Goal: Information Seeking & Learning: Learn about a topic

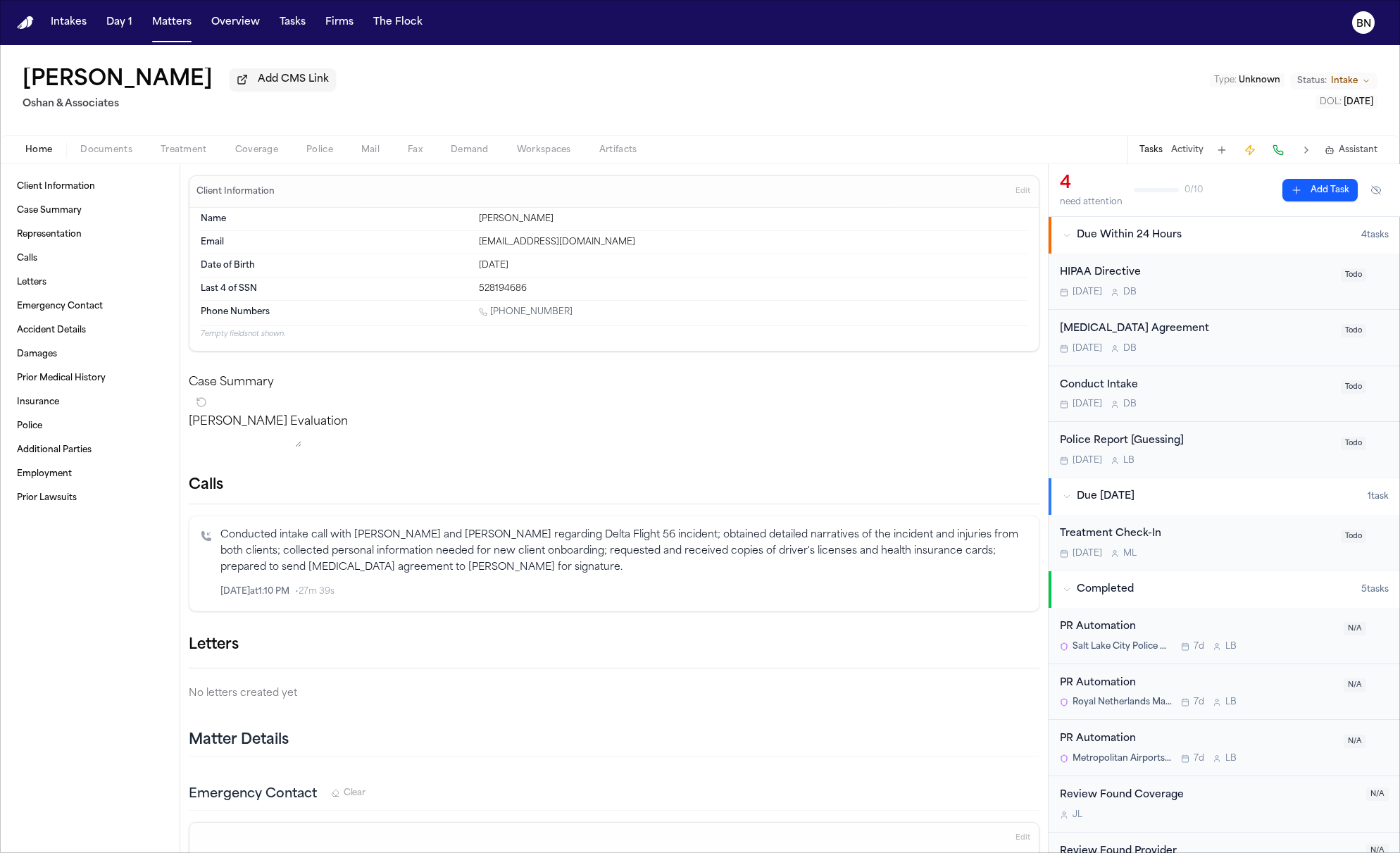
click at [332, 159] on button "Police" at bounding box center [320, 150] width 55 height 17
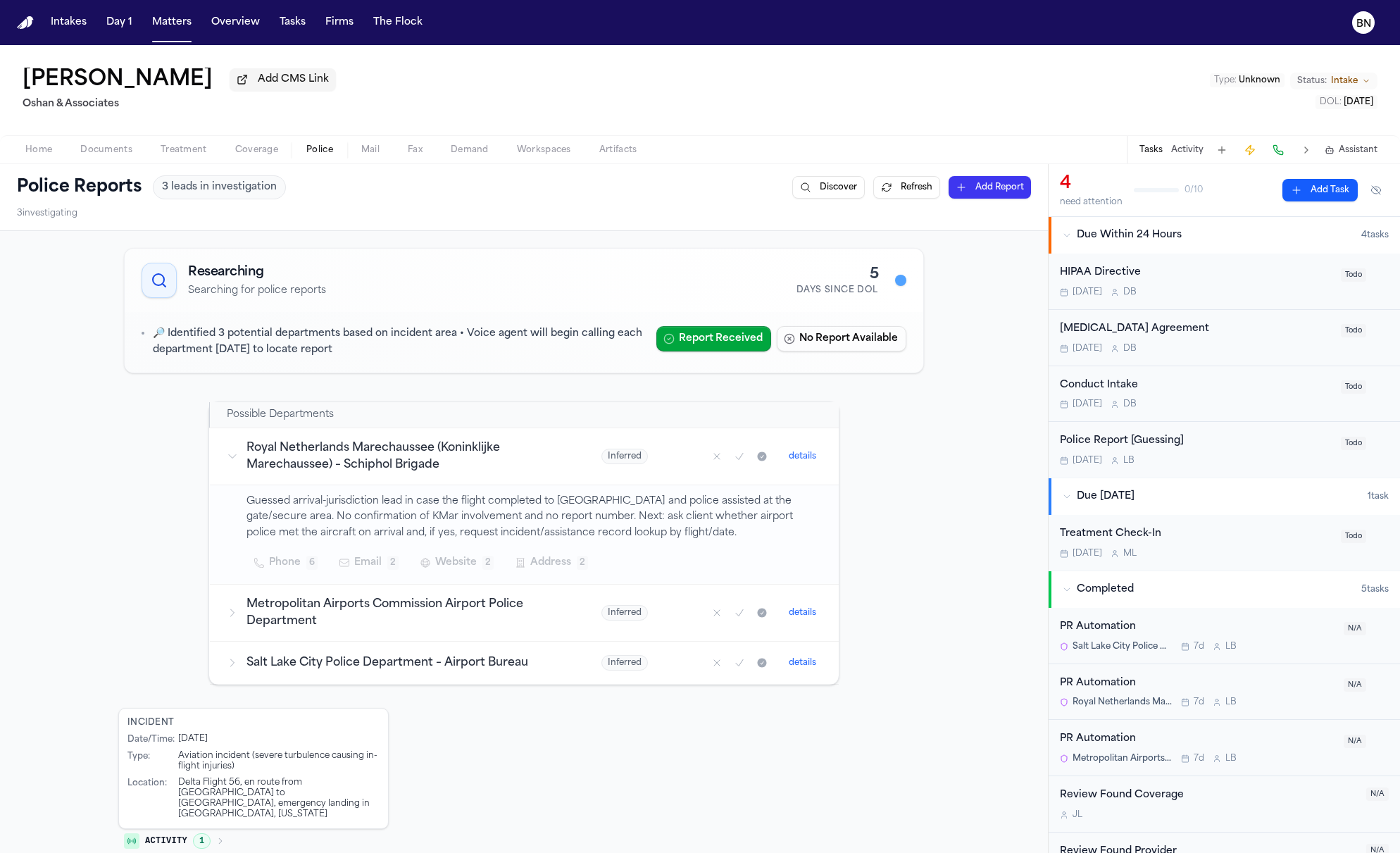
click at [268, 150] on span "Coverage" at bounding box center [256, 149] width 43 height 11
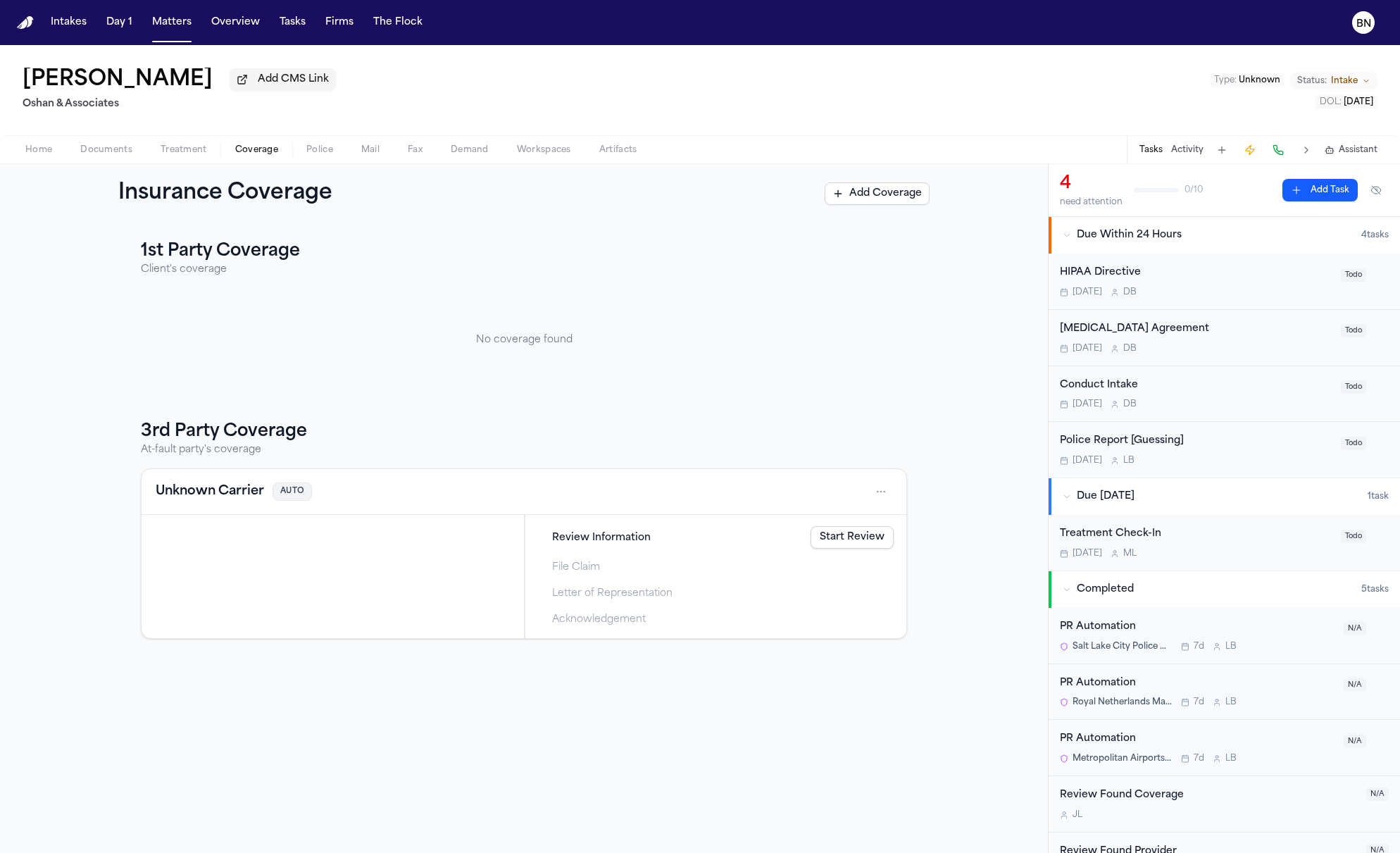
click at [522, 51] on div "Adam Nash Add CMS Link Oshan & Associates Type : Unknown Status: Intake DOL : 2…" at bounding box center [700, 90] width 1400 height 90
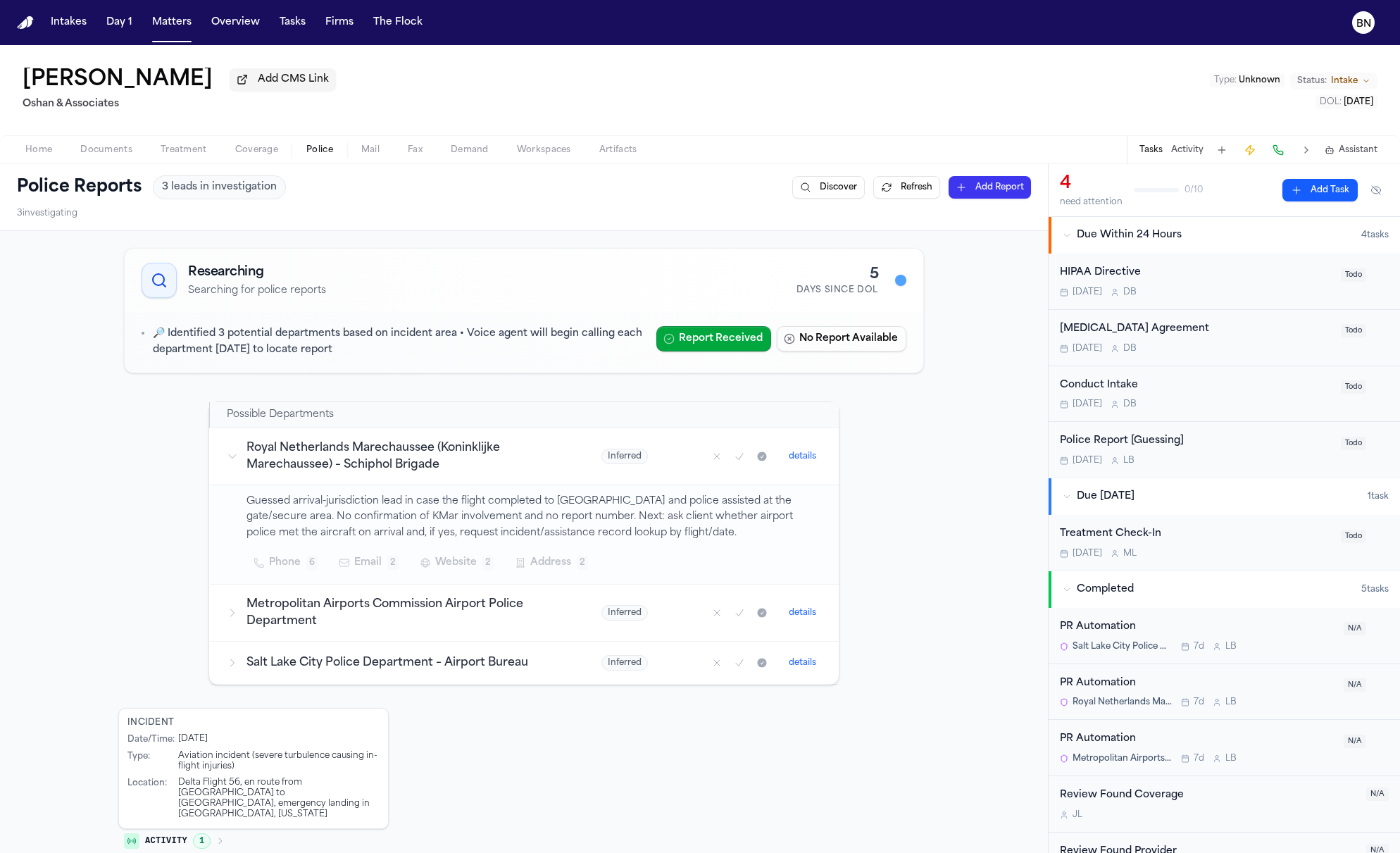
click at [309, 150] on span "Police" at bounding box center [319, 149] width 27 height 11
click at [711, 611] on icon "Mark as no report" at bounding box center [716, 613] width 11 height 11
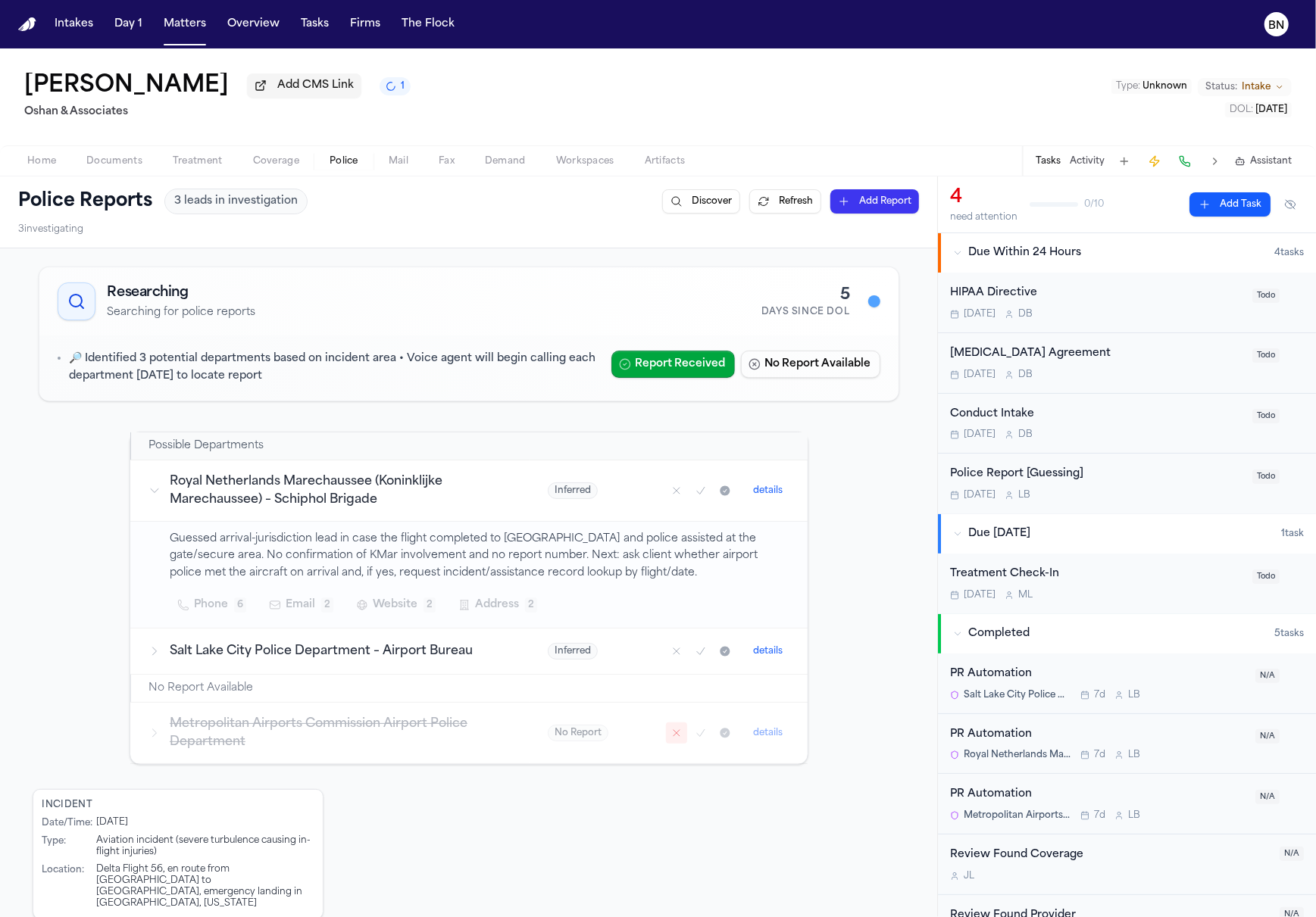
click at [681, 95] on div "Adam Nash Add CMS Link 1 Oshan & Associates Type : Unknown Status: Intake DOL :…" at bounding box center [658, 97] width 1316 height 97
click at [190, 31] on button "Matters" at bounding box center [185, 24] width 54 height 28
click at [234, 33] on button "Overview" at bounding box center [254, 24] width 65 height 28
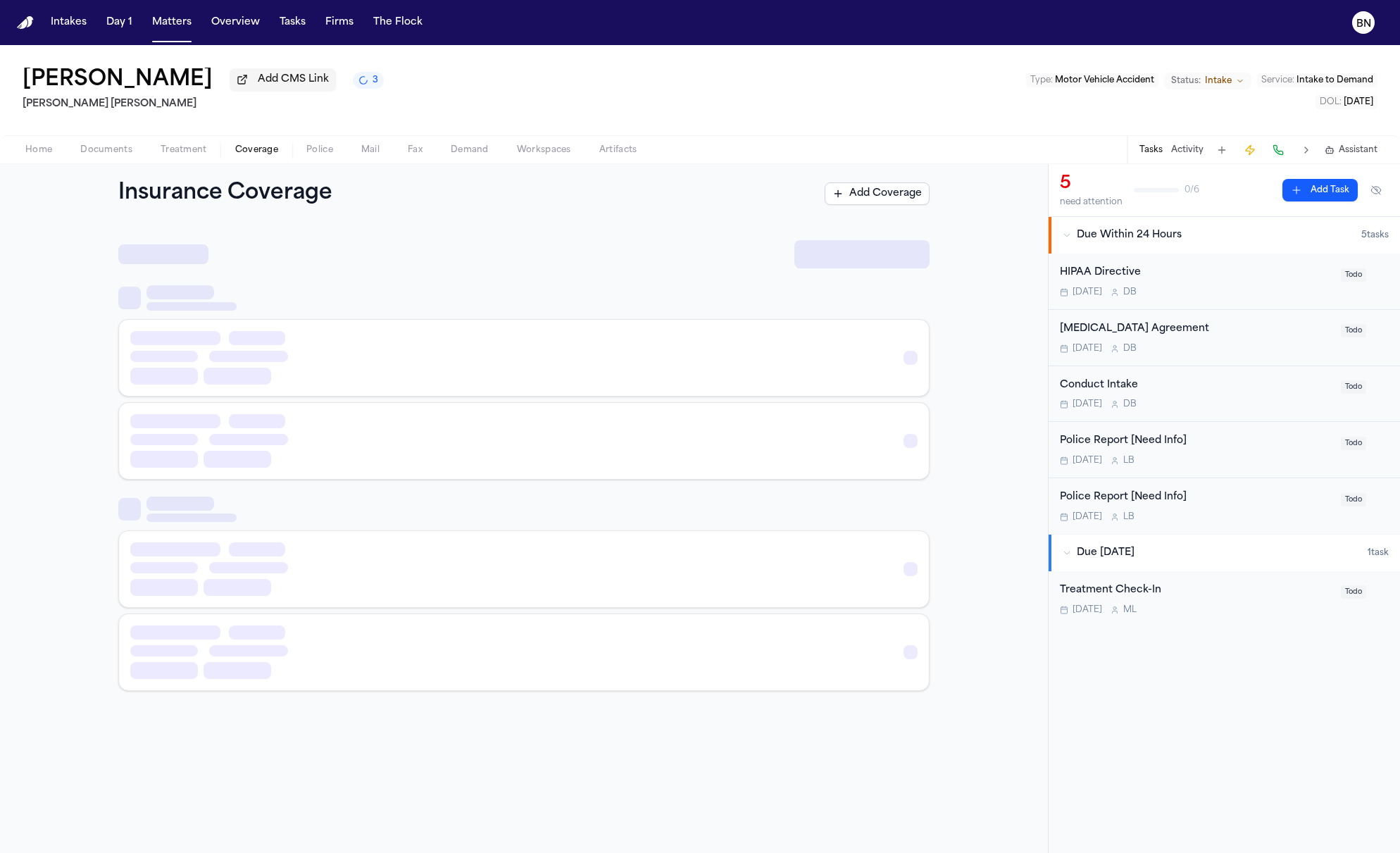
click at [262, 150] on span "Coverage" at bounding box center [256, 149] width 43 height 11
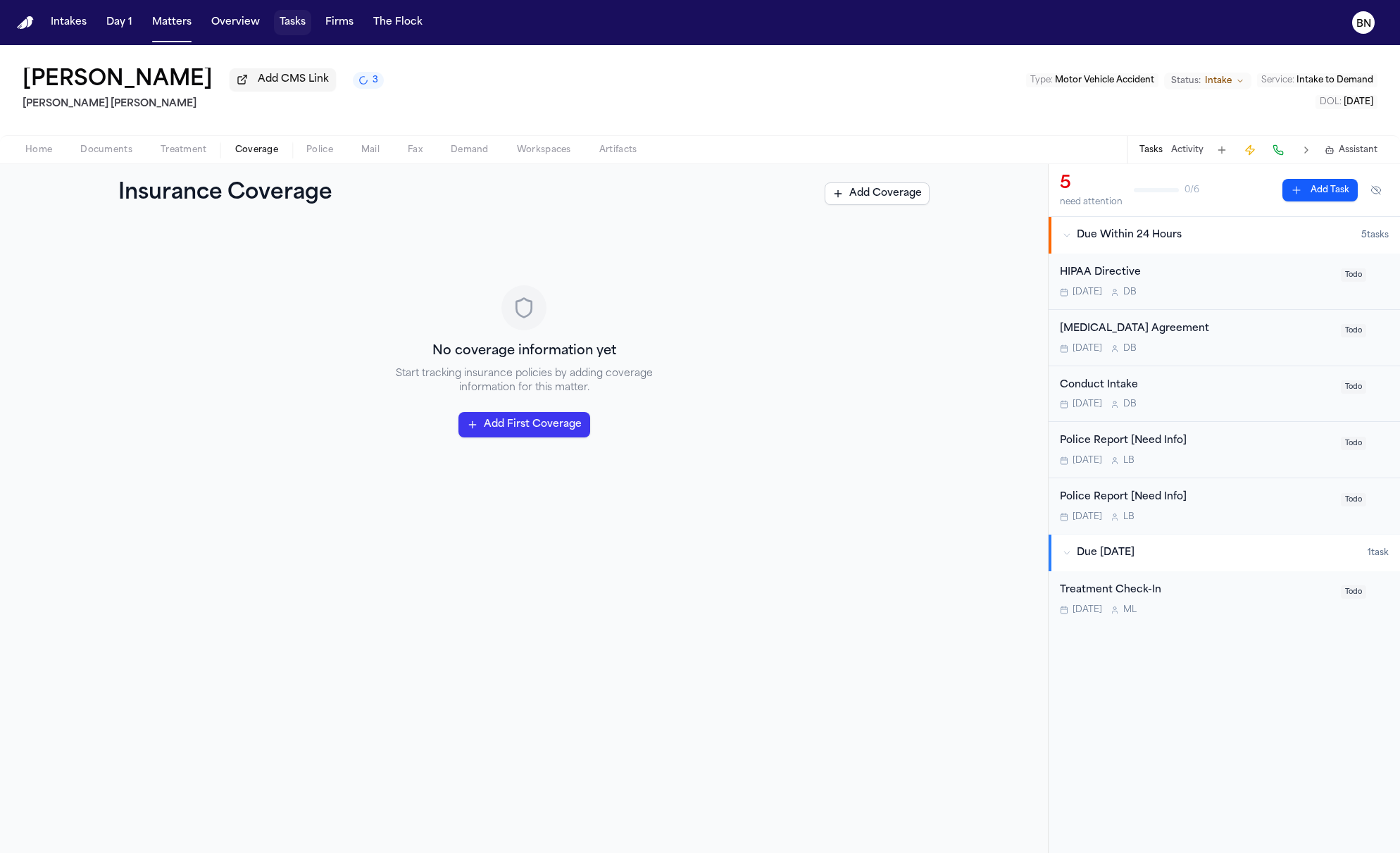
click at [286, 29] on button "Tasks" at bounding box center [293, 22] width 38 height 26
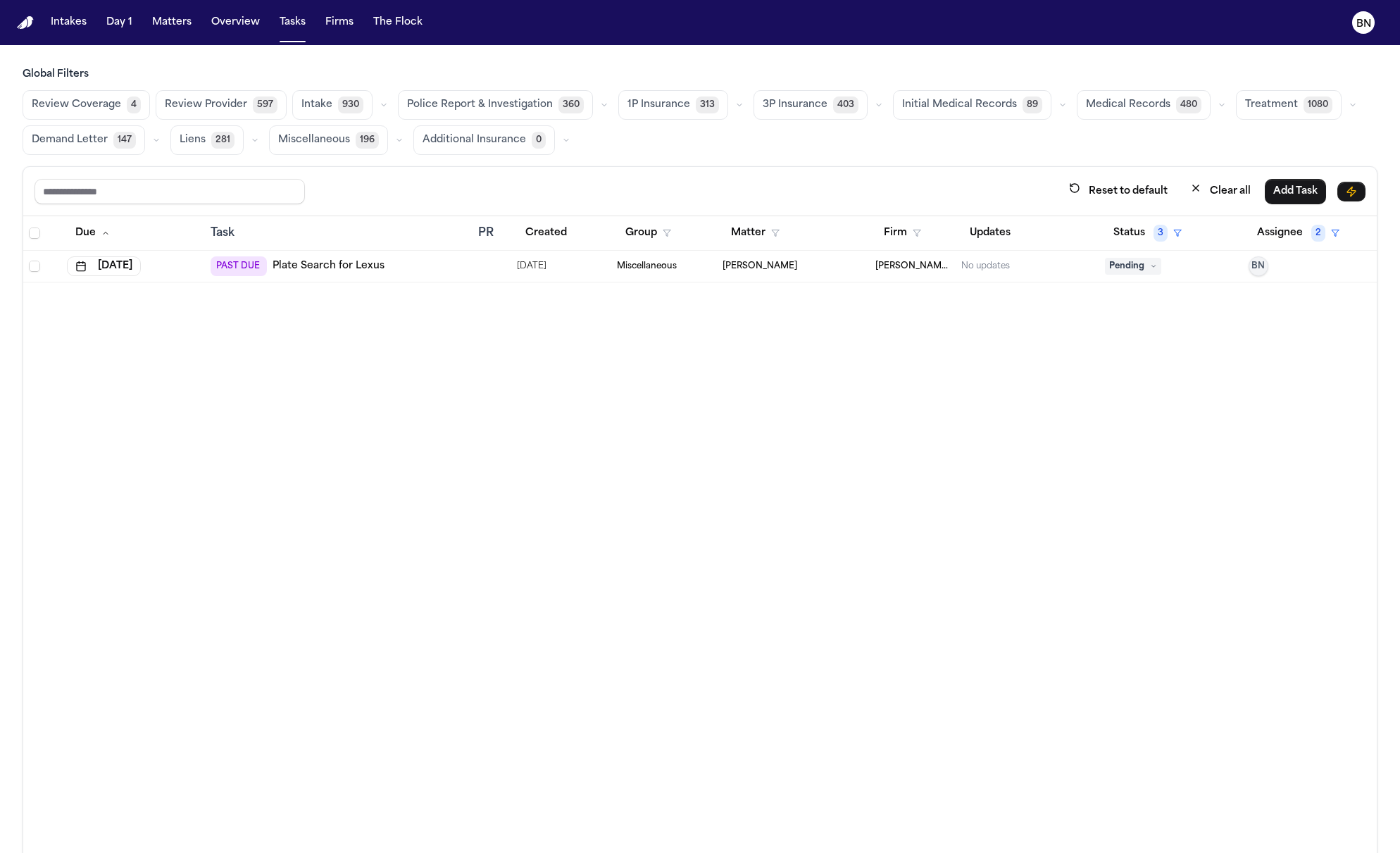
click at [731, 105] on button "button" at bounding box center [739, 105] width 17 height 17
click at [683, 140] on button "Open Claim 17" at bounding box center [689, 140] width 140 height 28
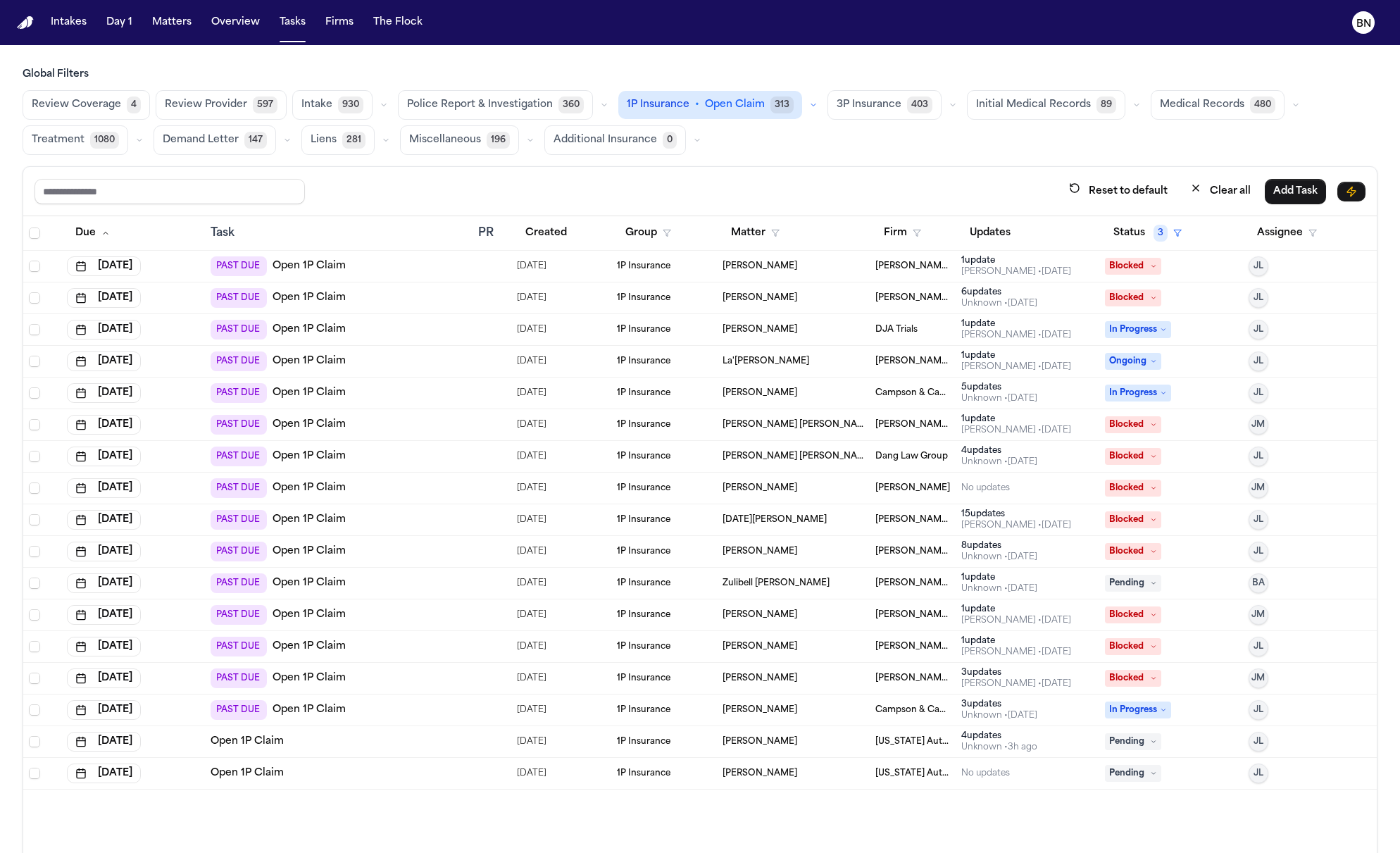
click at [324, 294] on link "Open 1P Claim" at bounding box center [309, 298] width 73 height 14
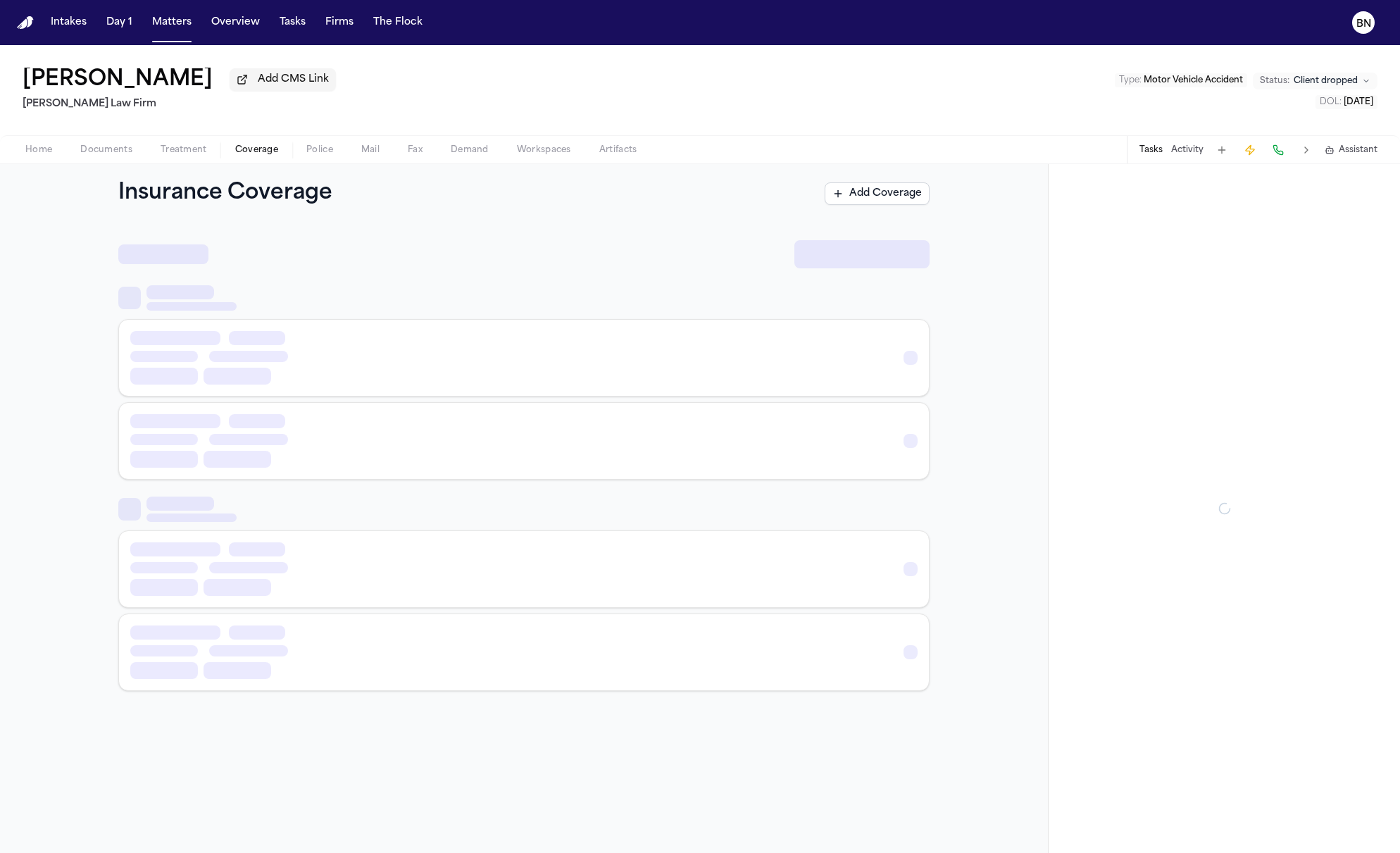
click at [277, 152] on button "Coverage" at bounding box center [256, 150] width 71 height 17
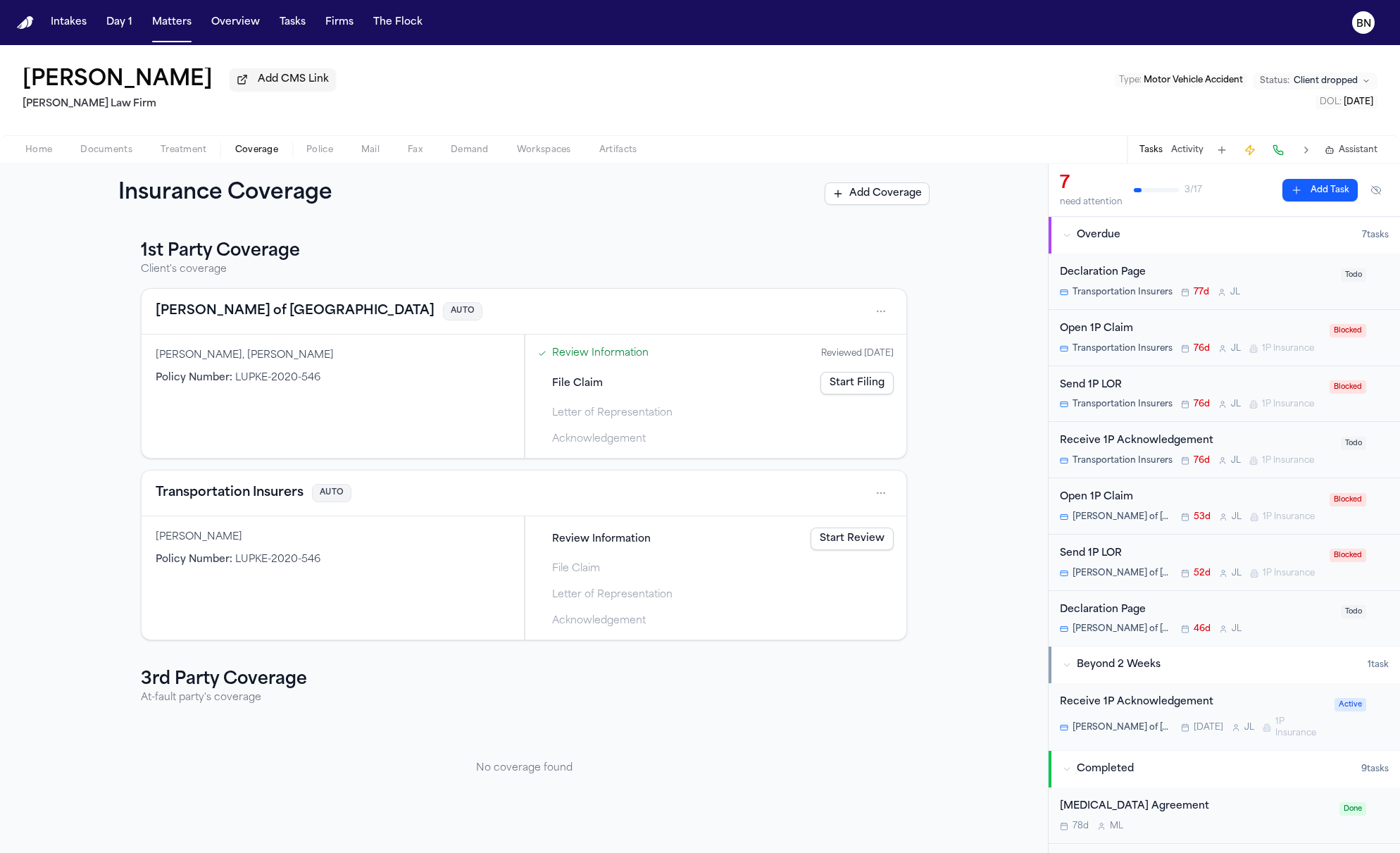
click at [243, 313] on button "Lloyd's of London" at bounding box center [294, 311] width 279 height 20
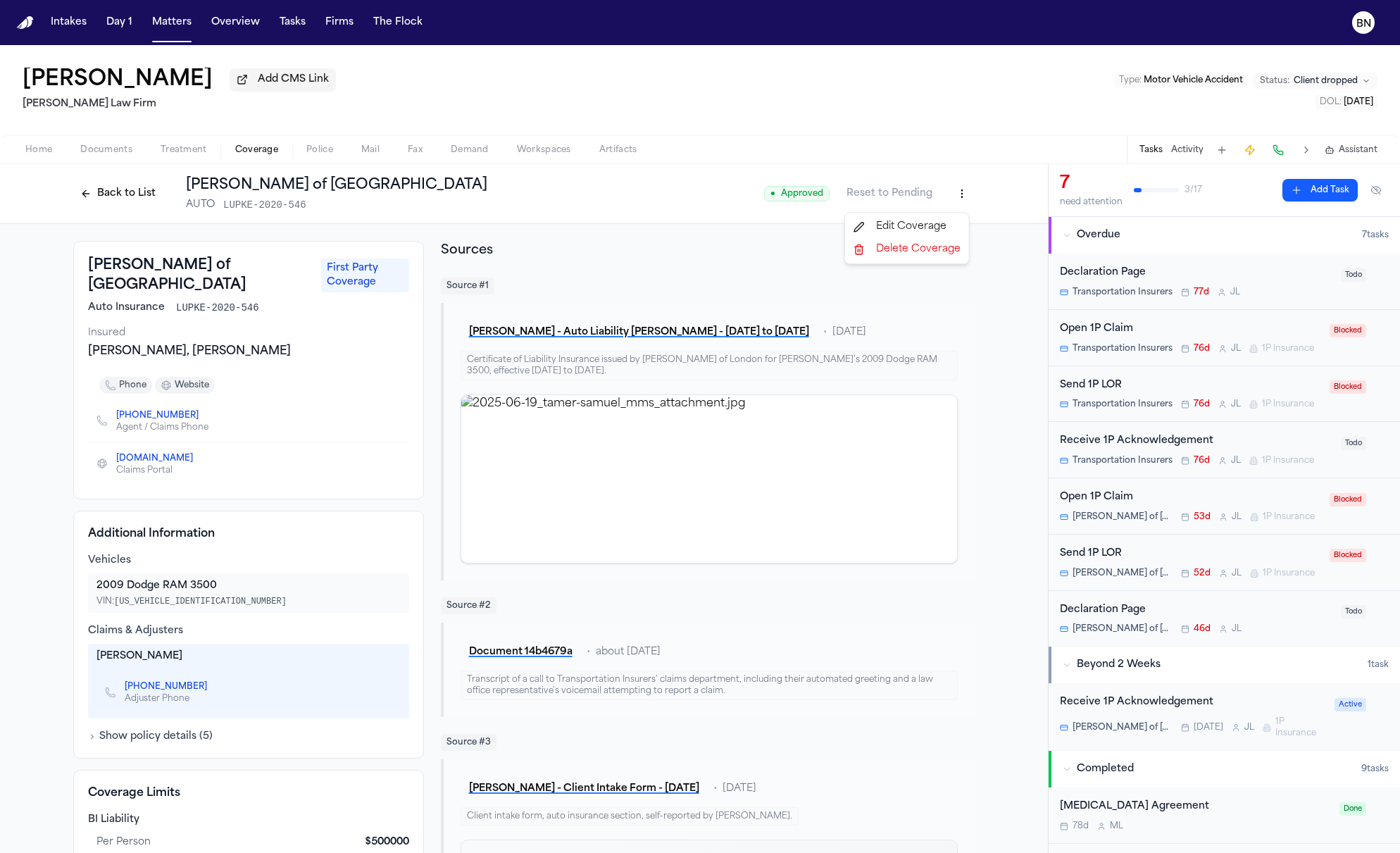
click at [957, 197] on html "Intakes Day 1 Matters Overview Tasks Firms The Flock BN Tamer Samuel Add CMS Li…" at bounding box center [700, 426] width 1400 height 853
click at [50, 613] on html "Intakes Day 1 Matters Overview Tasks Firms The Flock BN Tamer Samuel Add CMS Li…" at bounding box center [700, 426] width 1400 height 853
click at [950, 200] on html "Intakes Day 1 Matters Overview Tasks Firms The Flock BN Tamer Samuel Add CMS Li…" at bounding box center [700, 426] width 1400 height 853
click at [944, 231] on div "Edit Coverage" at bounding box center [908, 227] width 118 height 22
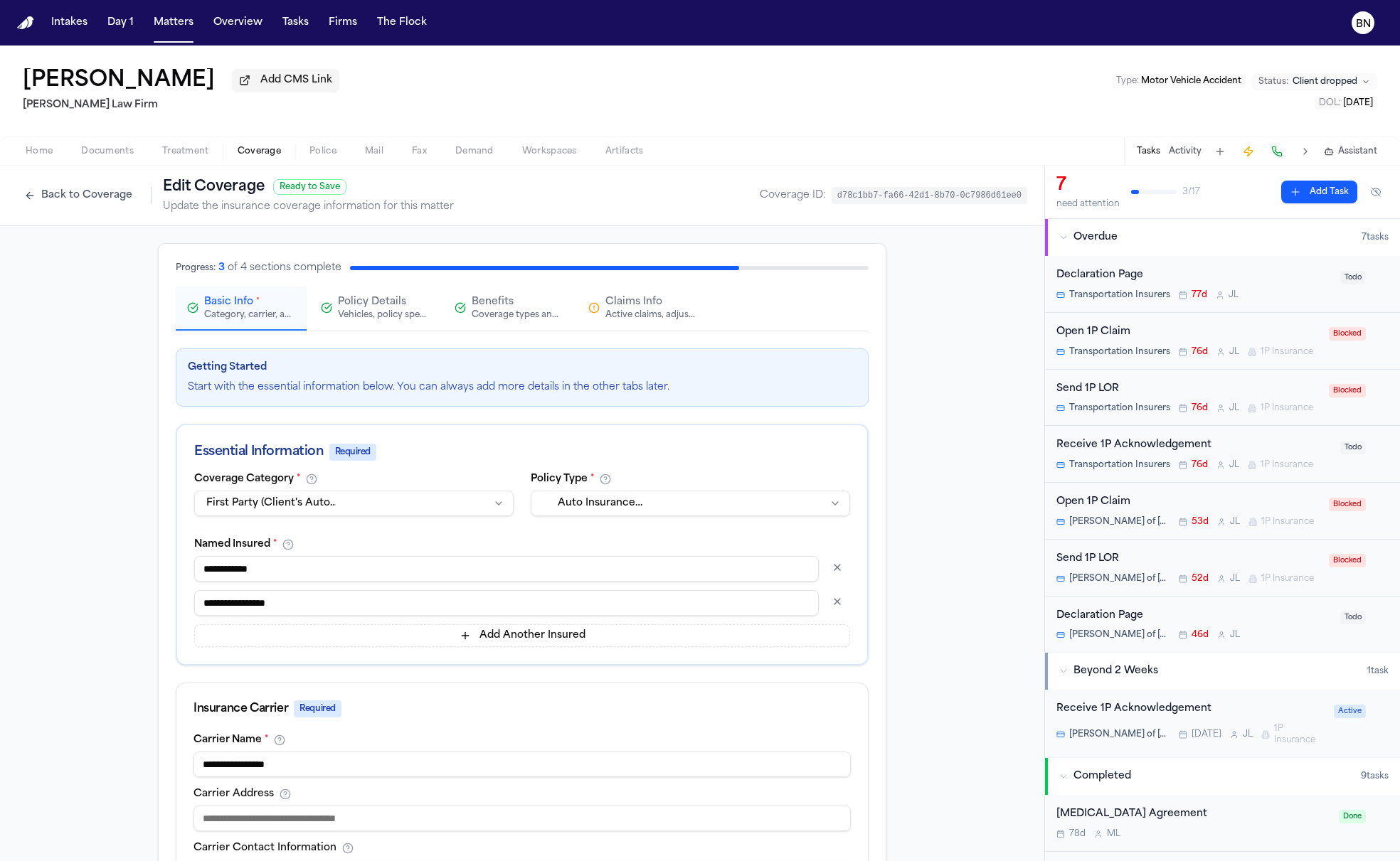
click at [415, 292] on button "Policy Details Vehicles, policy specifics, and additional details" at bounding box center [374, 308] width 131 height 44
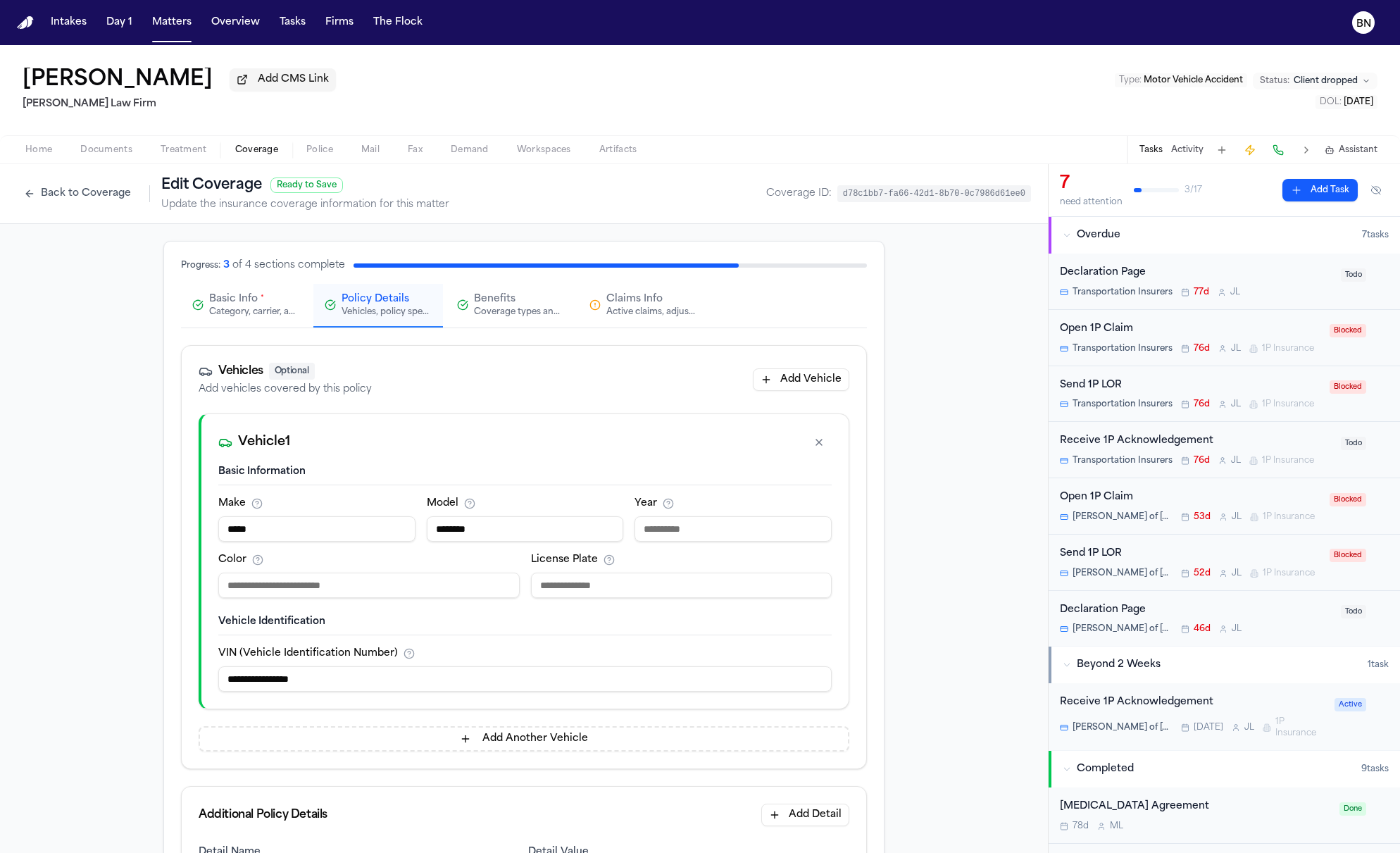
click at [504, 306] on span "Benefits" at bounding box center [495, 299] width 41 height 14
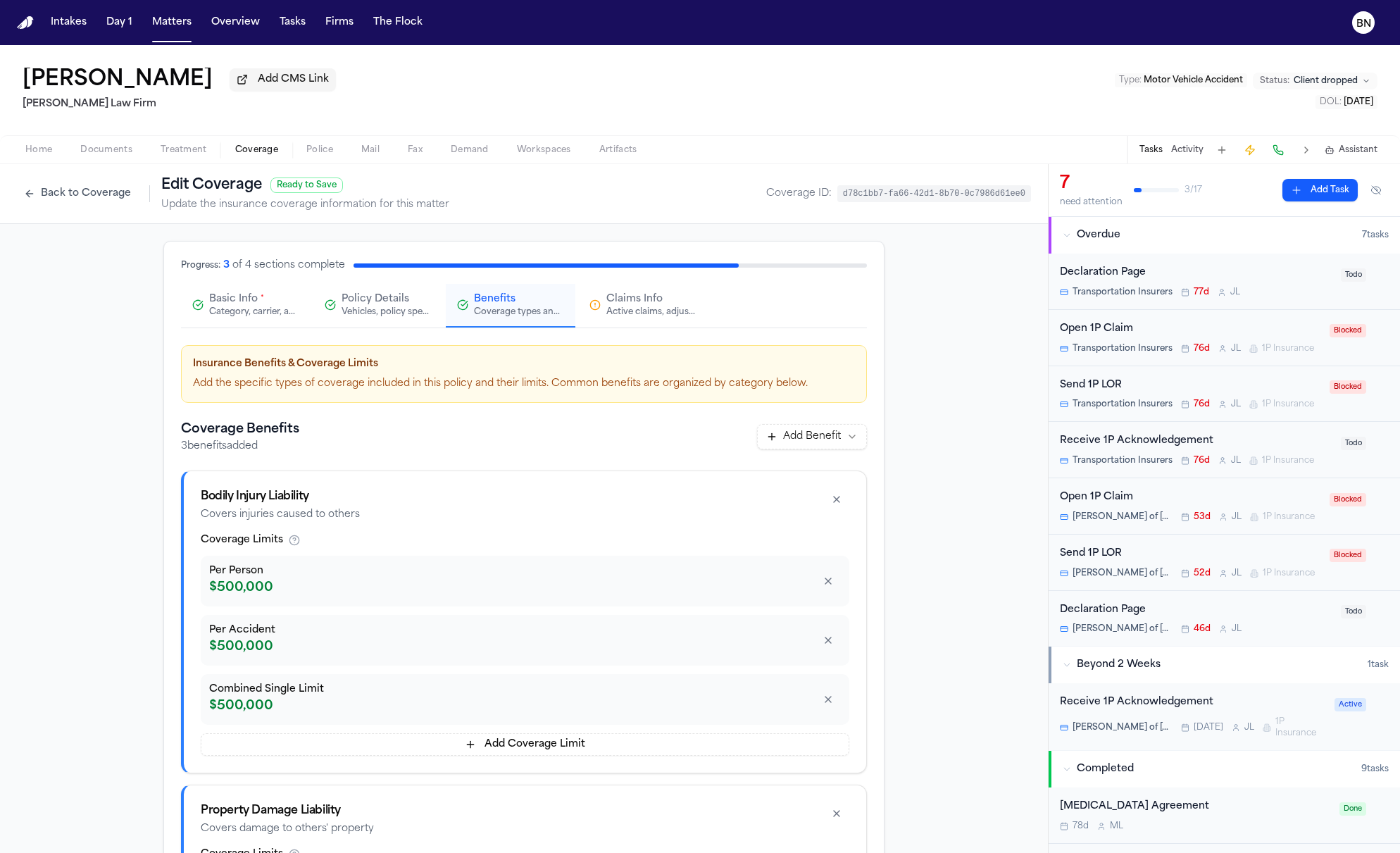
click at [771, 433] on html "**********" at bounding box center [700, 426] width 1400 height 853
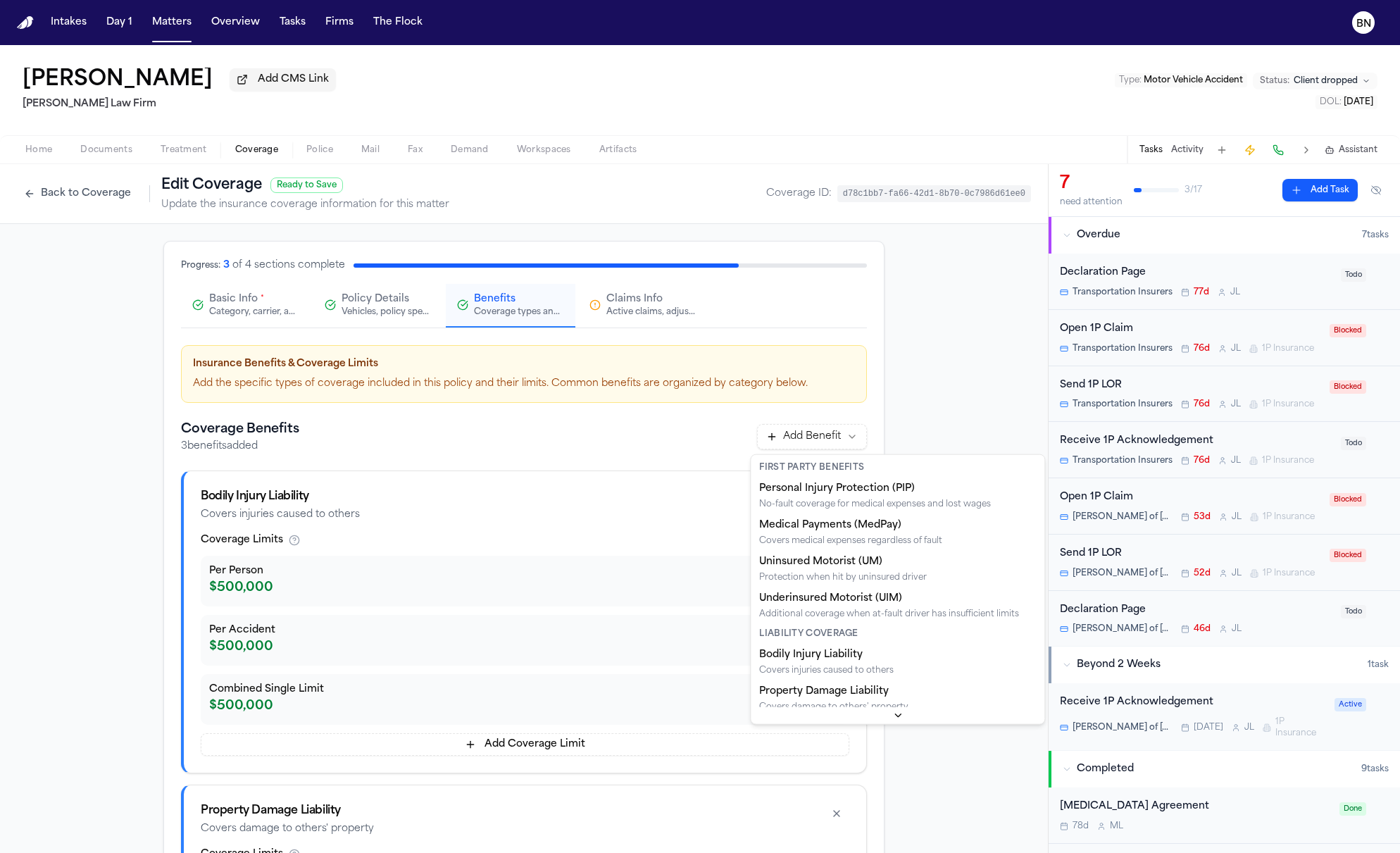
click at [925, 431] on html "**********" at bounding box center [700, 426] width 1400 height 853
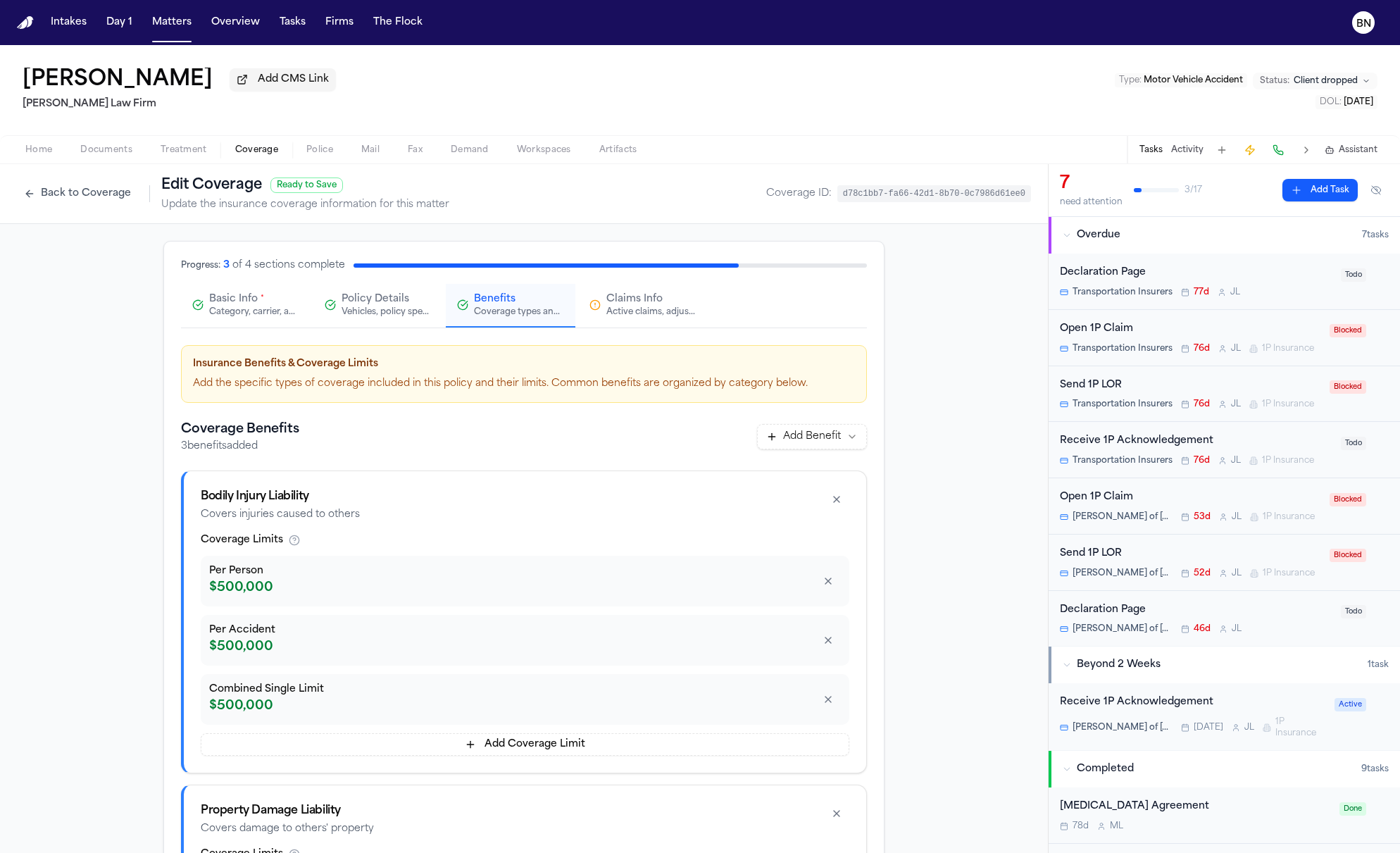
click at [654, 304] on span "Claims Info" at bounding box center [635, 299] width 57 height 14
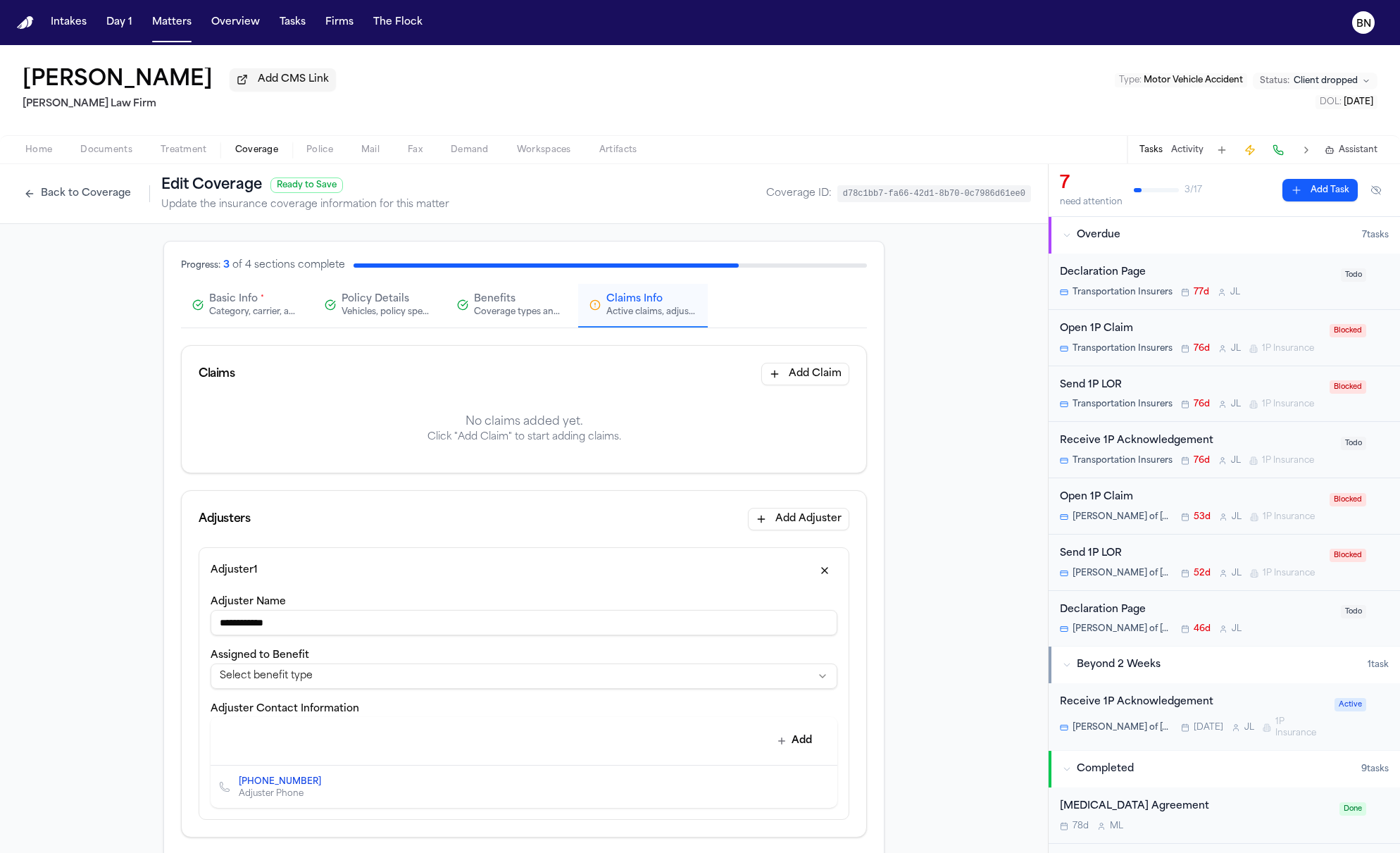
click at [113, 208] on div "Back to Coverage Edit Coverage Ready to Save Update the insurance coverage info…" at bounding box center [233, 193] width 432 height 37
click at [120, 194] on button "Back to Coverage" at bounding box center [77, 194] width 121 height 22
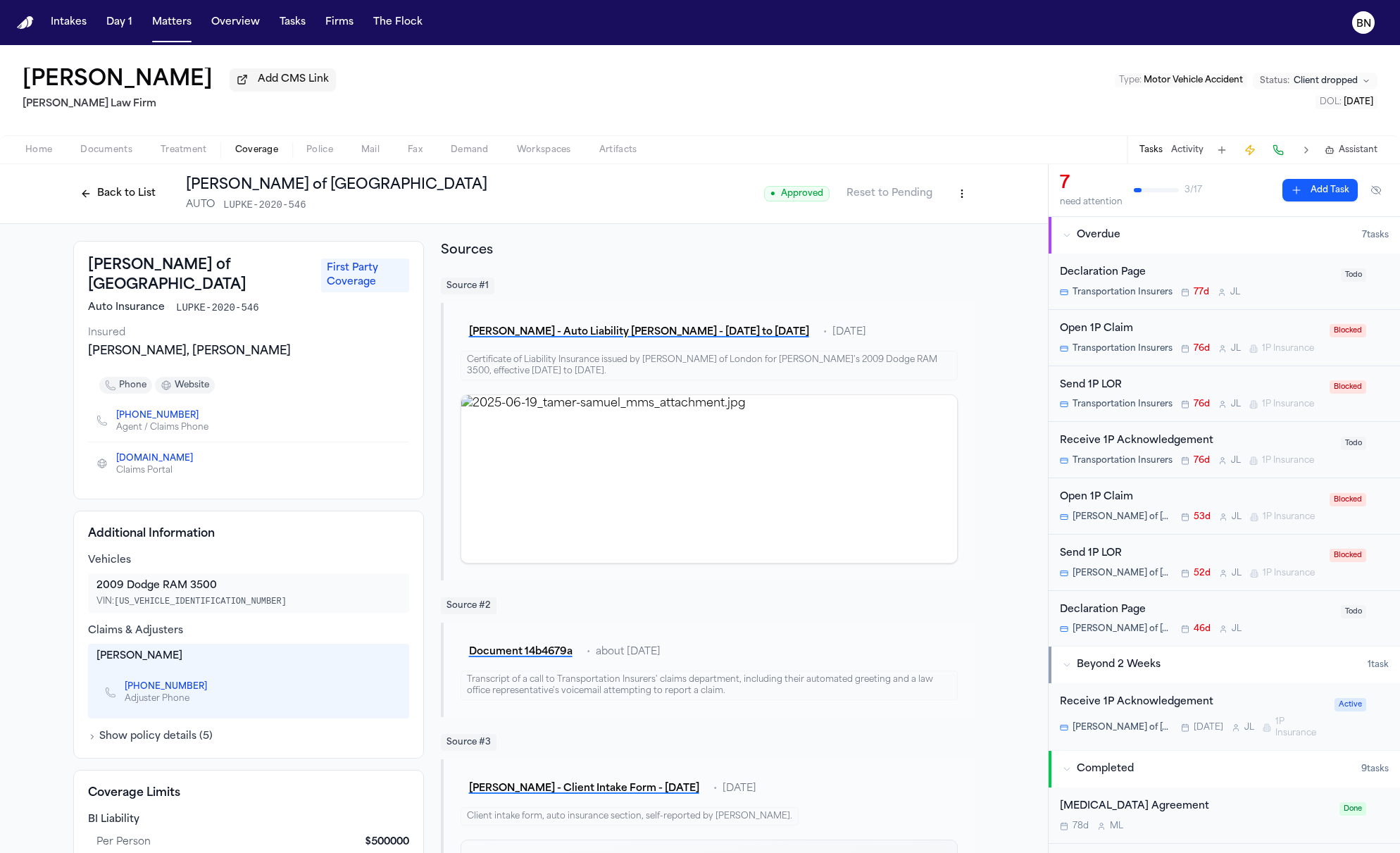
click at [122, 196] on button "Back to List" at bounding box center [118, 194] width 89 height 22
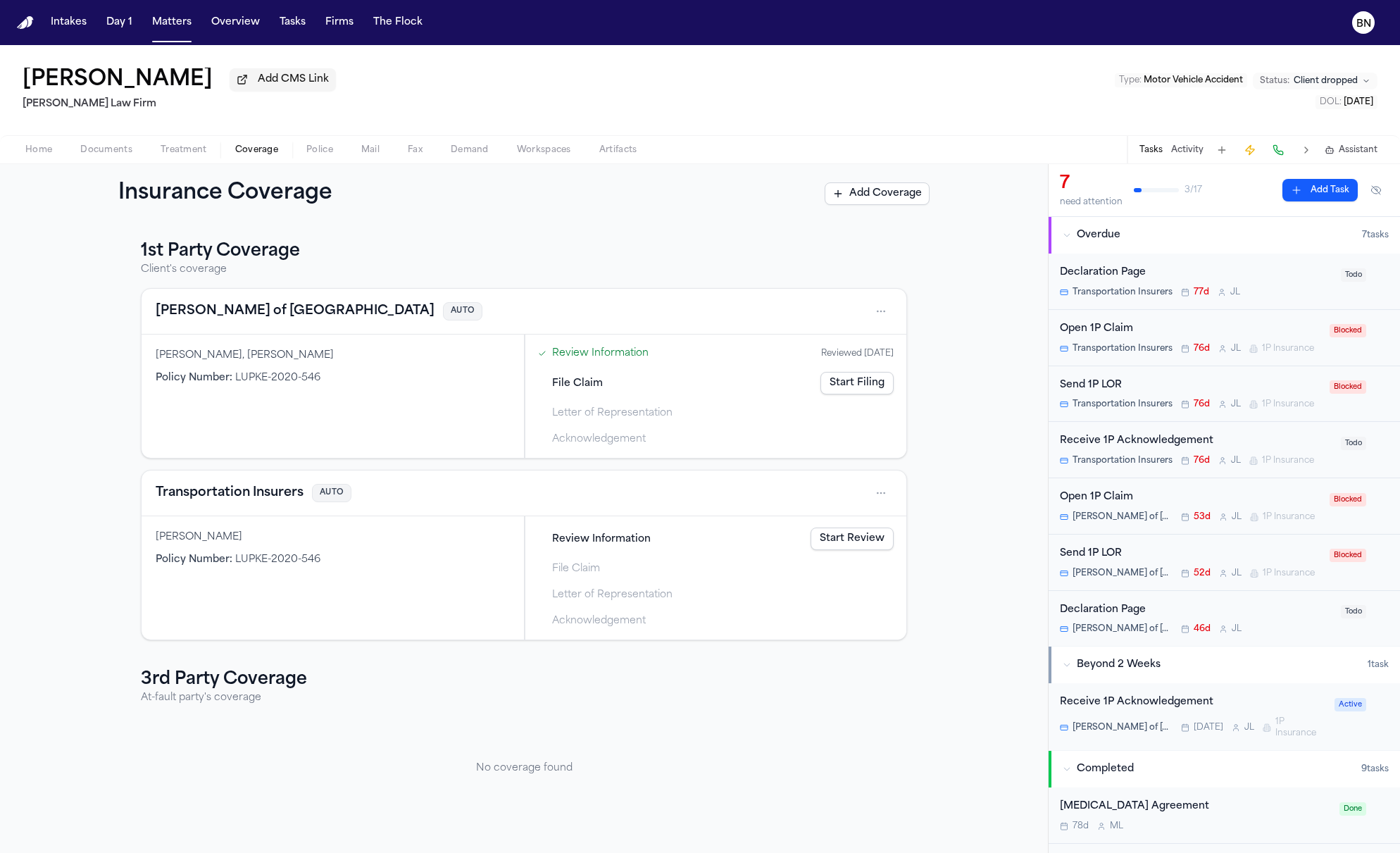
click at [214, 308] on button "Lloyd's of London" at bounding box center [294, 311] width 279 height 20
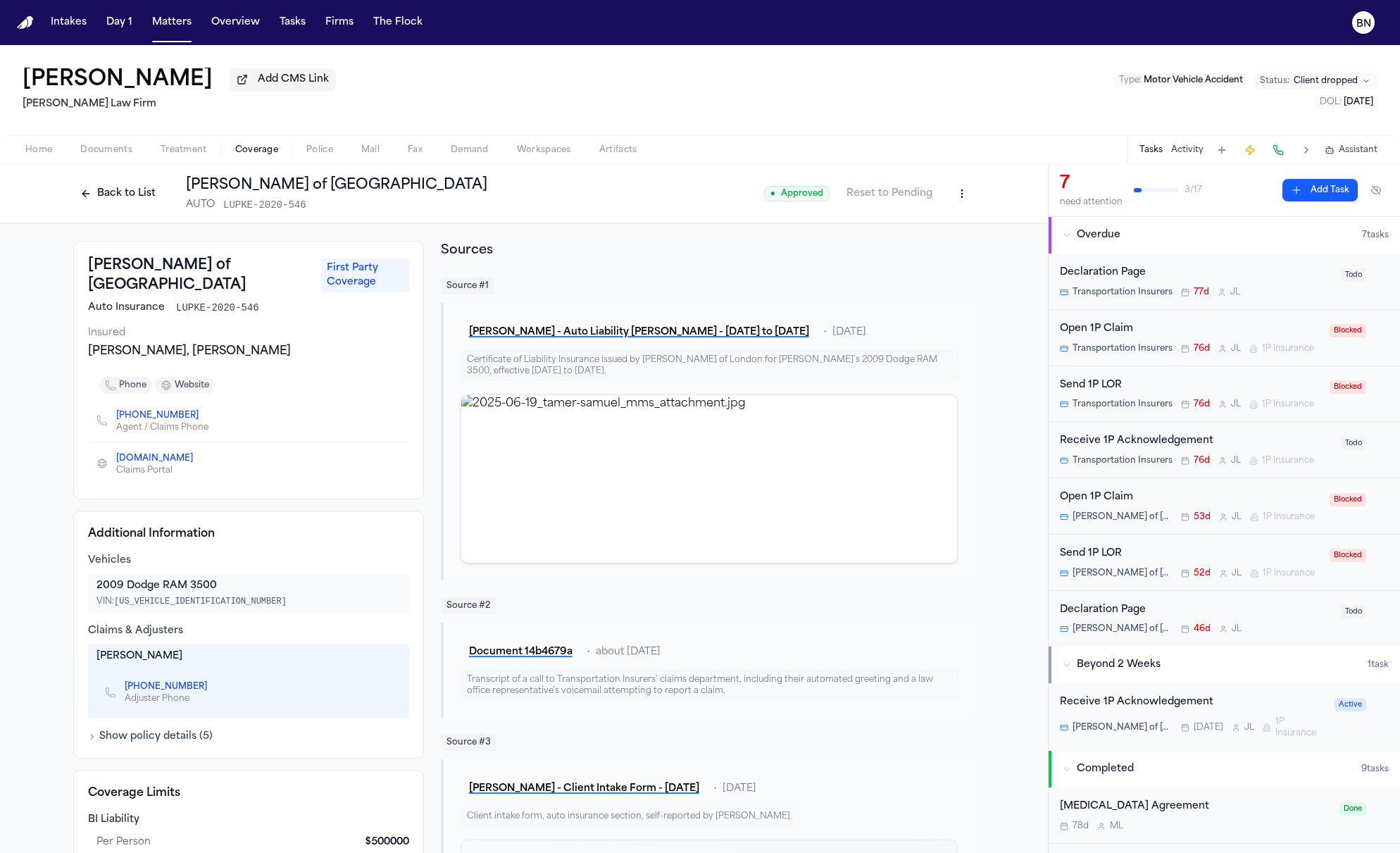
click at [127, 204] on button "Back to List" at bounding box center [118, 194] width 89 height 22
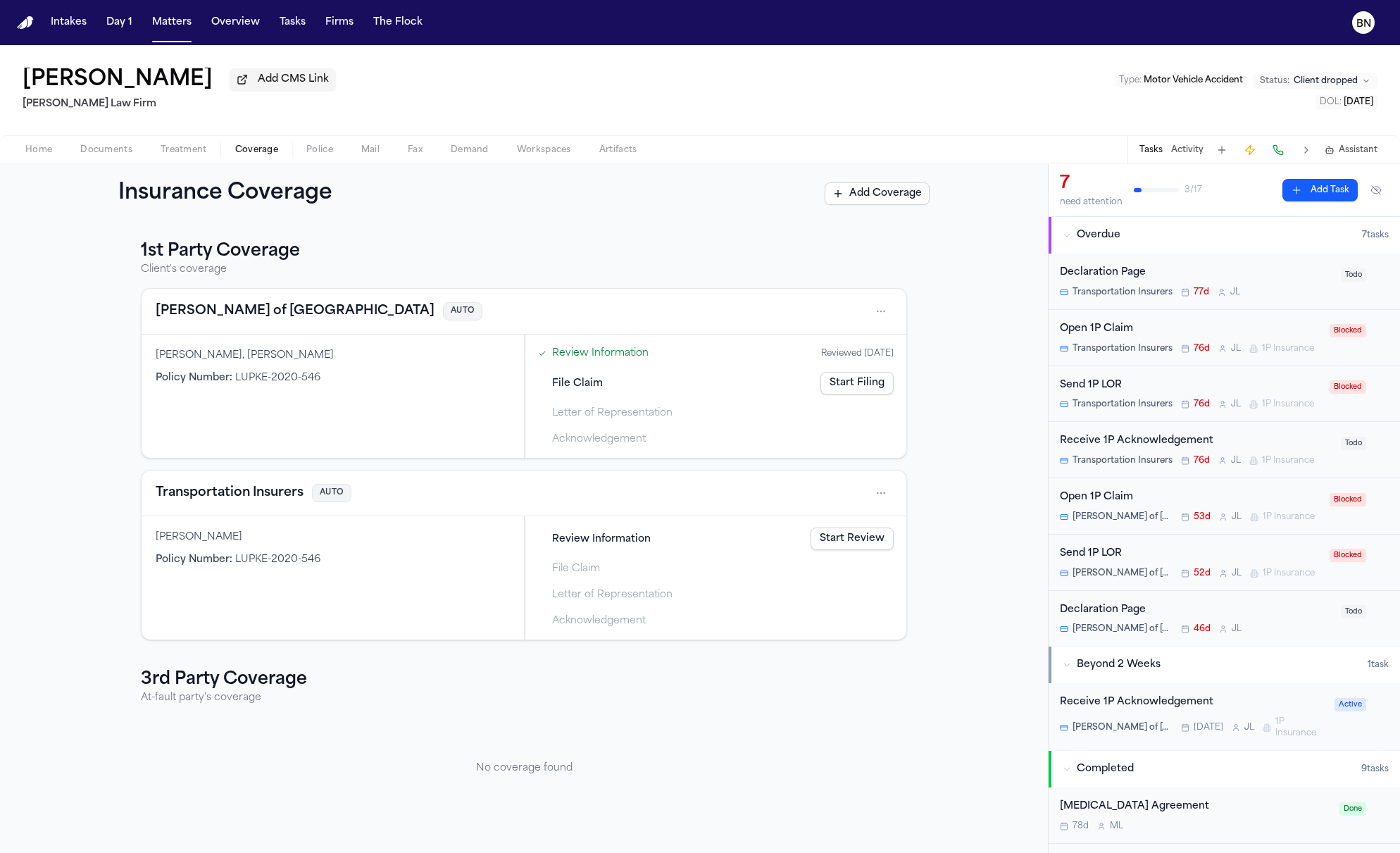
click at [872, 305] on html "Intakes Day 1 Matters Overview Tasks Firms The Flock BN Tamer Samuel Add CMS Li…" at bounding box center [700, 426] width 1400 height 853
click at [254, 327] on html "Intakes Day 1 Matters Overview Tasks Firms The Flock BN Tamer Samuel Add CMS Li…" at bounding box center [700, 426] width 1400 height 853
click at [242, 320] on button "Lloyd's of London" at bounding box center [294, 311] width 279 height 20
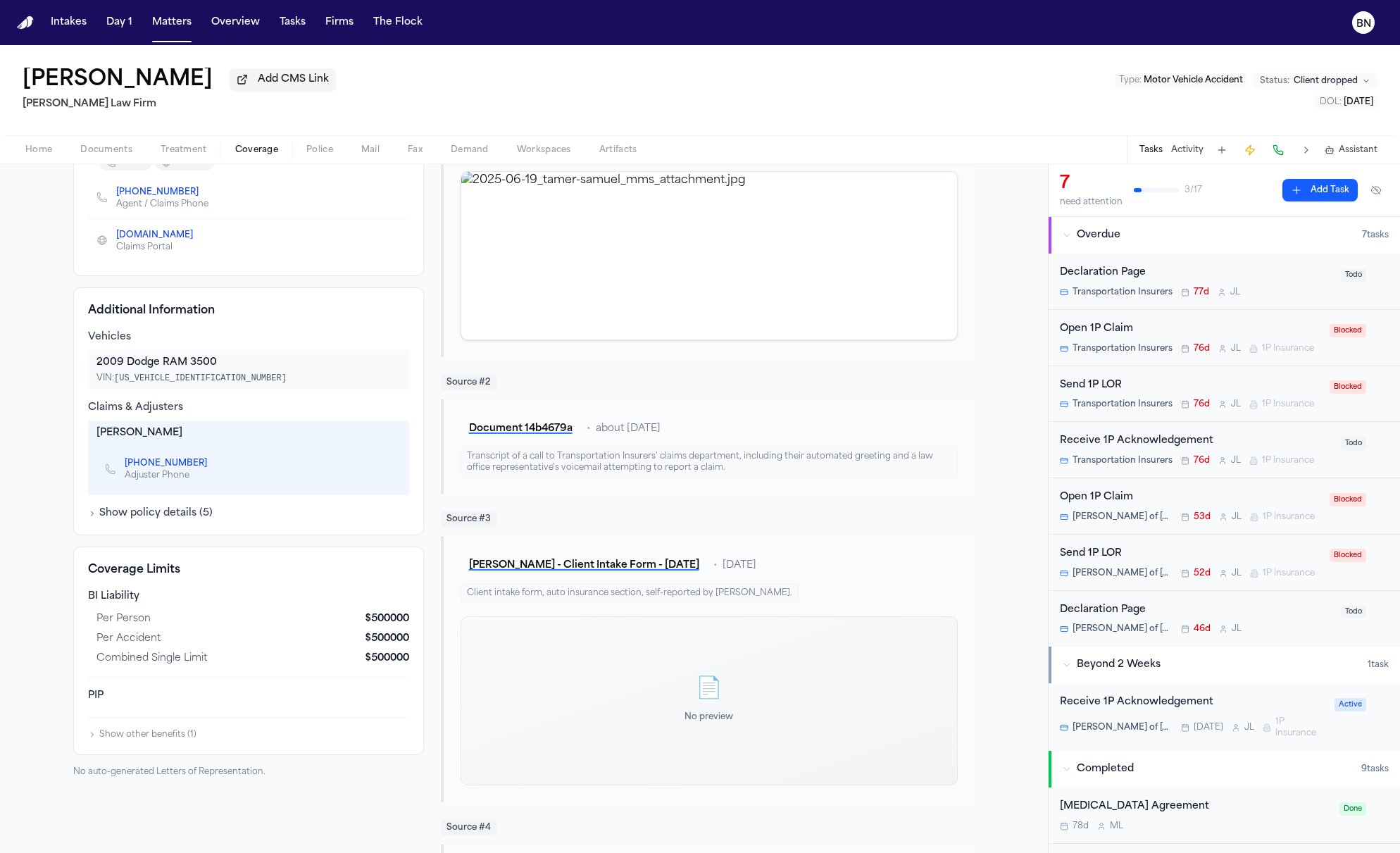
scroll to position [3, 0]
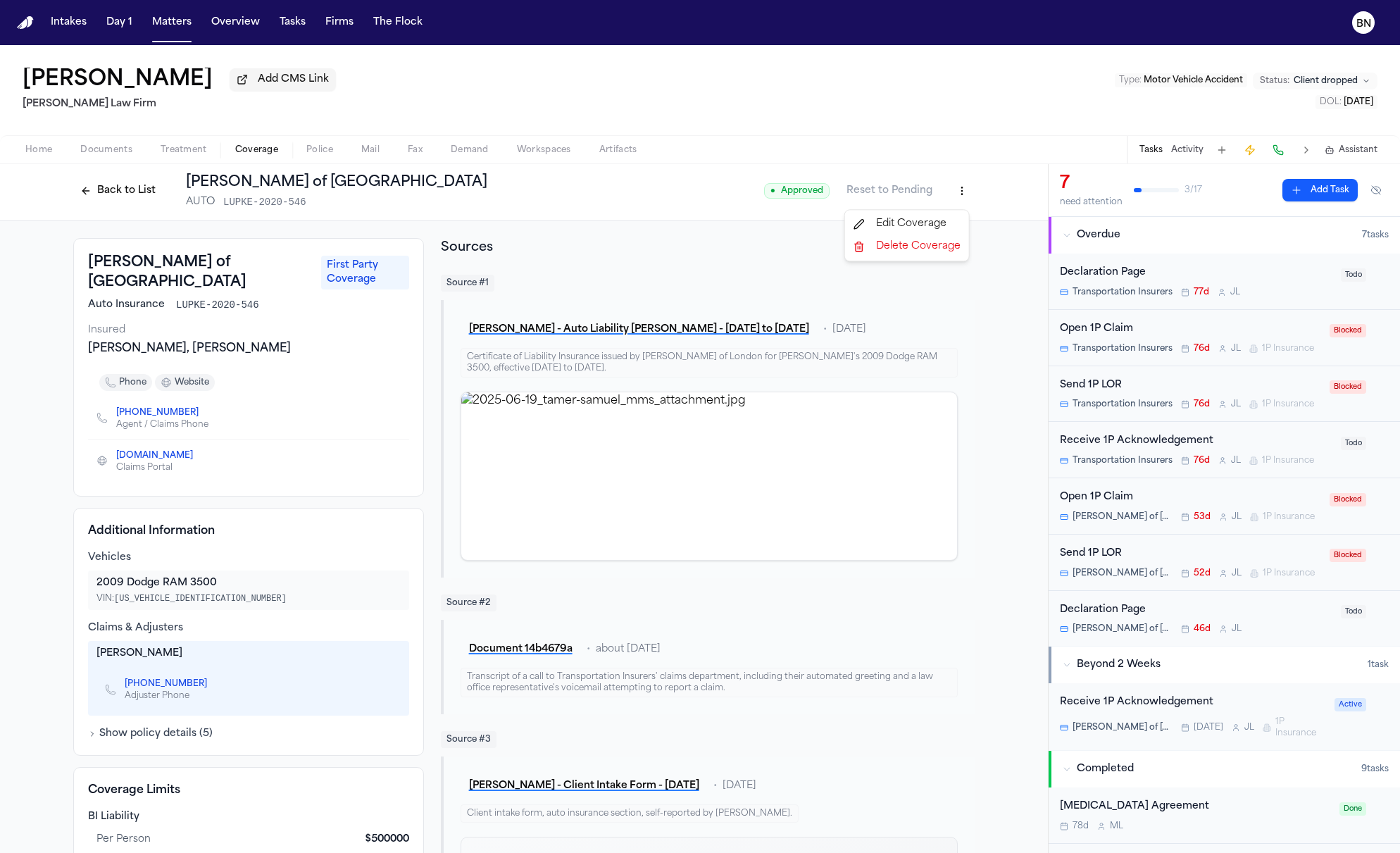
click at [962, 197] on html "Intakes Day 1 Matters Overview Tasks Firms The Flock BN Tamer Samuel Add CMS Li…" at bounding box center [700, 426] width 1400 height 853
click at [938, 226] on div "Edit Coverage" at bounding box center [908, 224] width 118 height 22
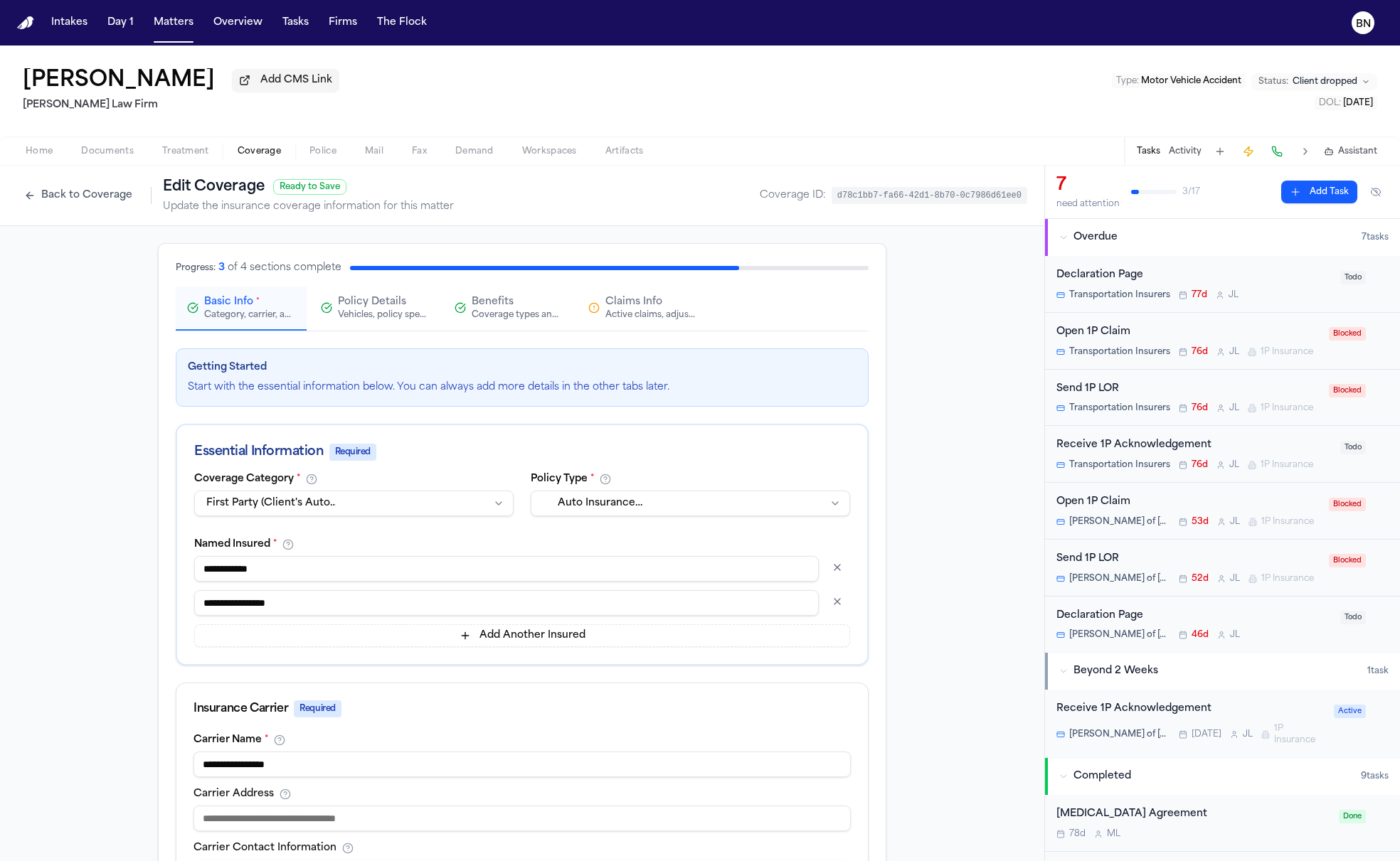
click at [476, 314] on div "Coverage types and limits" at bounding box center [516, 314] width 91 height 11
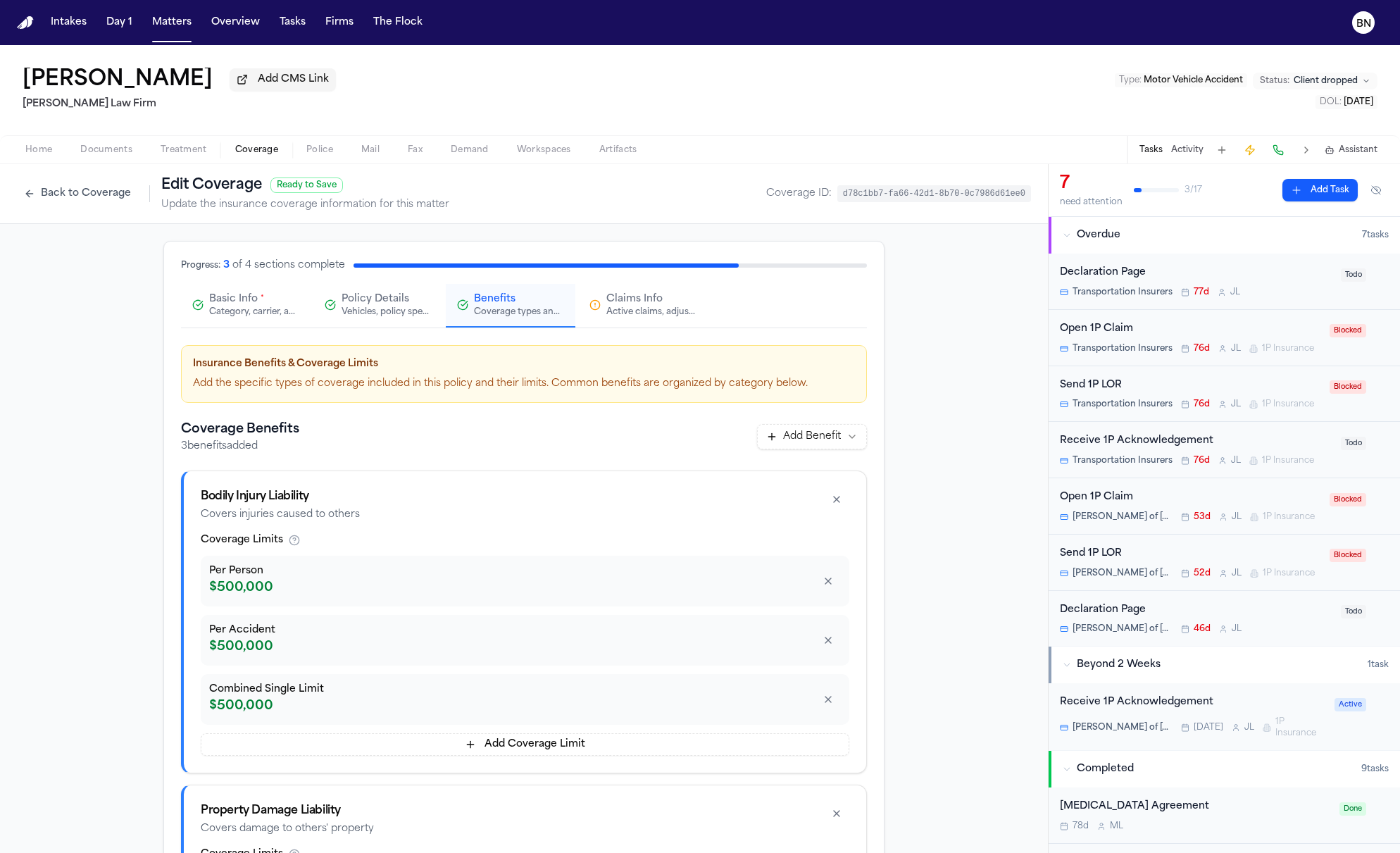
click at [111, 197] on button "Back to Coverage" at bounding box center [77, 194] width 121 height 22
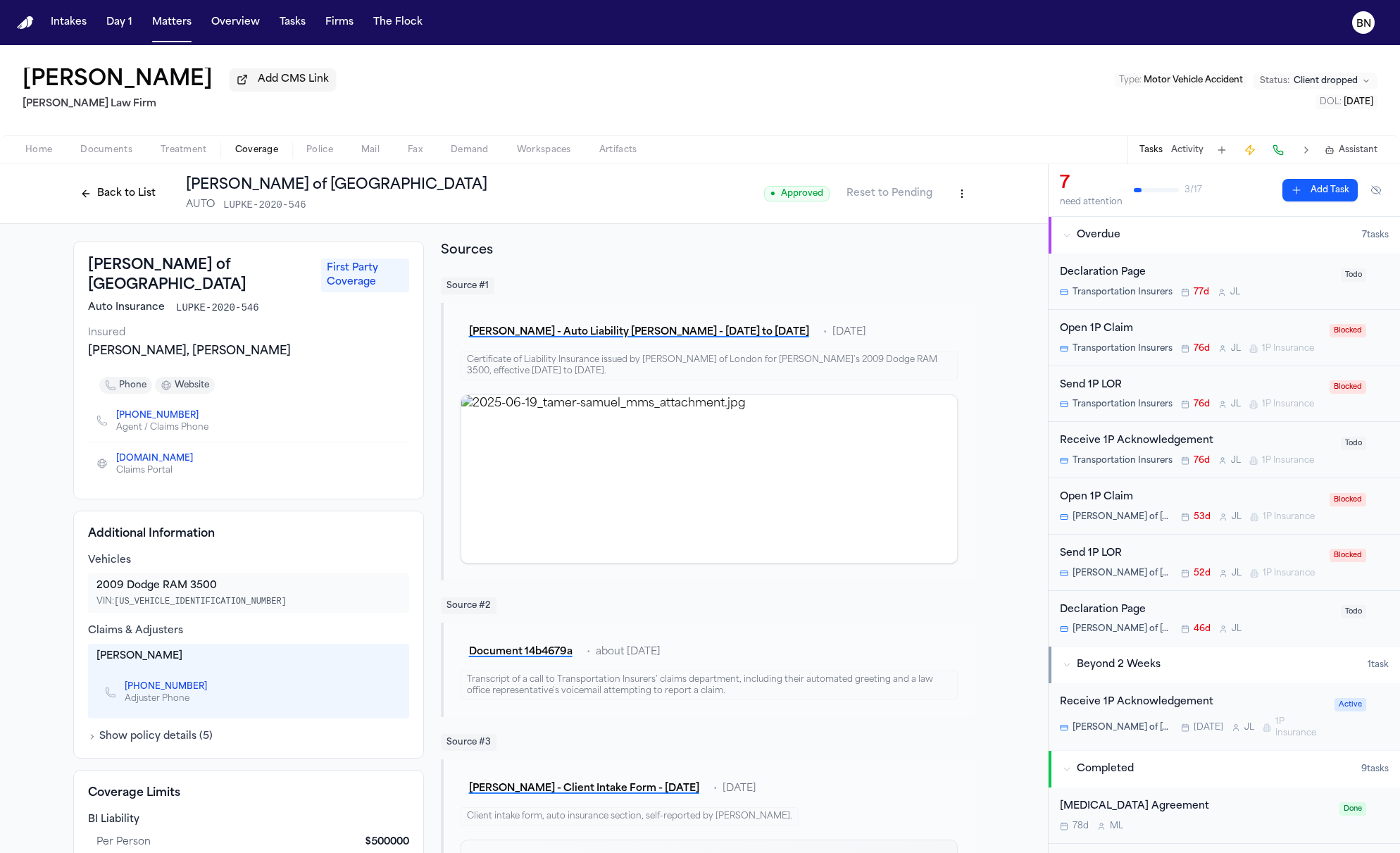
click at [128, 191] on button "Back to List" at bounding box center [118, 194] width 89 height 22
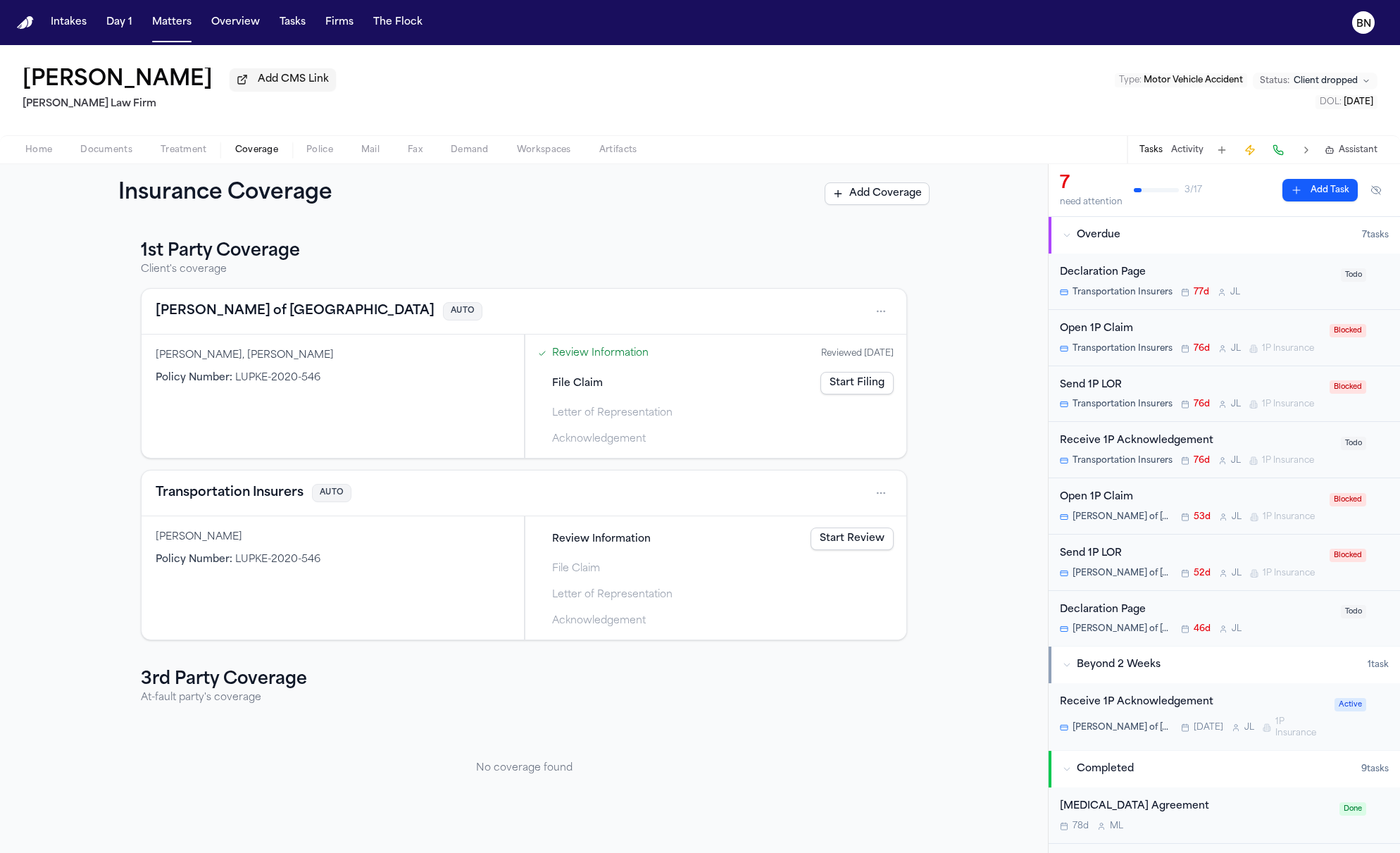
click at [600, 359] on link "Review Information" at bounding box center [600, 353] width 96 height 15
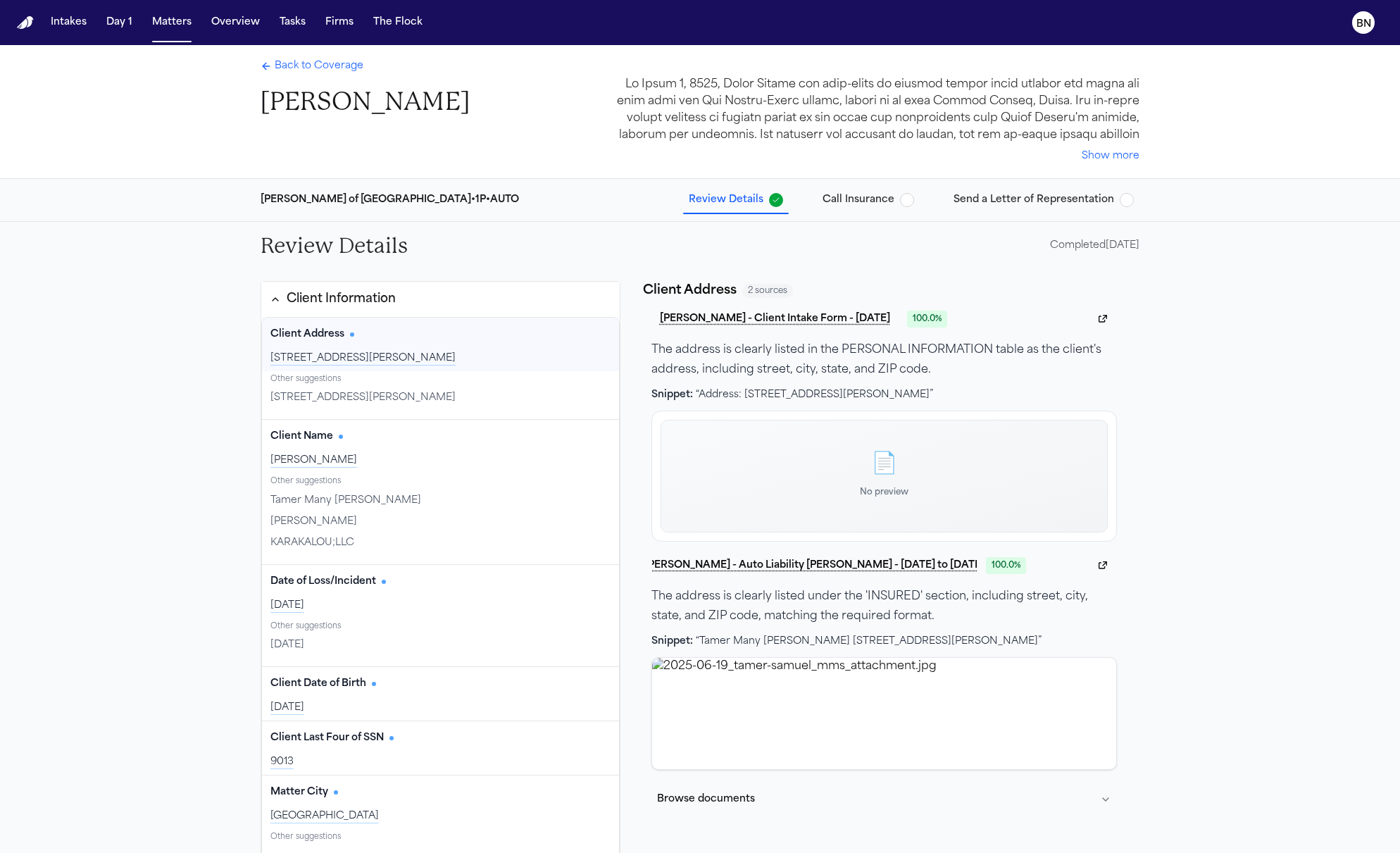
click at [856, 199] on span "Call Insurance" at bounding box center [859, 200] width 72 height 14
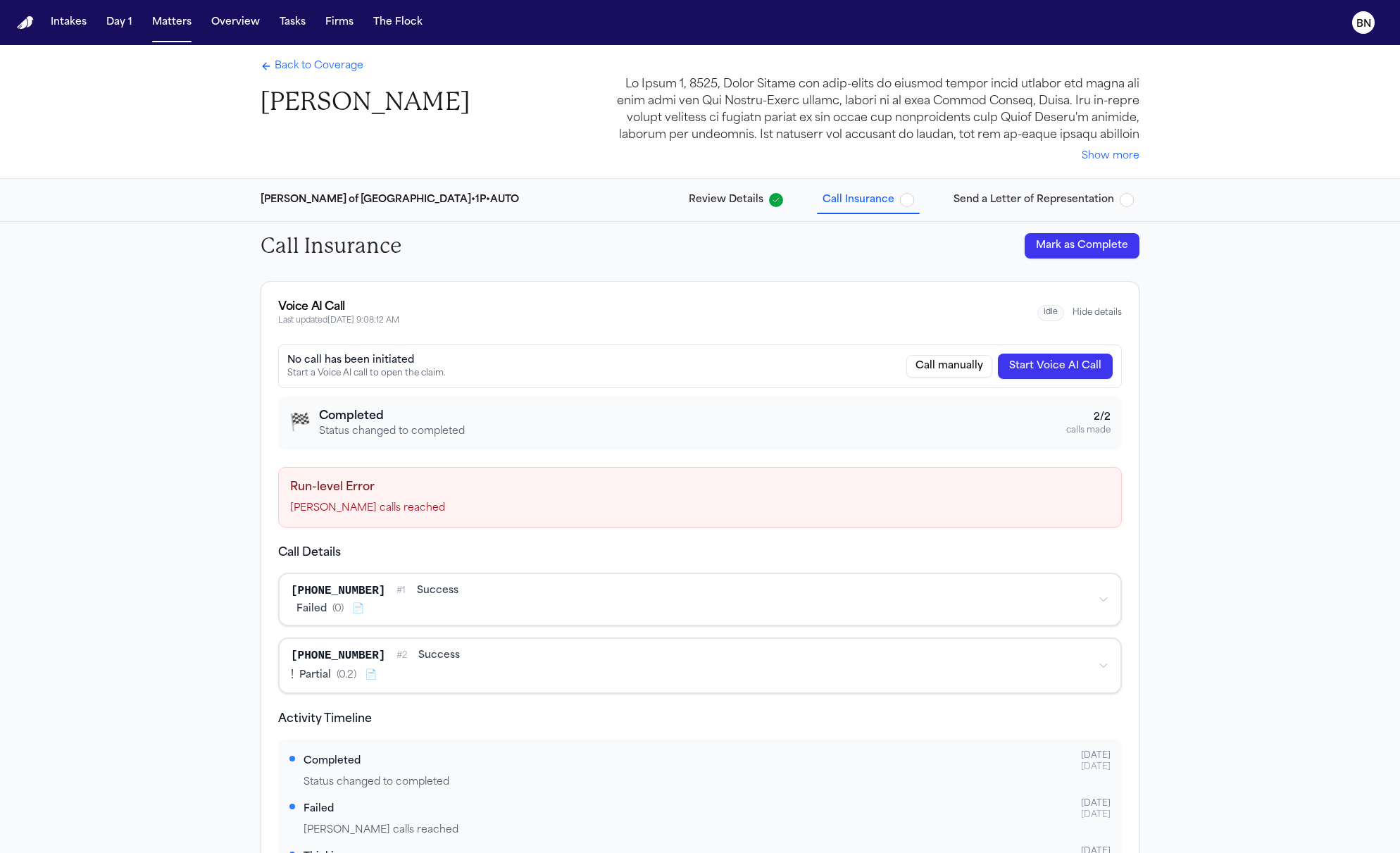
click at [326, 72] on span "Back to Coverage" at bounding box center [318, 66] width 88 height 14
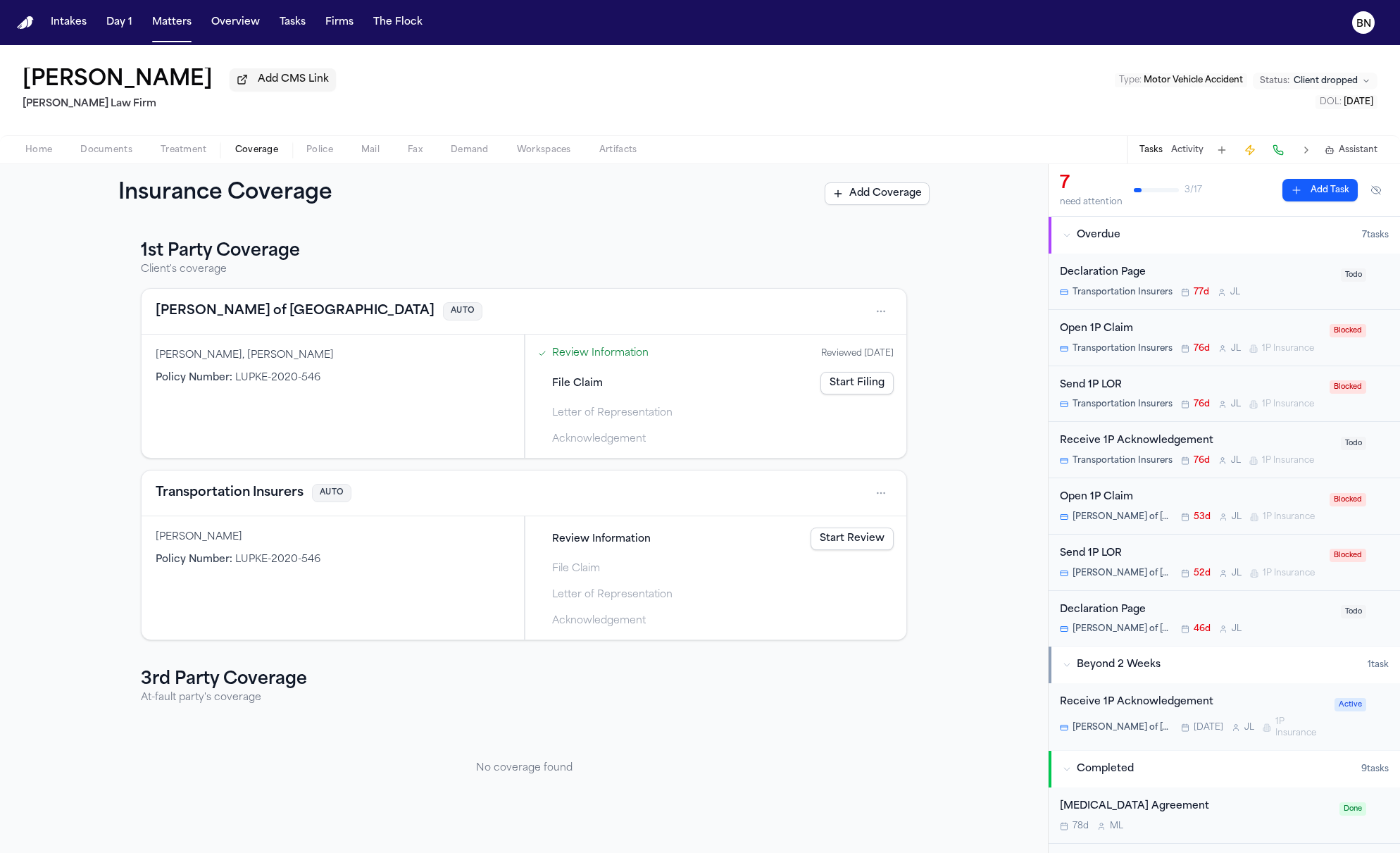
click at [257, 309] on button "Lloyd's of London" at bounding box center [294, 311] width 279 height 20
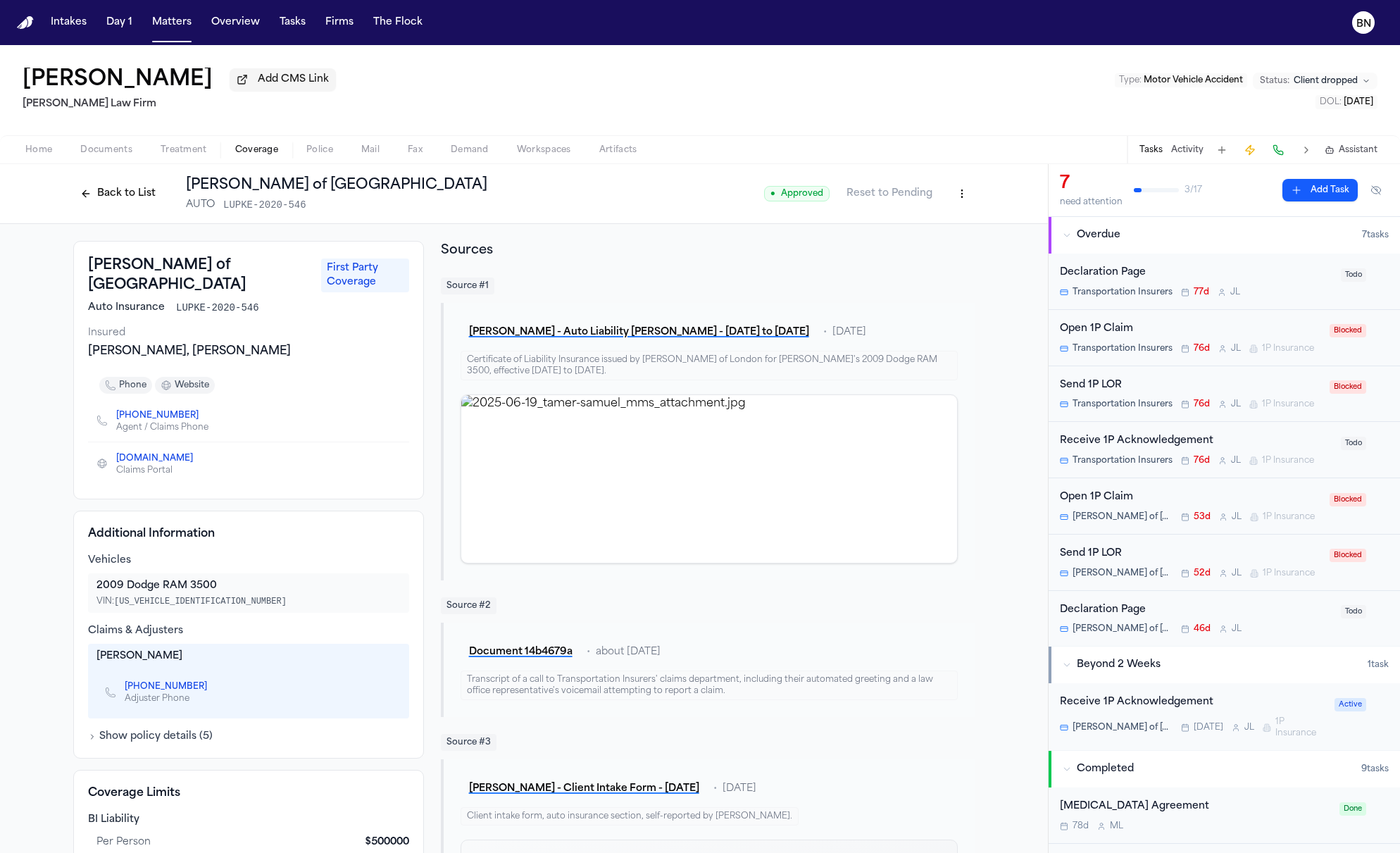
click at [130, 196] on button "Back to List" at bounding box center [118, 194] width 89 height 22
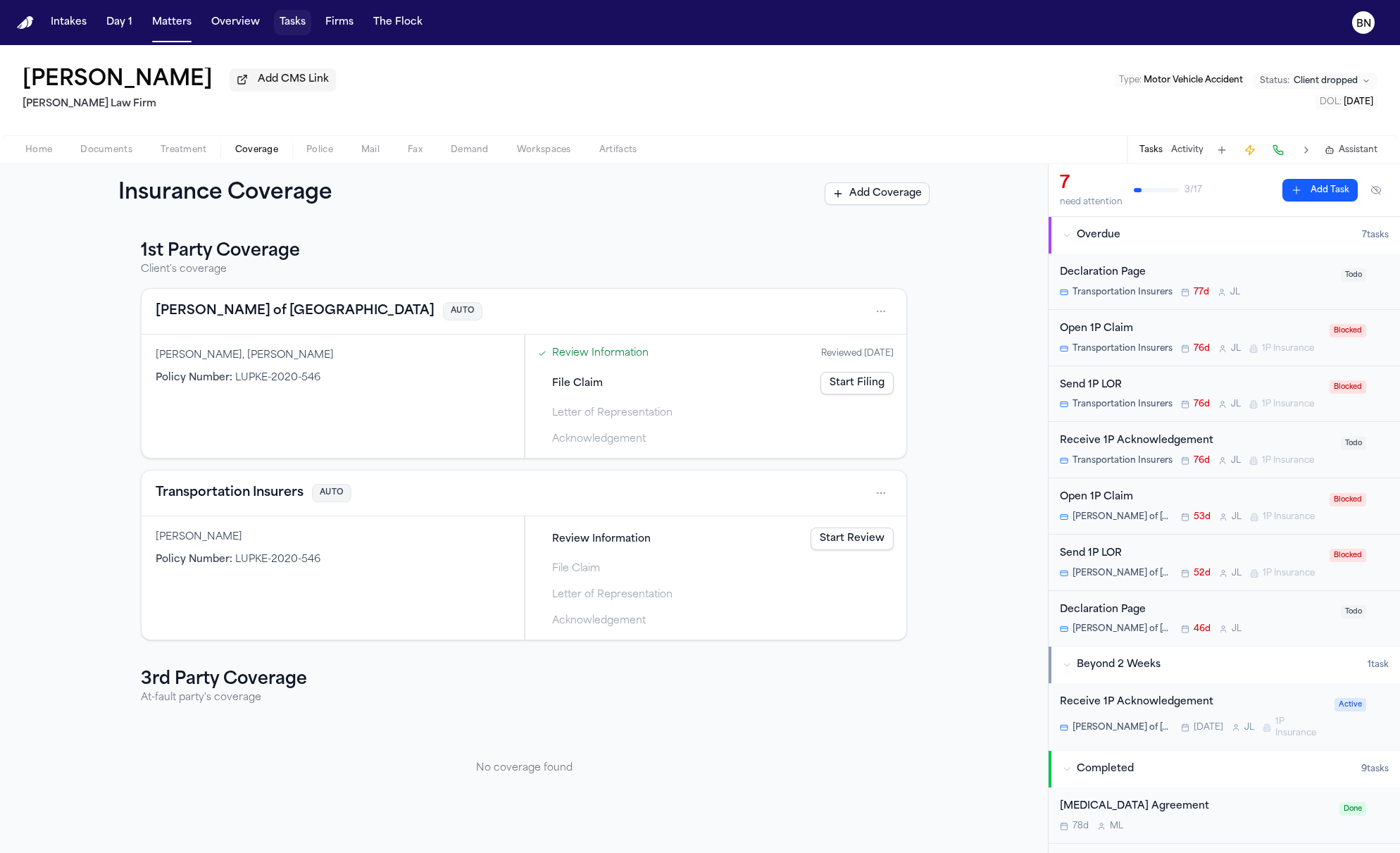
click at [299, 26] on button "Tasks" at bounding box center [293, 22] width 38 height 26
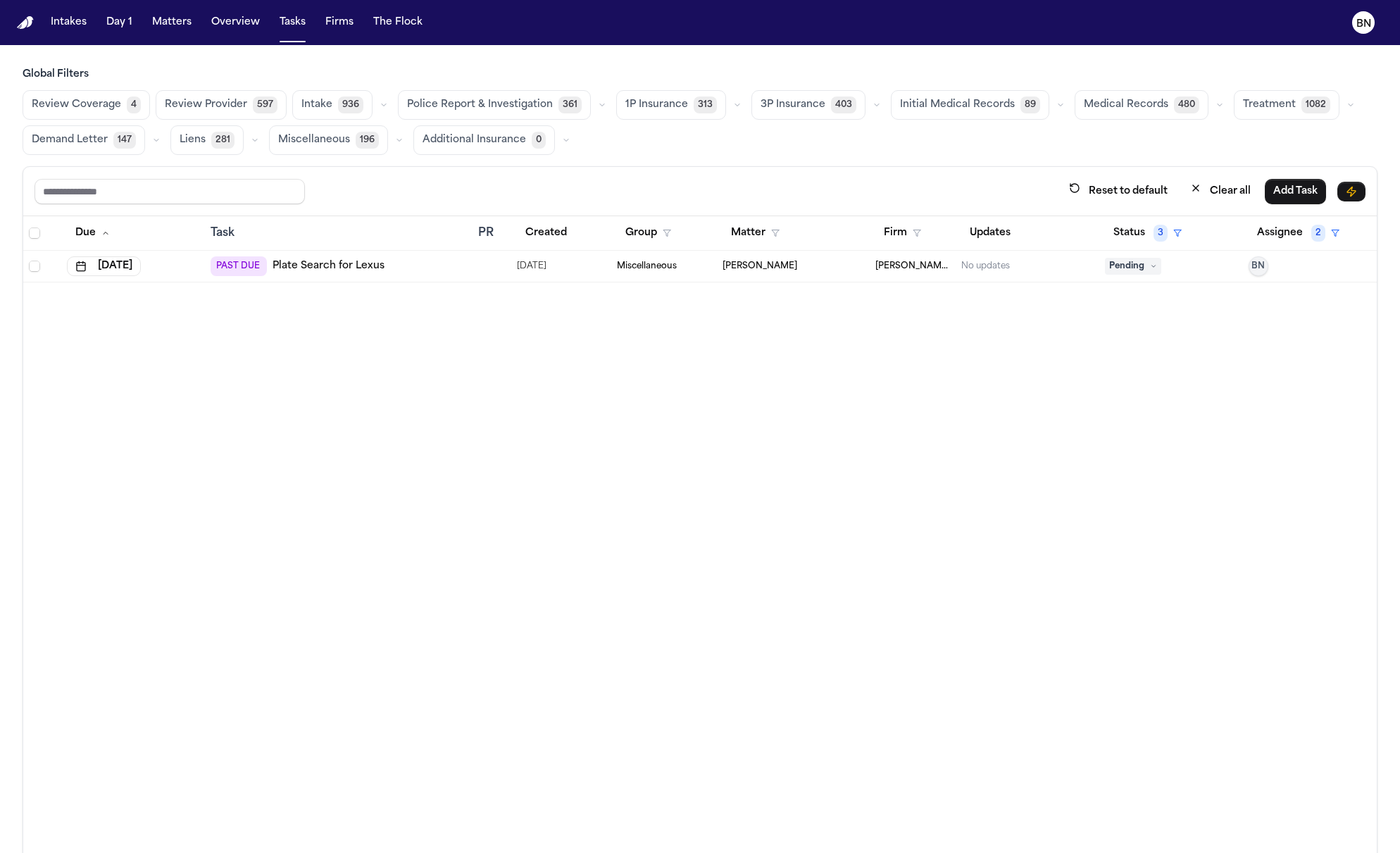
click at [1205, 193] on button "Clear all" at bounding box center [1221, 191] width 77 height 26
click at [1111, 235] on button "Status" at bounding box center [1136, 233] width 63 height 26
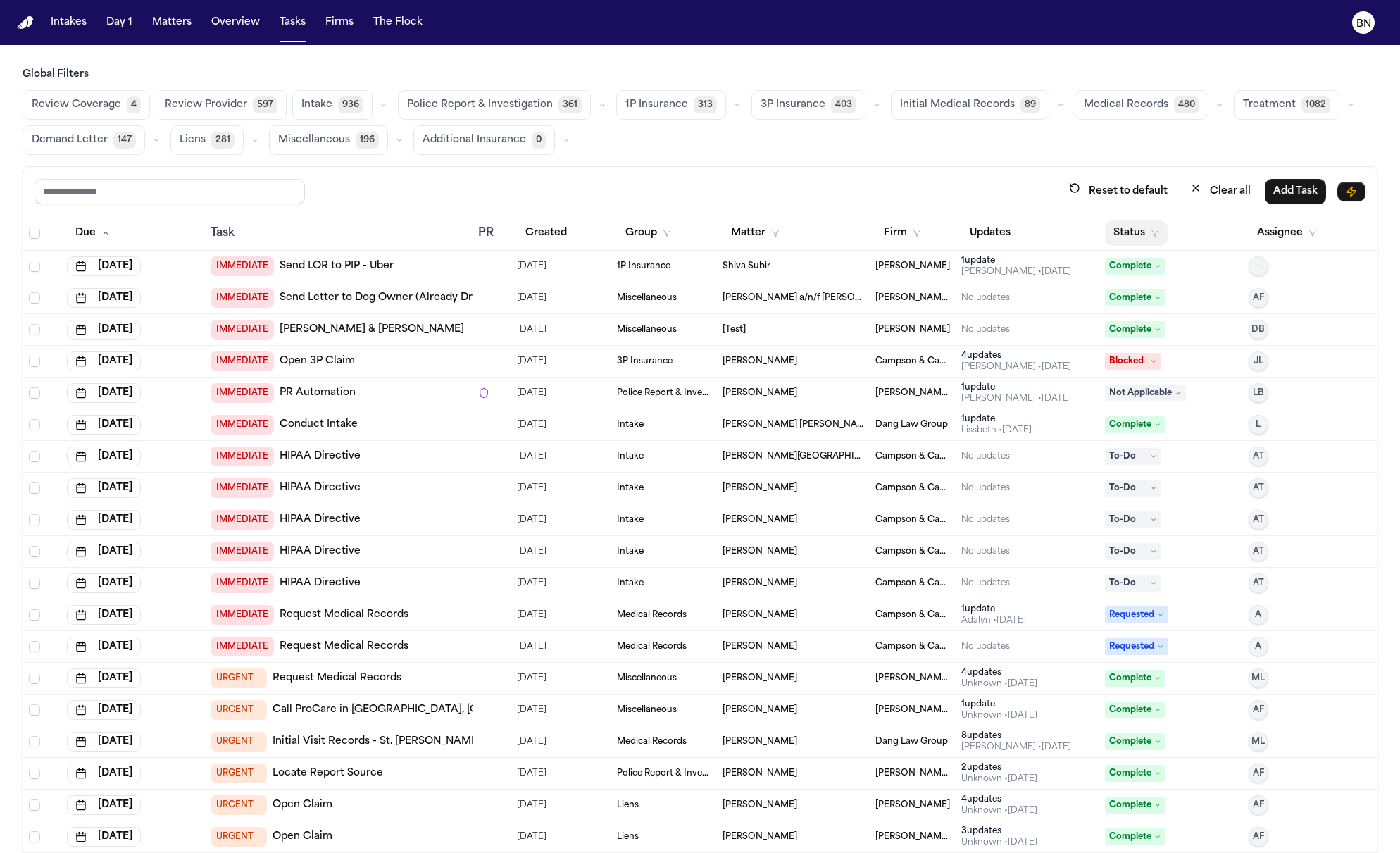
click at [1125, 228] on button "Status" at bounding box center [1136, 233] width 63 height 26
click at [1116, 320] on button "Active" at bounding box center [1111, 318] width 39 height 18
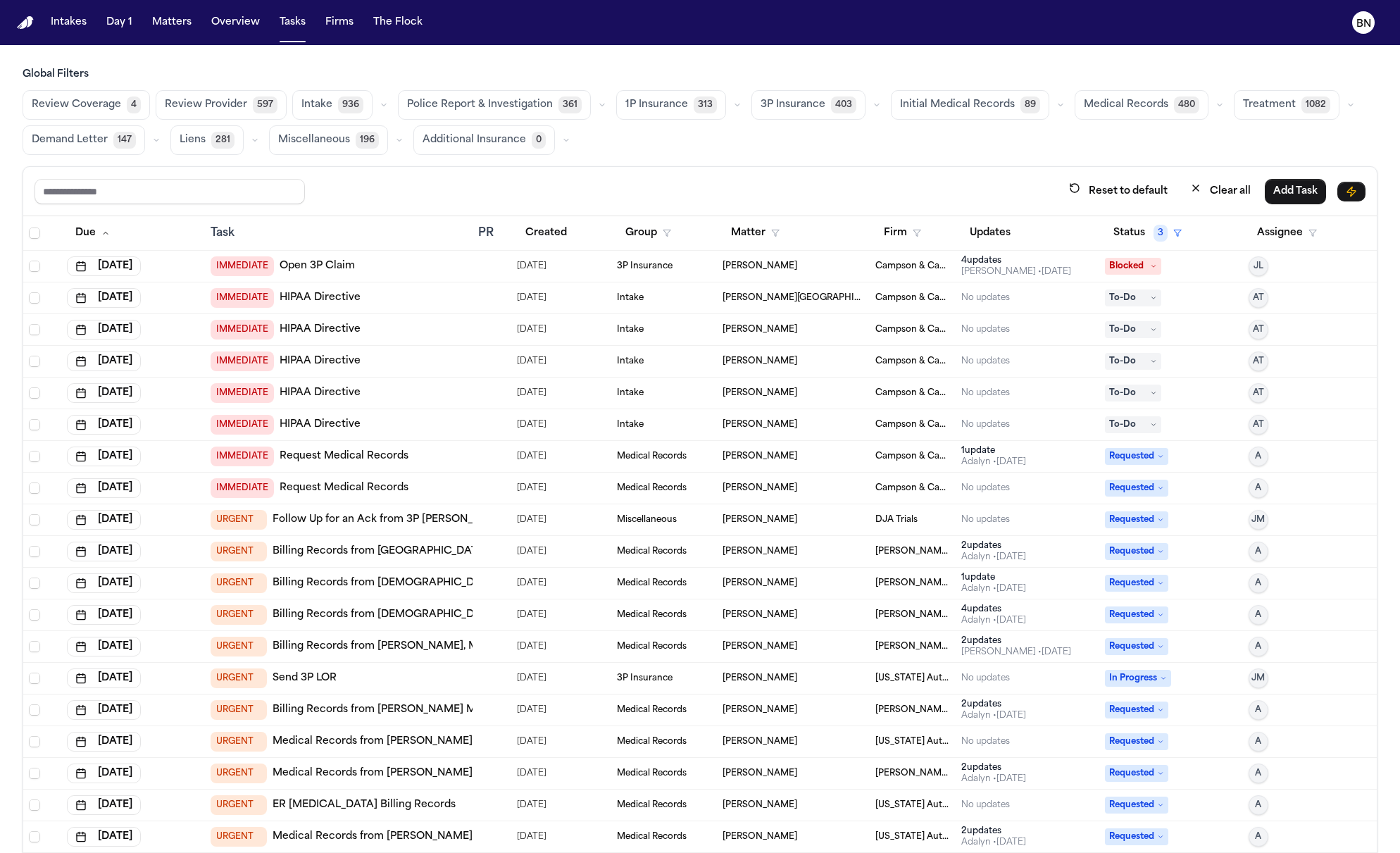
click at [729, 112] on button "button" at bounding box center [738, 105] width 17 height 17
click at [703, 141] on button "Open Claim 17" at bounding box center [686, 140] width 140 height 28
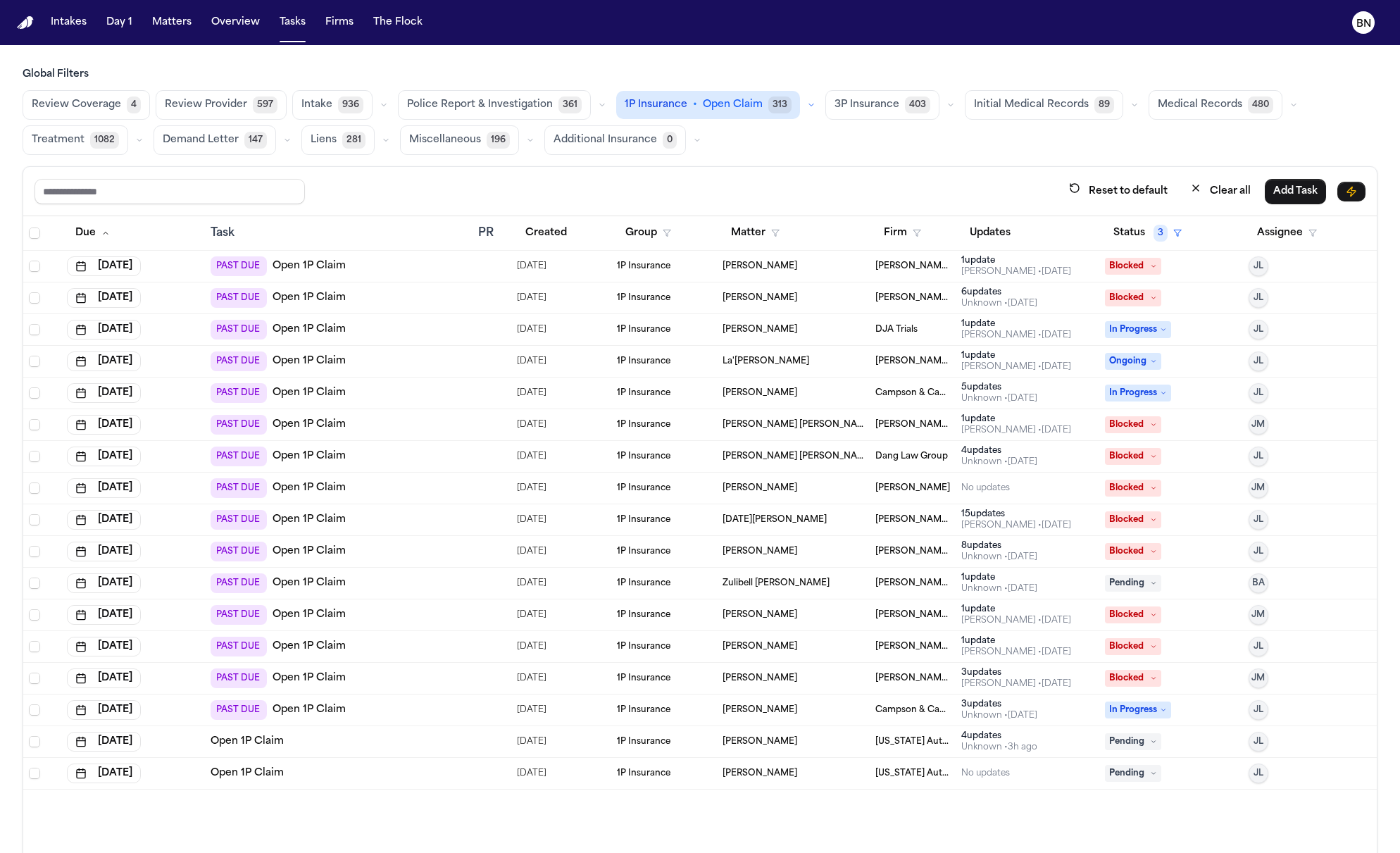
click at [467, 765] on td "Open 1P Claim" at bounding box center [339, 773] width 268 height 32
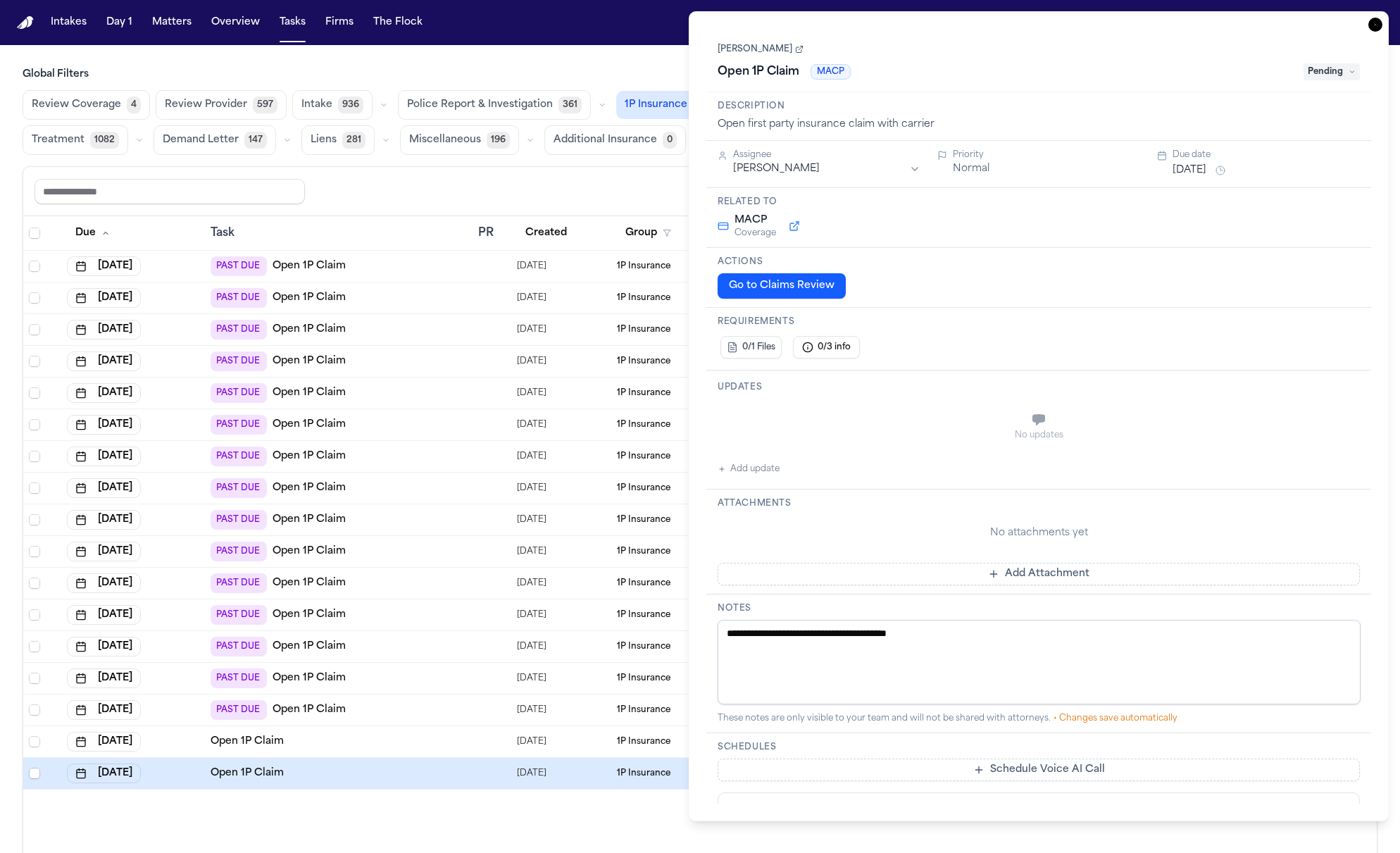
click at [772, 49] on link "DaShawn Woods" at bounding box center [761, 49] width 86 height 11
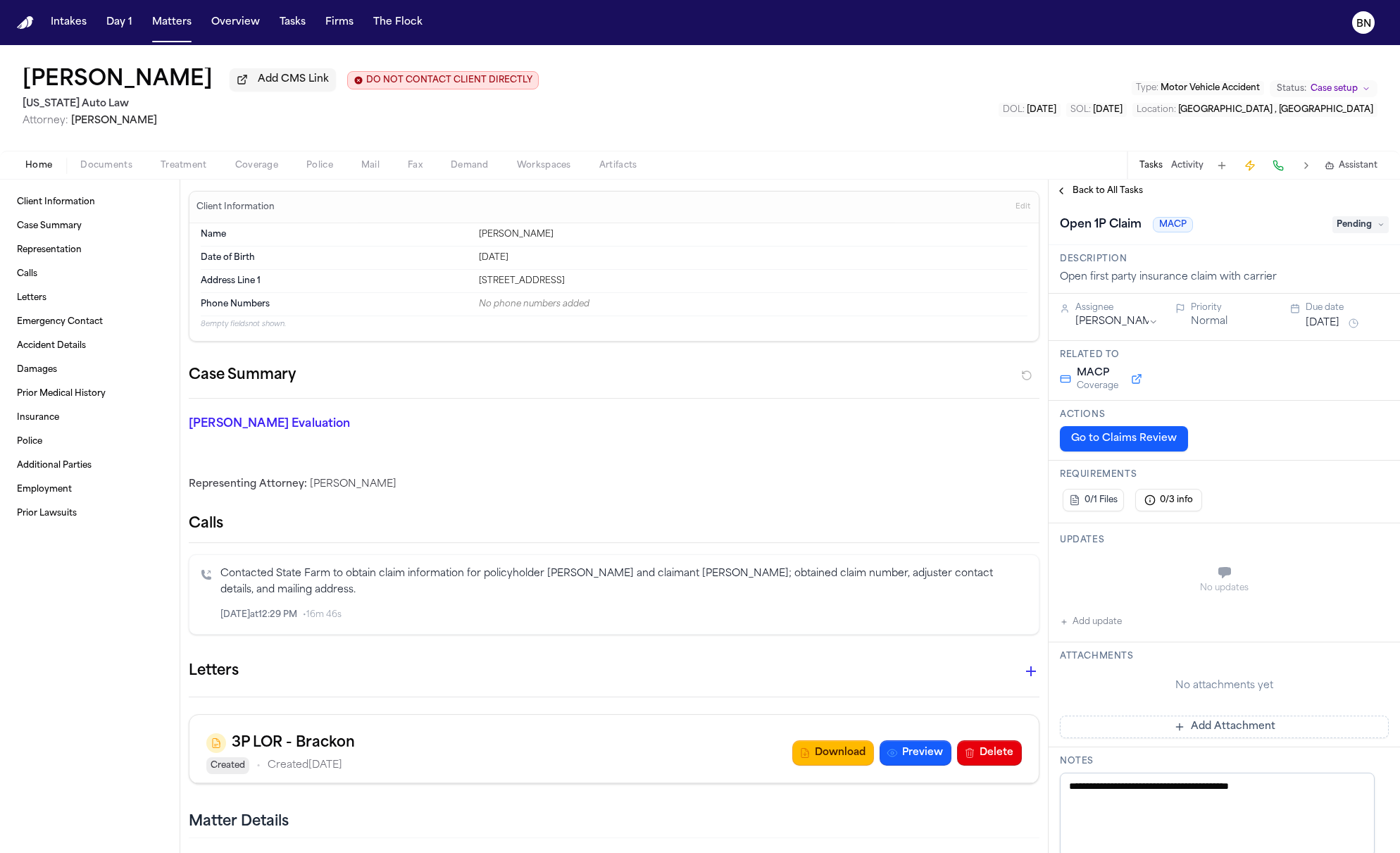
click at [1107, 197] on span "Back to All Tasks" at bounding box center [1107, 191] width 70 height 11
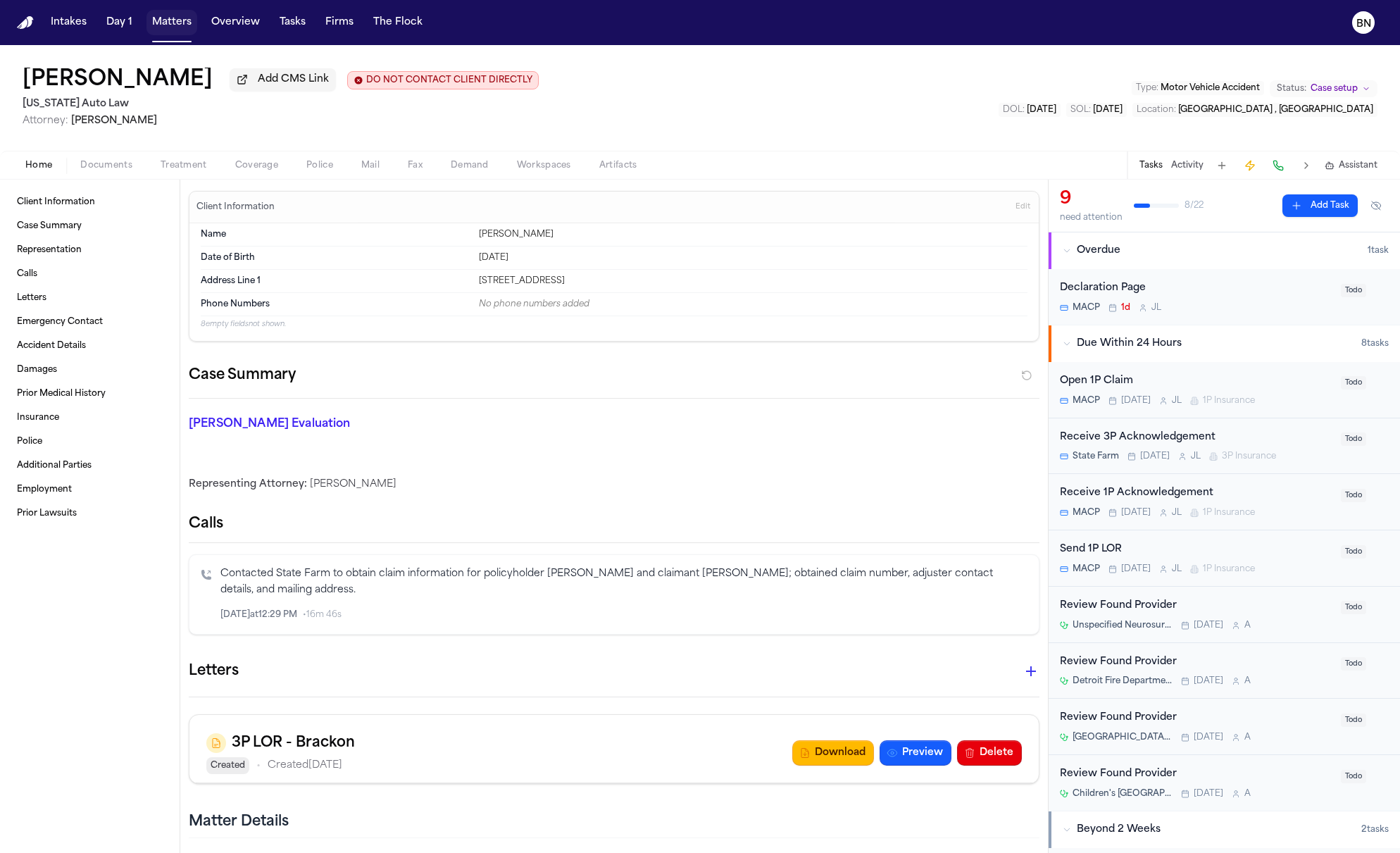
click at [172, 33] on button "Matters" at bounding box center [172, 22] width 51 height 26
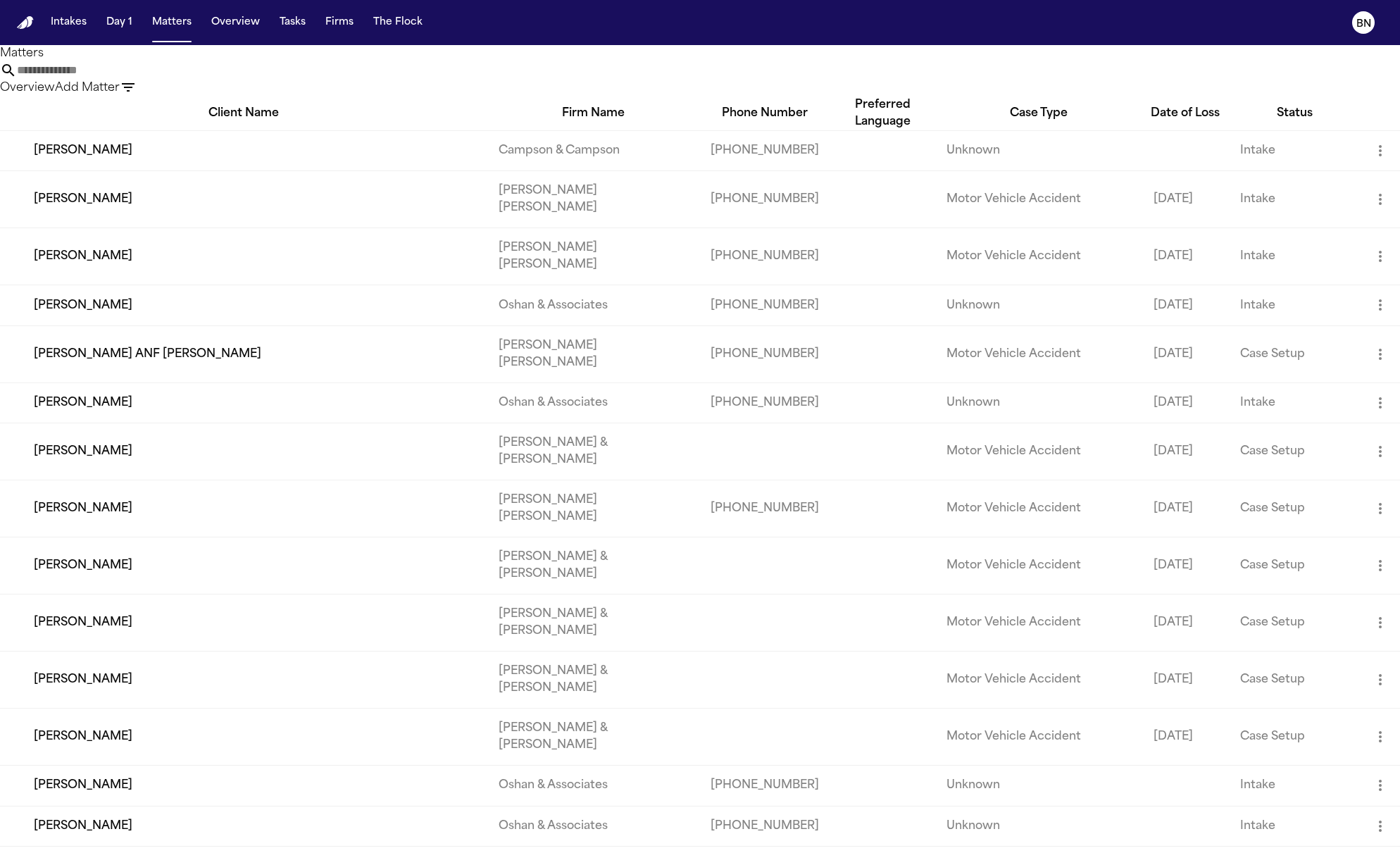
click at [130, 79] on input "text" at bounding box center [73, 70] width 112 height 17
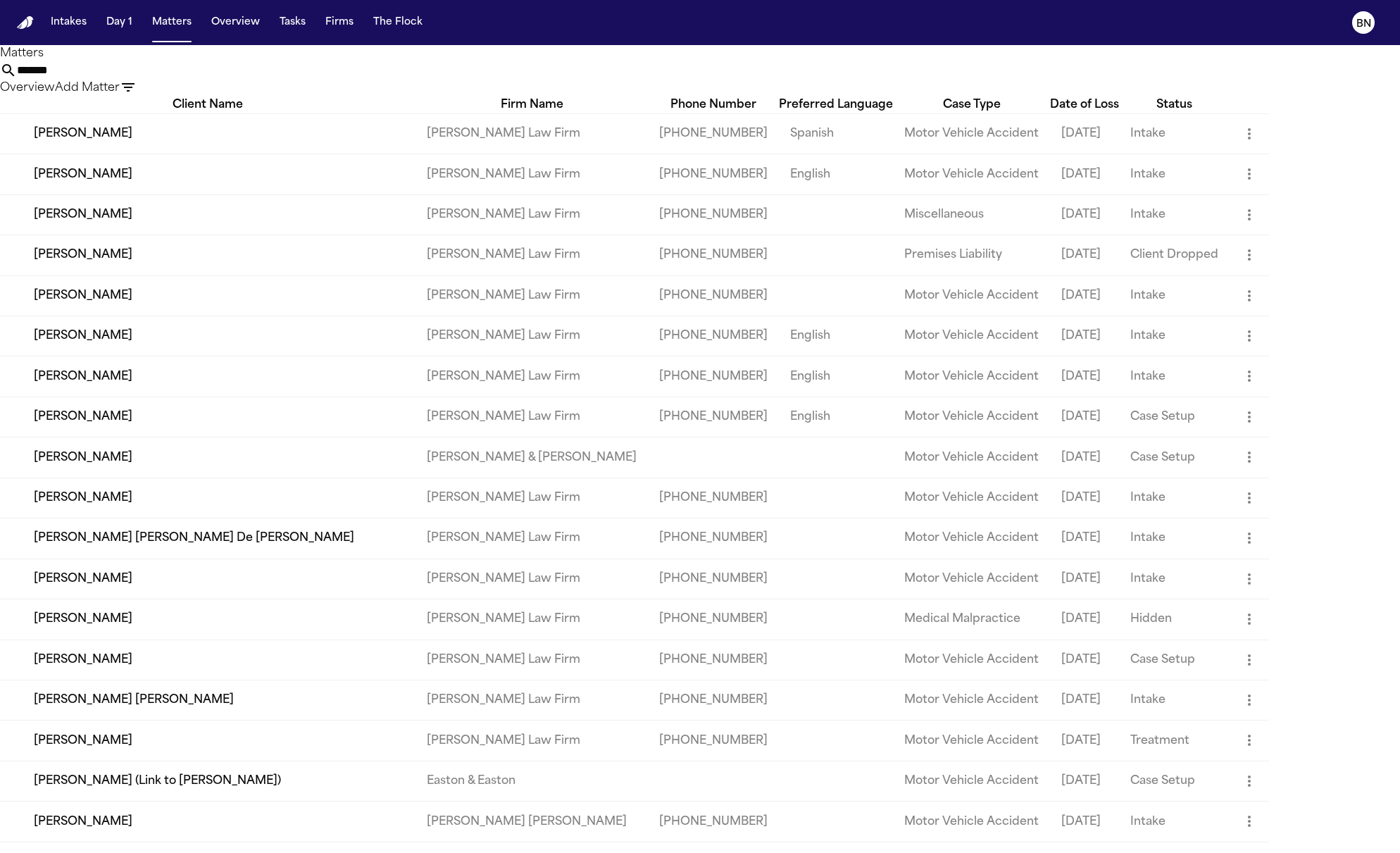
type input "*******"
click at [319, 154] on td "[PERSON_NAME]" at bounding box center [208, 133] width 415 height 40
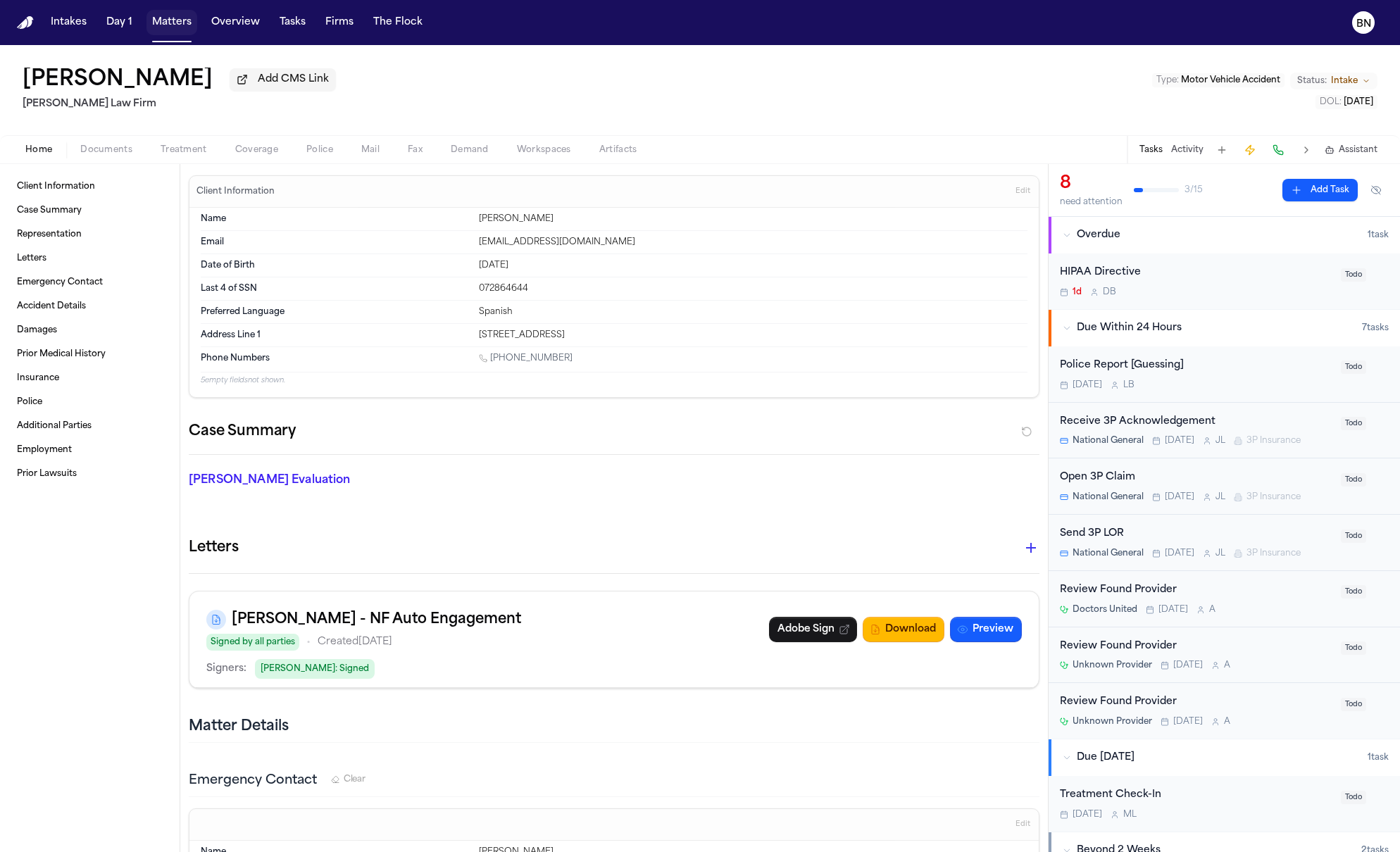
click at [181, 21] on button "Matters" at bounding box center [172, 22] width 51 height 26
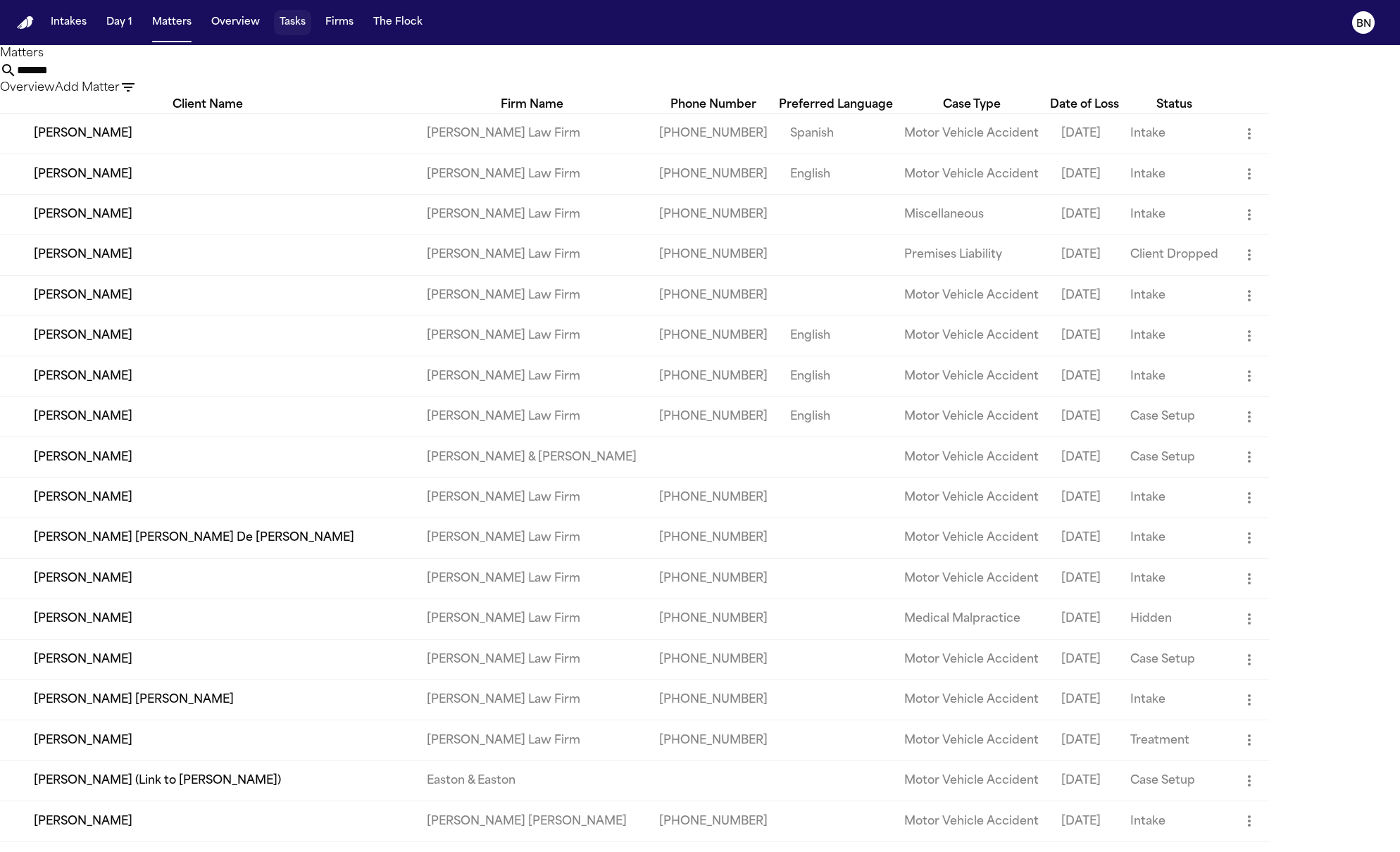
click at [289, 26] on button "Tasks" at bounding box center [293, 22] width 38 height 26
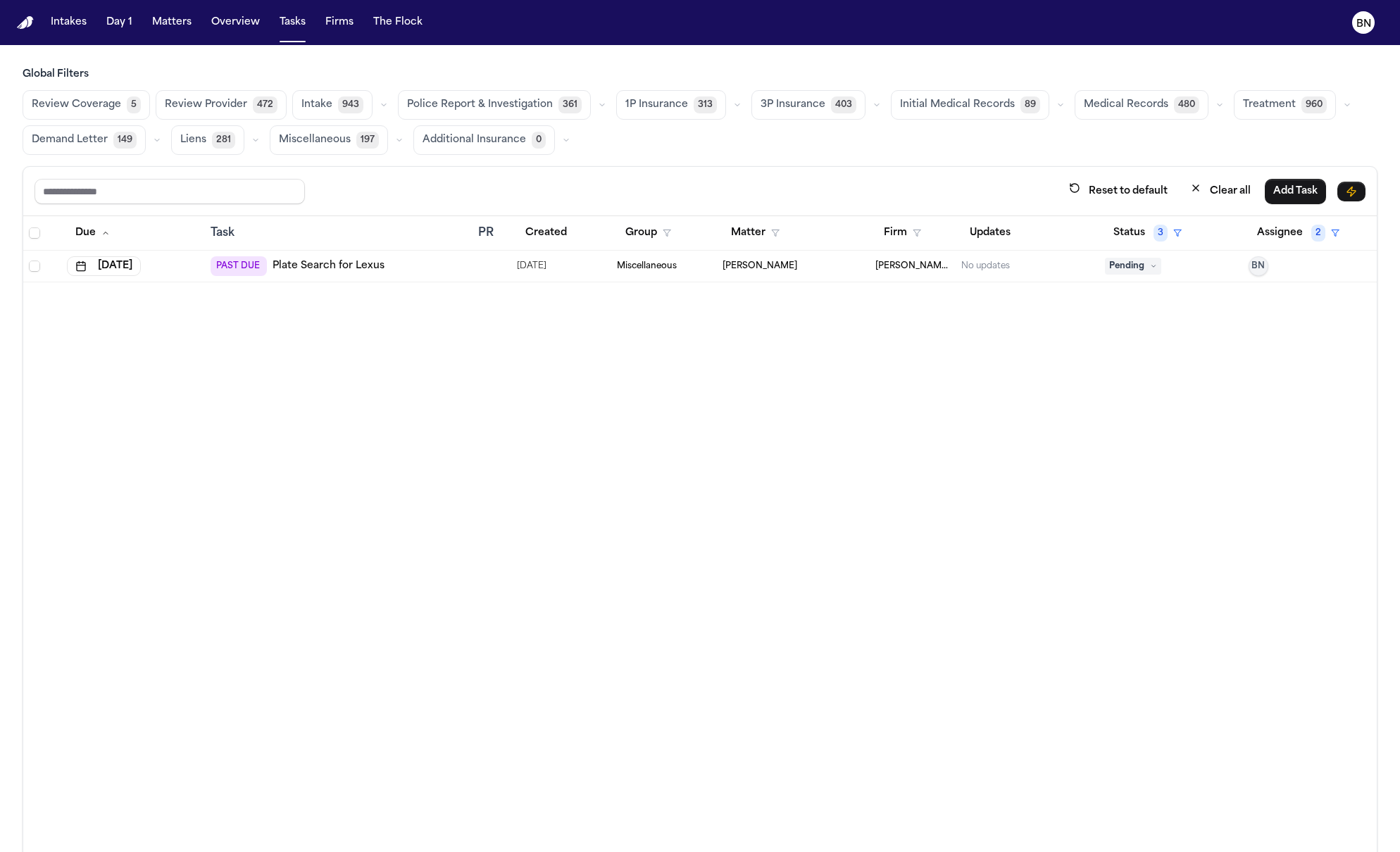
click at [1216, 107] on icon "button" at bounding box center [1220, 105] width 9 height 9
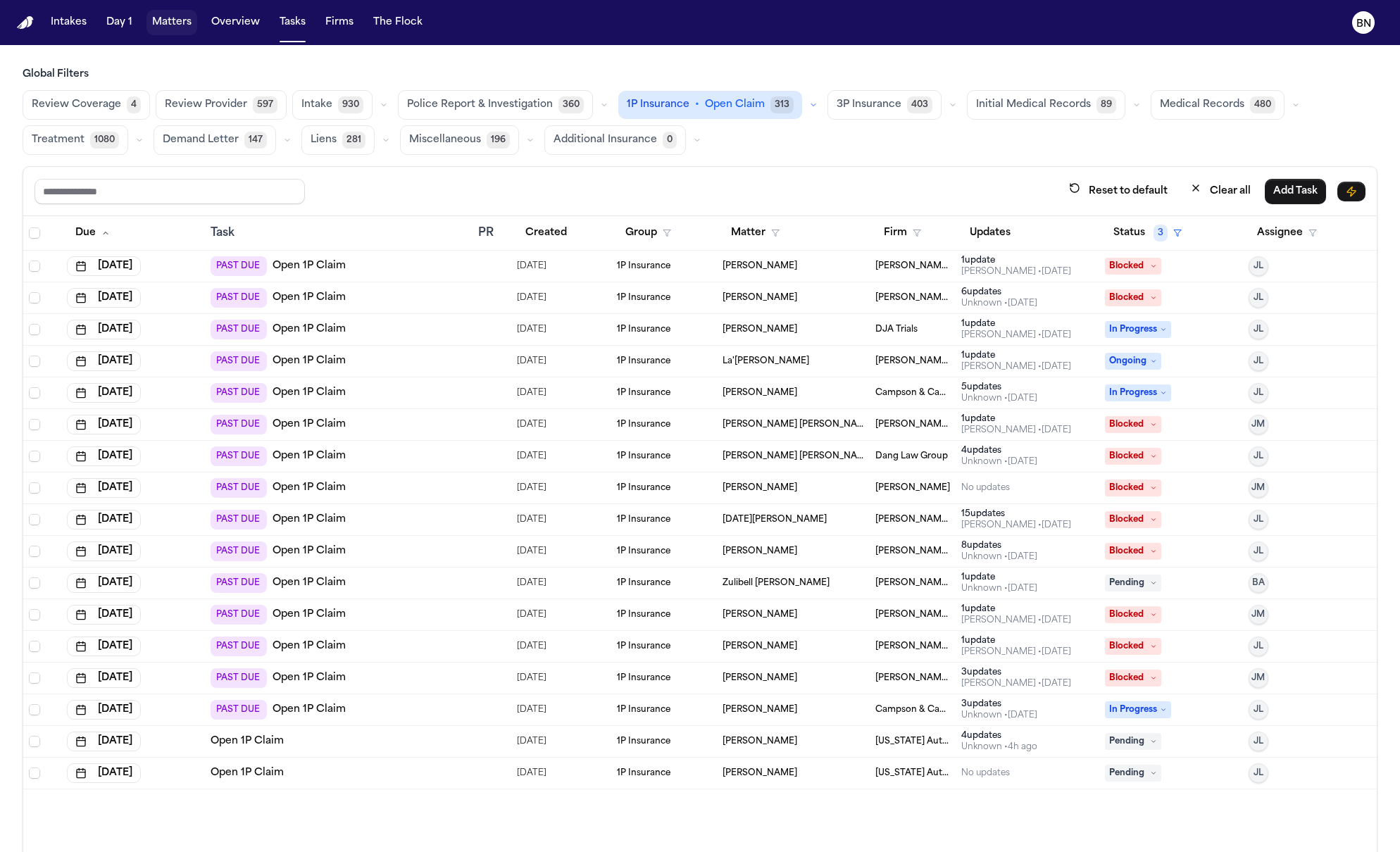
click at [187, 29] on button "Matters" at bounding box center [172, 22] width 51 height 26
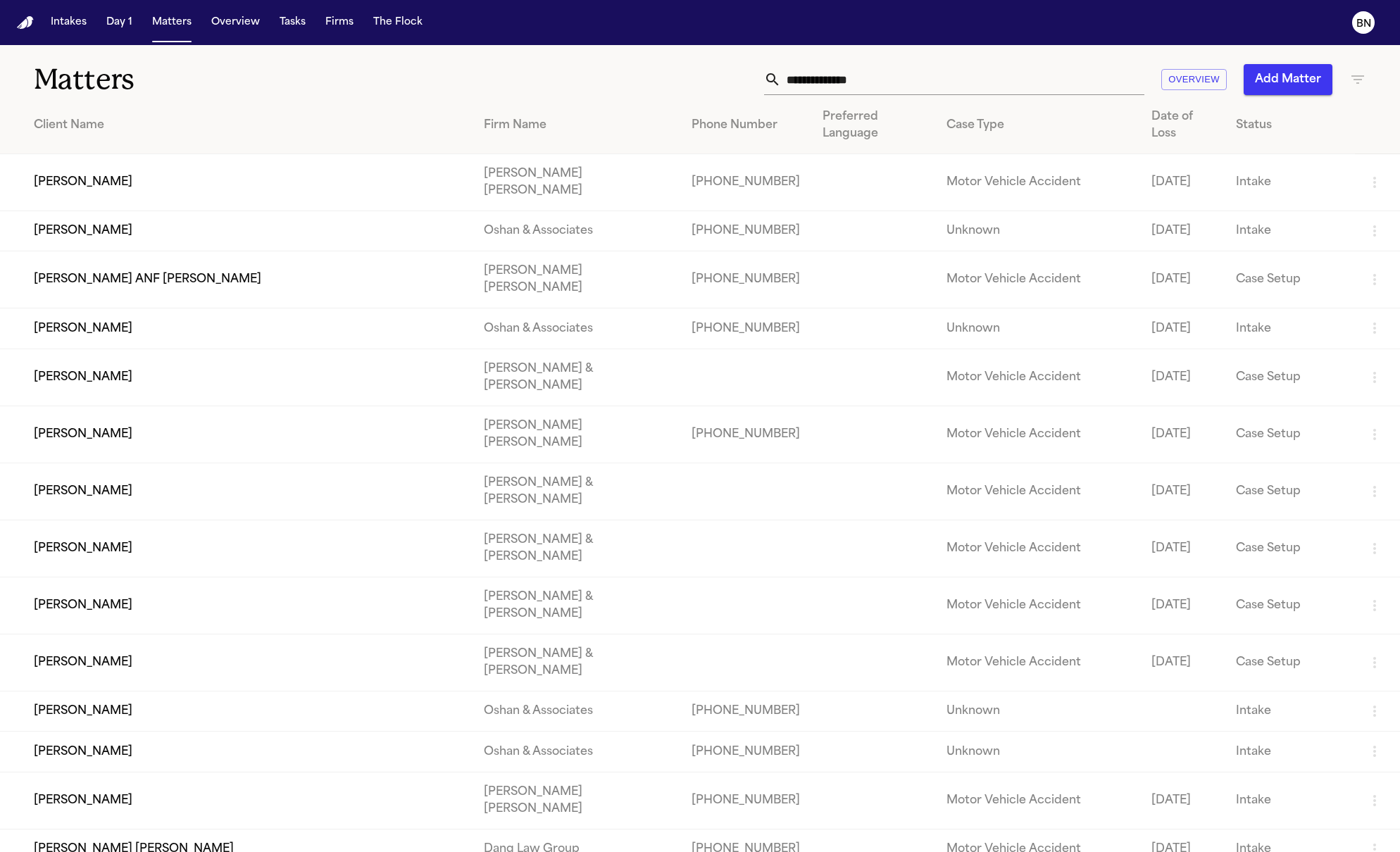
click at [860, 90] on input "text" at bounding box center [963, 80] width 364 height 31
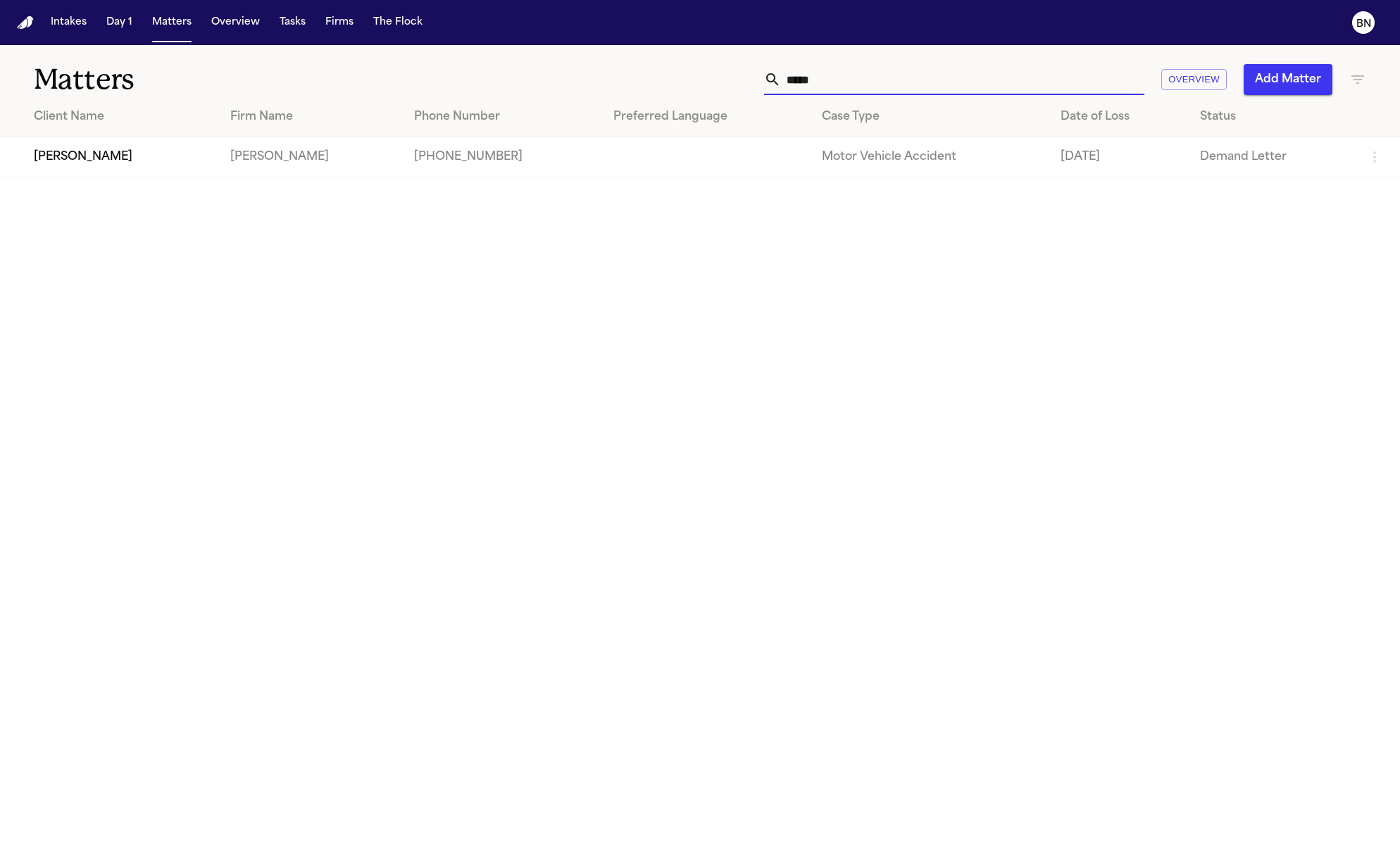
type input "*****"
click at [219, 172] on td "[PERSON_NAME]" at bounding box center [311, 157] width 184 height 40
drag, startPoint x: 111, startPoint y: 182, endPoint x: 111, endPoint y: 170, distance: 12.0
click at [111, 181] on main "Matters ***** Overview Add Matter Client Name Firm Name Phone Number Preferred …" at bounding box center [700, 449] width 1400 height 807
click at [111, 170] on td "[PERSON_NAME]" at bounding box center [109, 157] width 219 height 40
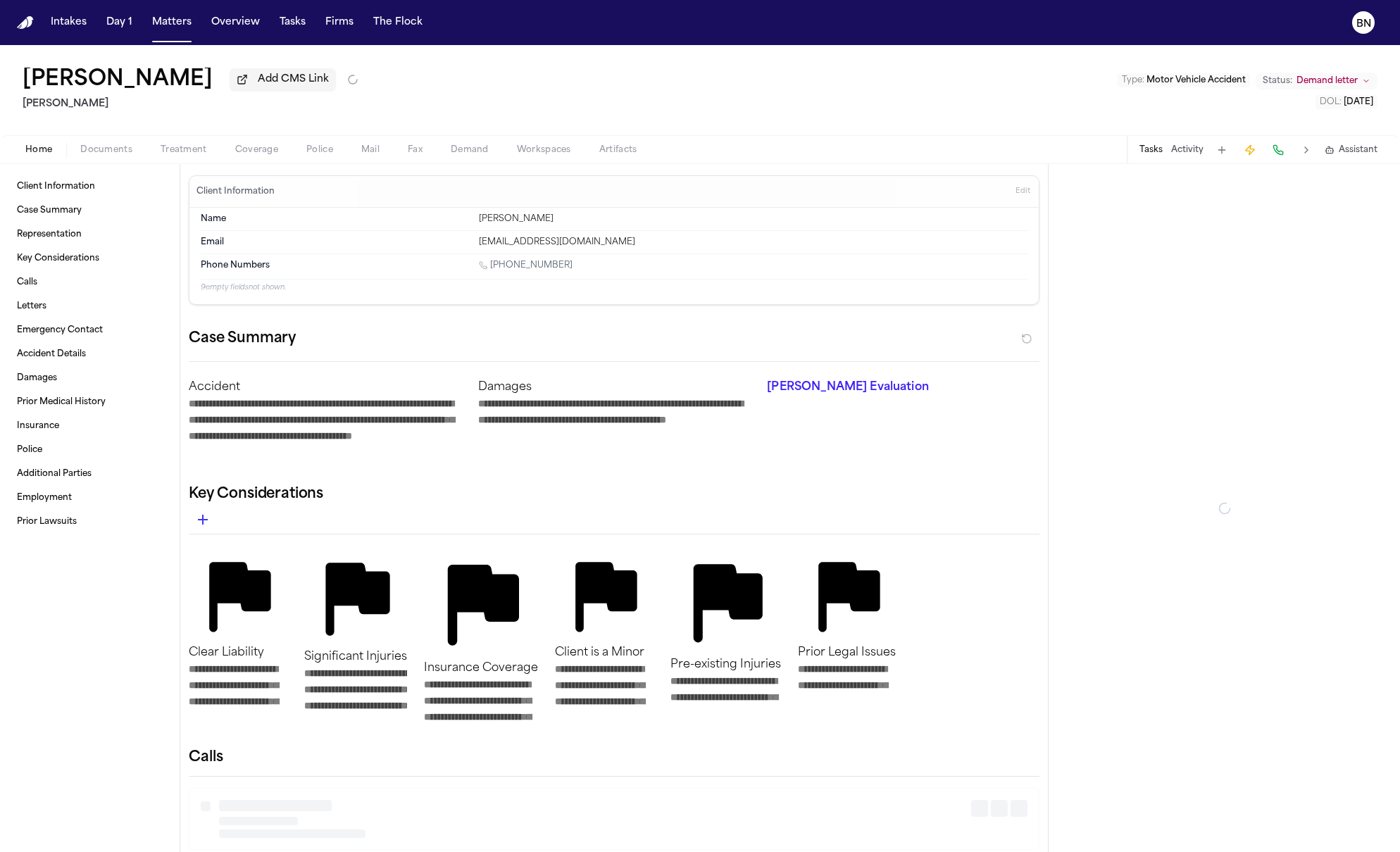
type textarea "*"
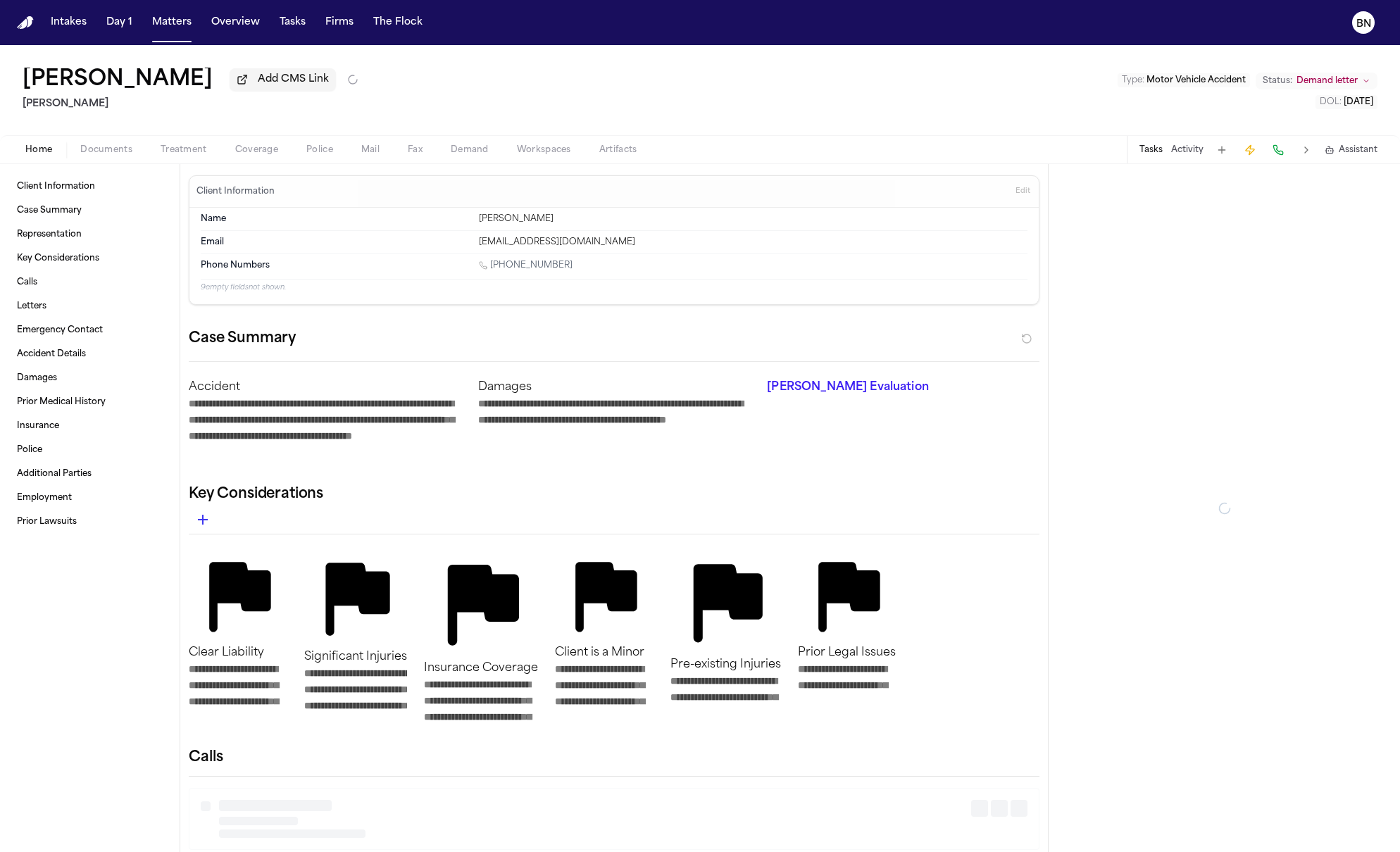
type textarea "*"
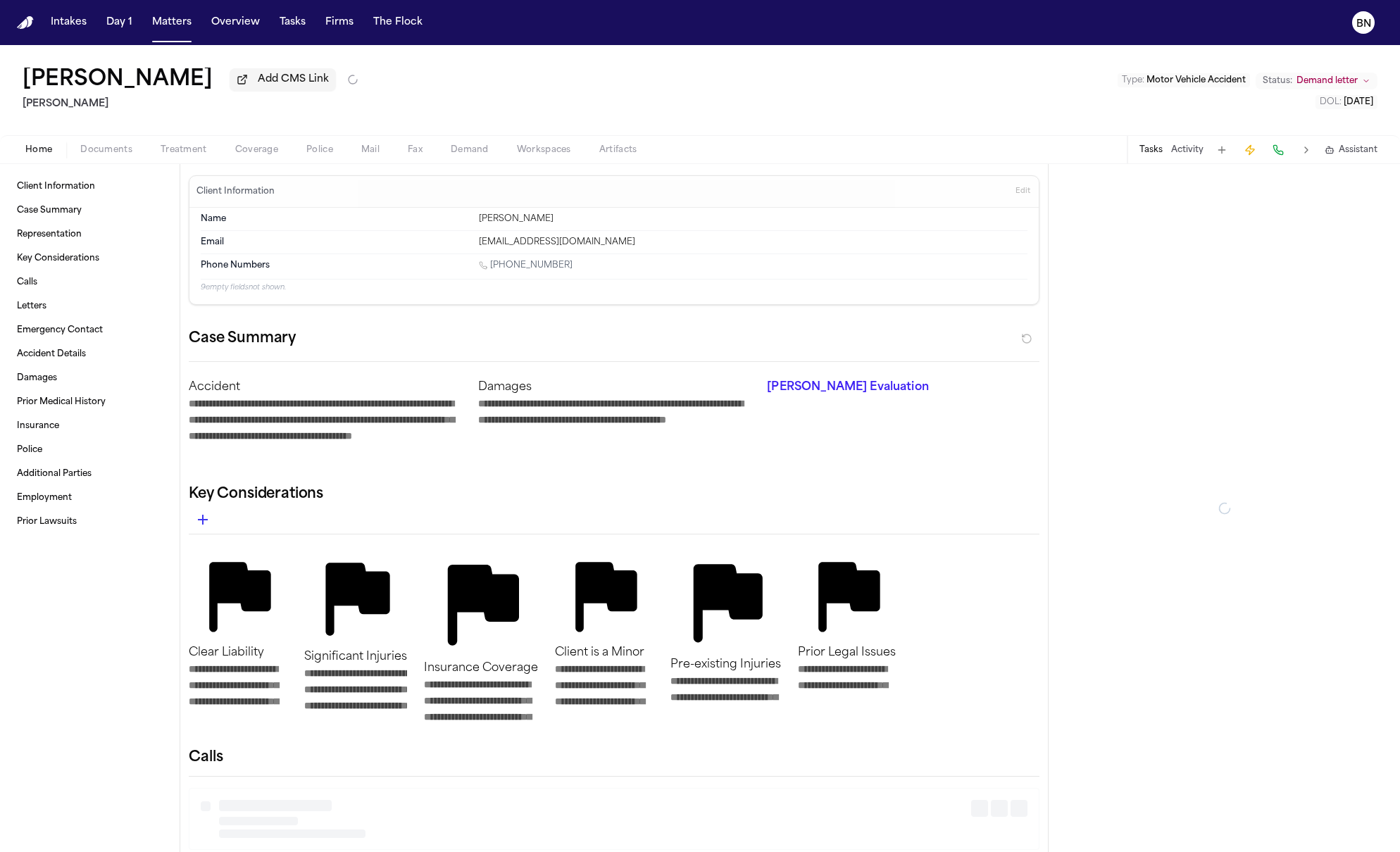
type textarea "*"
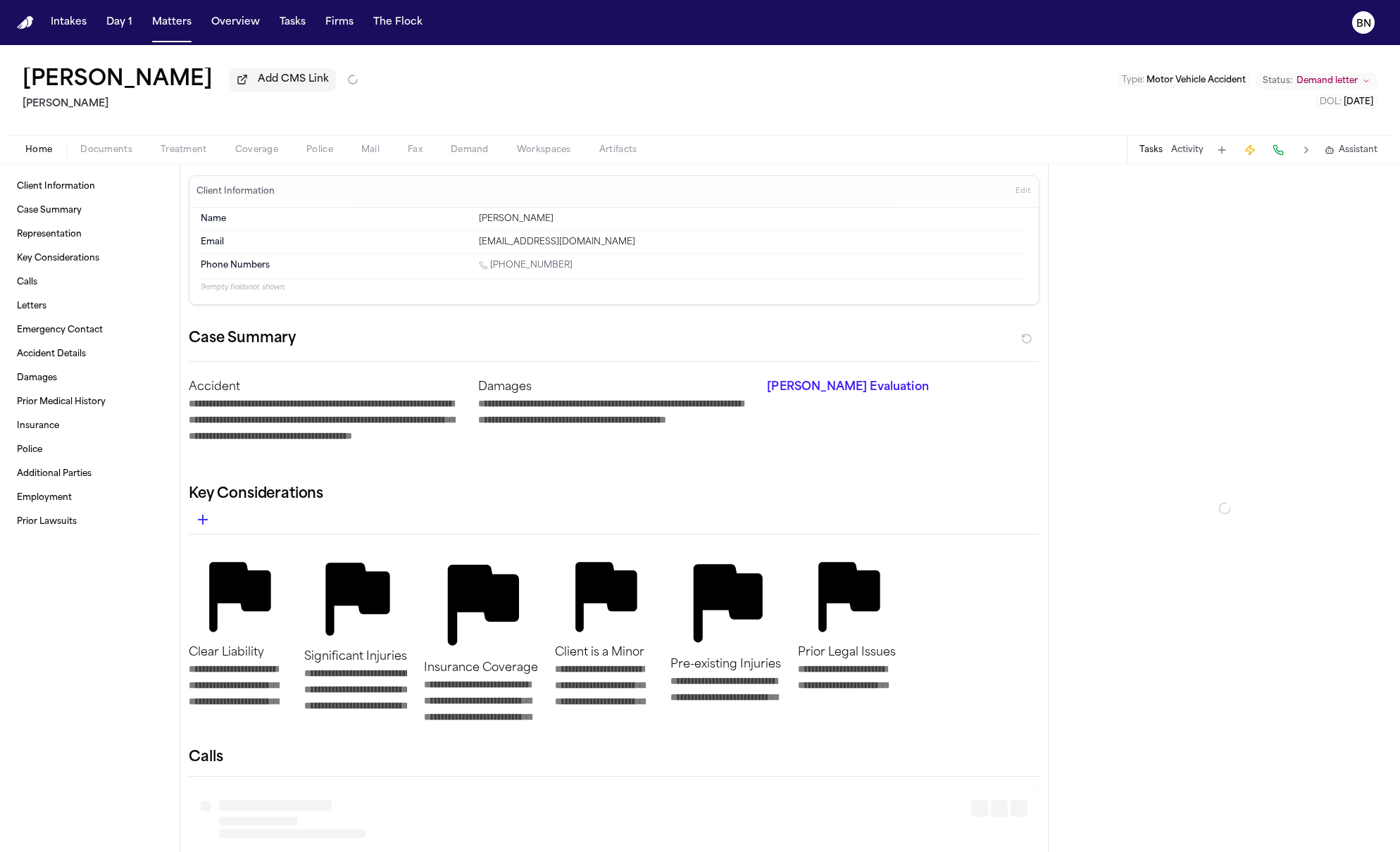
type textarea "*"
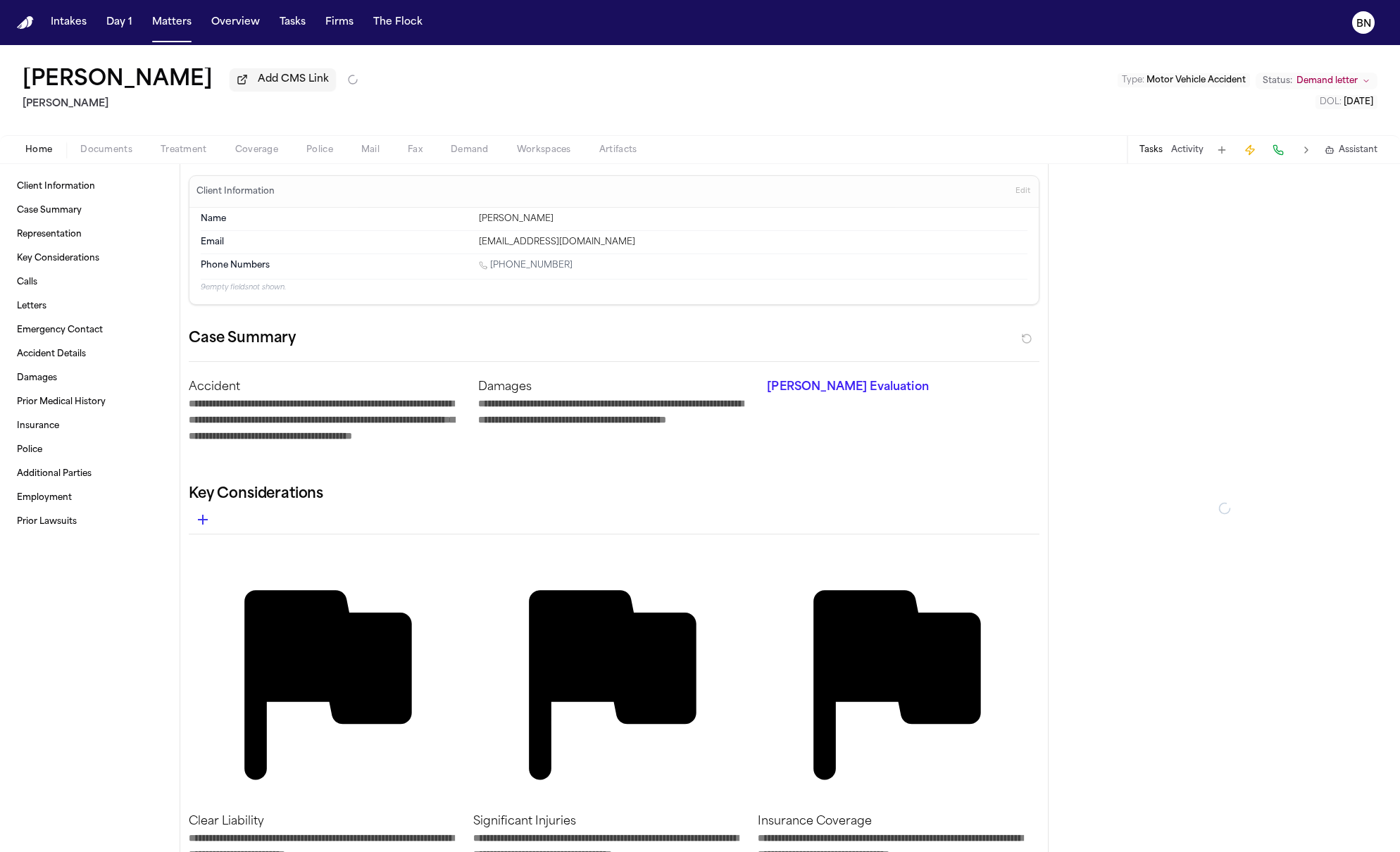
type textarea "*"
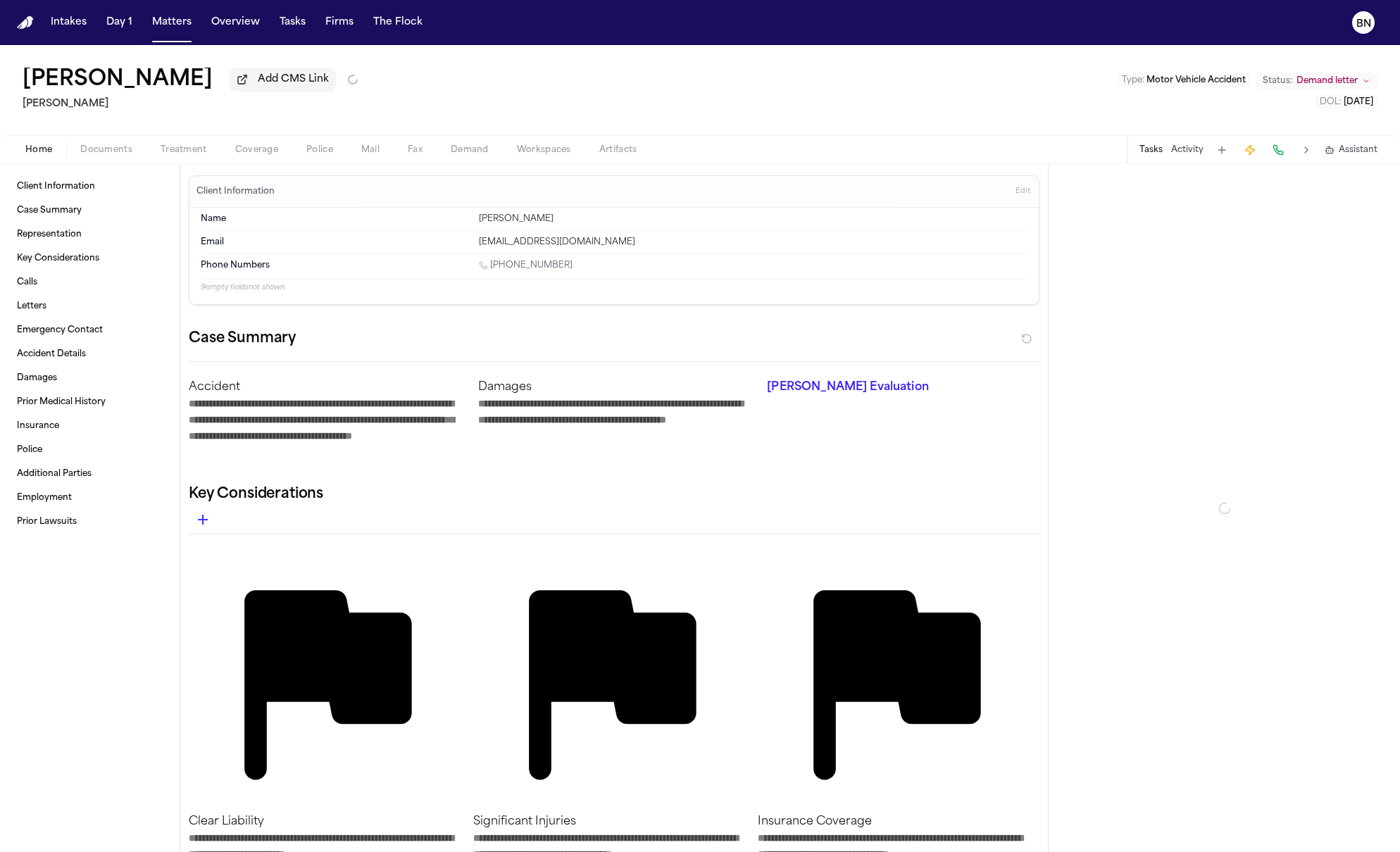
type textarea "*"
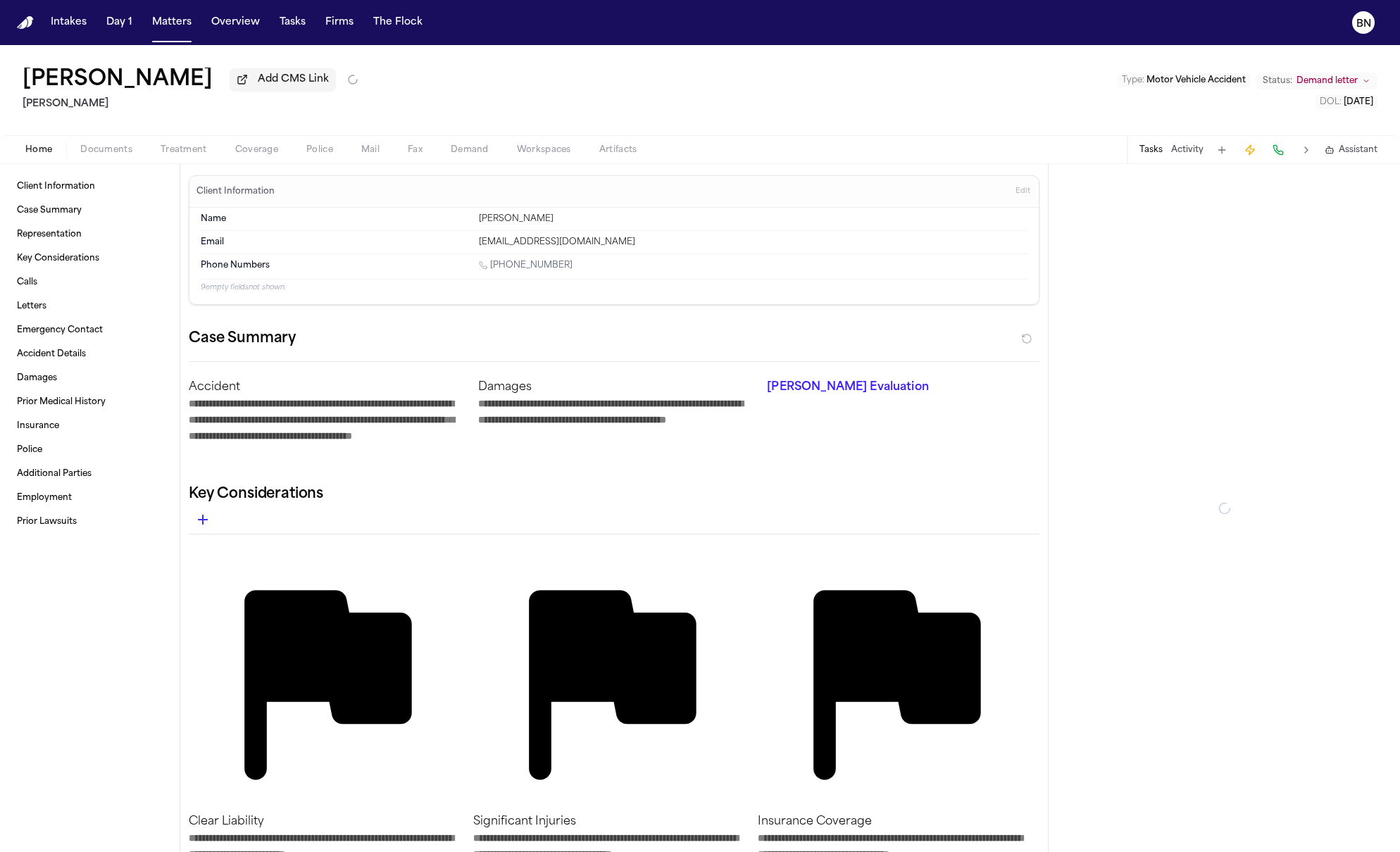
type textarea "*"
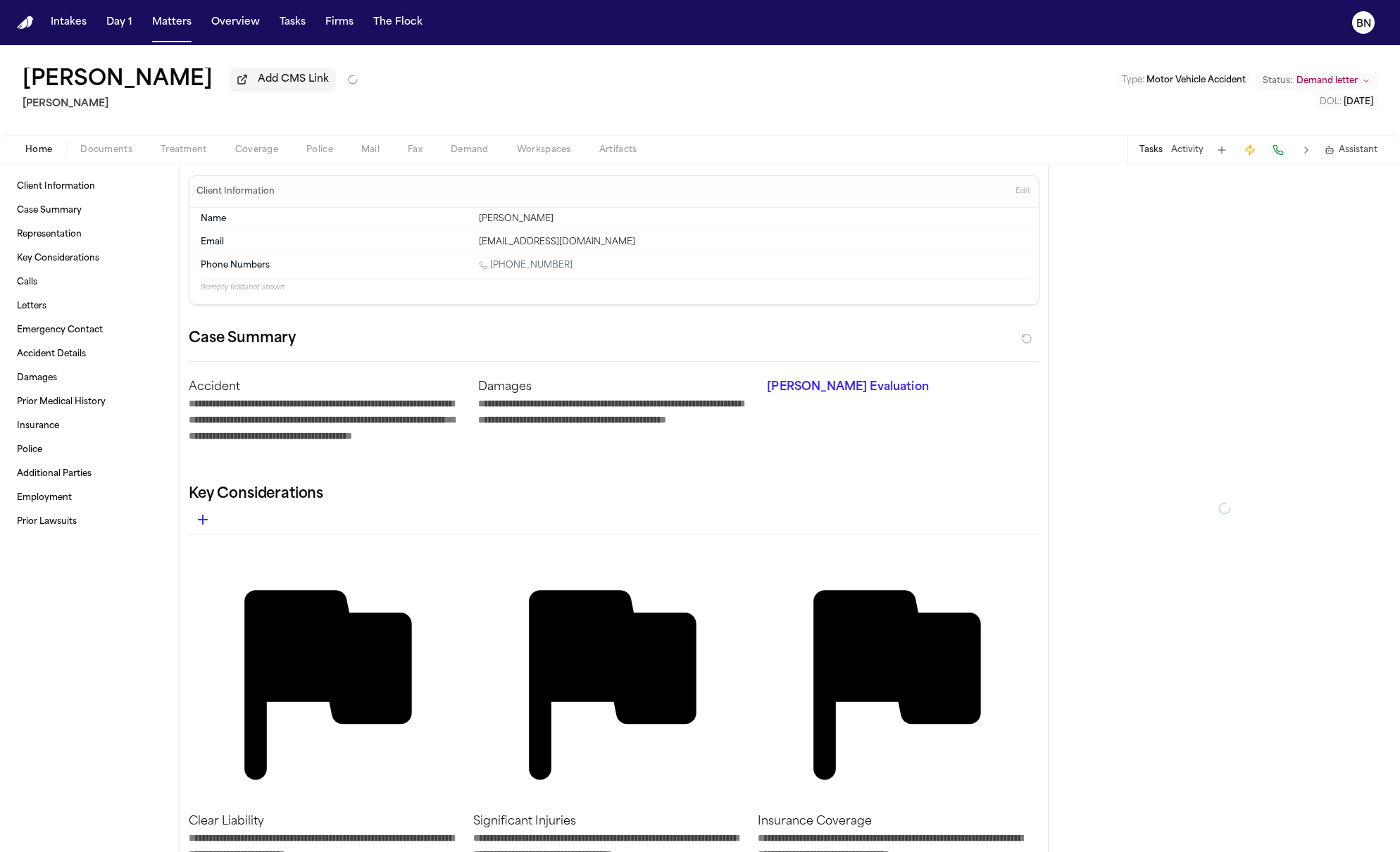
type textarea "*"
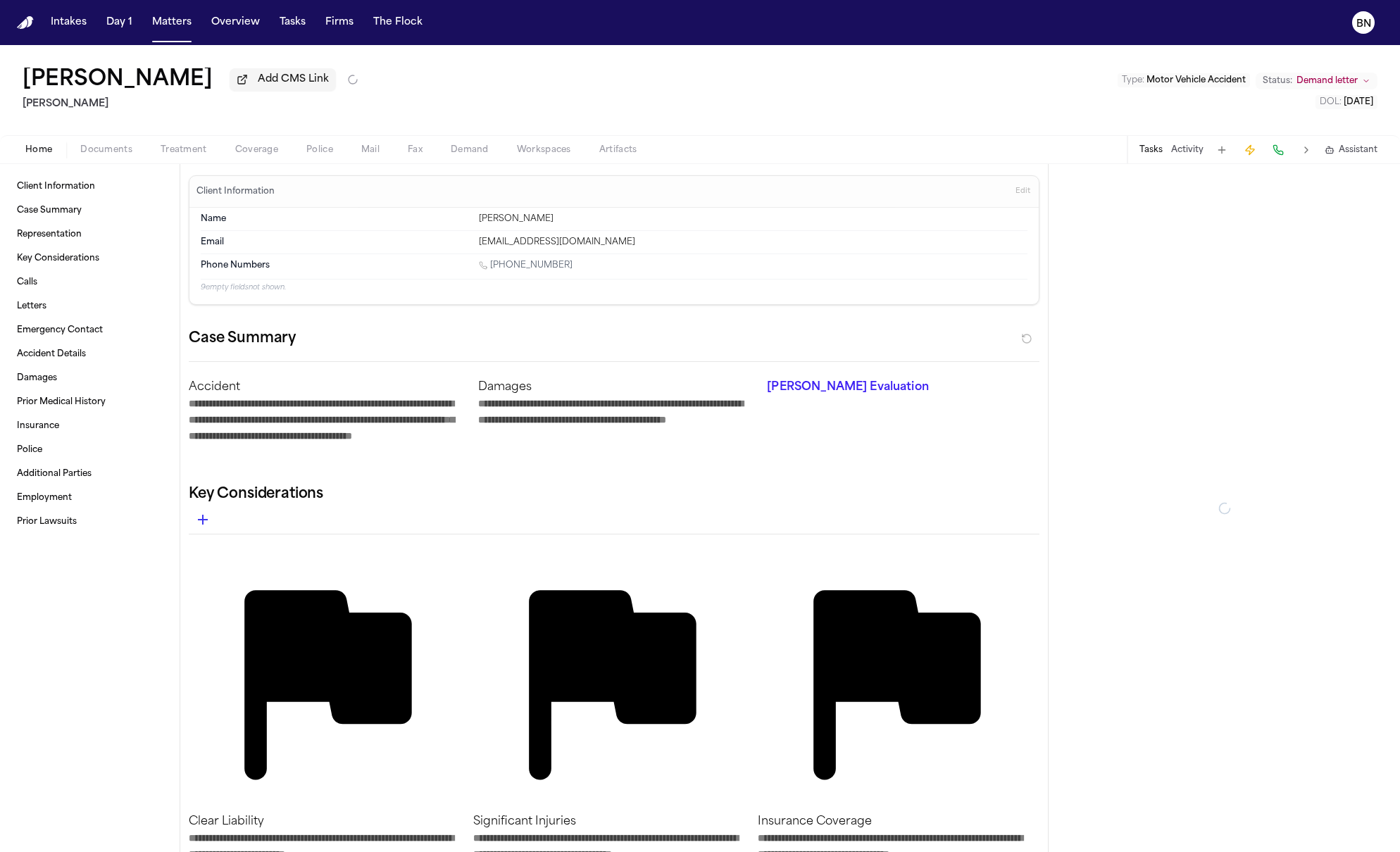
type textarea "*"
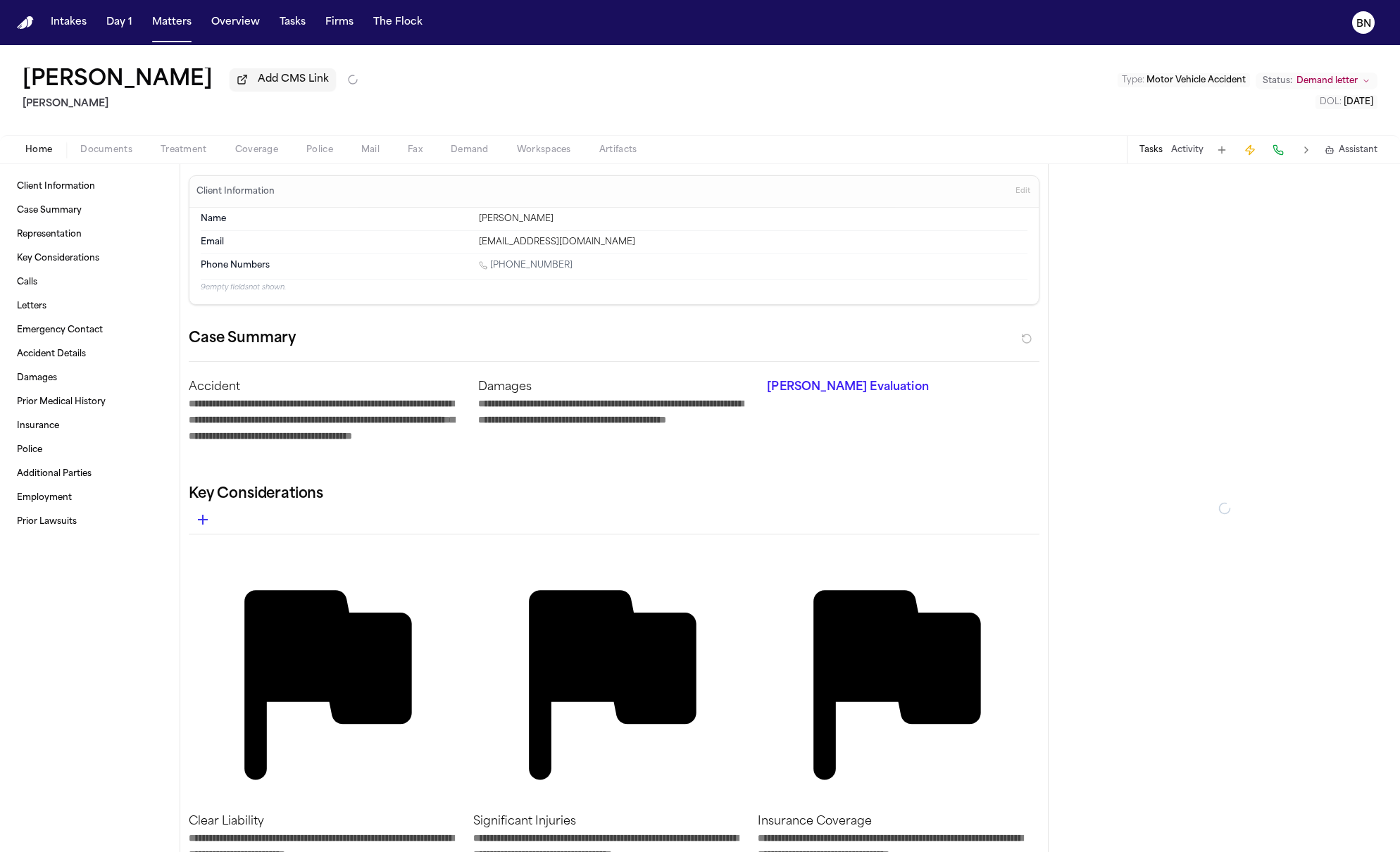
type textarea "*"
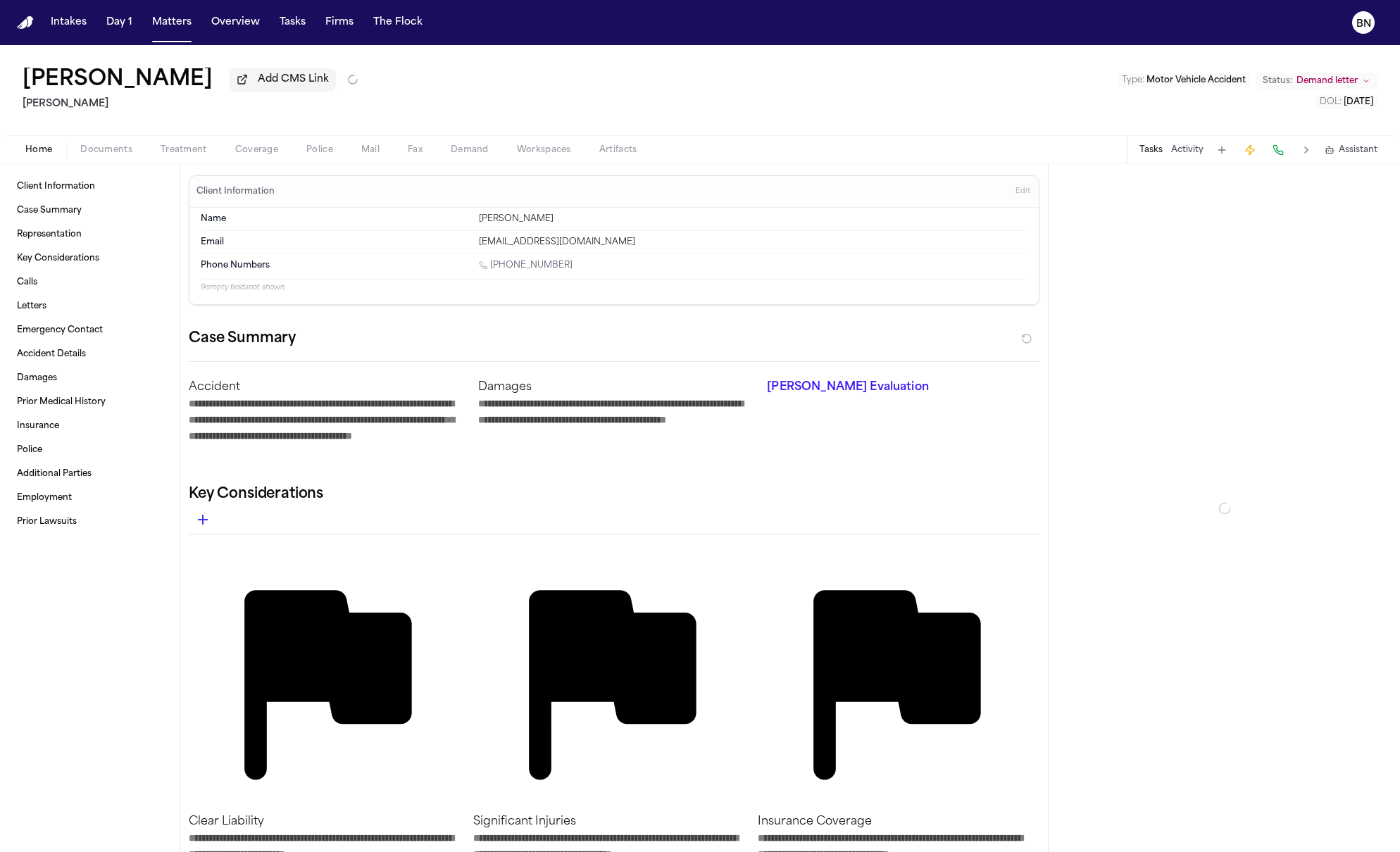
type textarea "*"
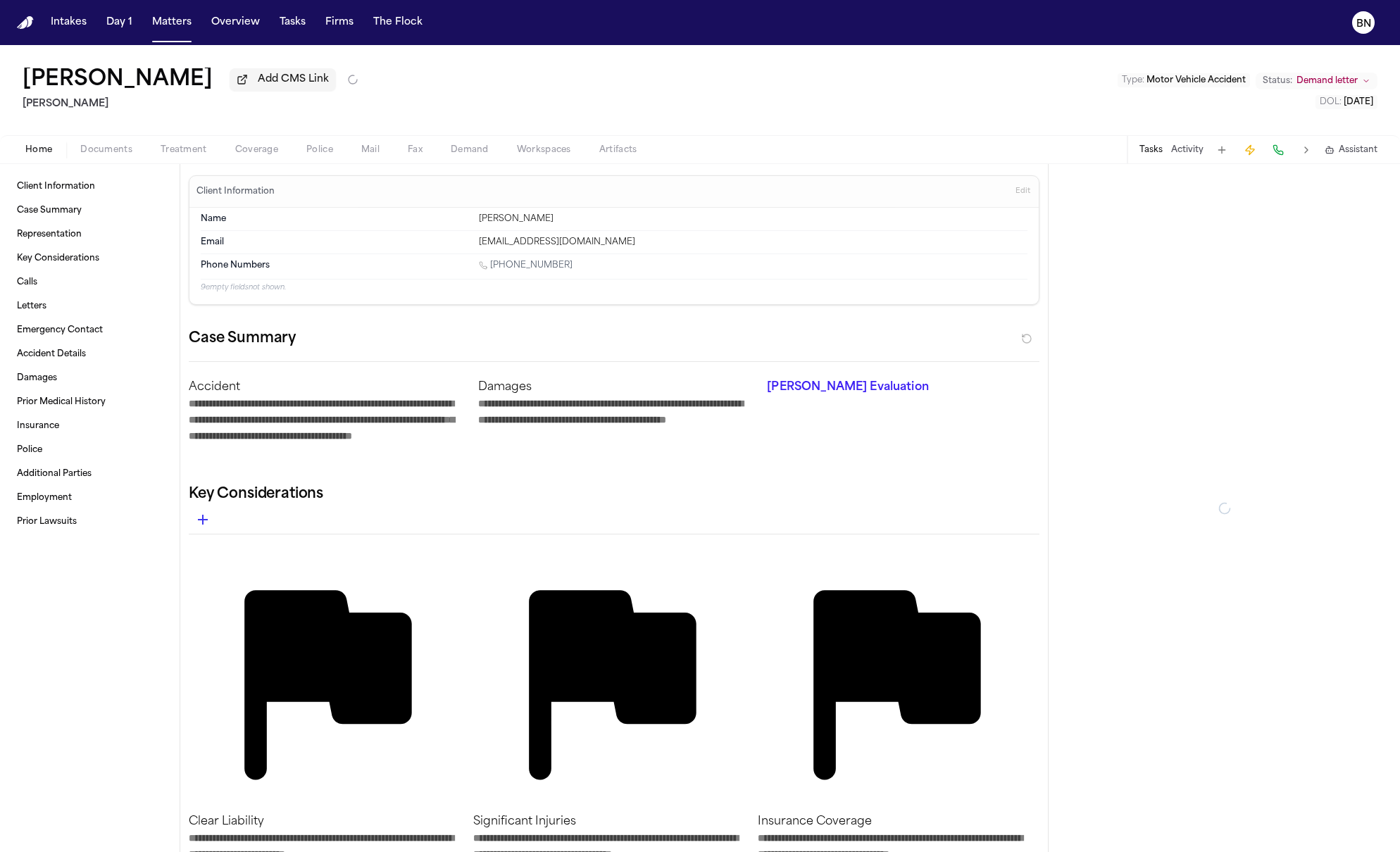
type textarea "*"
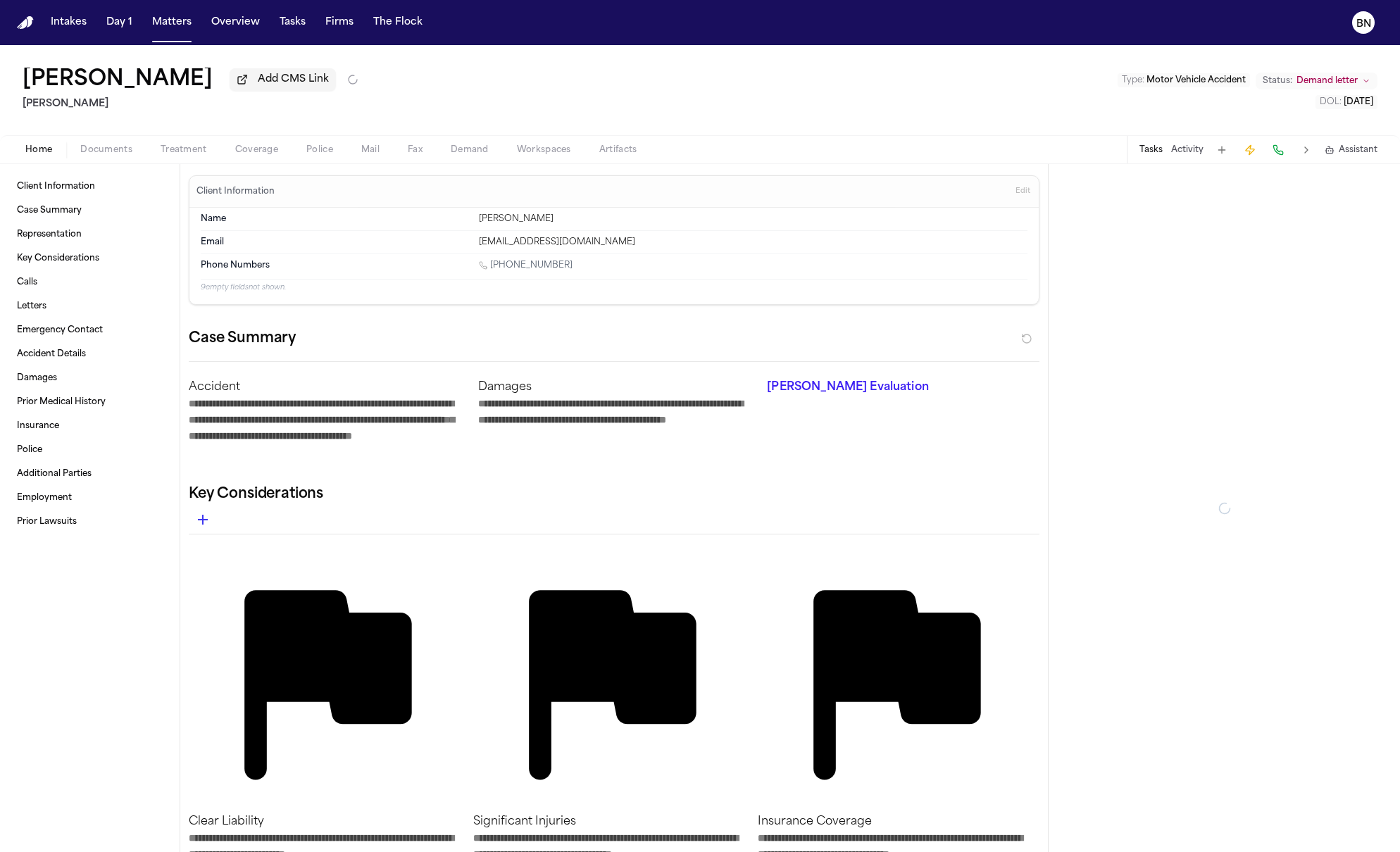
type textarea "*"
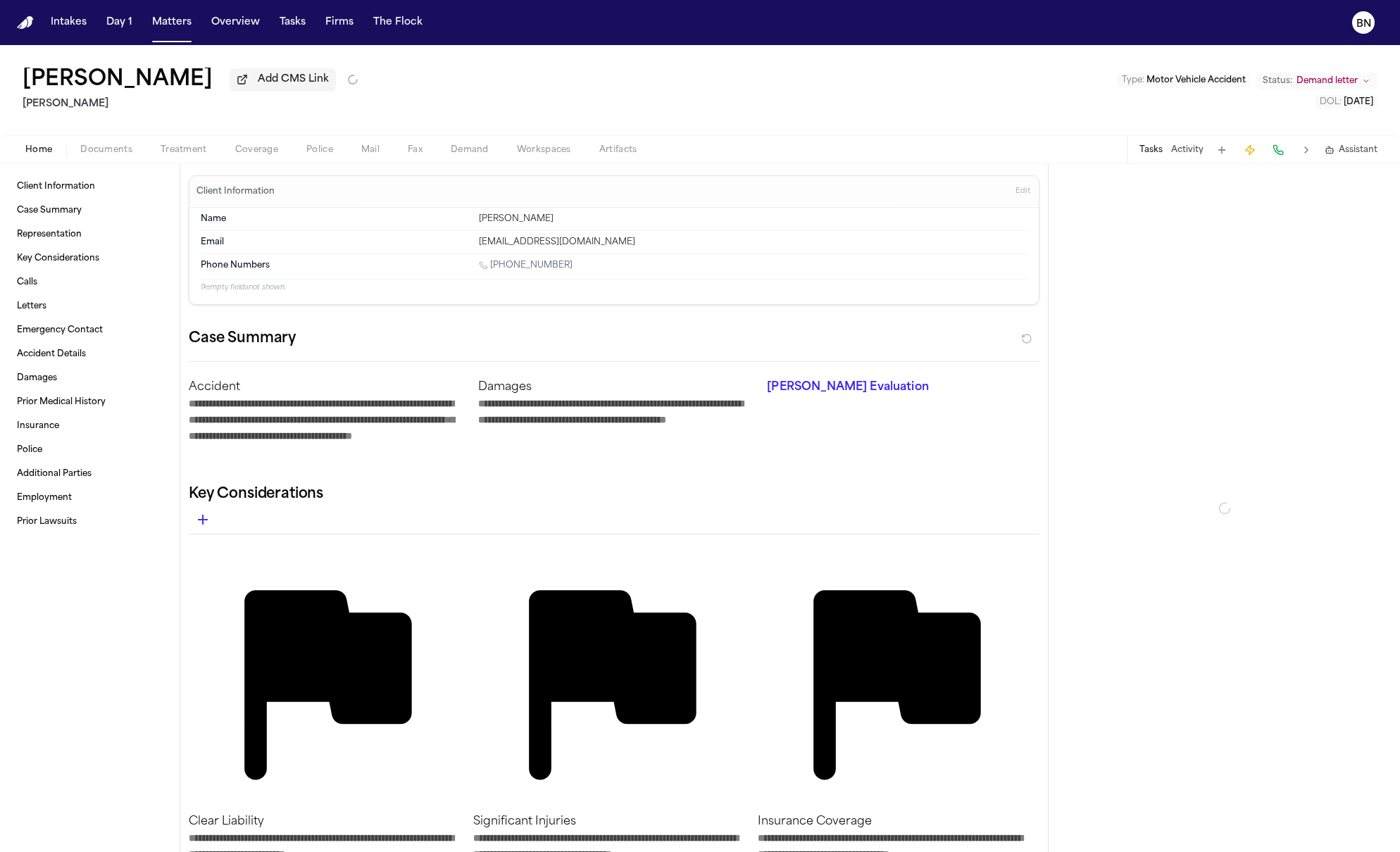
type textarea "*"
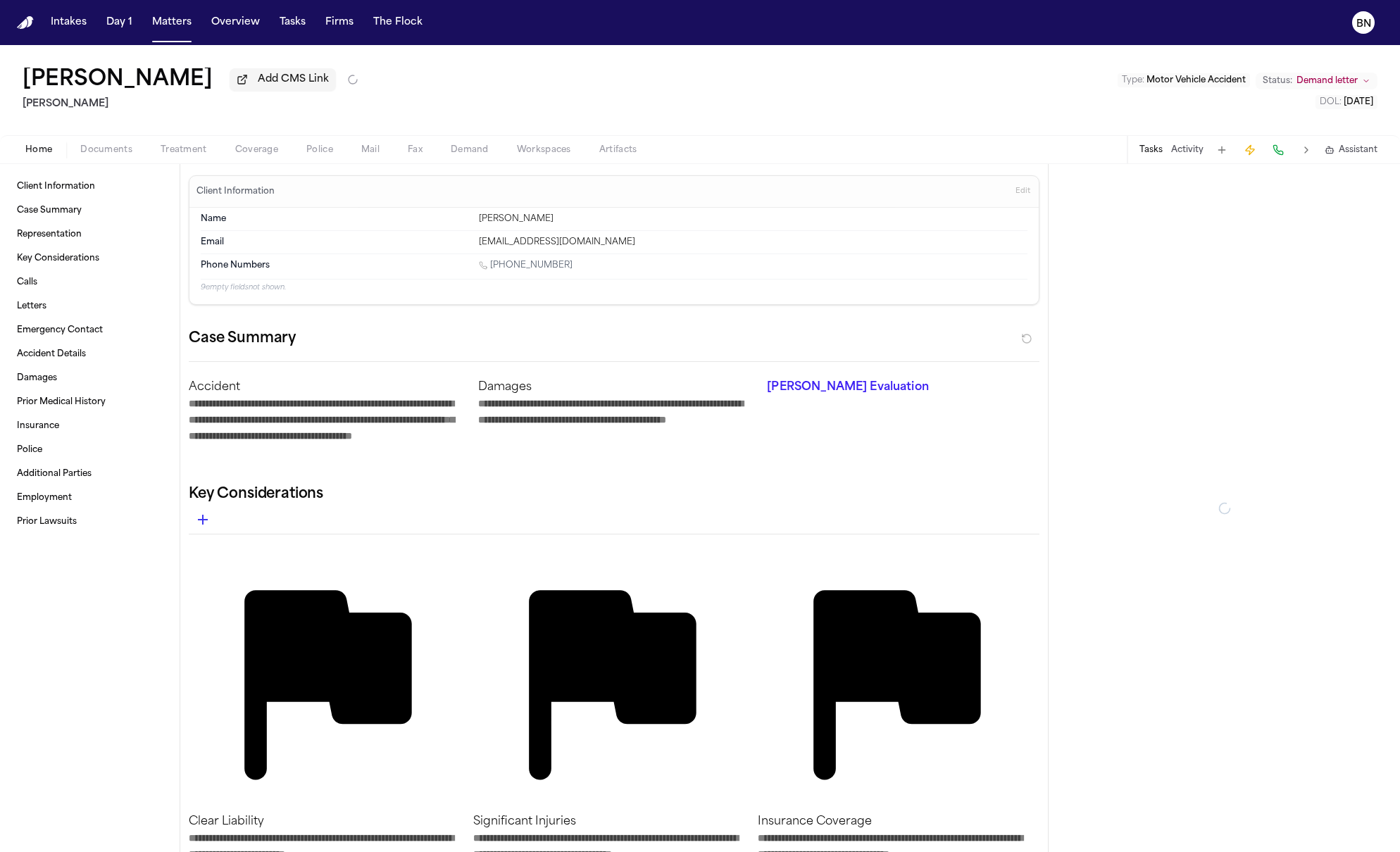
type textarea "*"
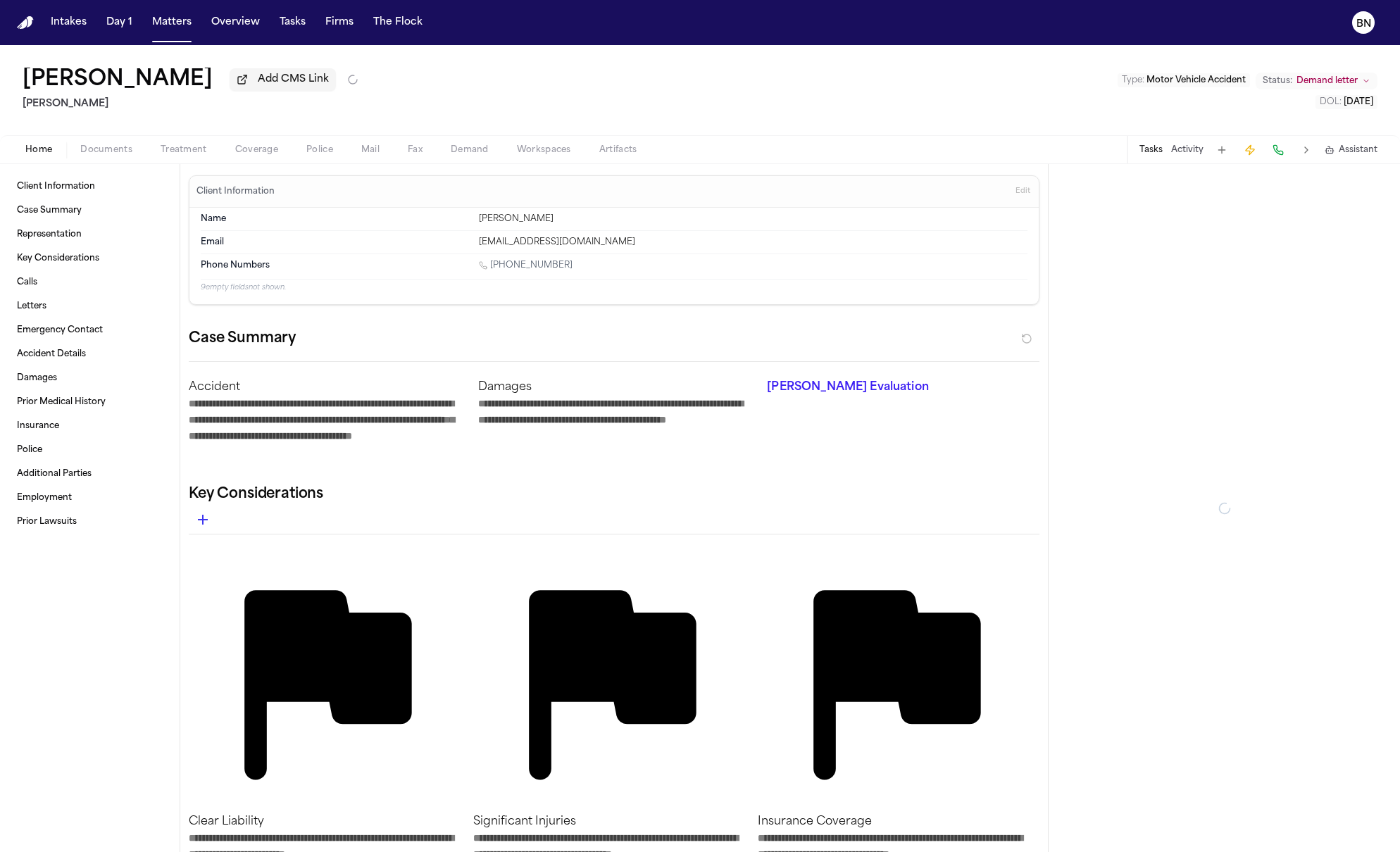
type textarea "*"
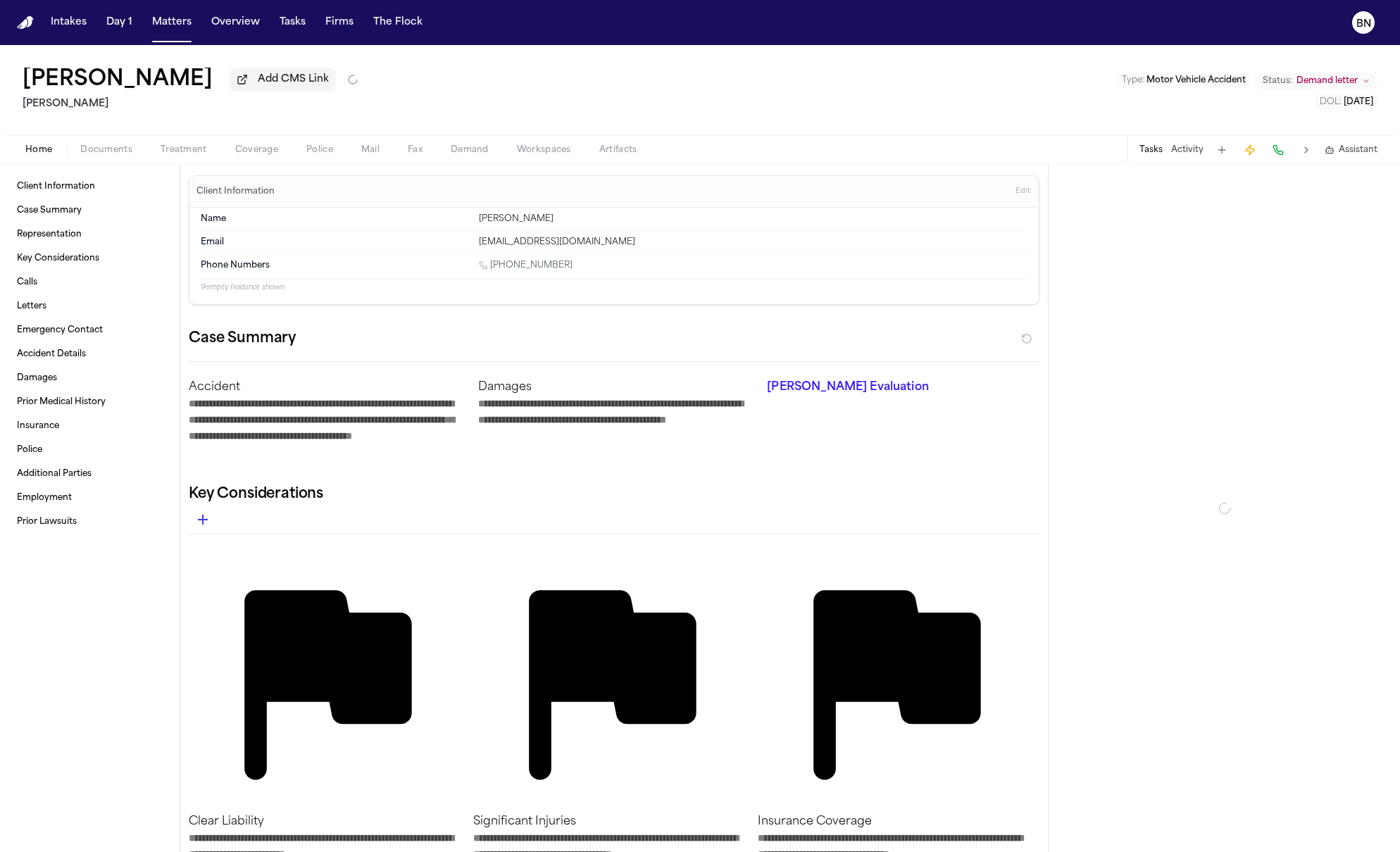
type textarea "*"
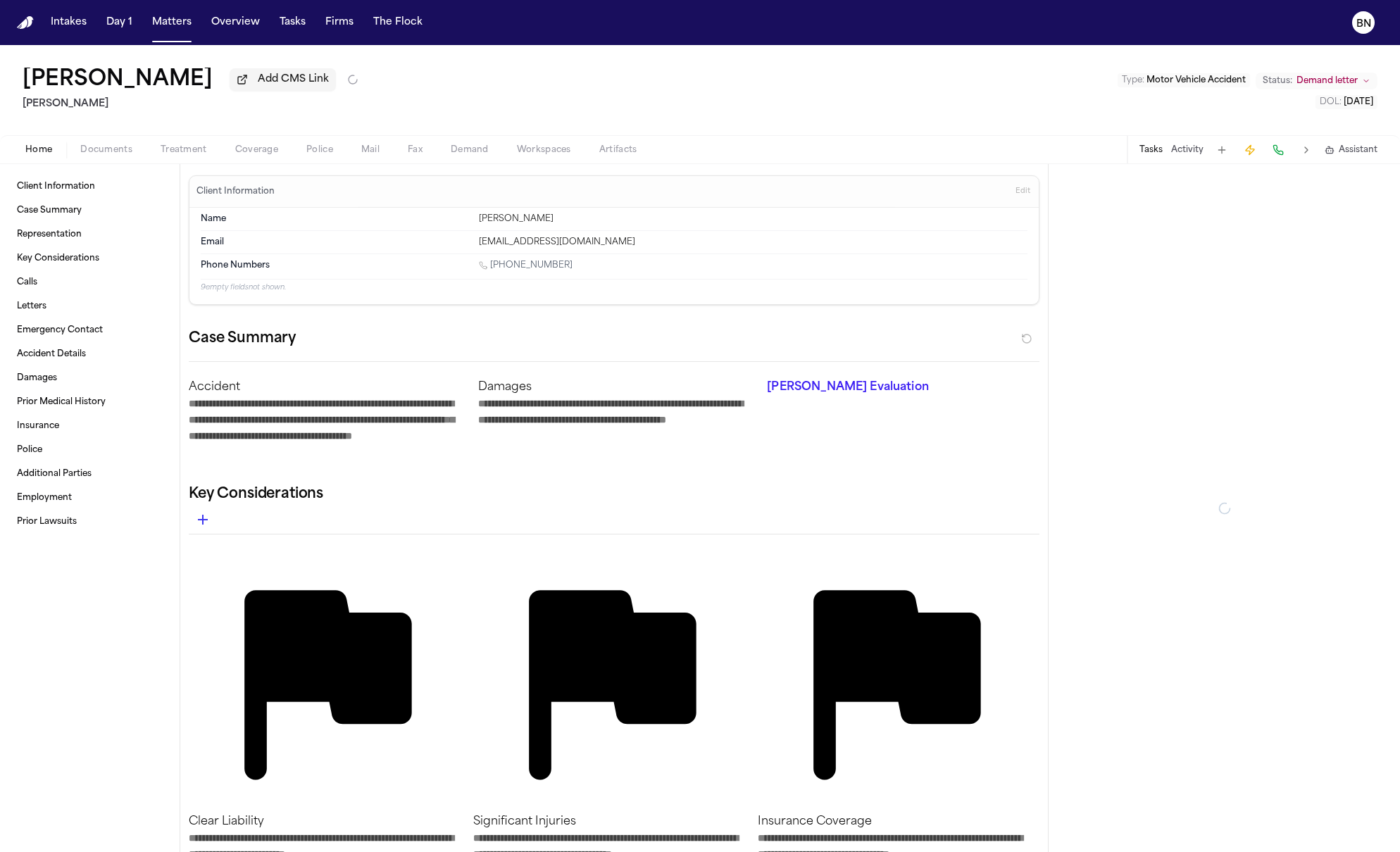
type textarea "*"
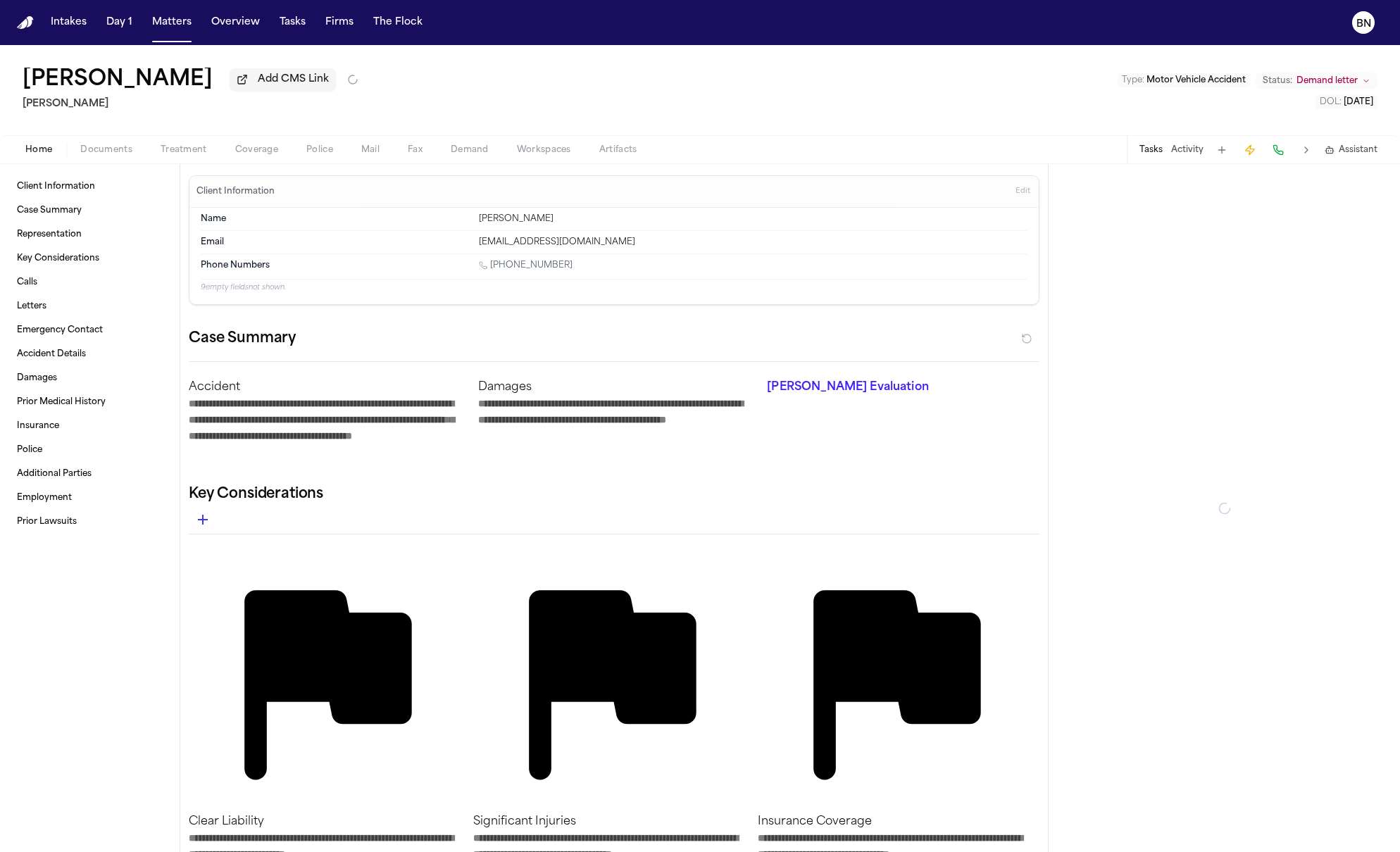
type textarea "*"
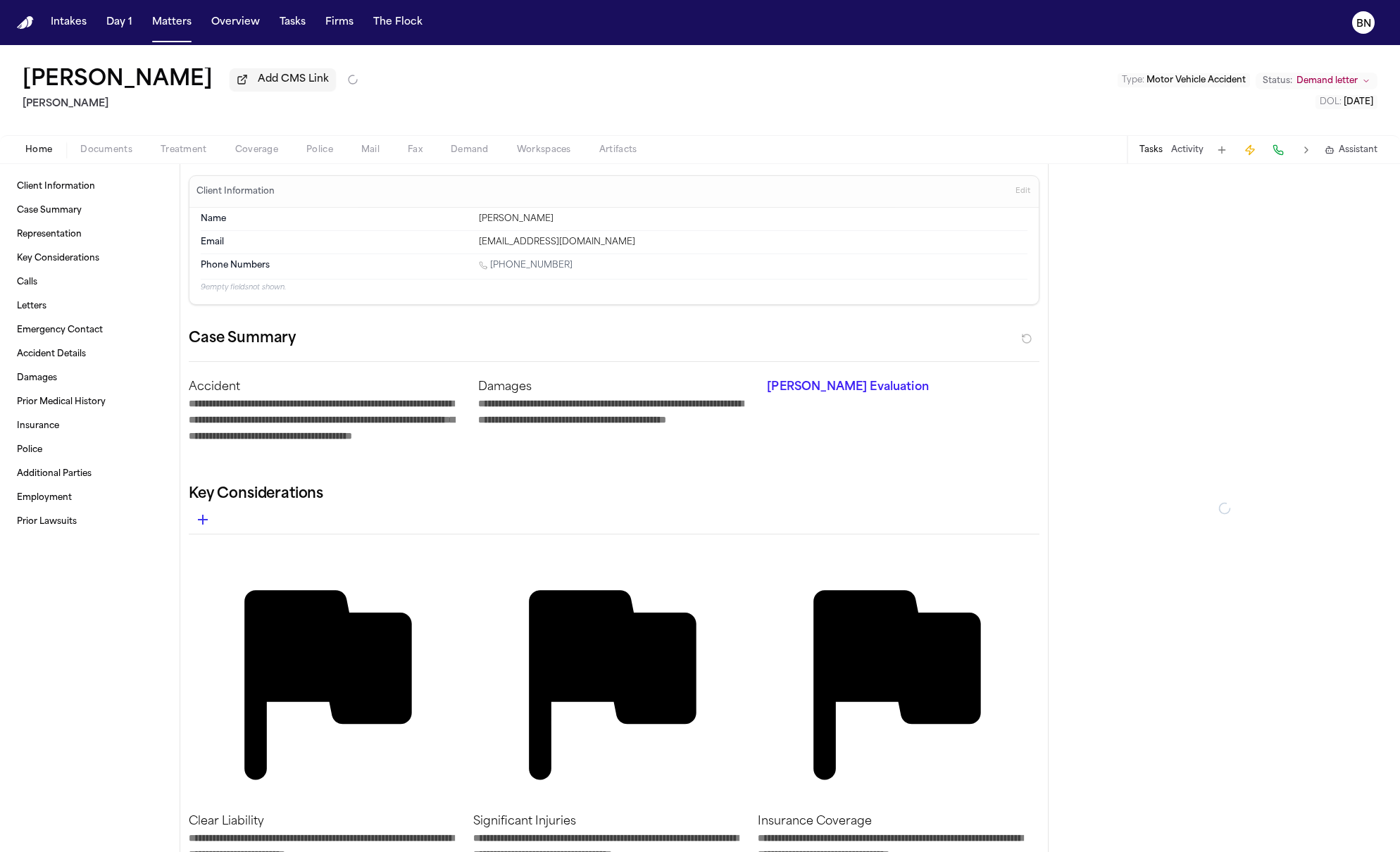
type textarea "*"
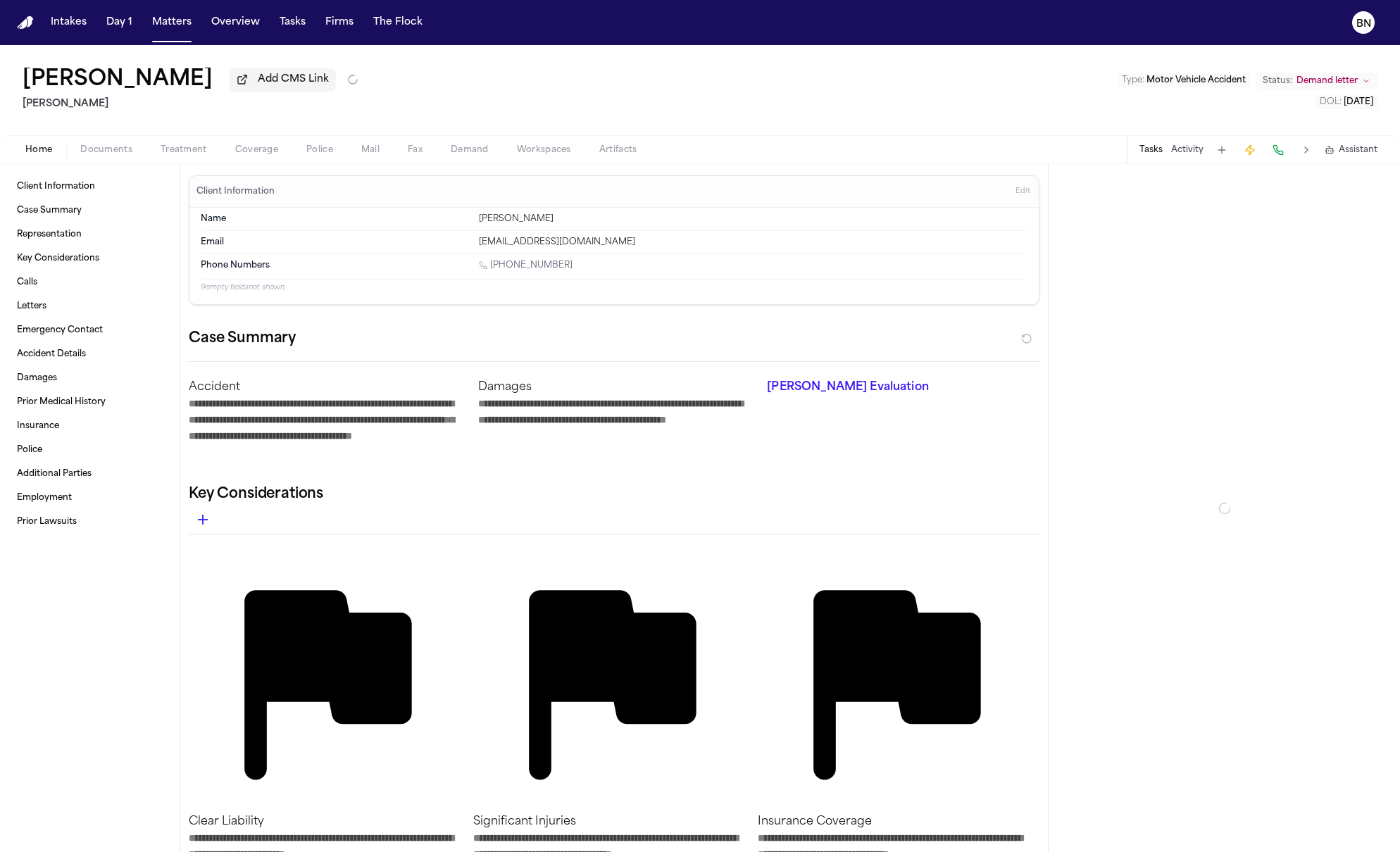
type textarea "*"
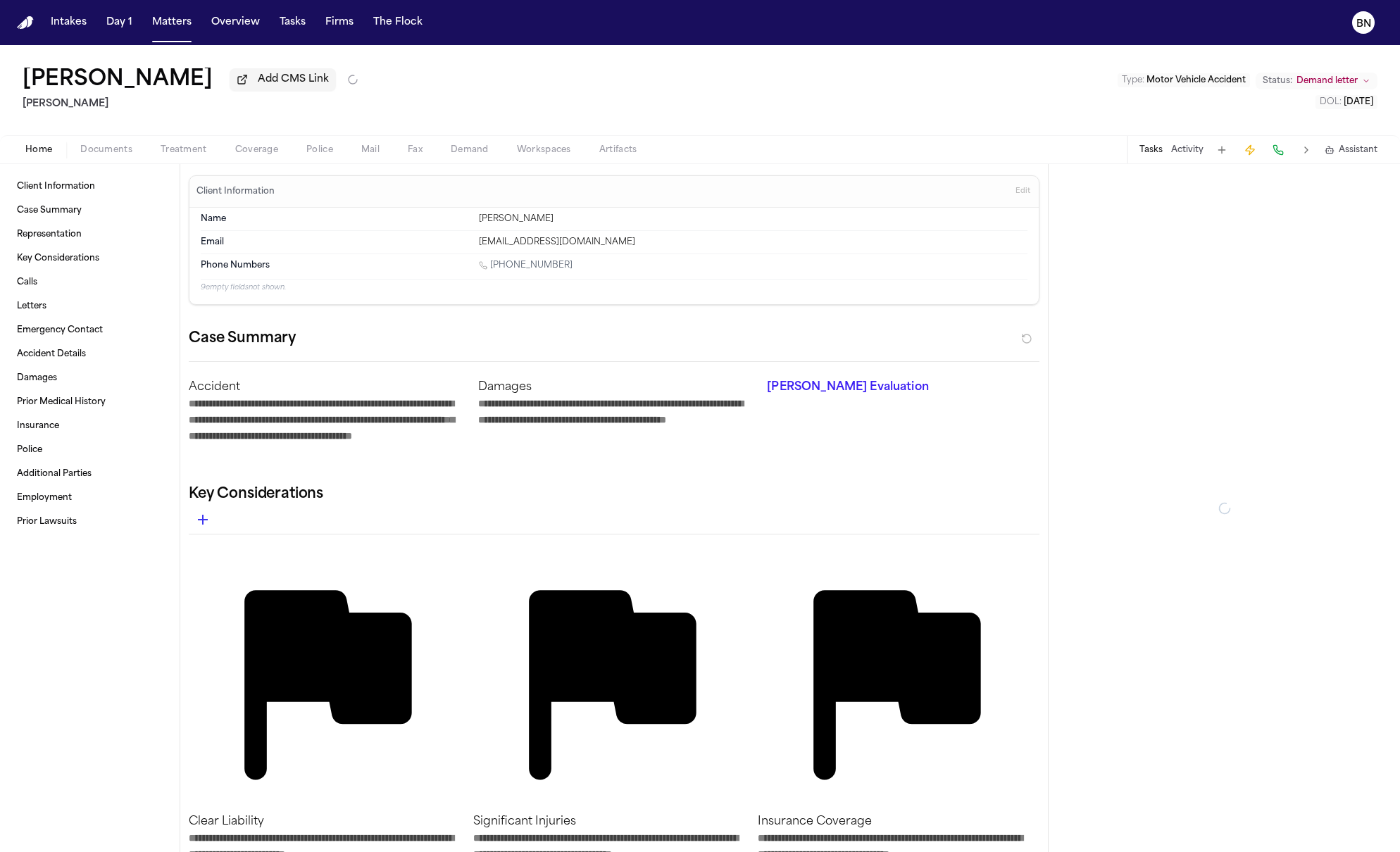
type textarea "*"
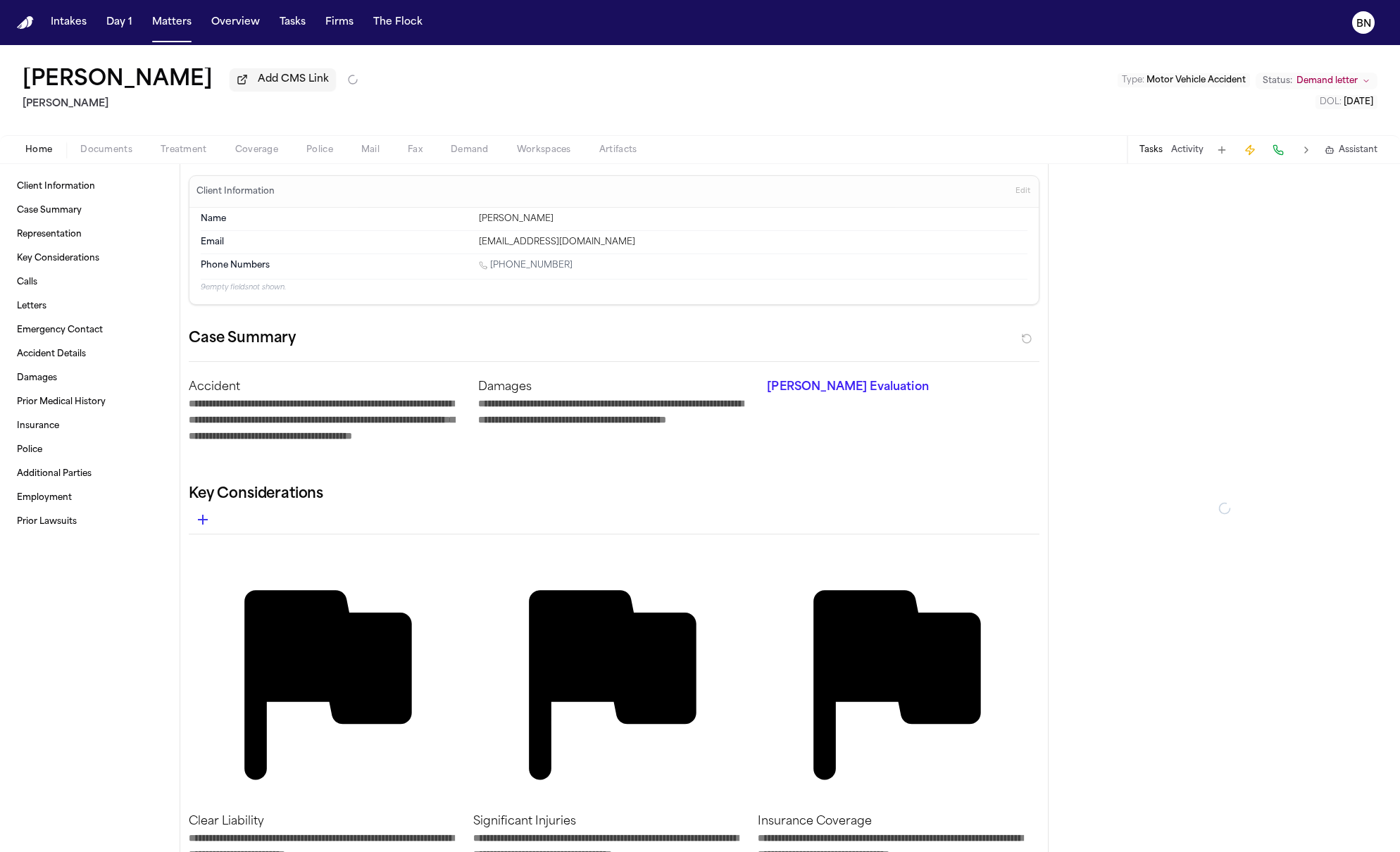
type textarea "*"
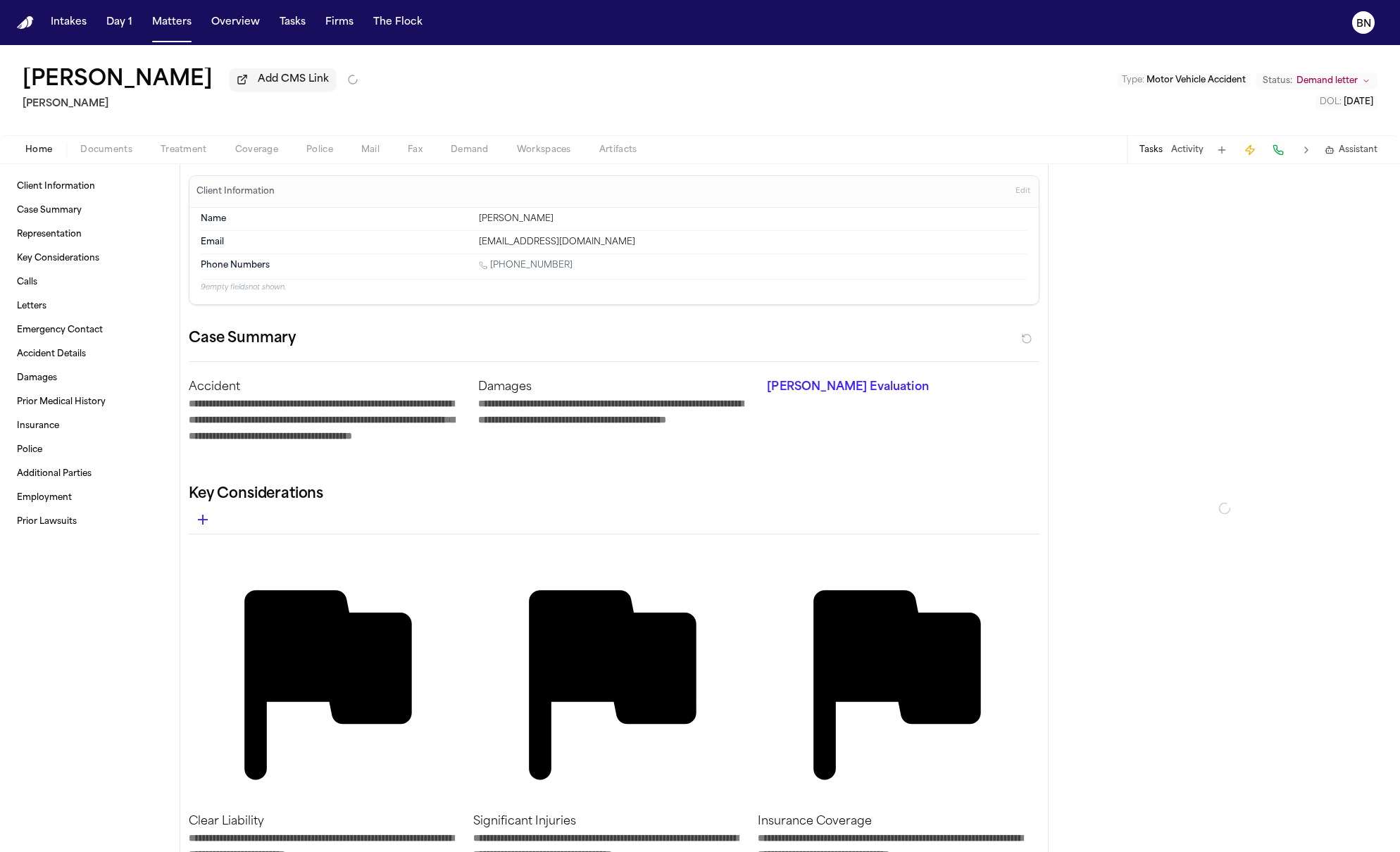
type textarea "*"
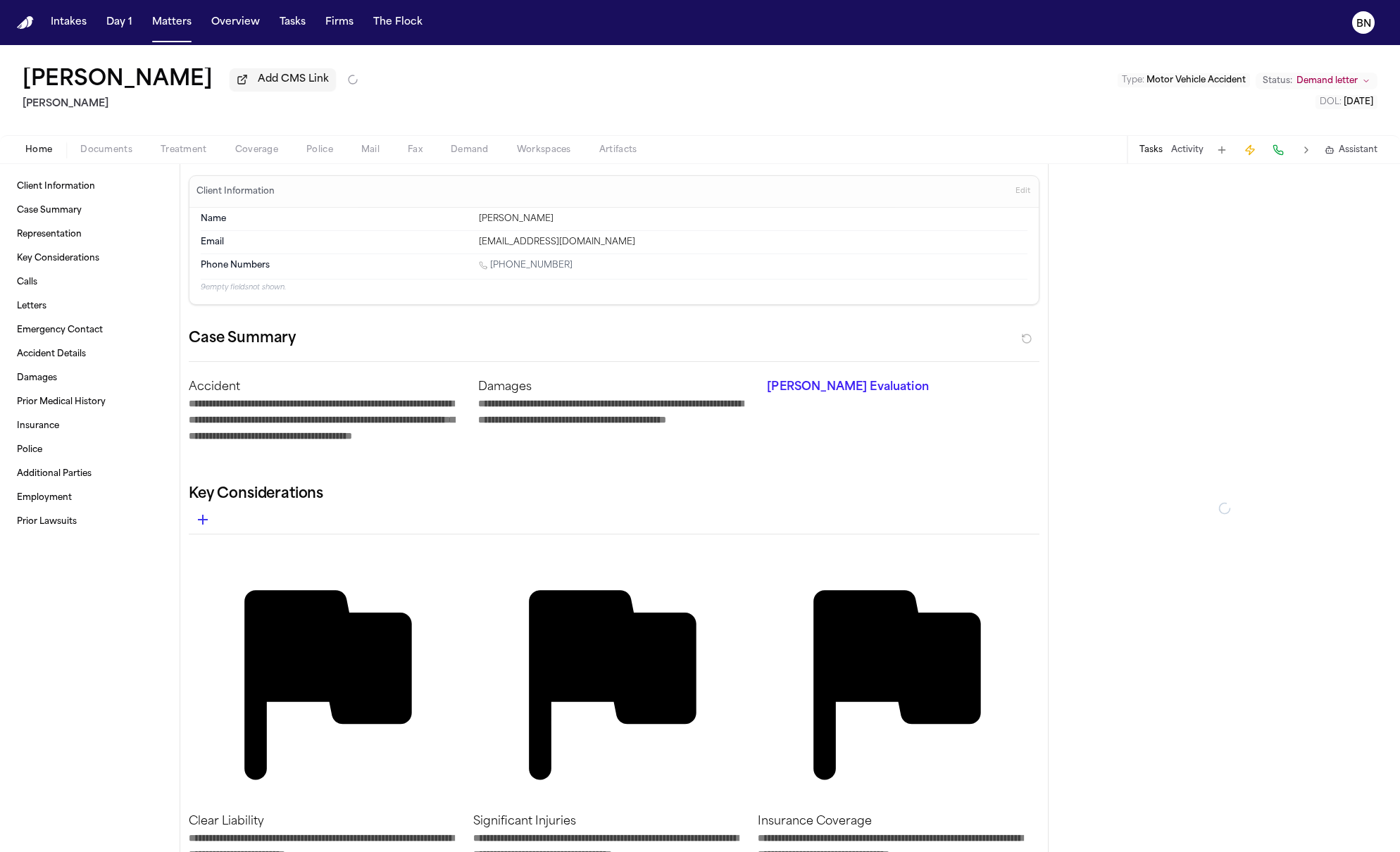
type textarea "*"
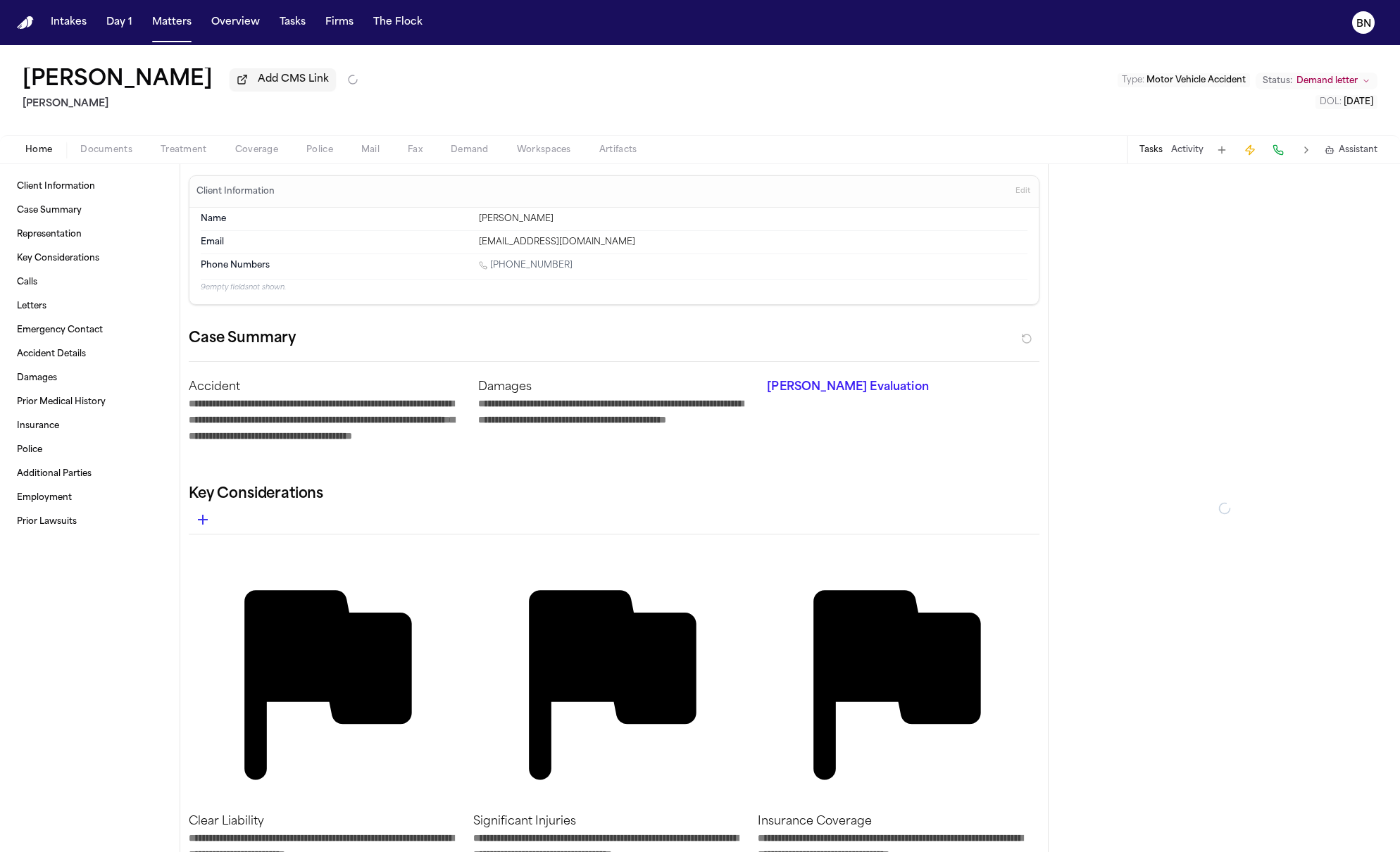
type textarea "*"
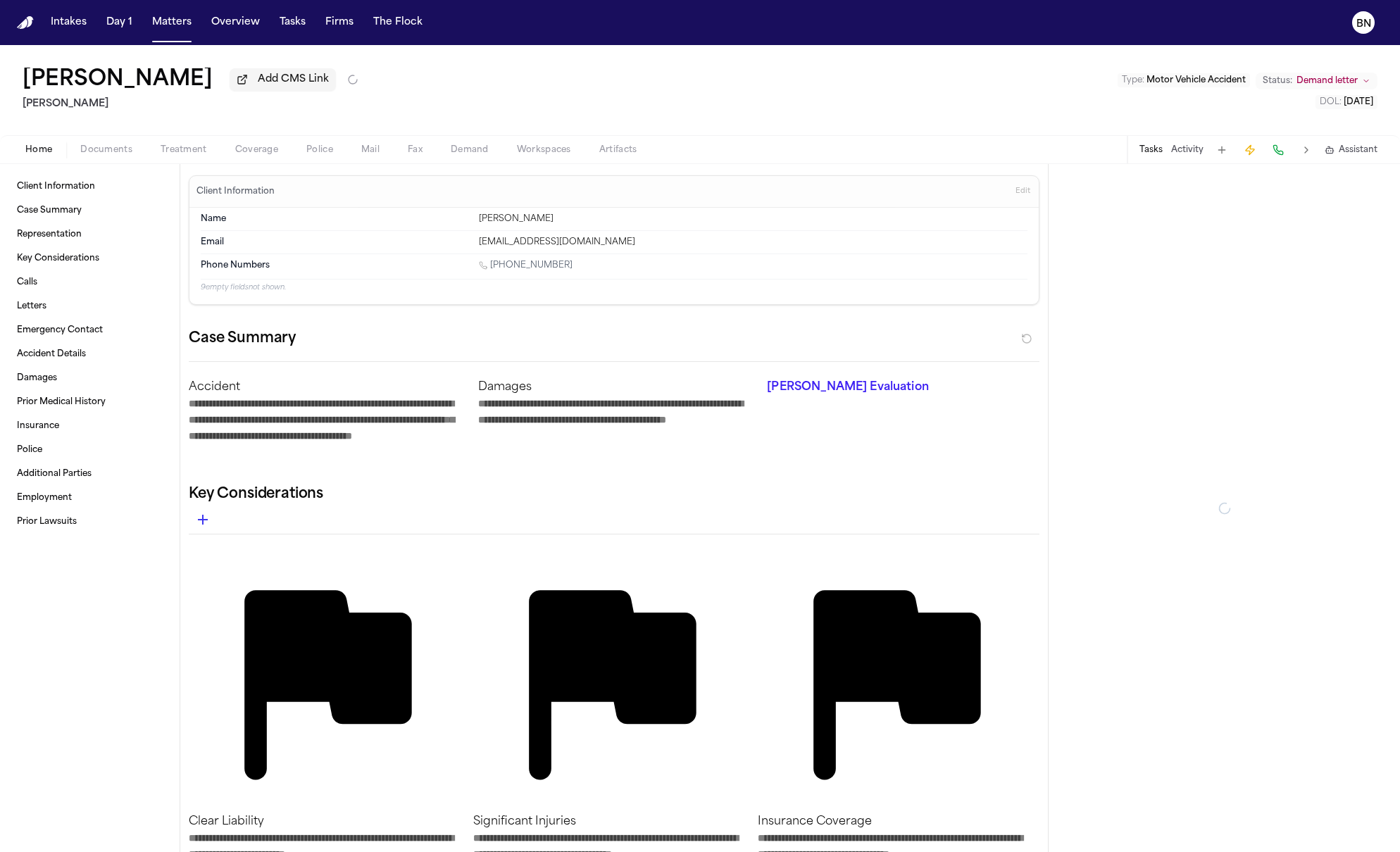
type textarea "*"
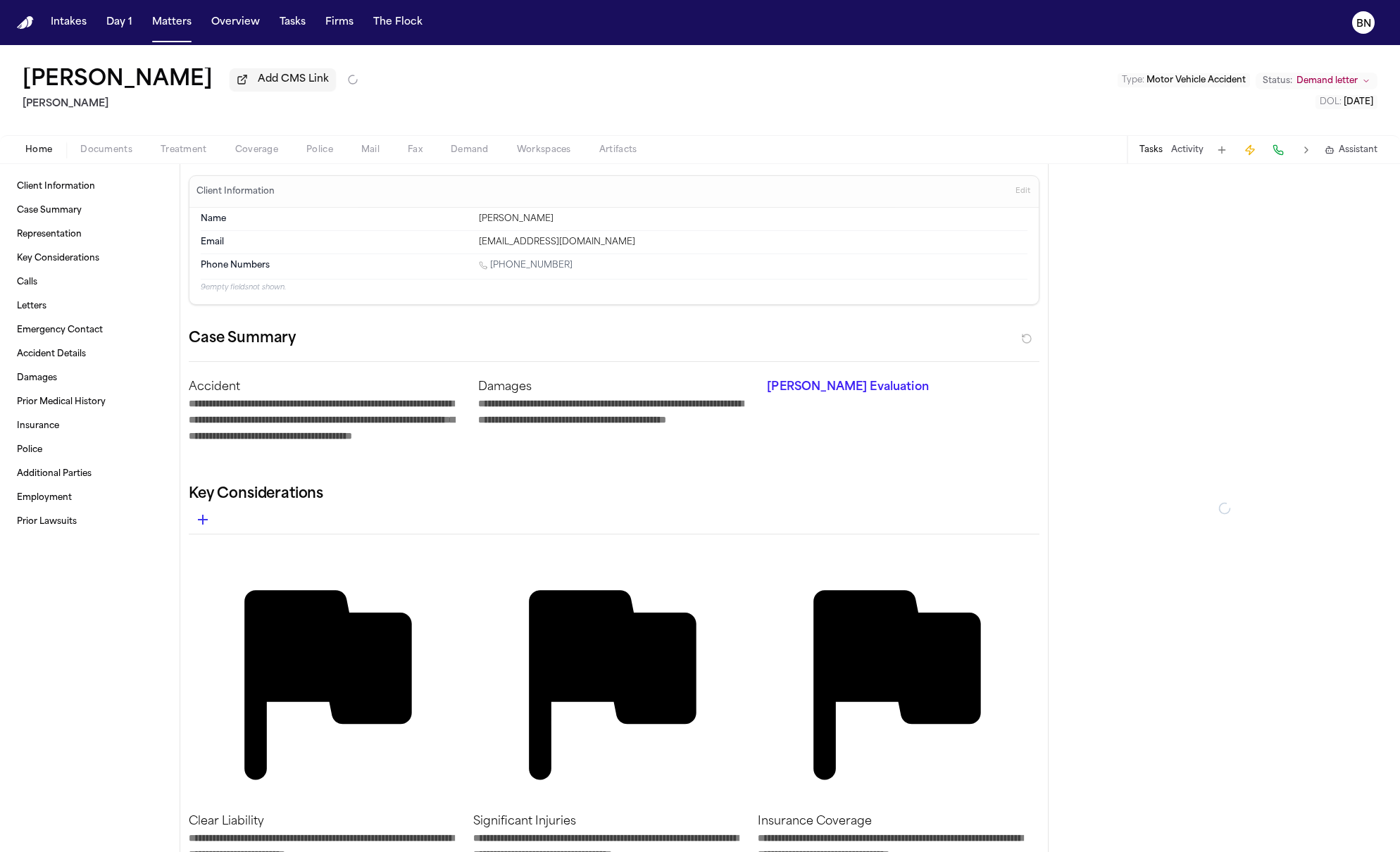
type textarea "*"
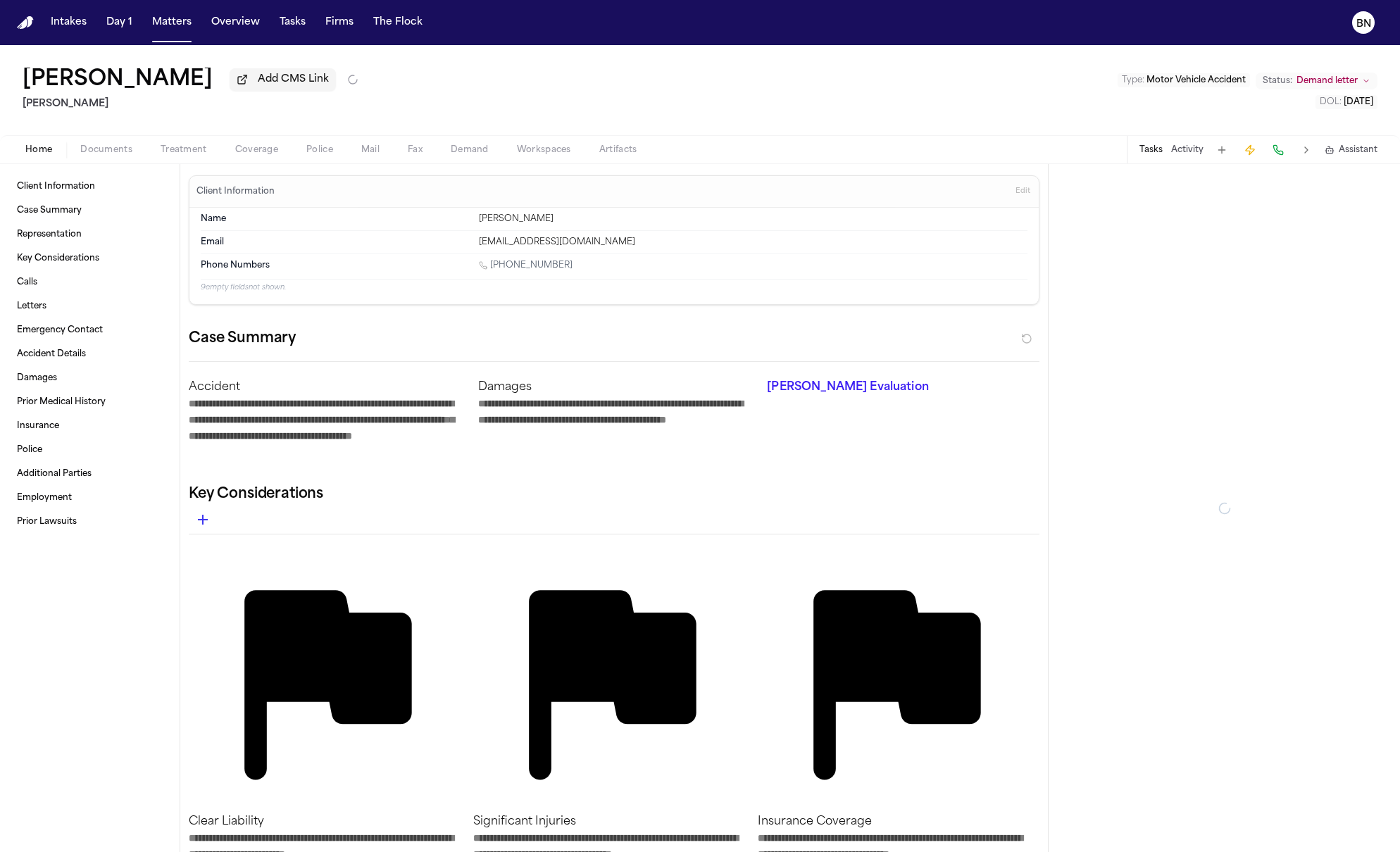
type textarea "*"
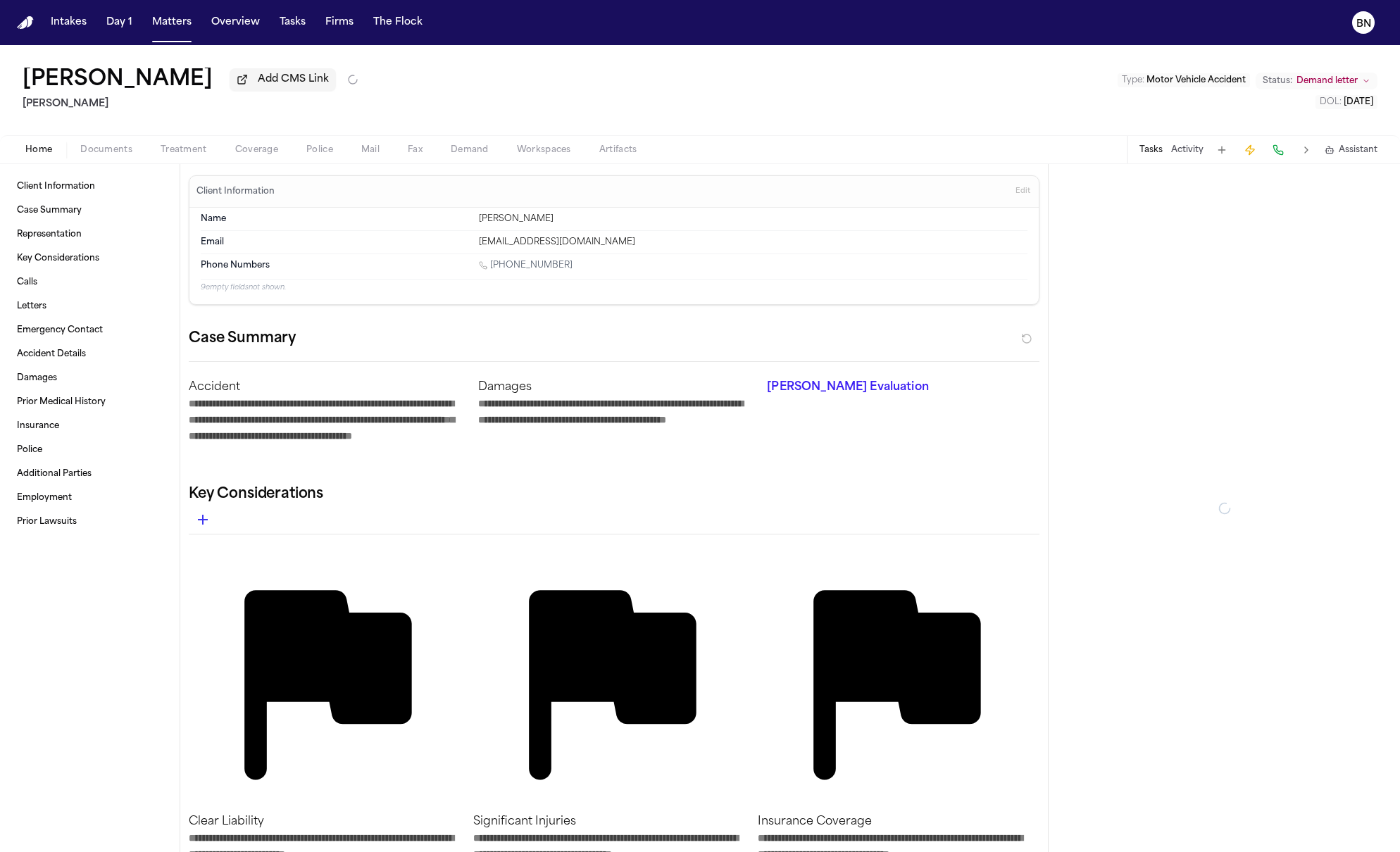
type textarea "*"
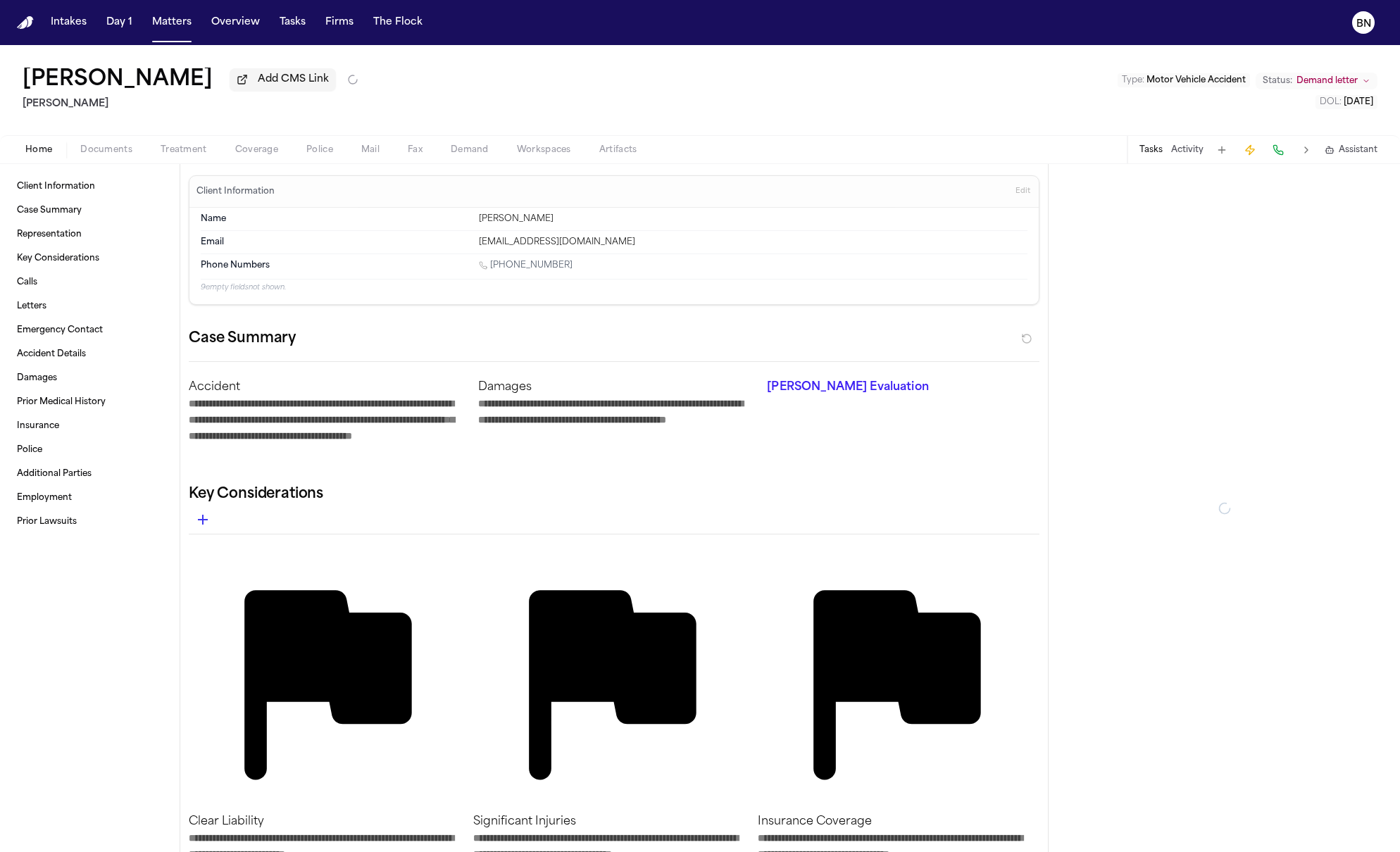
type textarea "*"
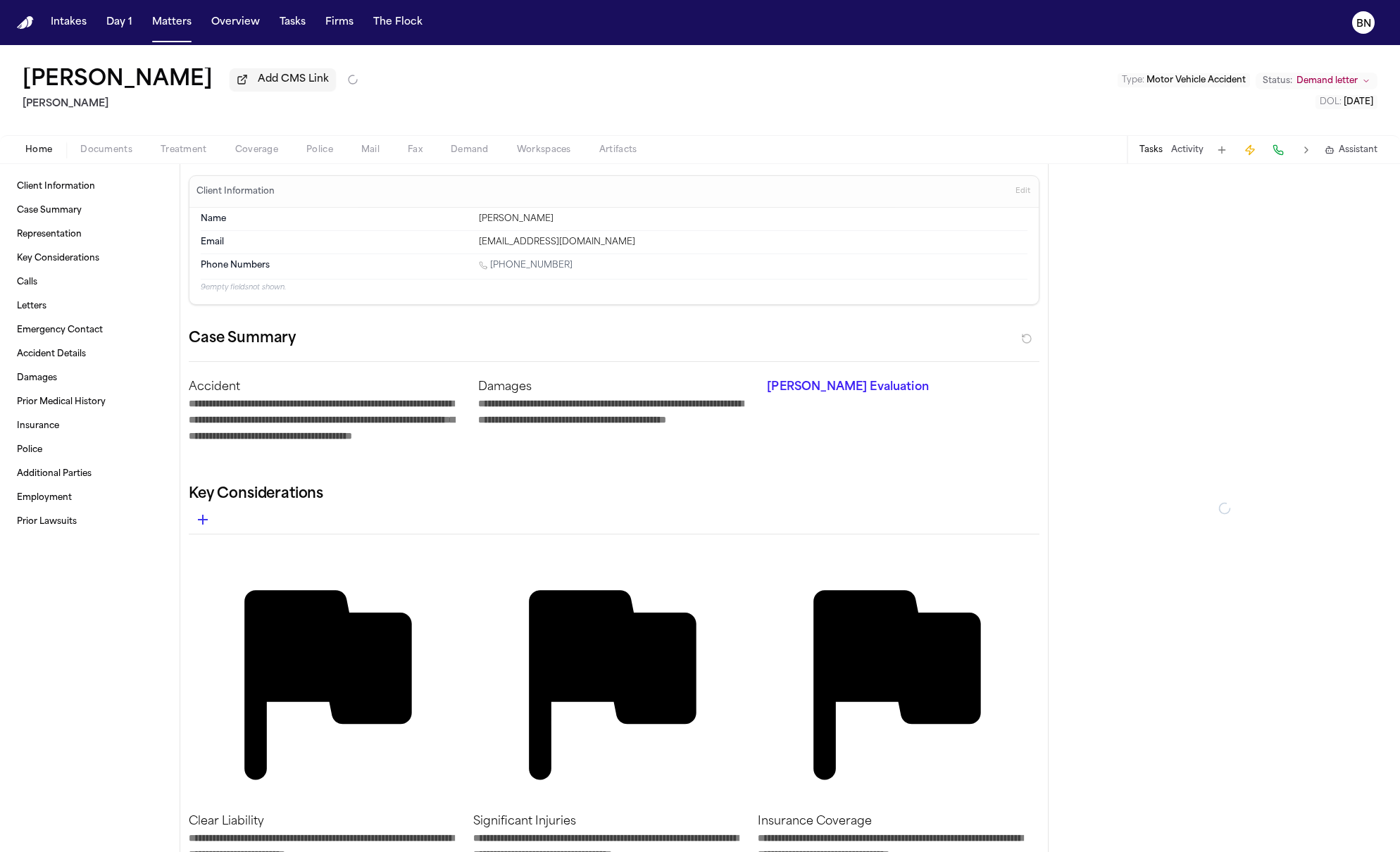
type textarea "*"
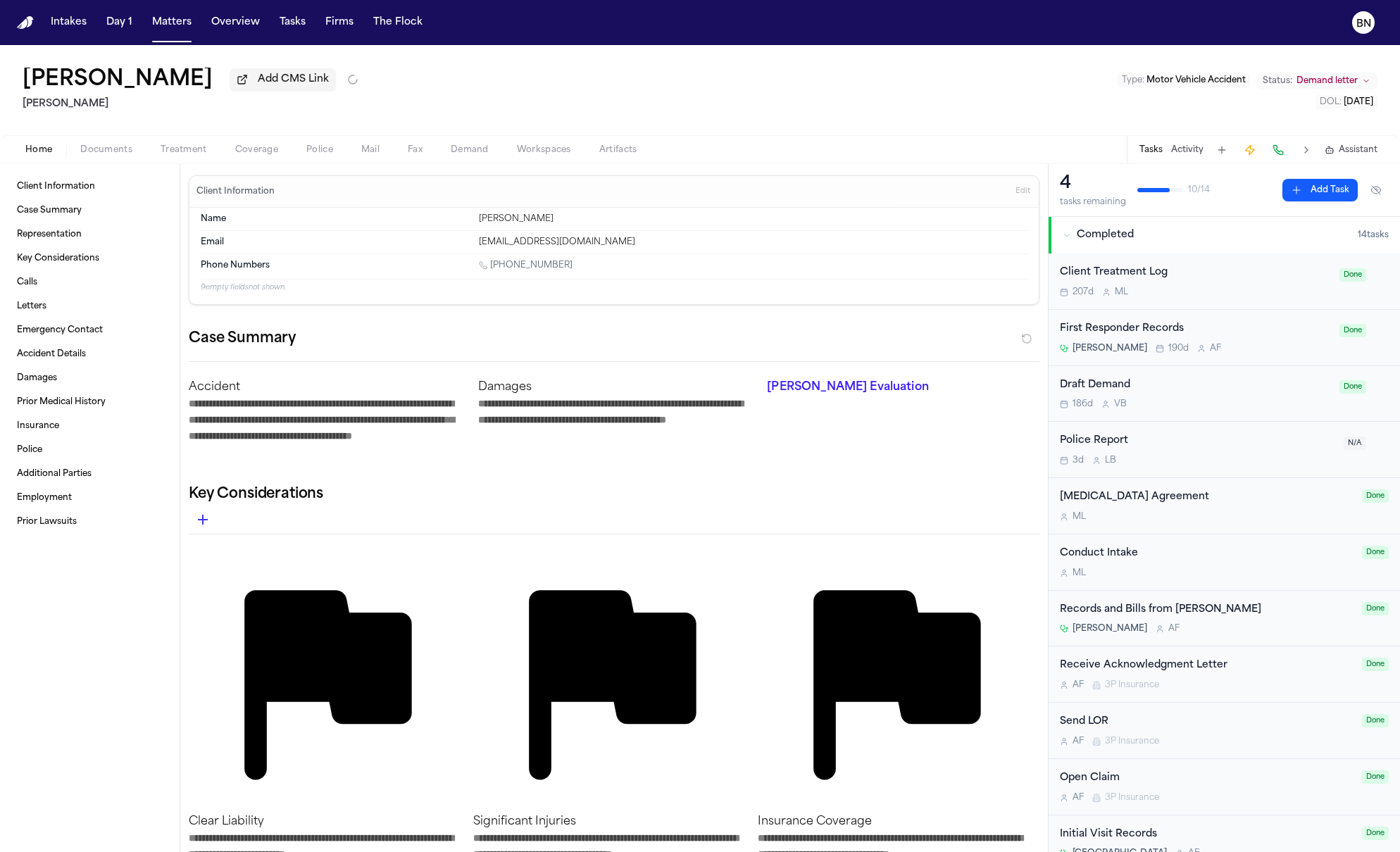
type textarea "*"
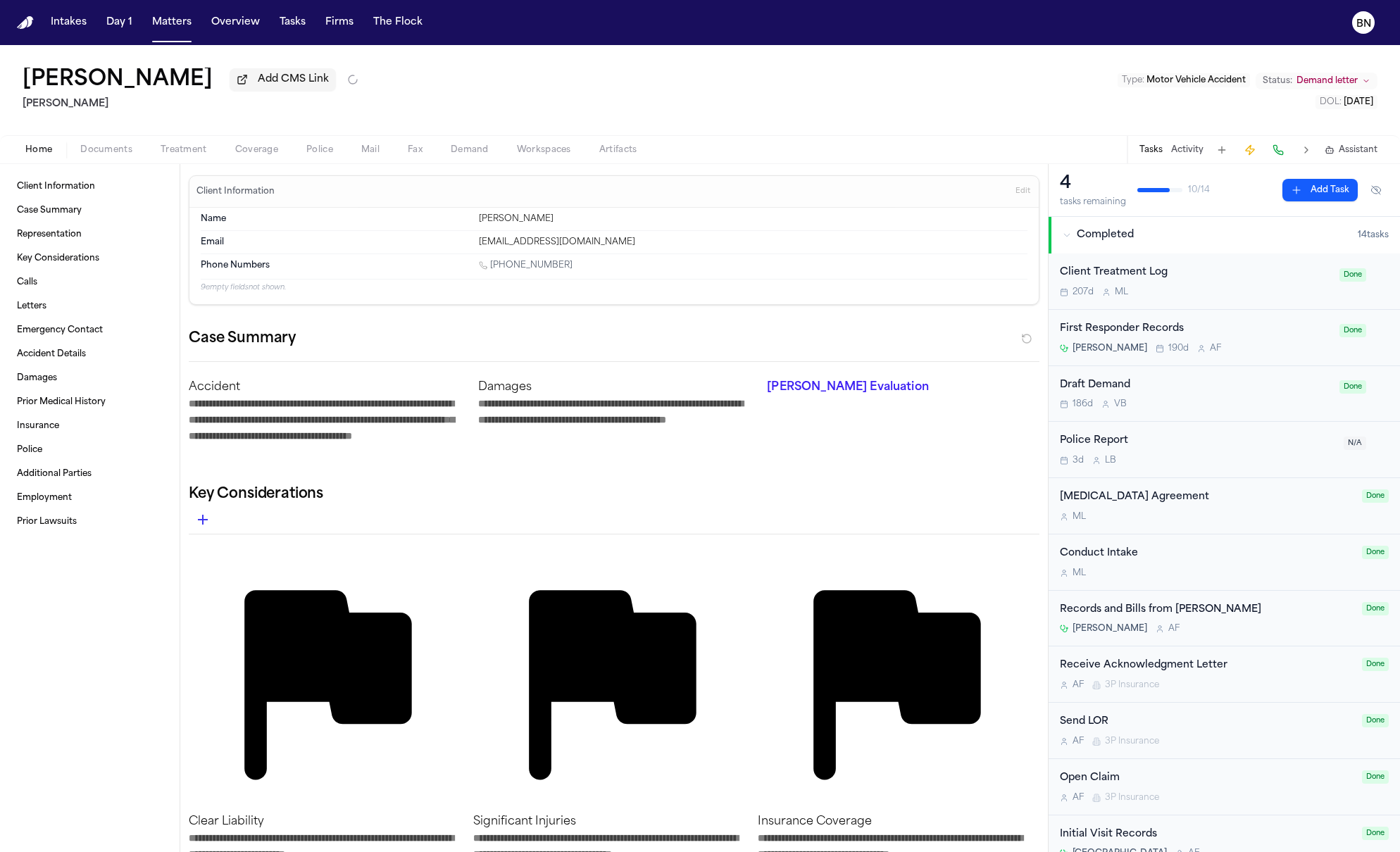
type textarea "*"
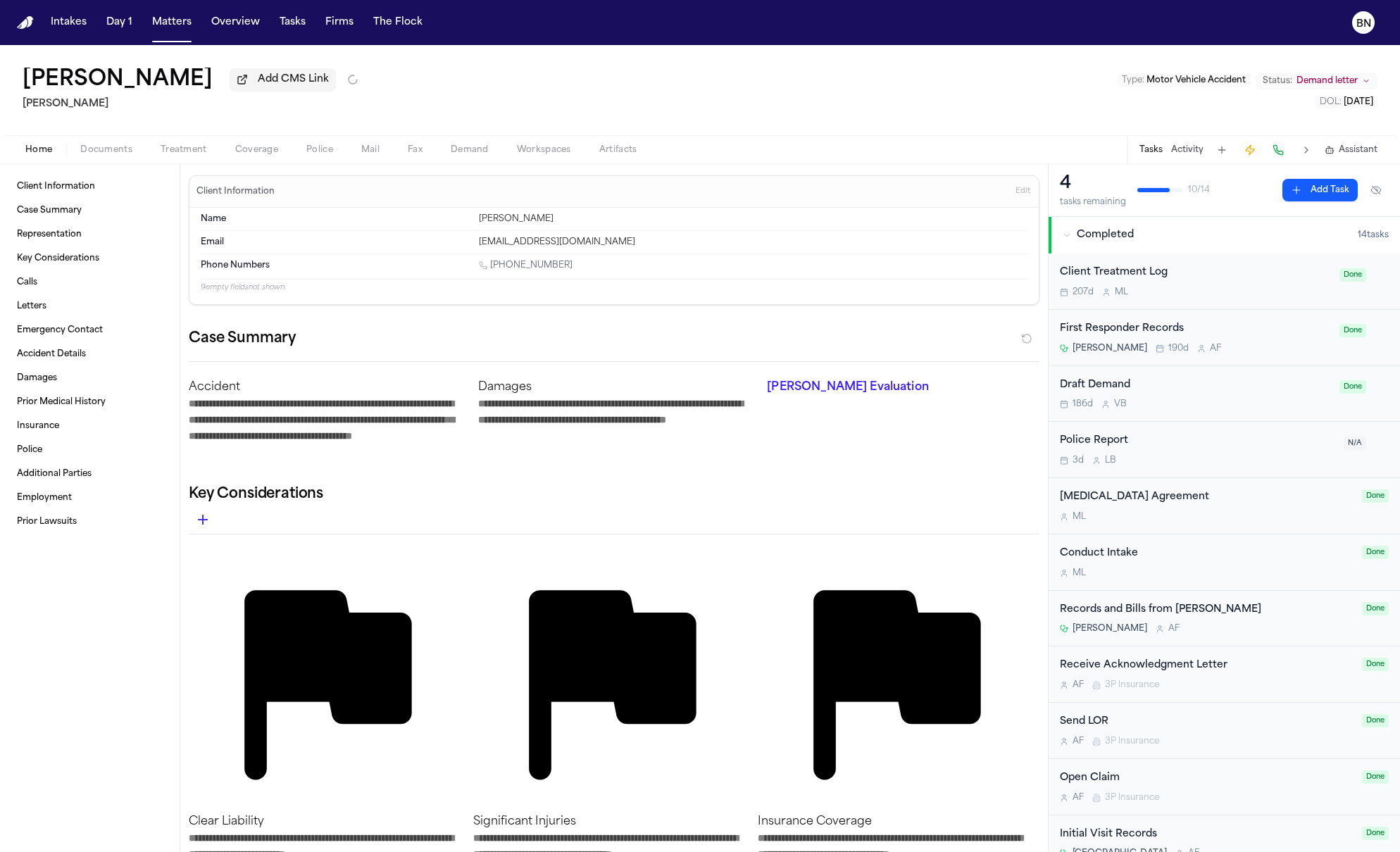
type textarea "*"
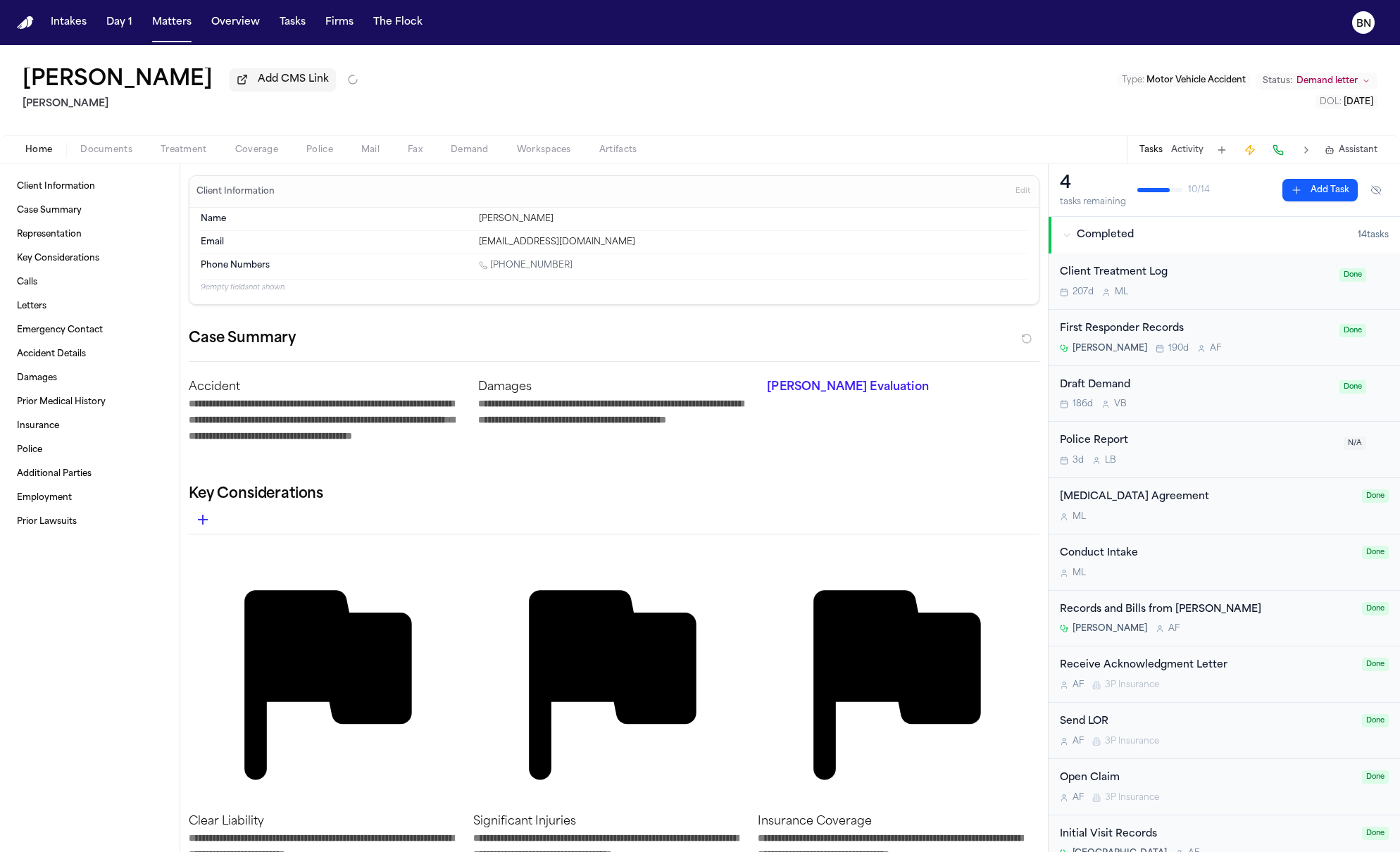
type textarea "*"
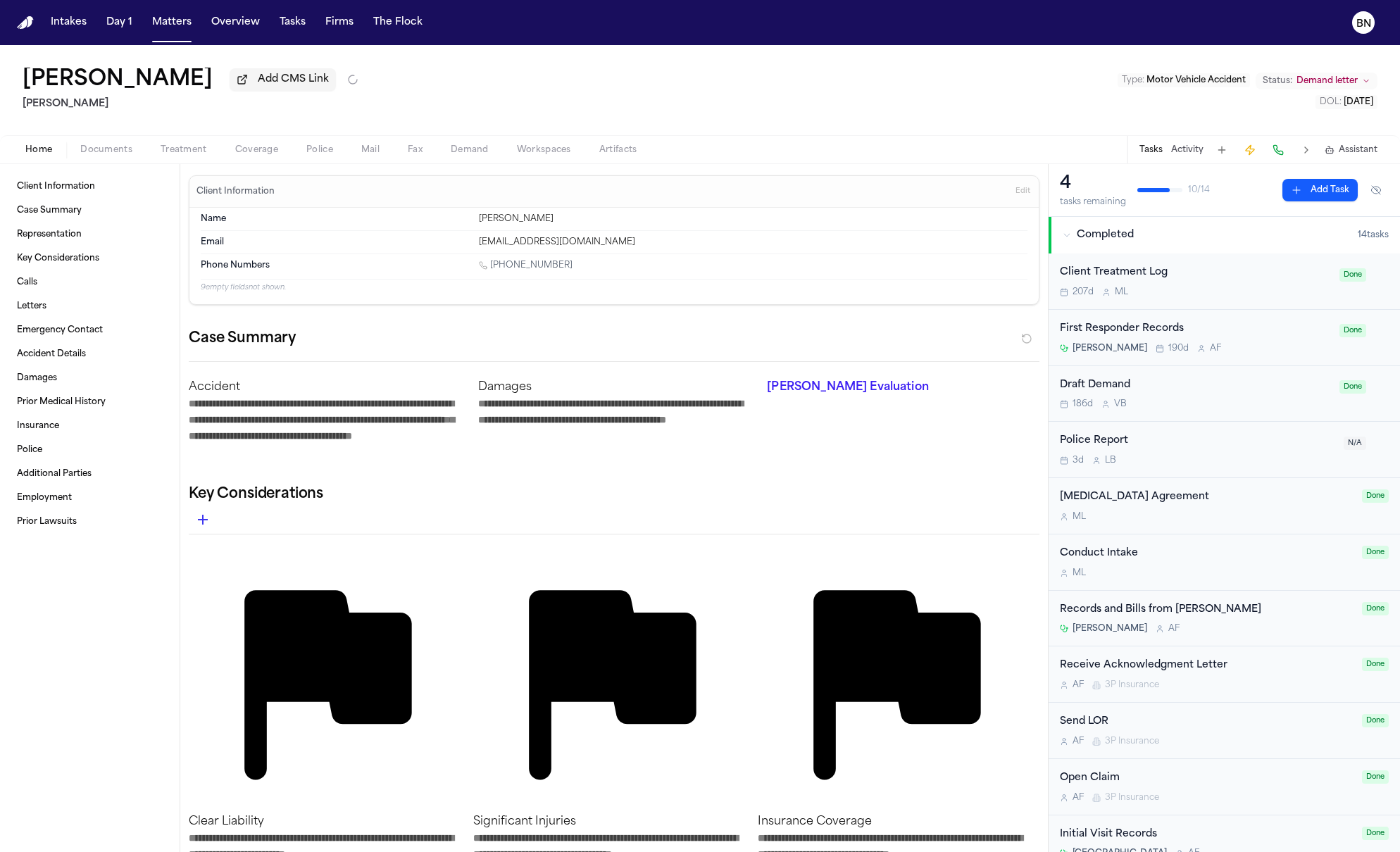
type textarea "*"
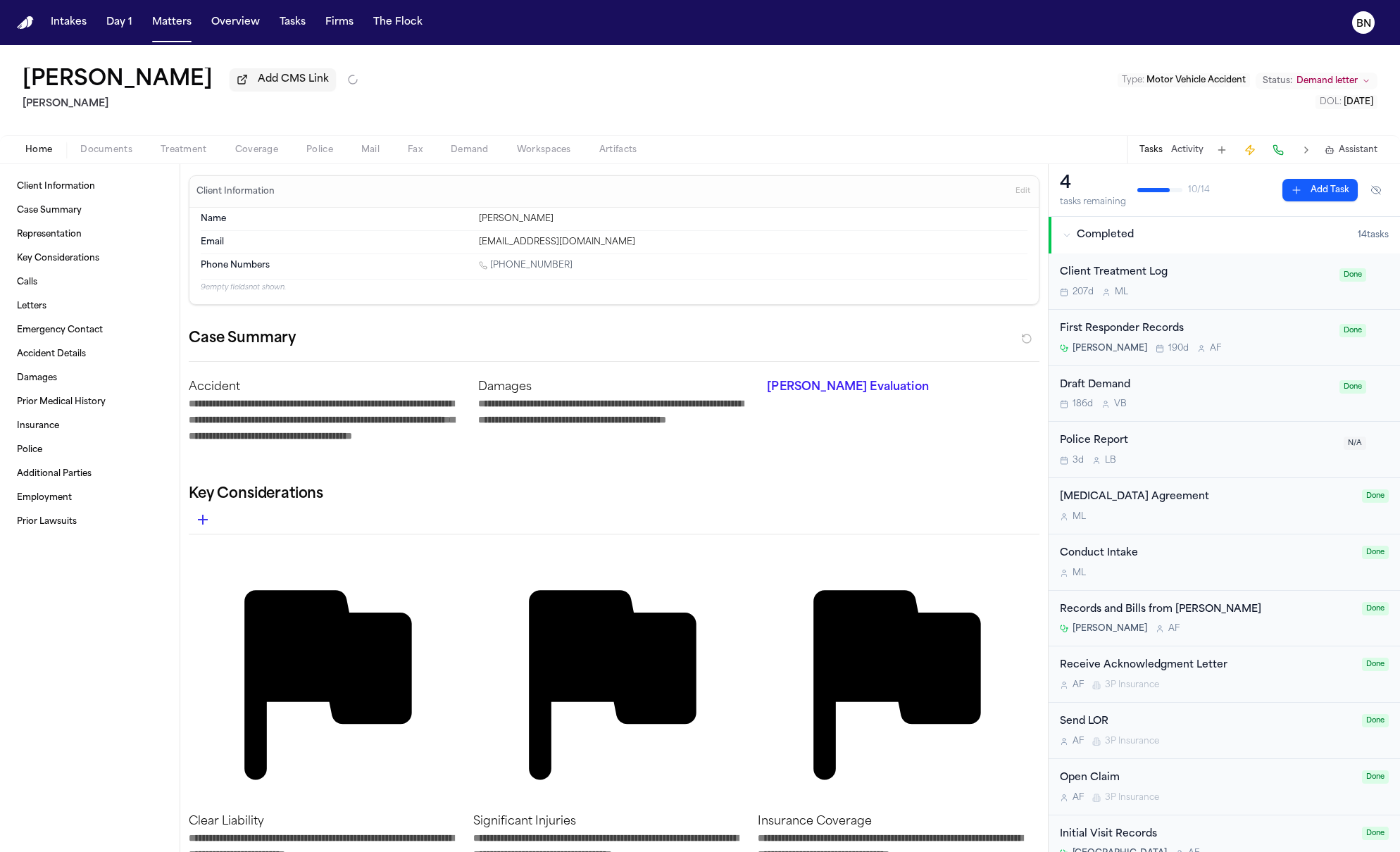
type textarea "*"
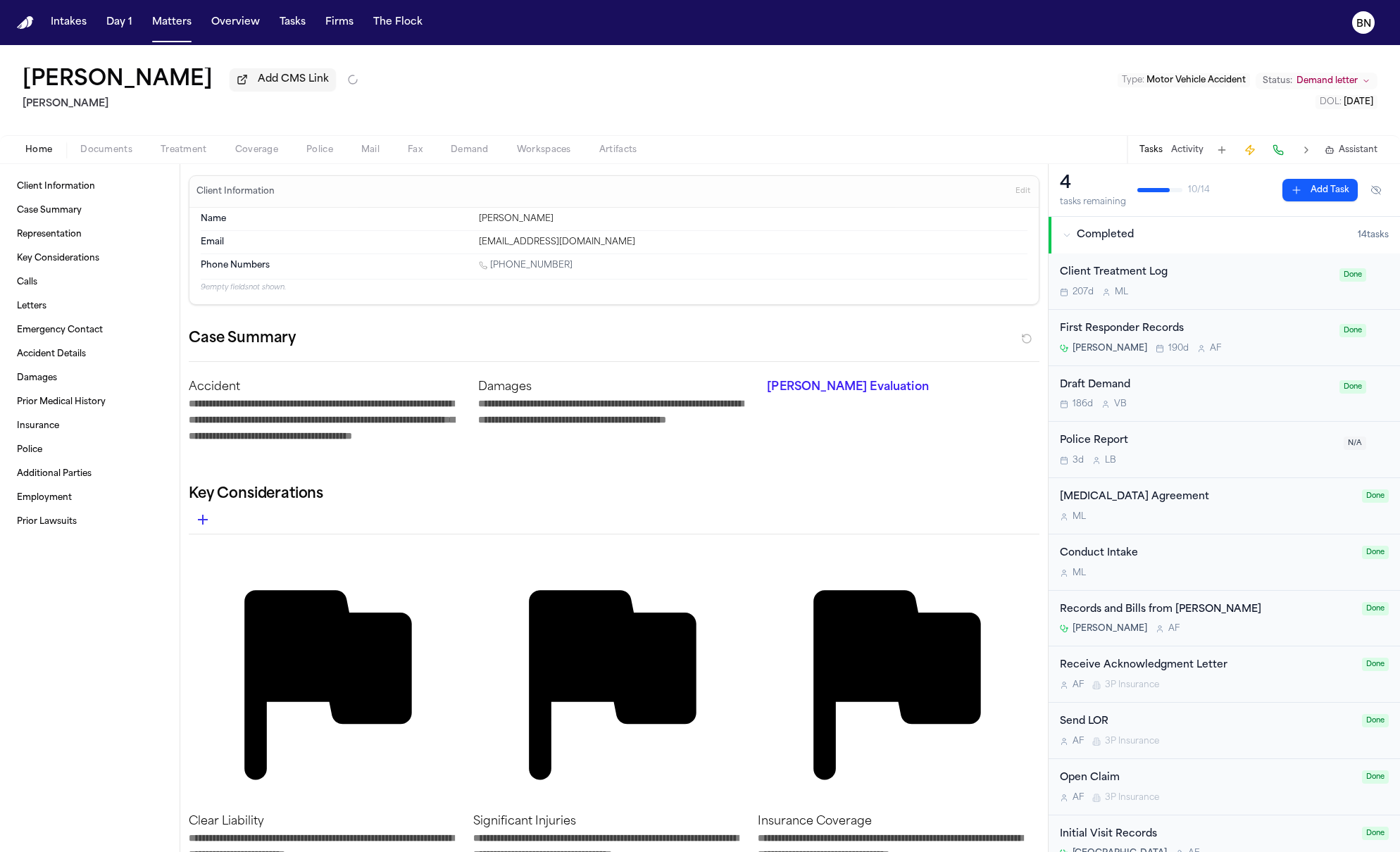
type textarea "*"
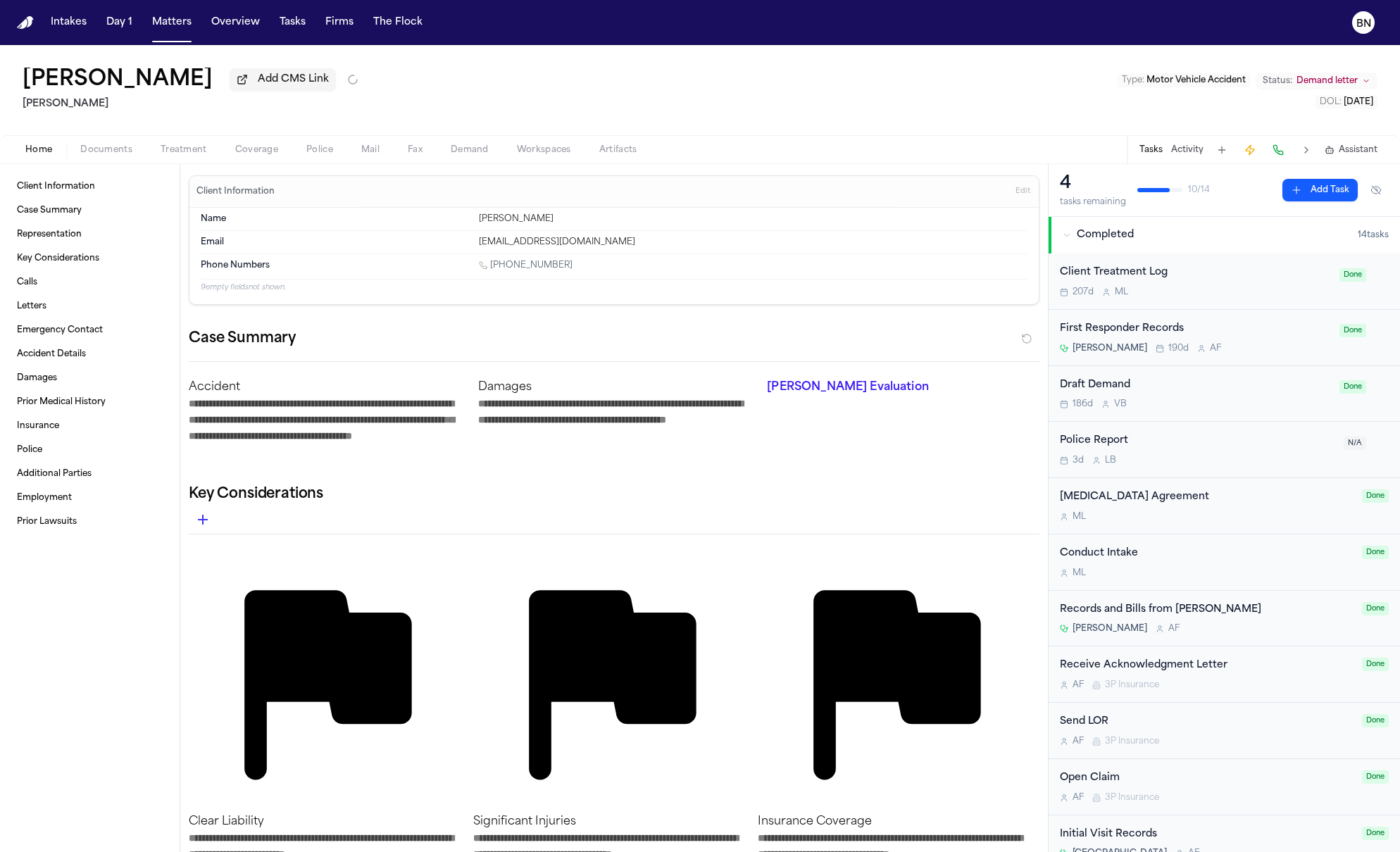
type textarea "*"
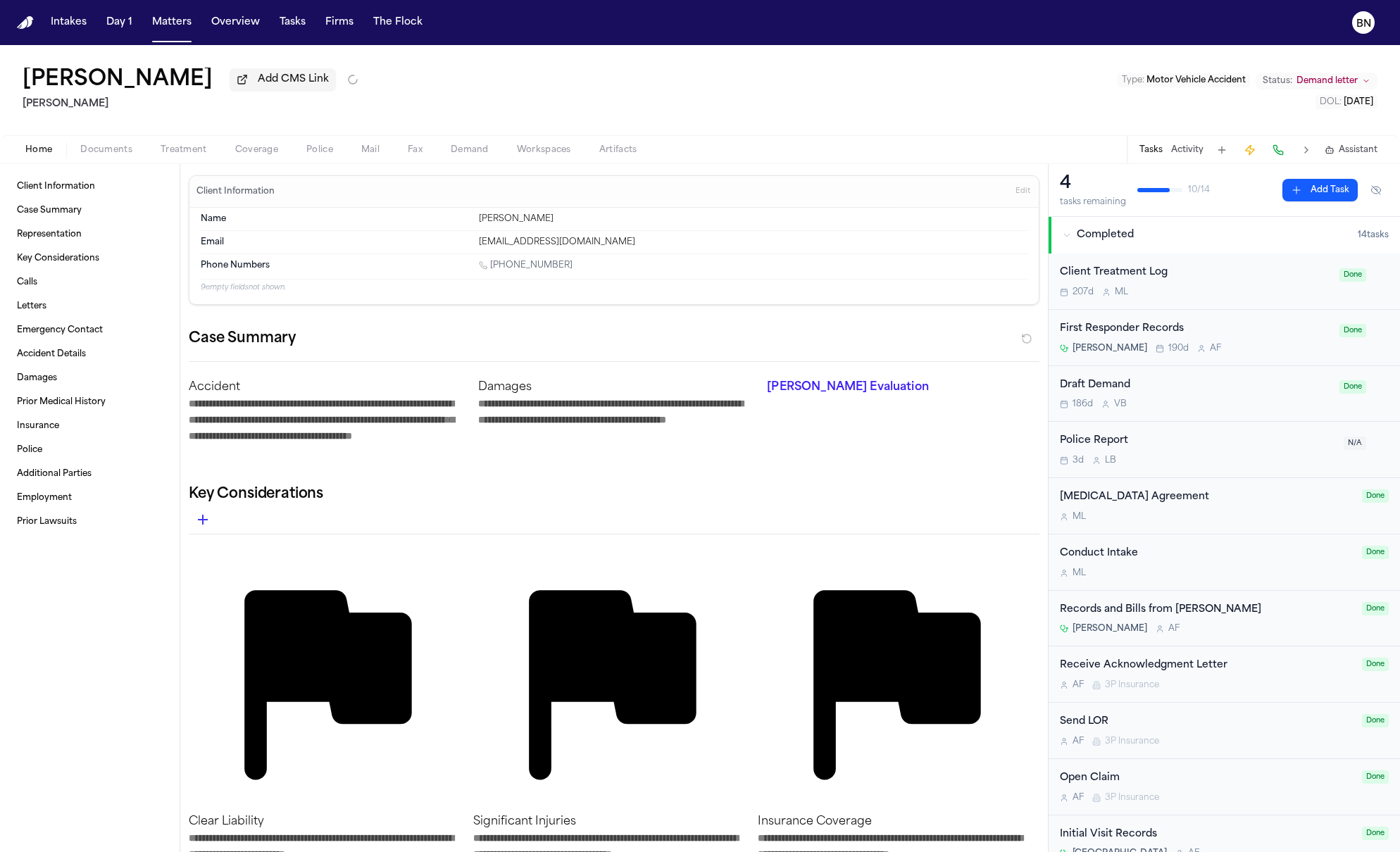
type textarea "*"
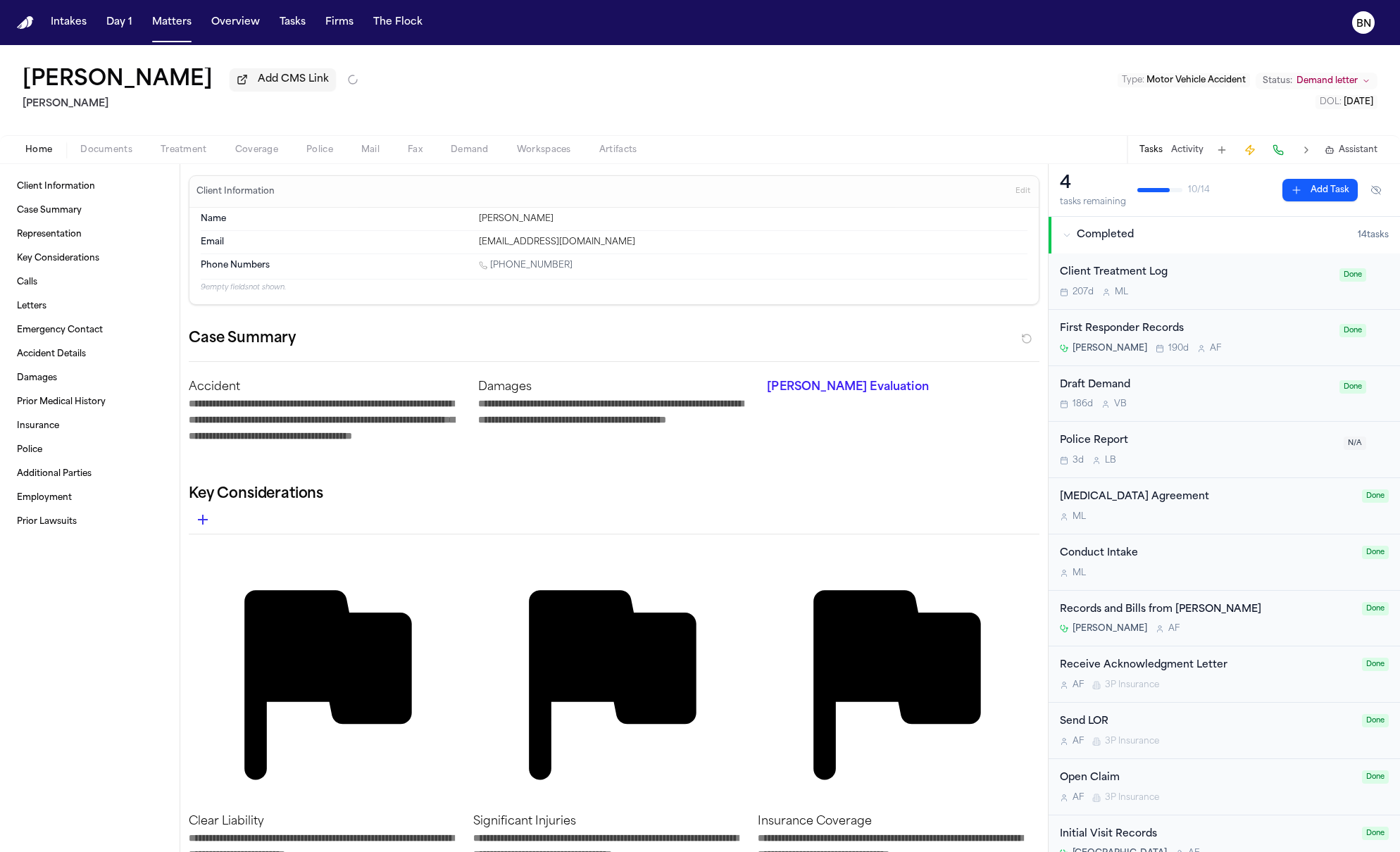
type textarea "*"
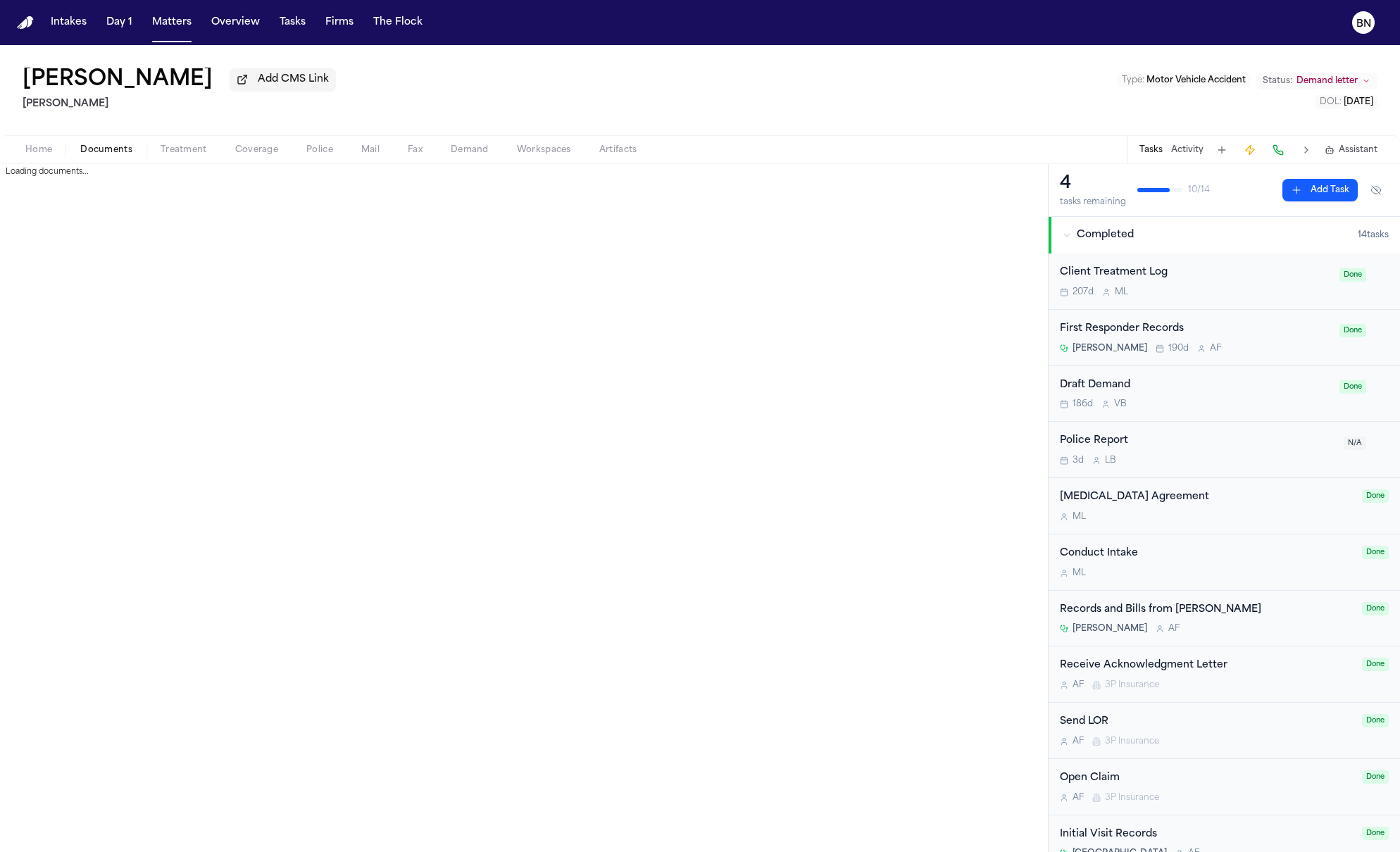
click at [118, 154] on span "Documents" at bounding box center [106, 149] width 52 height 11
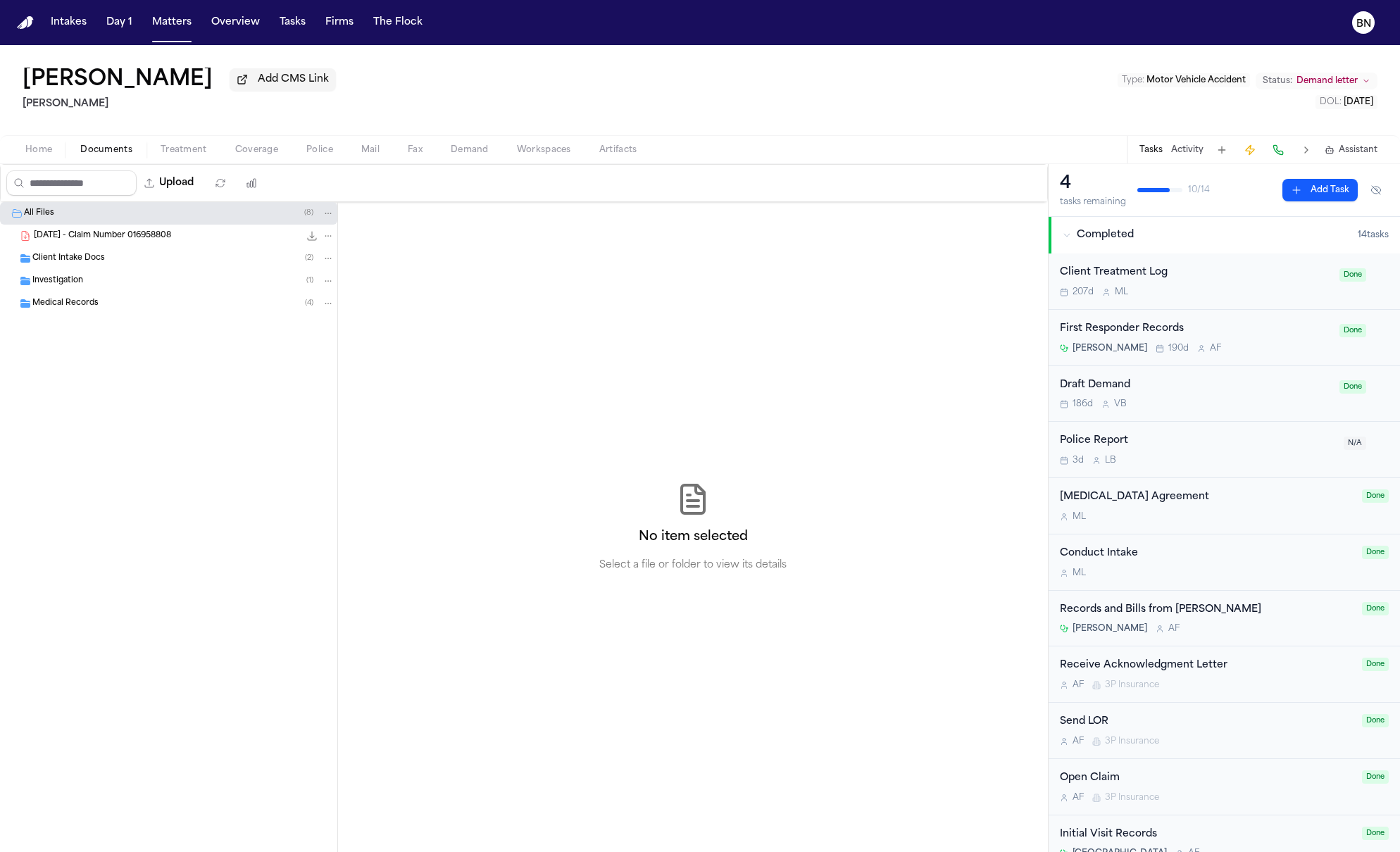
click at [116, 315] on div "Medical Records ( 4 )" at bounding box center [168, 304] width 337 height 22
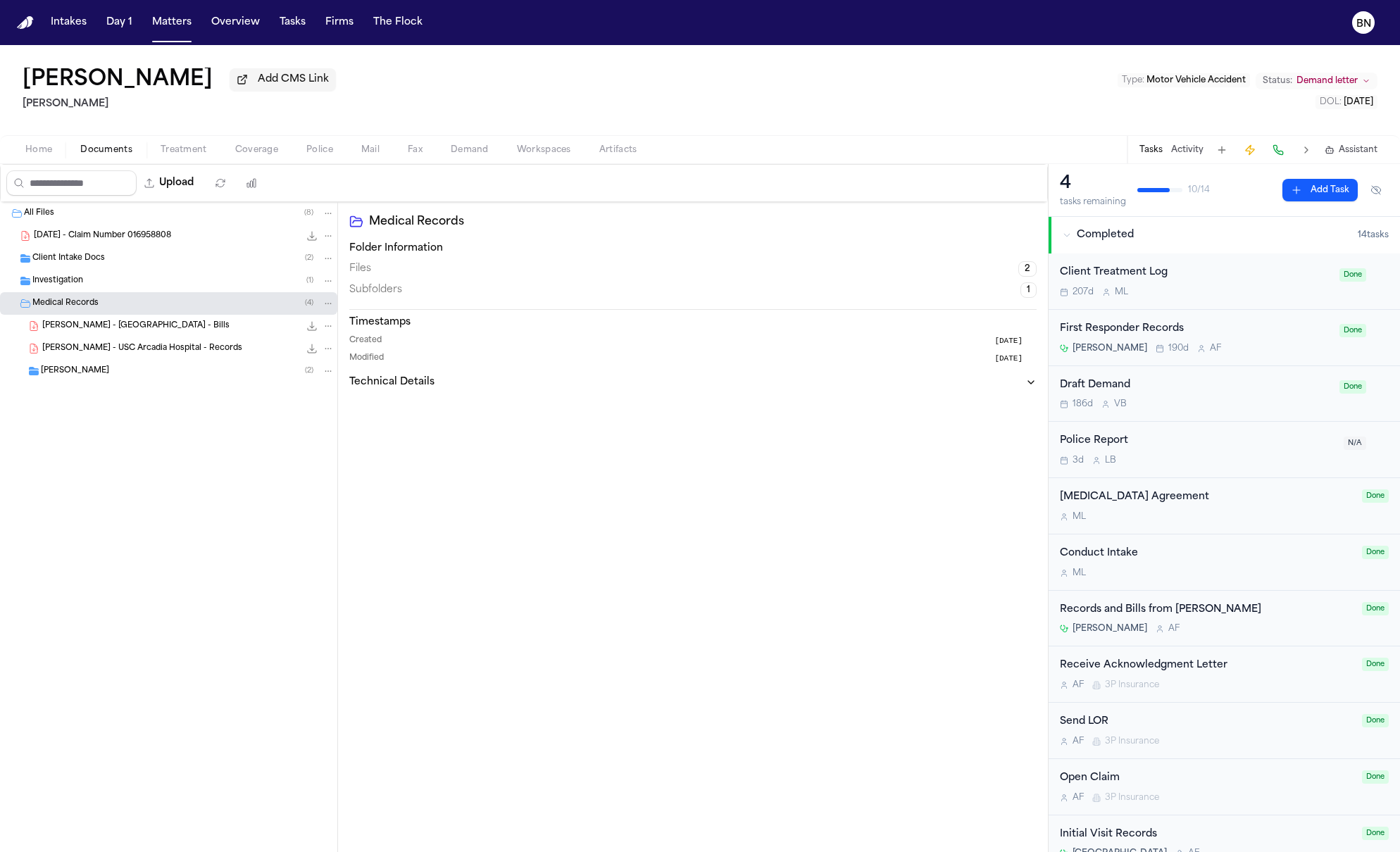
click at [112, 287] on div "Investigation ( 1 )" at bounding box center [184, 281] width 302 height 13
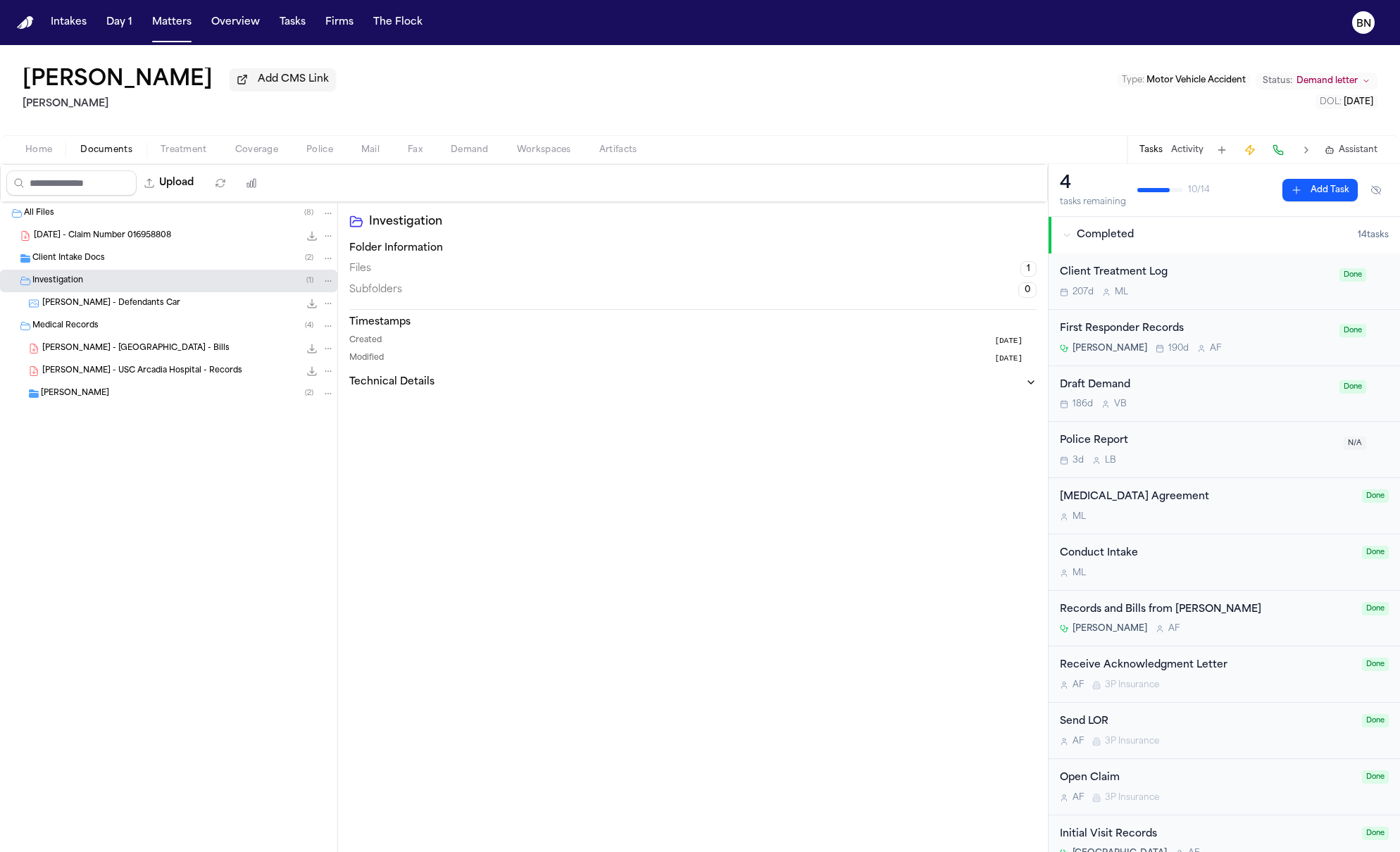
click at [115, 265] on div "Client Intake Docs ( 2 )" at bounding box center [184, 258] width 302 height 13
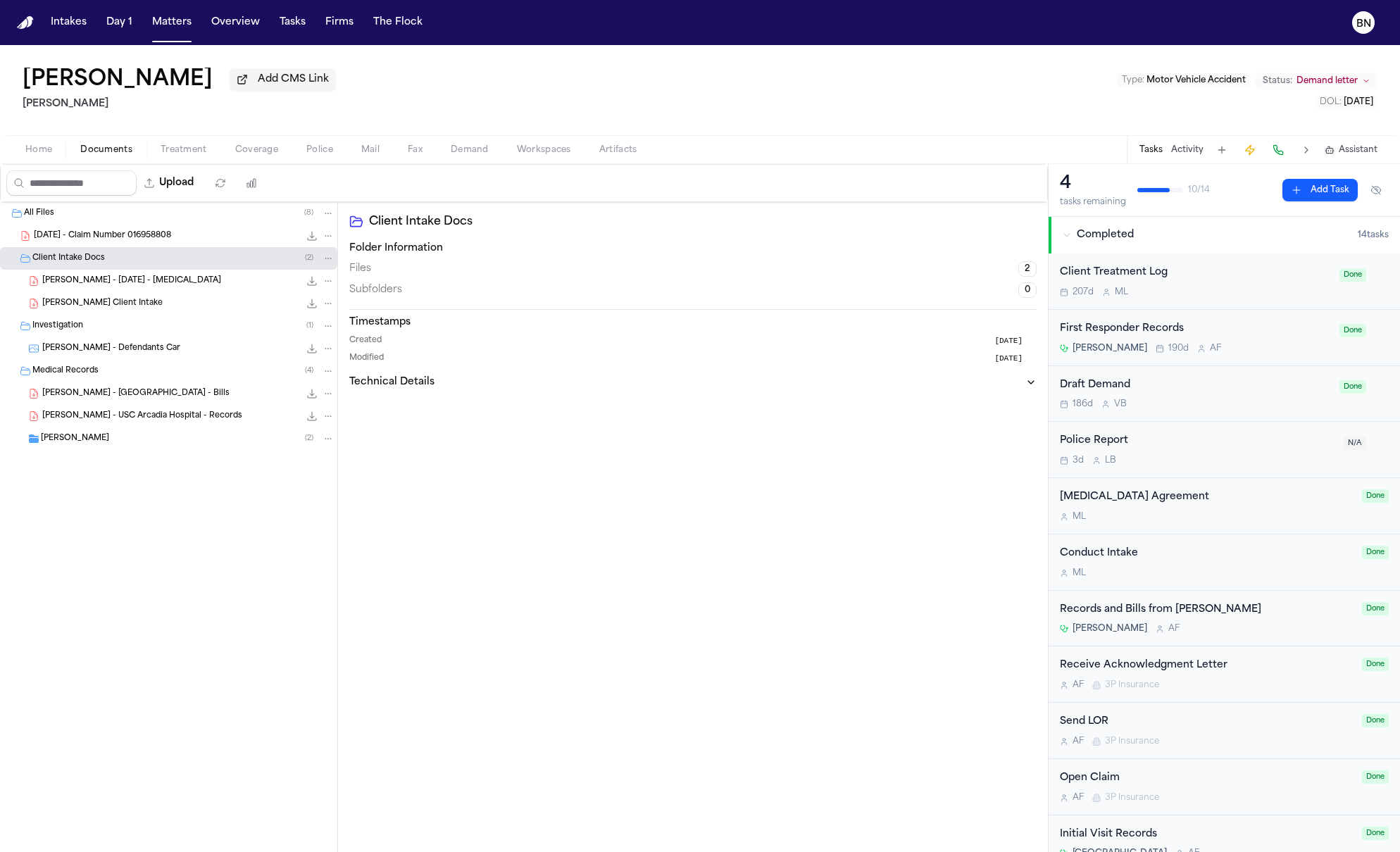
click at [130, 427] on div "S. Xu - USC Arcadia Hospital - Records 2.1 MB • PDF" at bounding box center [168, 416] width 337 height 22
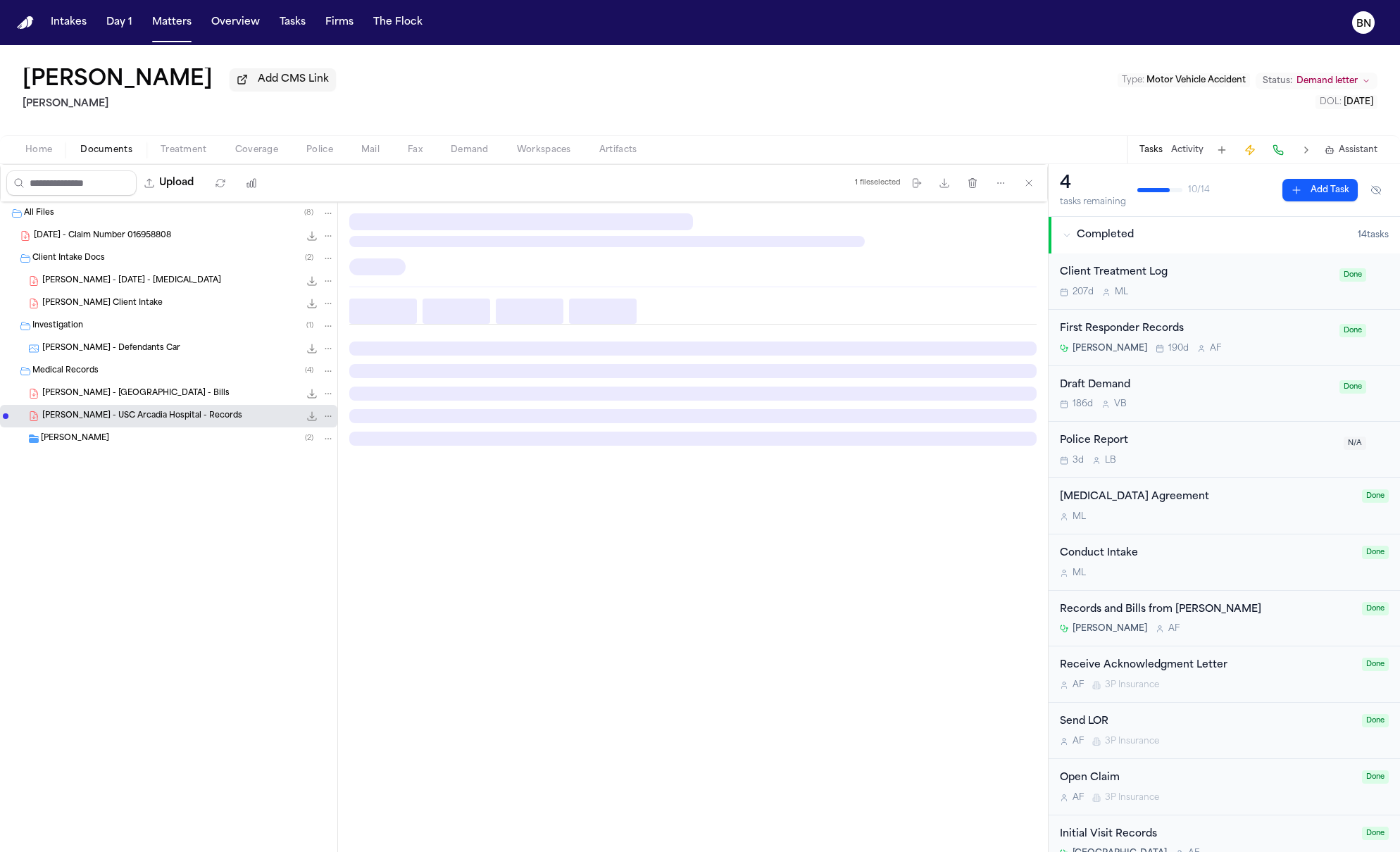
click at [132, 445] on div "Falck ( 2 )" at bounding box center [188, 438] width 293 height 13
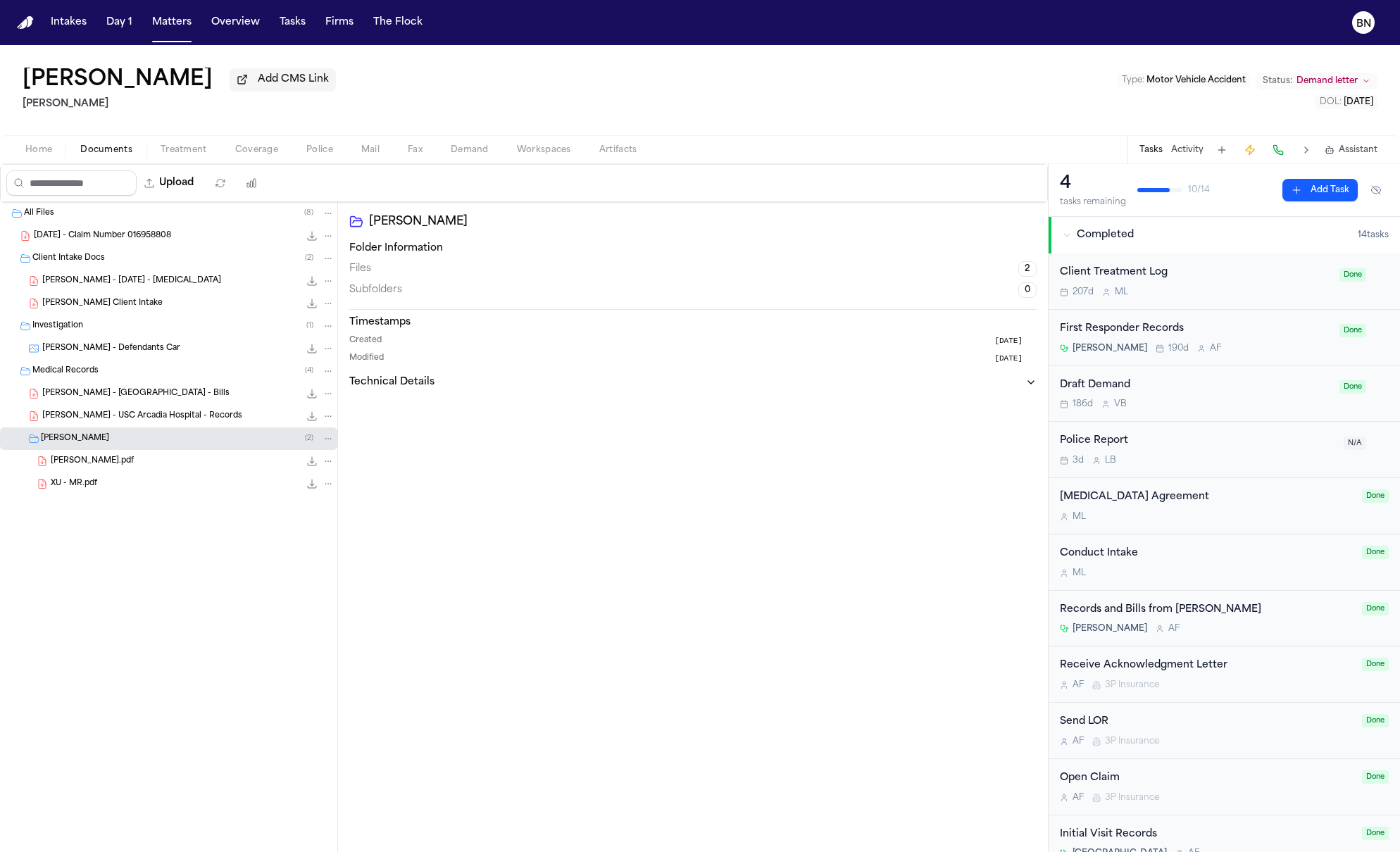
click at [222, 24] on button "Overview" at bounding box center [236, 22] width 60 height 26
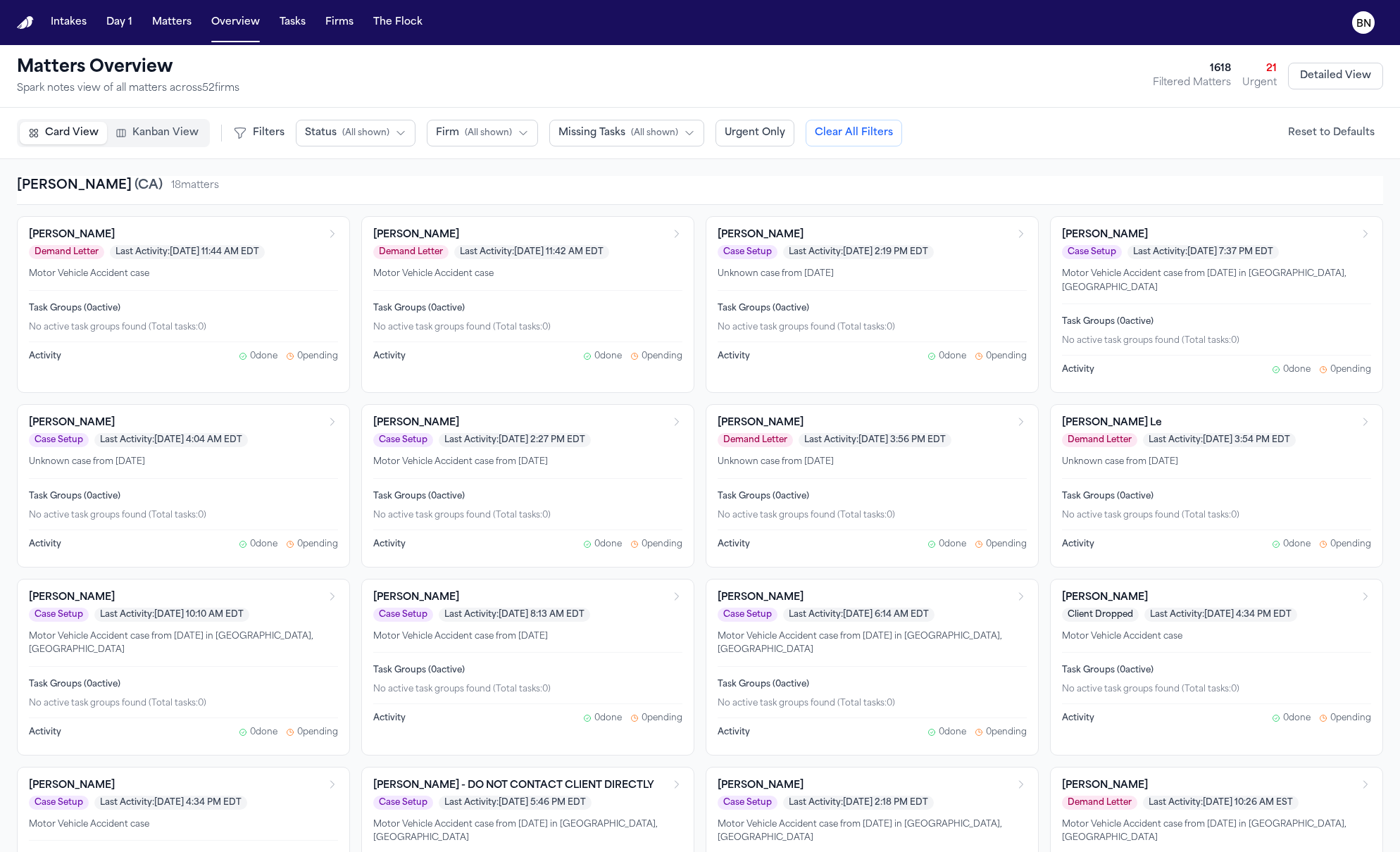
click at [183, 136] on span "Kanban View" at bounding box center [165, 133] width 66 height 14
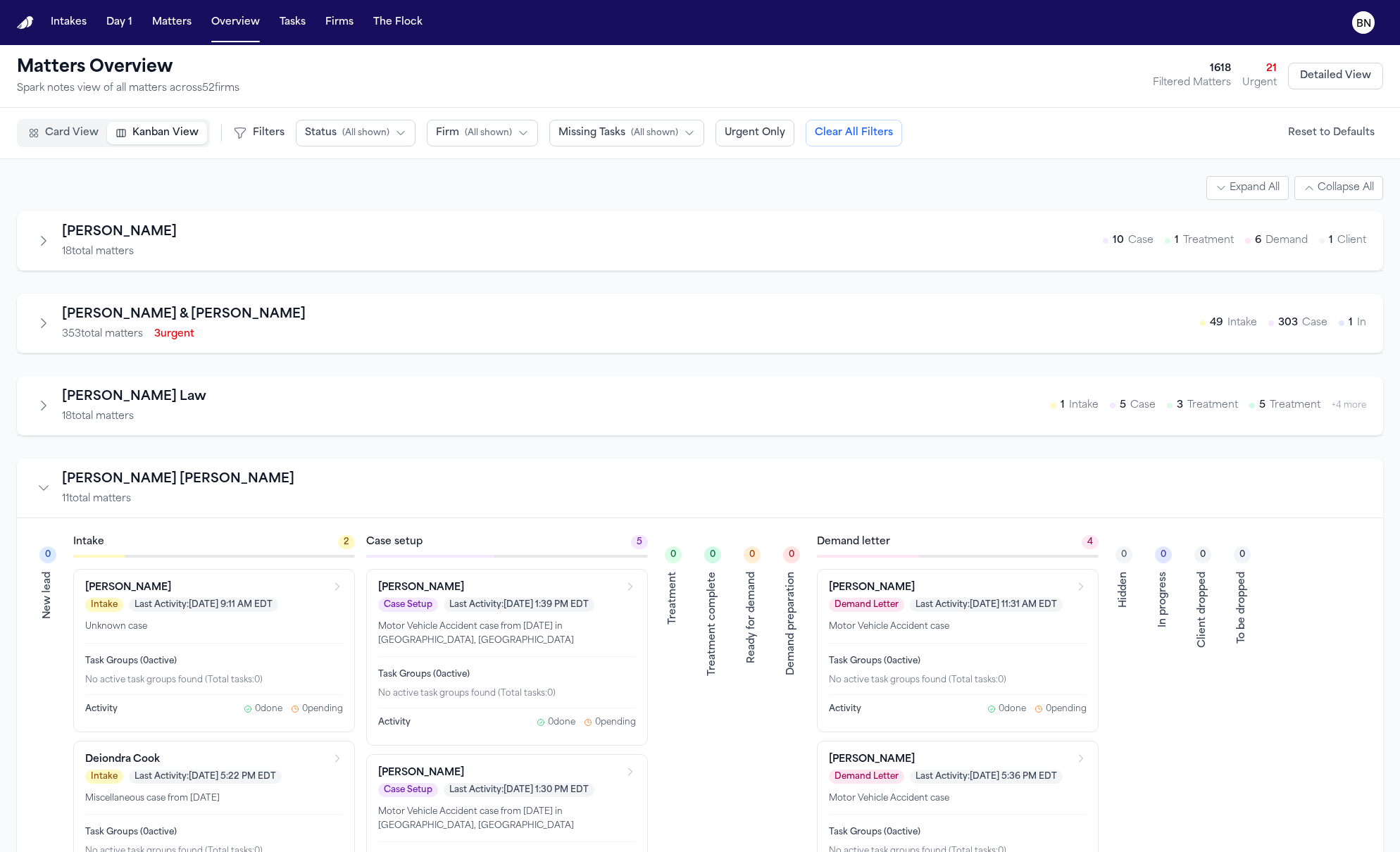
click at [33, 261] on div "Albert Le 18 total matters 10 Case 1 Treatment 6 Demand 1 Client" at bounding box center [700, 241] width 1367 height 60
click at [41, 245] on icon "Expand firm" at bounding box center [44, 241] width 14 height 14
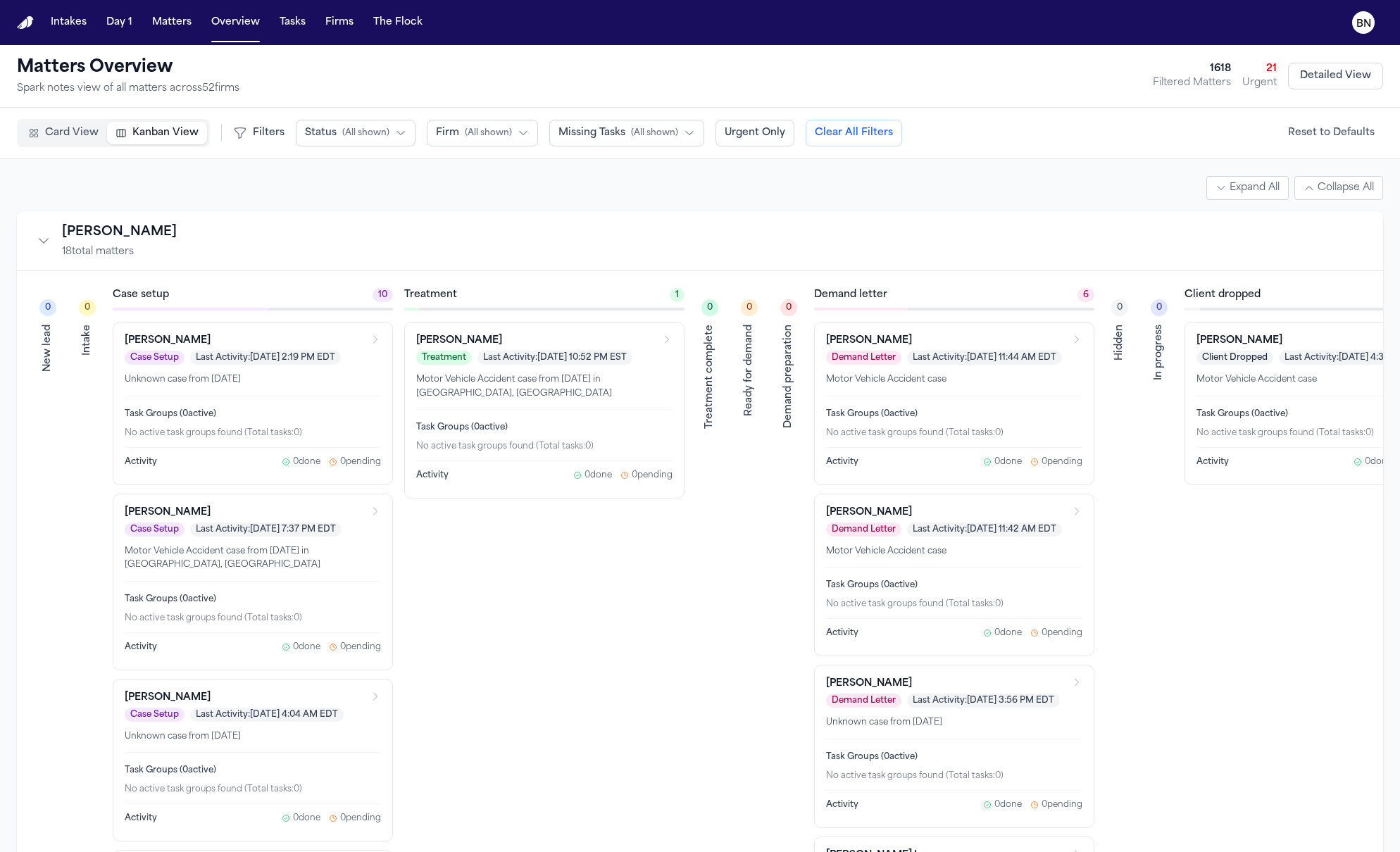
click at [49, 239] on icon "Collapse firm" at bounding box center [44, 241] width 14 height 14
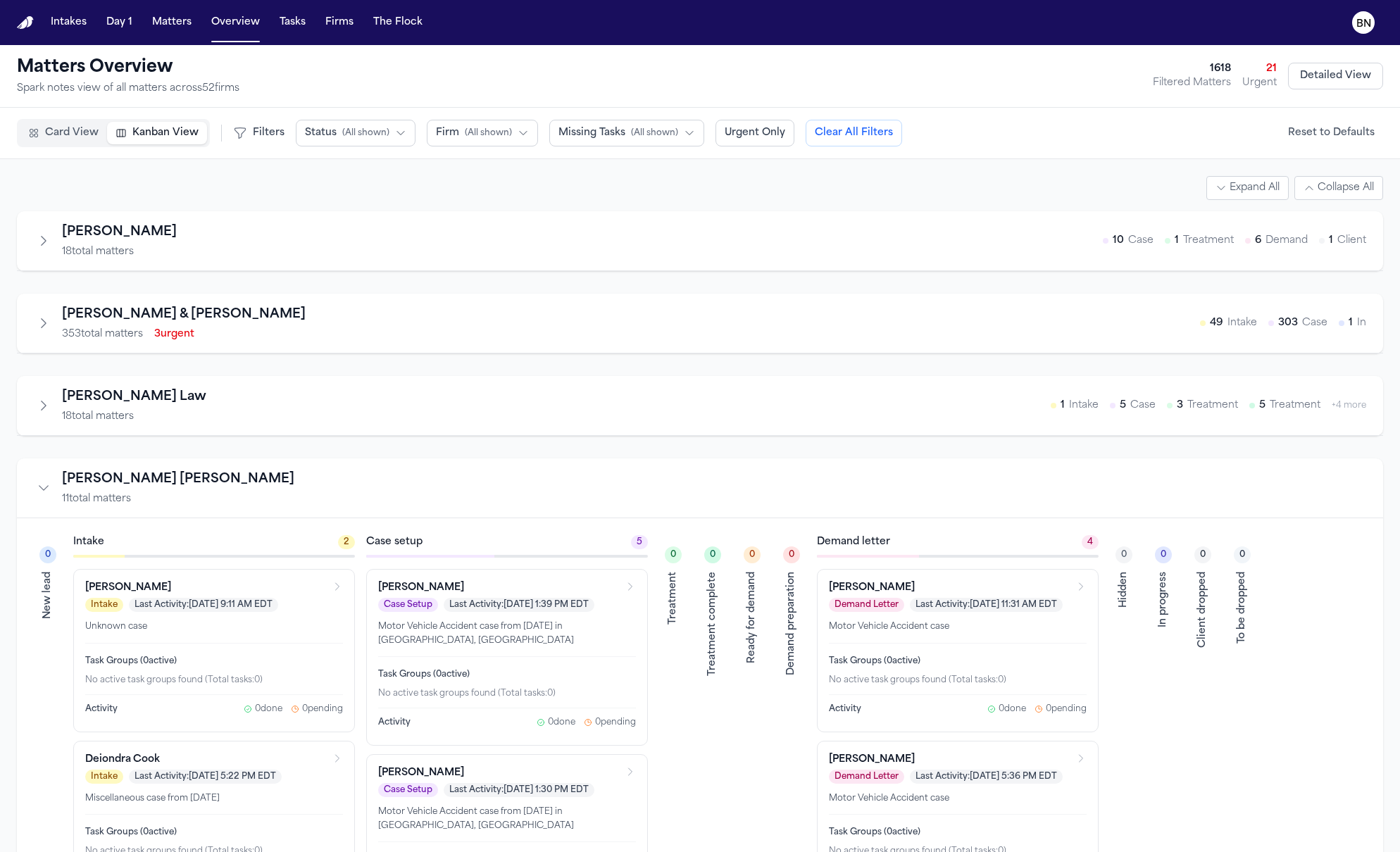
click at [49, 239] on icon "Expand firm" at bounding box center [44, 241] width 14 height 14
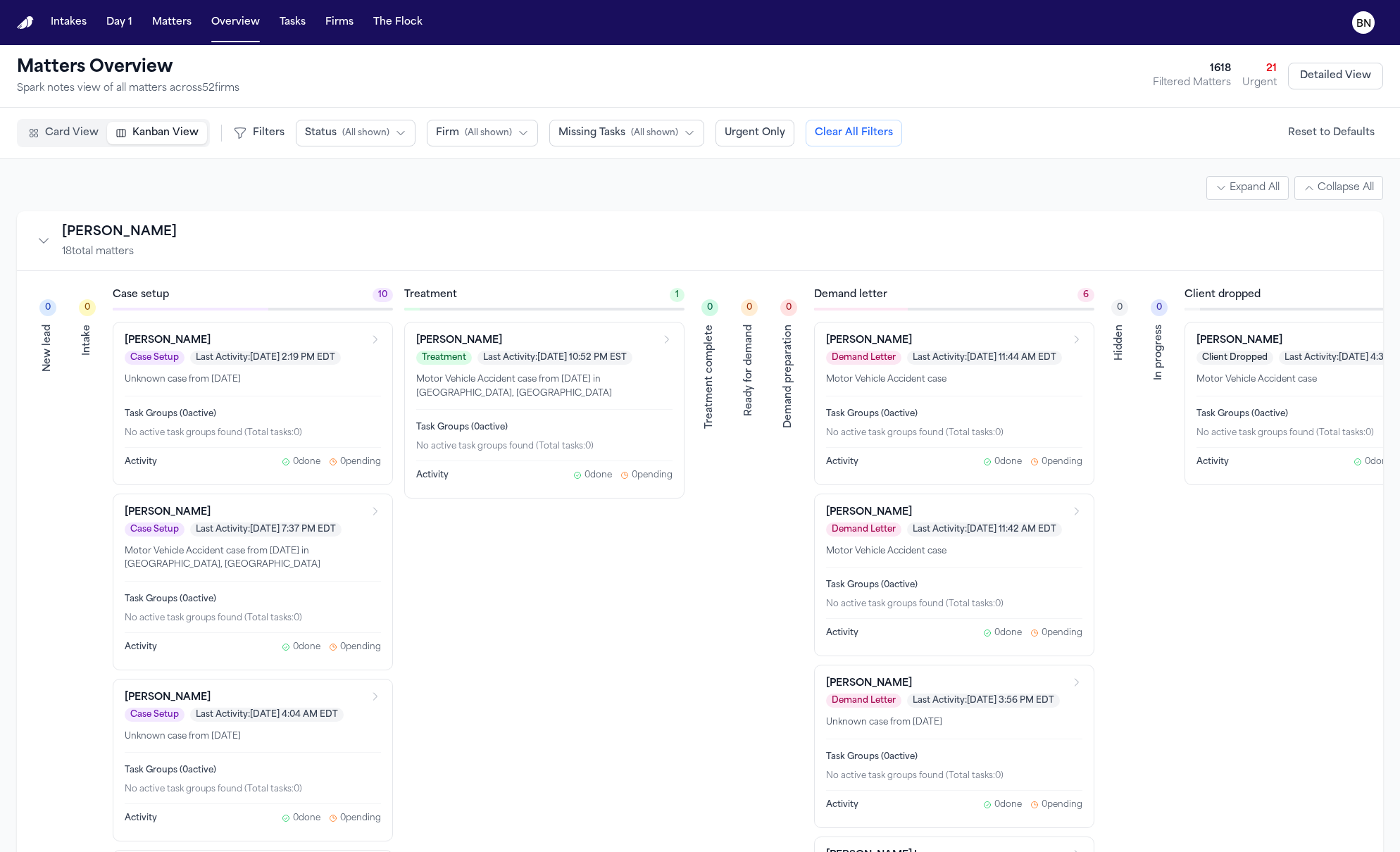
click at [214, 126] on div "Card View Kanban View Filters Status ( All shown ) Firm ( All shown ) Missing T…" at bounding box center [460, 133] width 885 height 28
click at [78, 138] on span "Card View" at bounding box center [72, 133] width 53 height 14
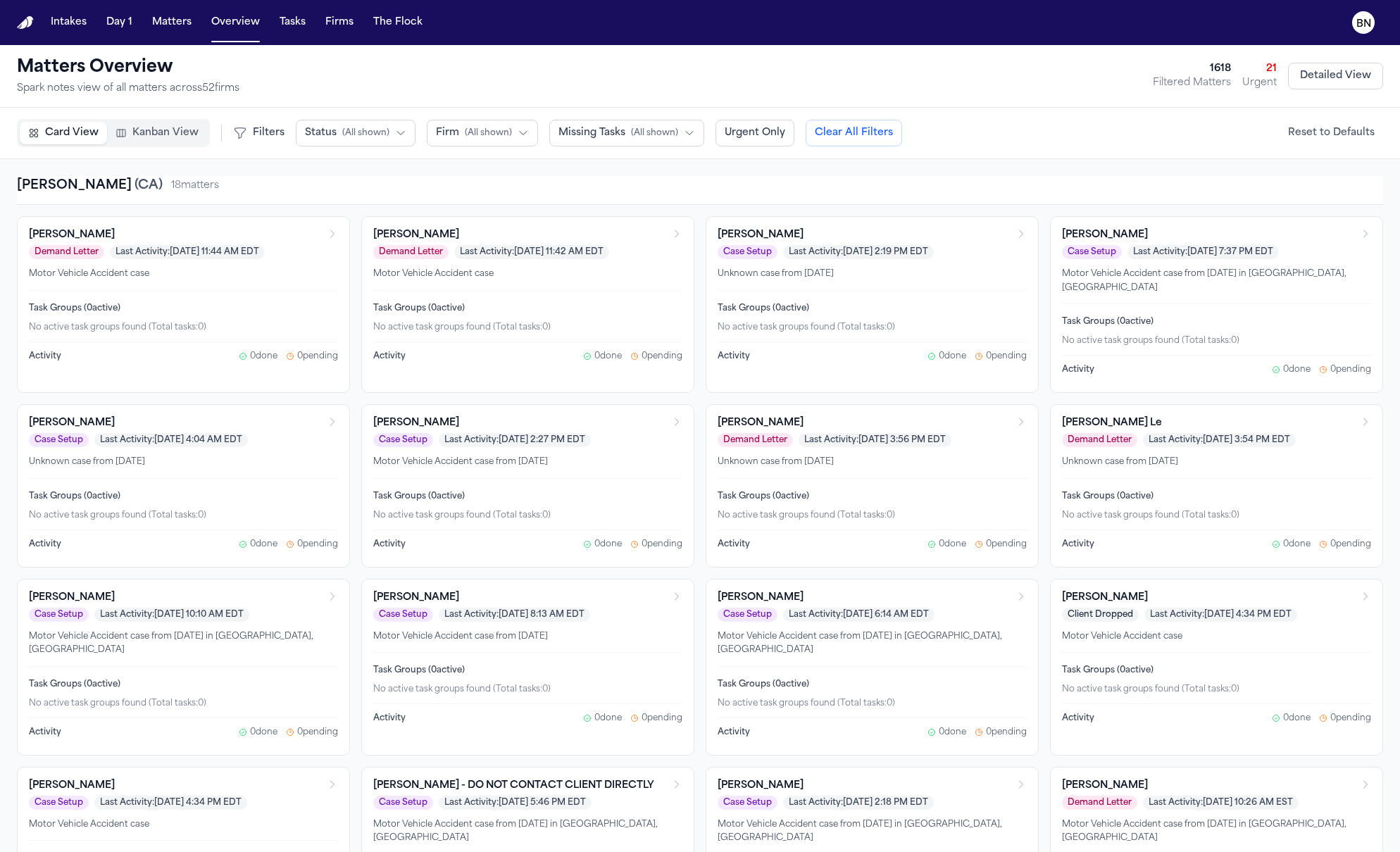
click at [150, 134] on span "Kanban View" at bounding box center [165, 133] width 66 height 14
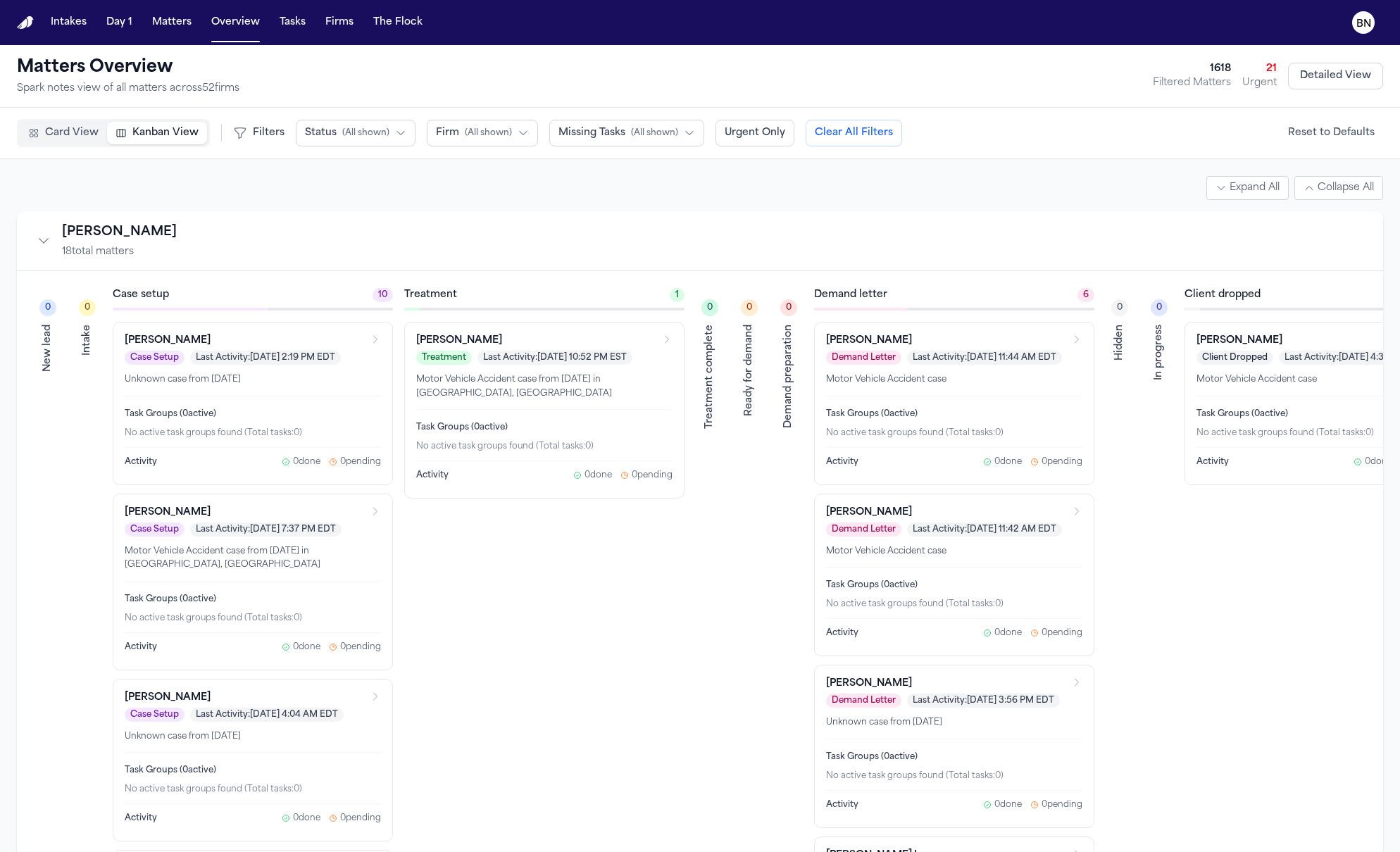
click at [212, 132] on div "Card View Kanban View Filters Status ( All shown ) Firm ( All shown ) Missing T…" at bounding box center [460, 133] width 885 height 28
click at [221, 137] on div at bounding box center [221, 133] width 1 height 17
click at [214, 136] on div "Card View Kanban View Filters Status ( All shown ) Firm ( All shown ) Missing T…" at bounding box center [460, 133] width 885 height 28
click at [209, 136] on div "Card View Kanban View Filters Status ( All shown ) Firm ( All shown ) Missing T…" at bounding box center [460, 133] width 885 height 28
click at [73, 134] on span "Card View" at bounding box center [72, 133] width 53 height 14
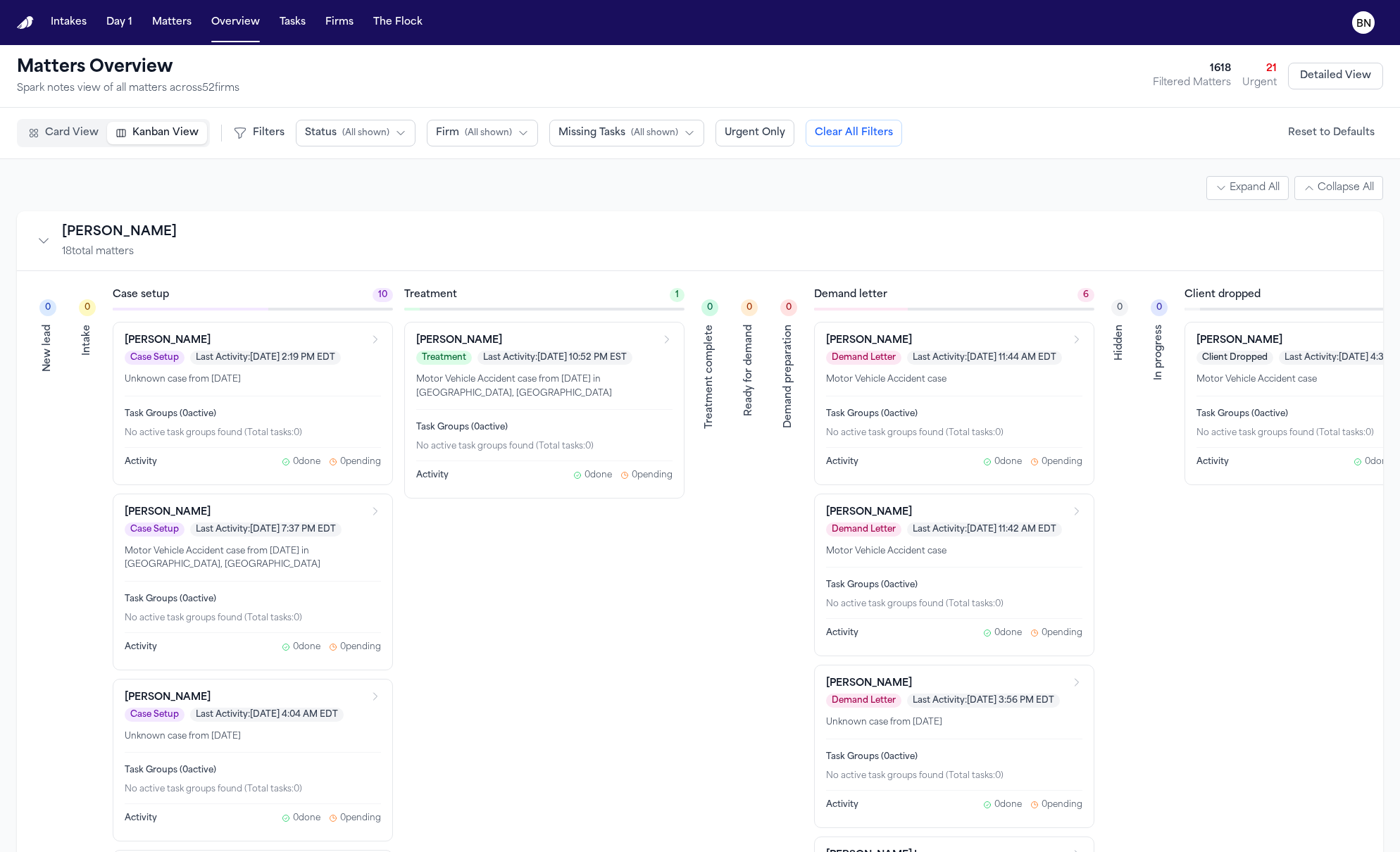
click at [151, 134] on span "Kanban View" at bounding box center [165, 133] width 66 height 14
click at [93, 130] on span "Card View" at bounding box center [72, 133] width 53 height 14
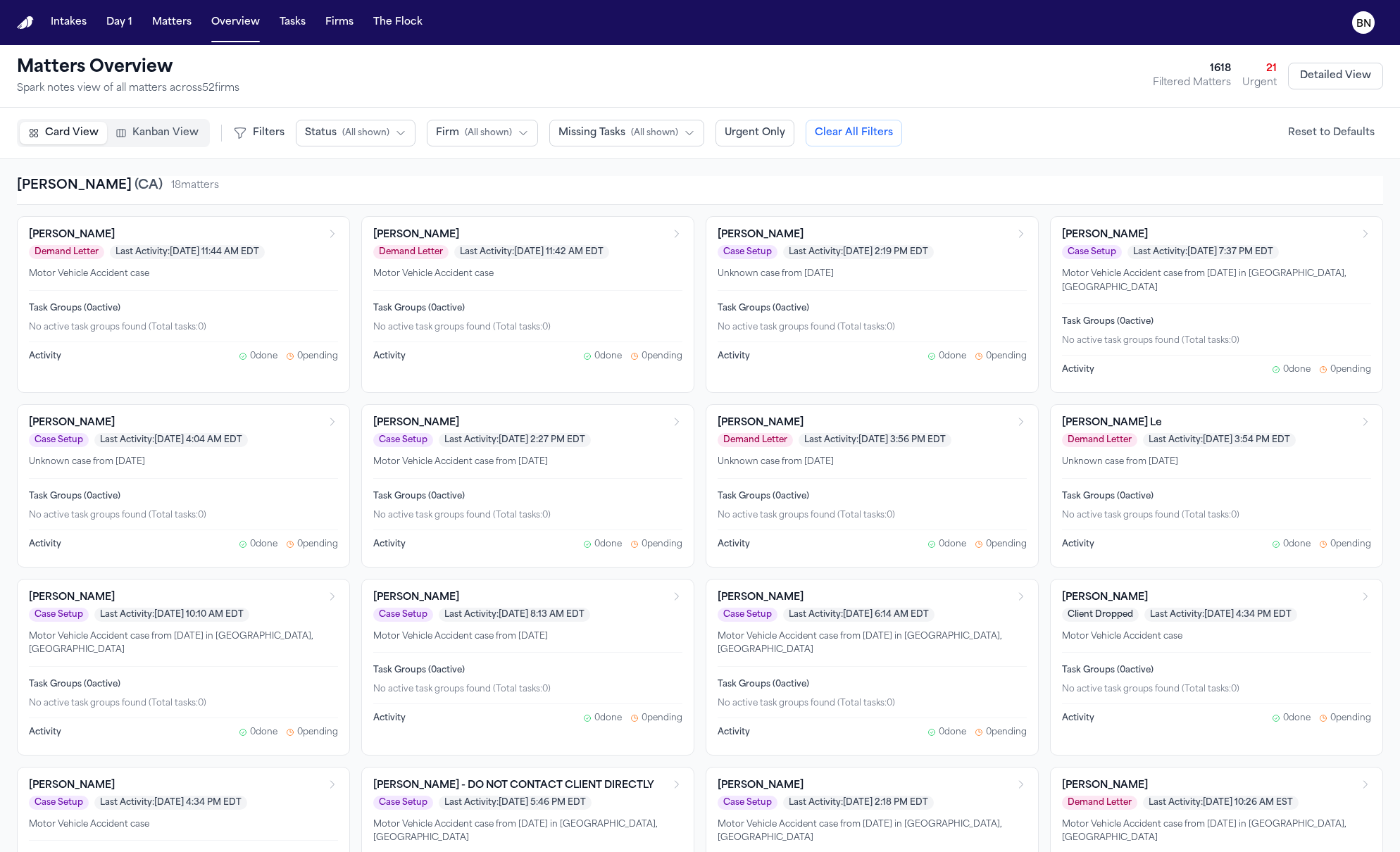
click at [207, 130] on div "Card View Kanban View Filters Status ( All shown ) Firm ( All shown ) Missing T…" at bounding box center [460, 133] width 885 height 28
click at [172, 132] on span "Kanban View" at bounding box center [165, 133] width 66 height 14
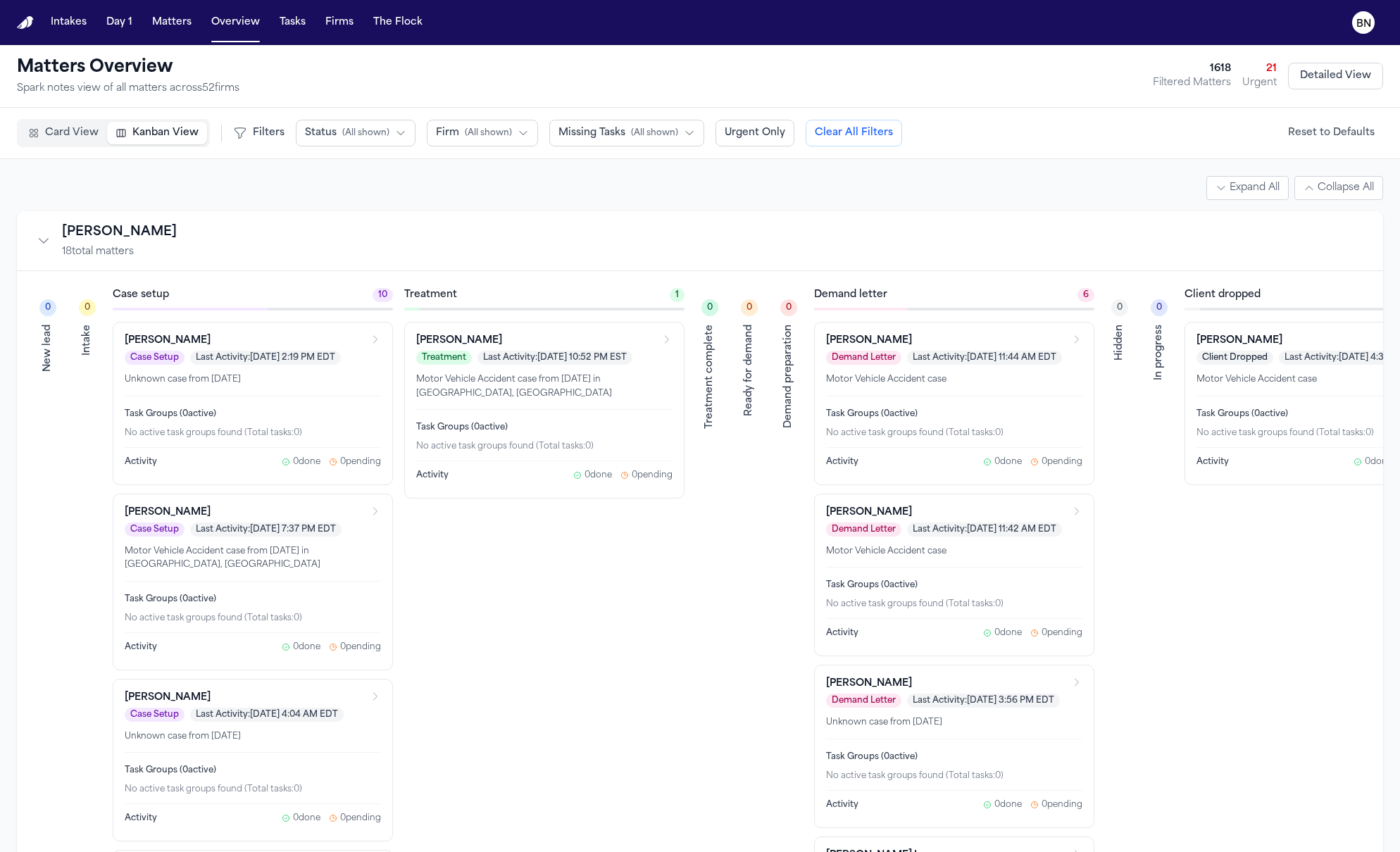
click at [45, 245] on icon "Collapse firm" at bounding box center [44, 241] width 14 height 14
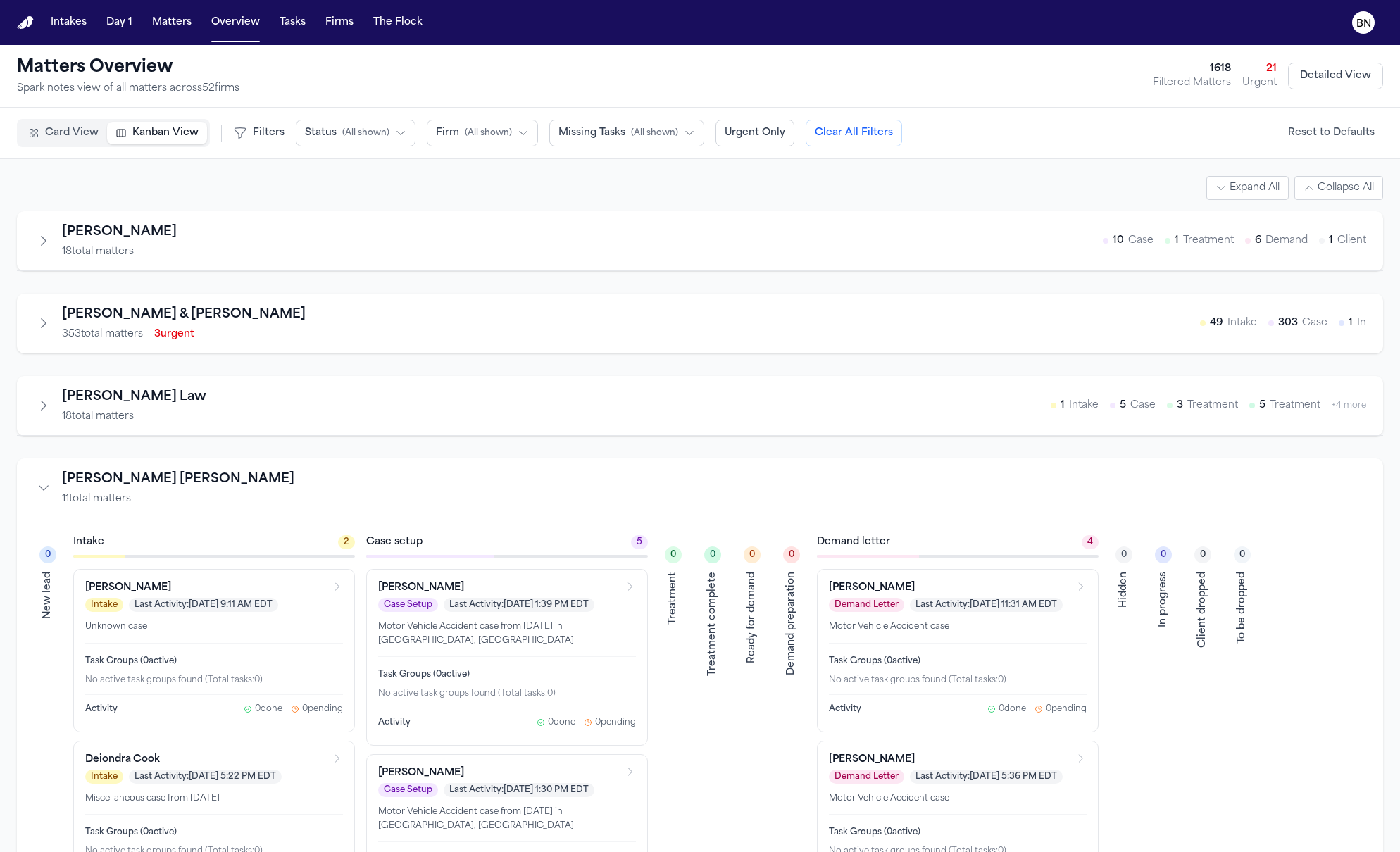
click at [52, 489] on button "Collapse firm" at bounding box center [43, 487] width 20 height 20
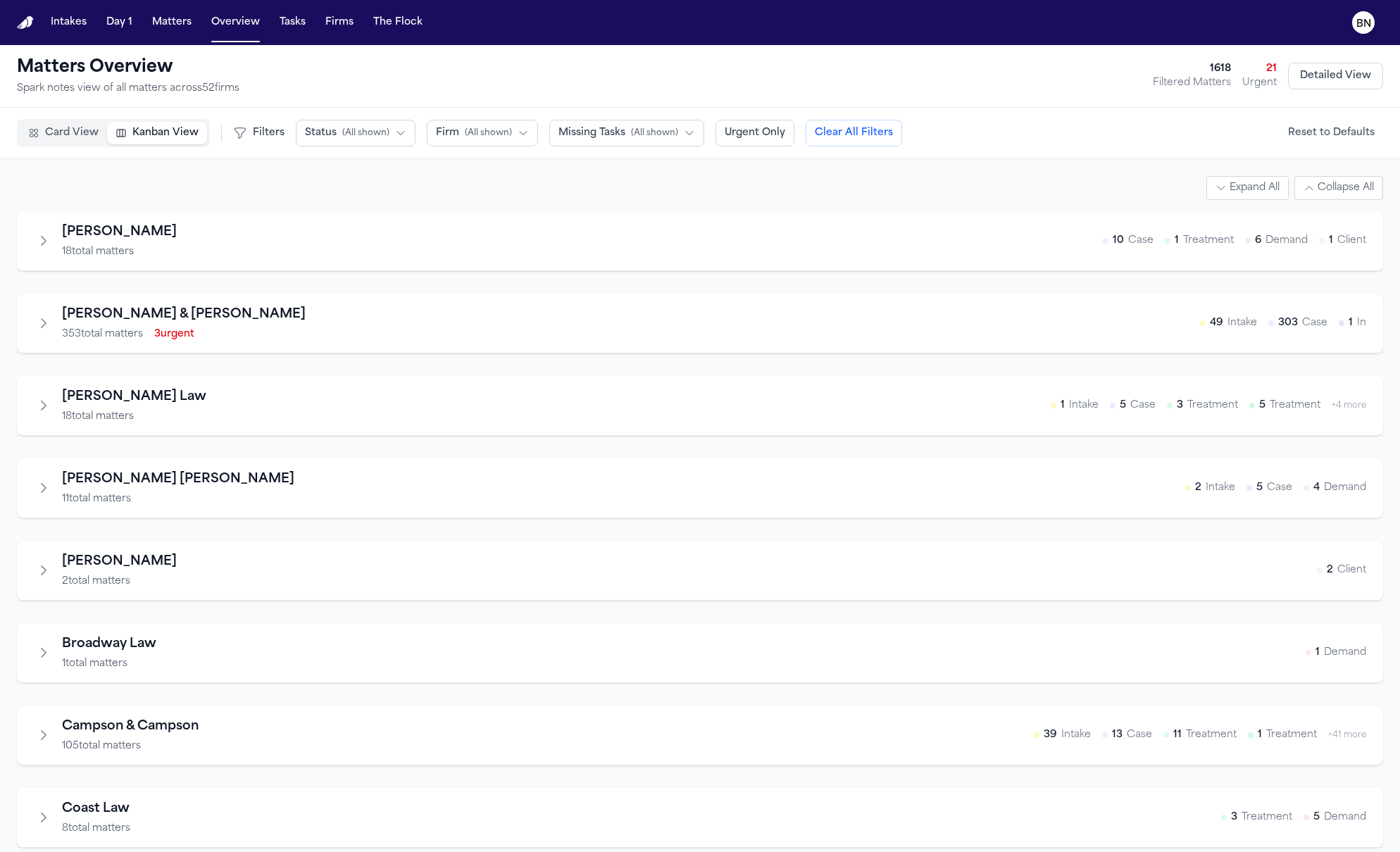
click at [45, 486] on icon "Expand firm" at bounding box center [44, 488] width 14 height 14
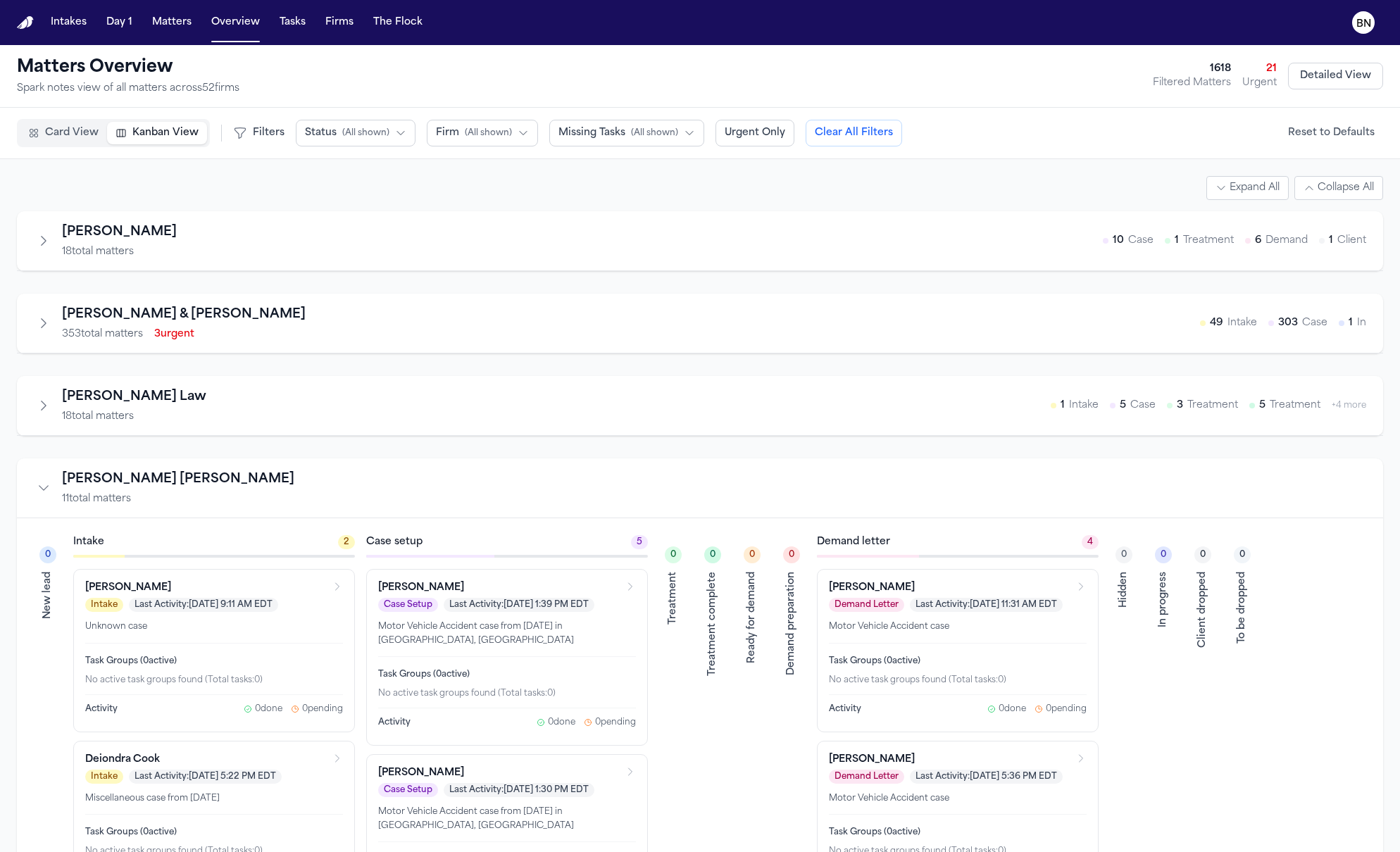
click at [45, 241] on icon "Expand firm" at bounding box center [44, 241] width 14 height 14
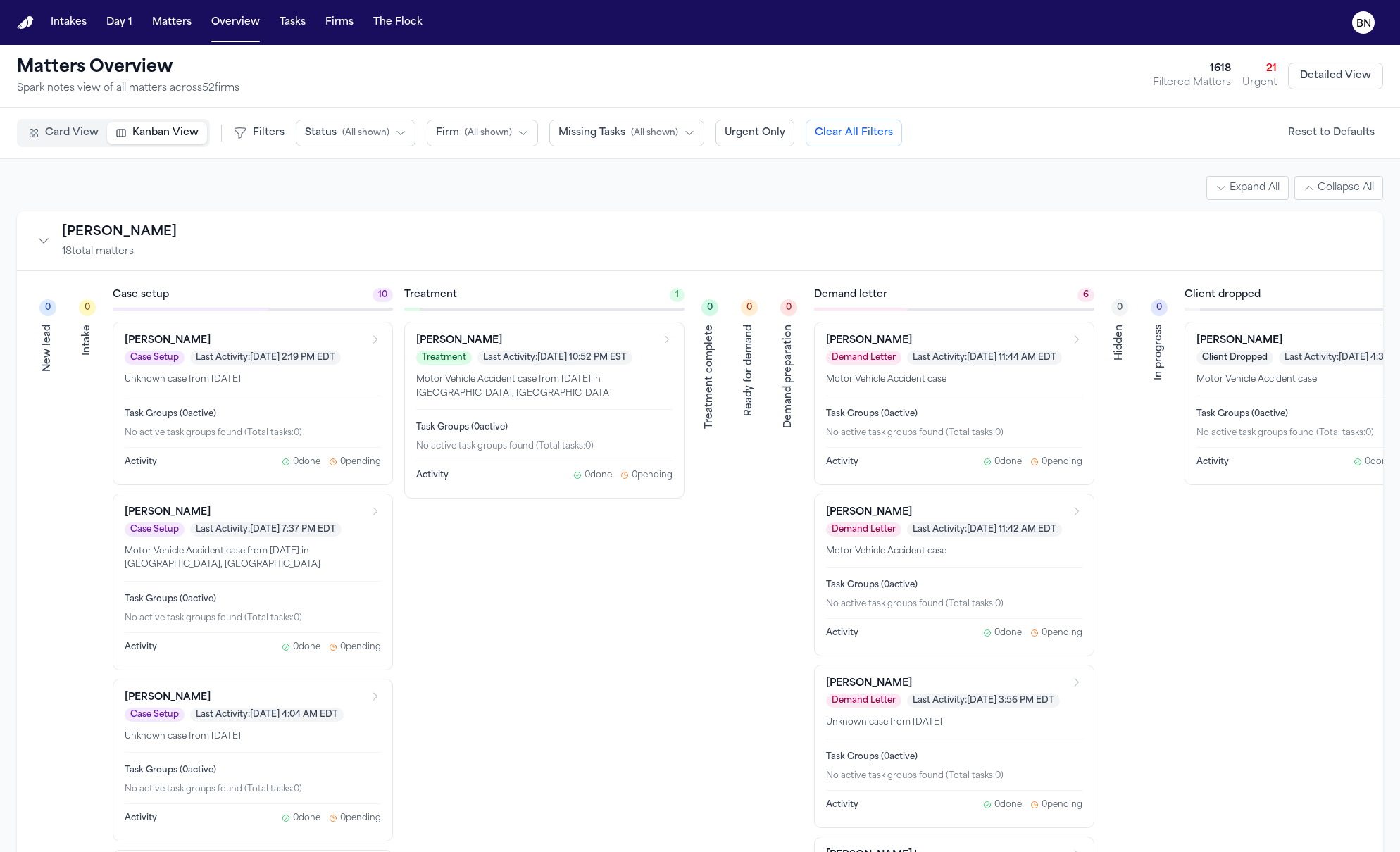
click at [45, 242] on icon "Collapse firm" at bounding box center [44, 241] width 14 height 14
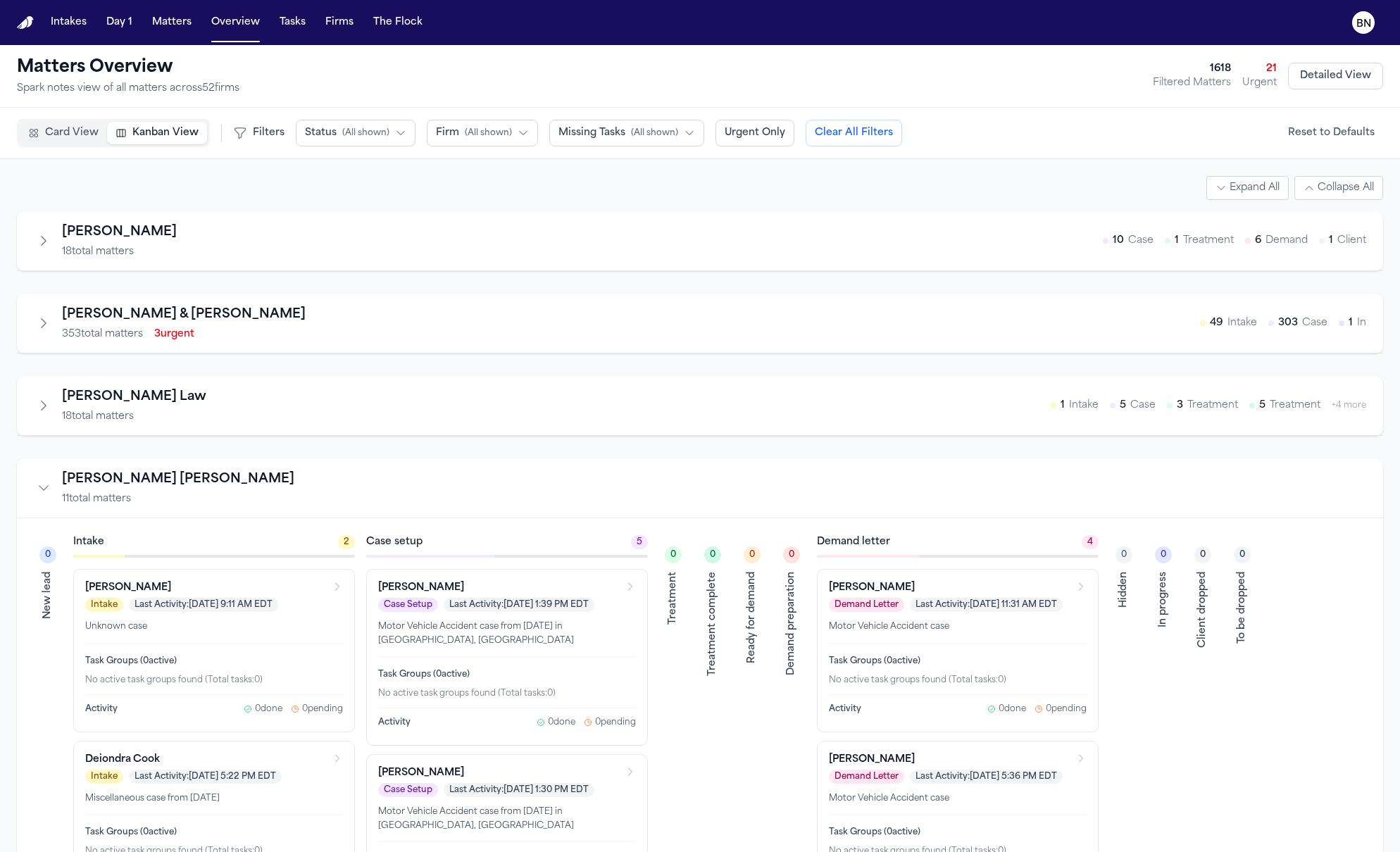
click at [45, 242] on icon "Expand firm" at bounding box center [44, 241] width 14 height 14
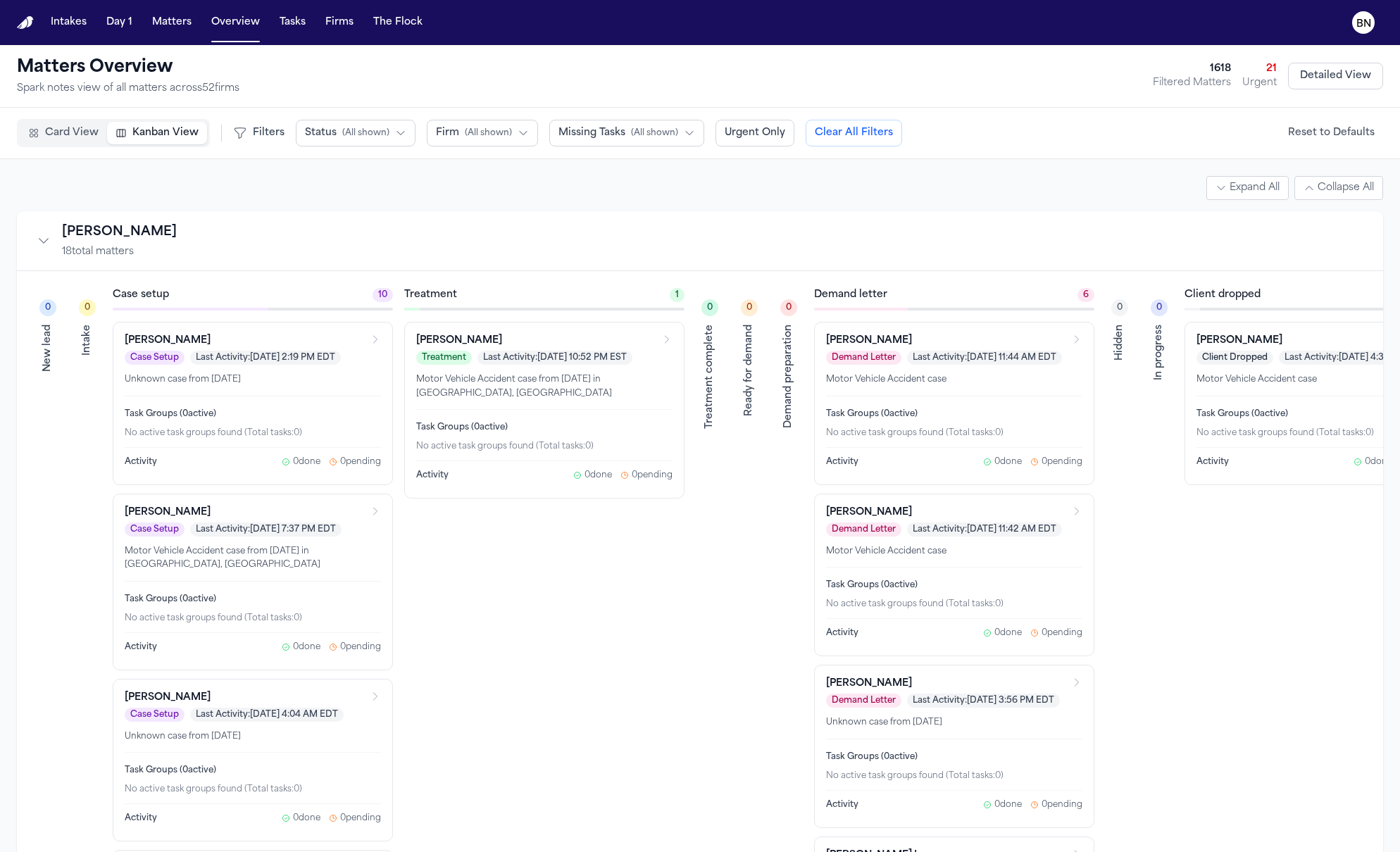
drag, startPoint x: 366, startPoint y: 231, endPoint x: 368, endPoint y: 190, distance: 41.0
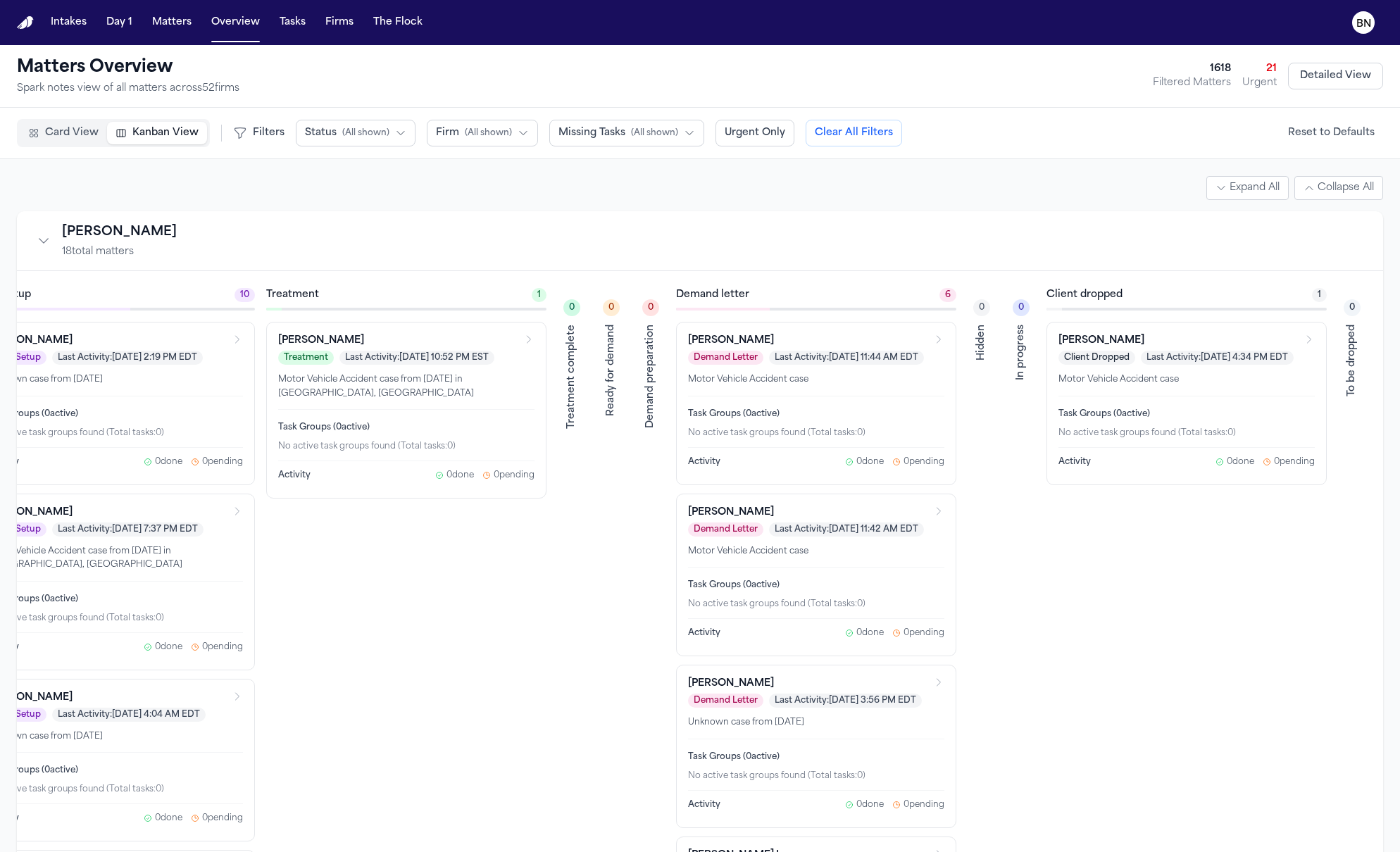
drag, startPoint x: 561, startPoint y: 49, endPoint x: 550, endPoint y: 50, distance: 11.0
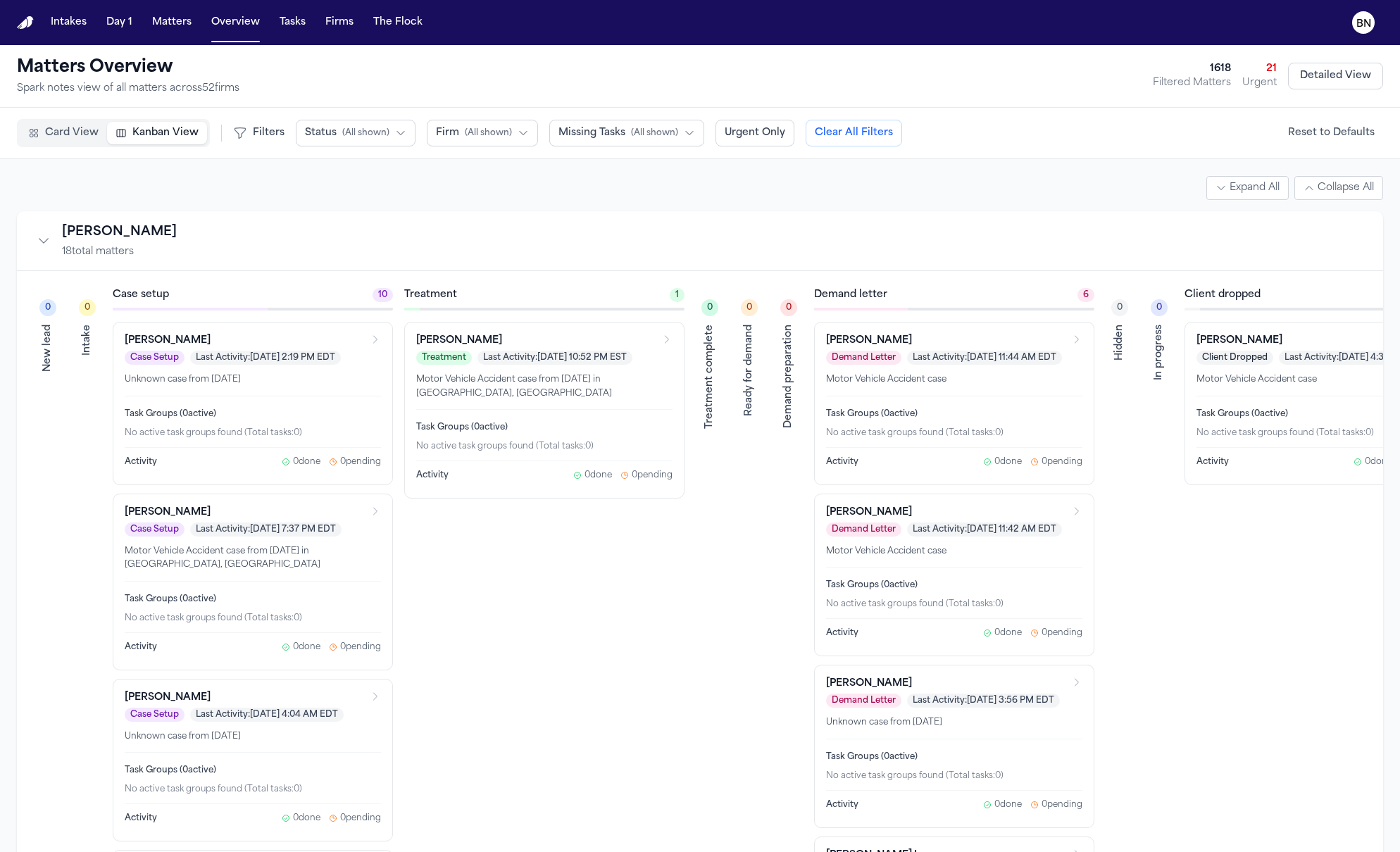
scroll to position [0, 158]
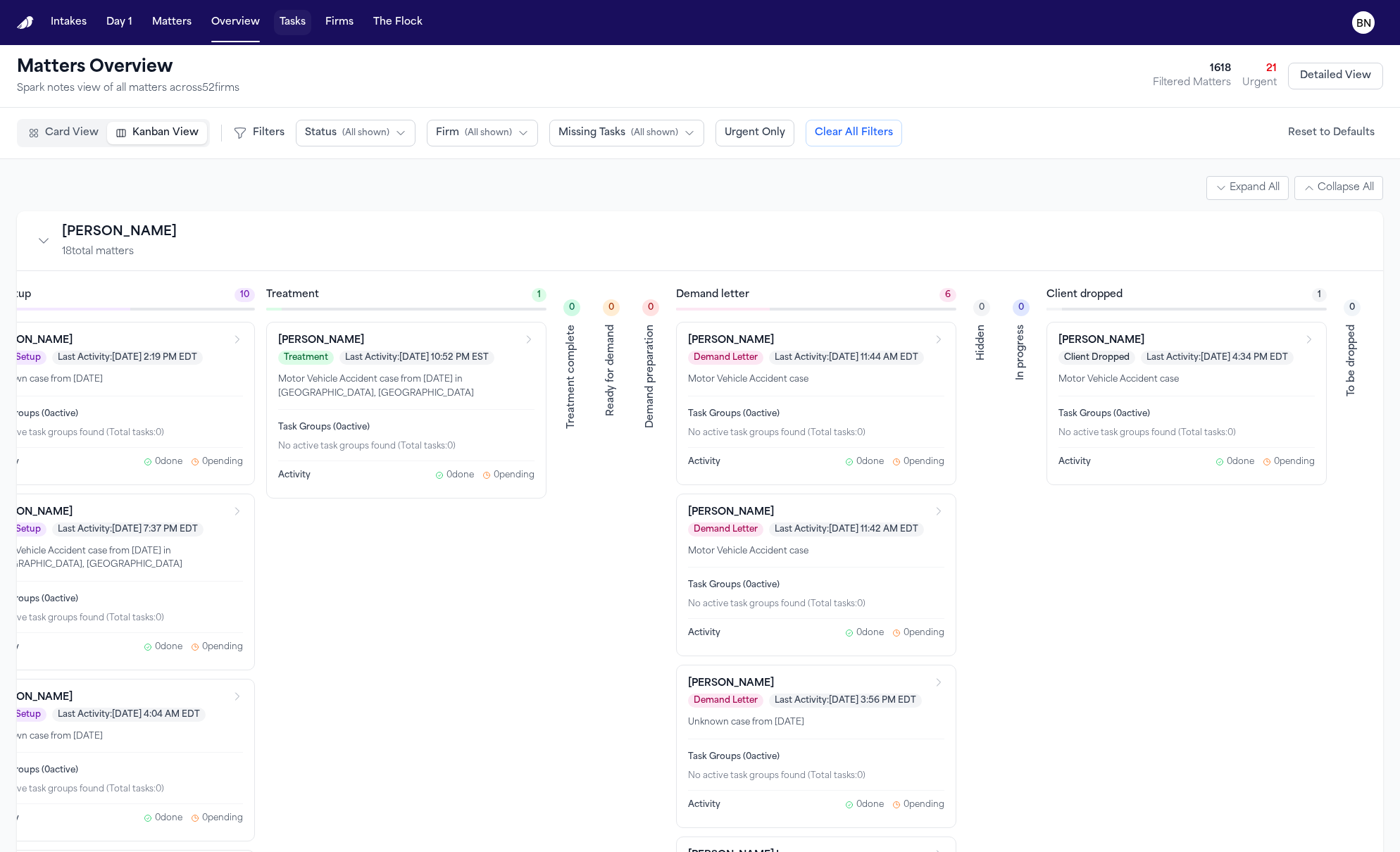
click at [301, 28] on button "Tasks" at bounding box center [293, 22] width 38 height 26
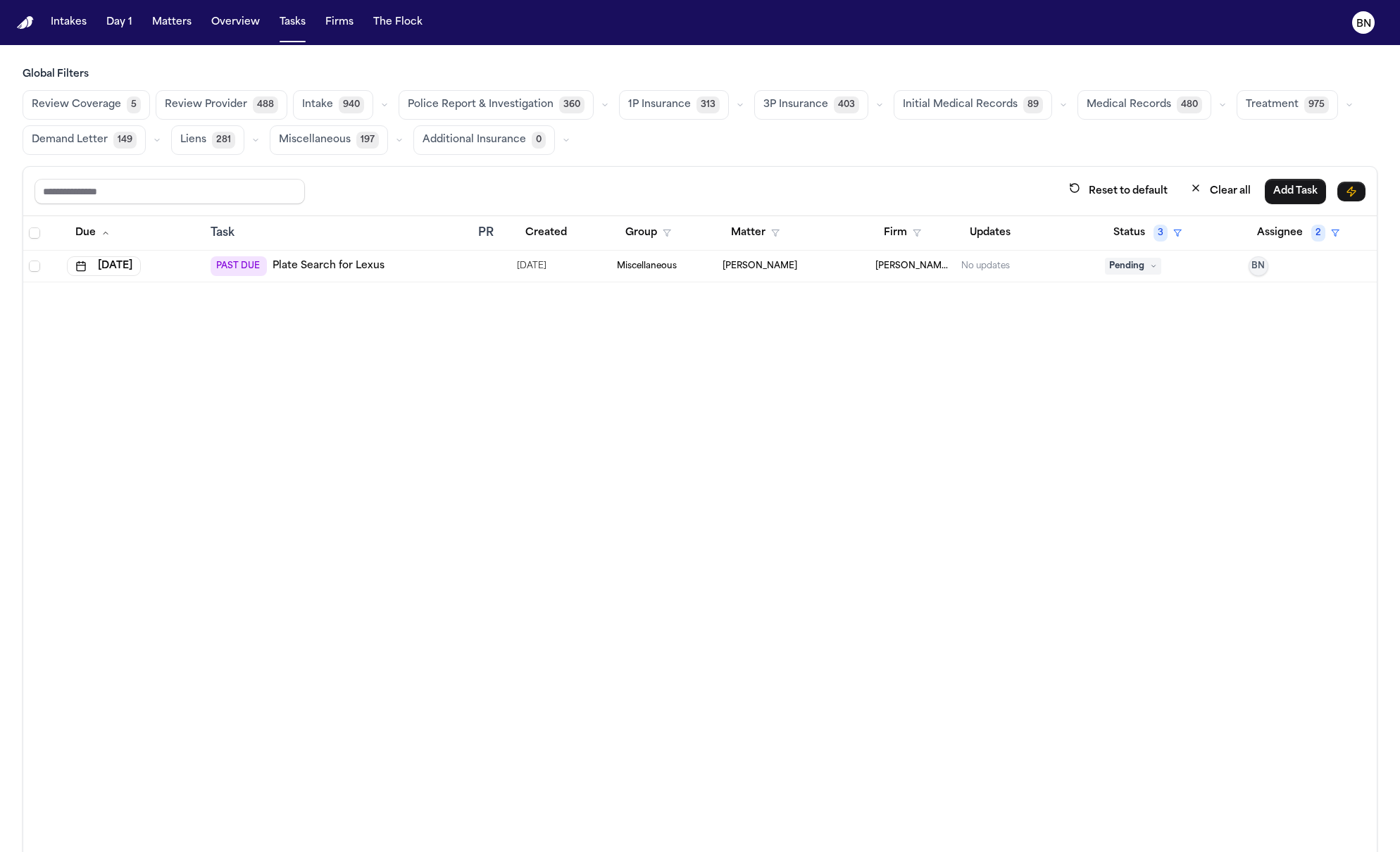
click at [1218, 104] on icon "button" at bounding box center [1222, 105] width 9 height 9
click at [1135, 145] on span "Medical Records" at bounding box center [1129, 140] width 85 height 14
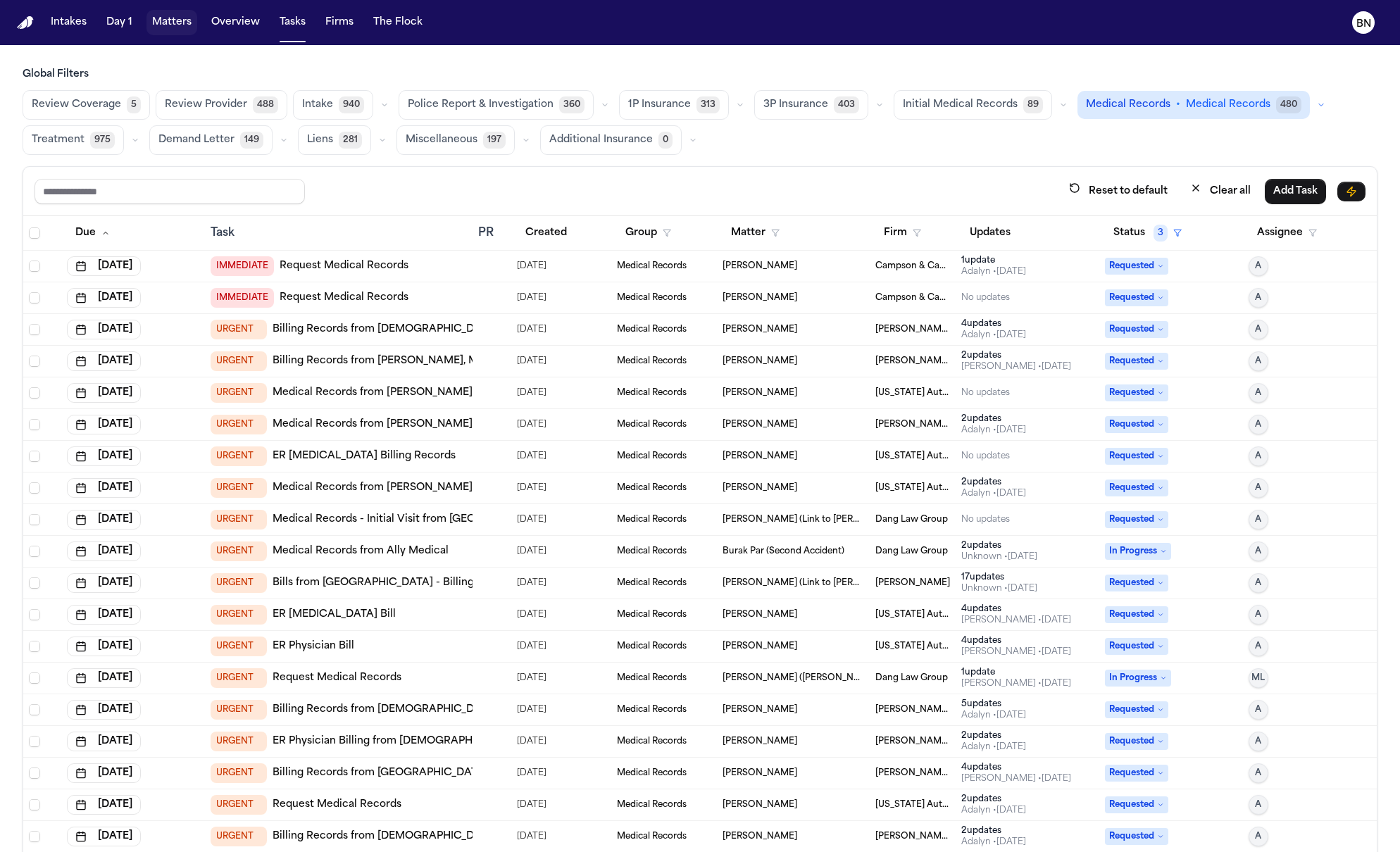
click at [169, 24] on button "Matters" at bounding box center [172, 22] width 51 height 26
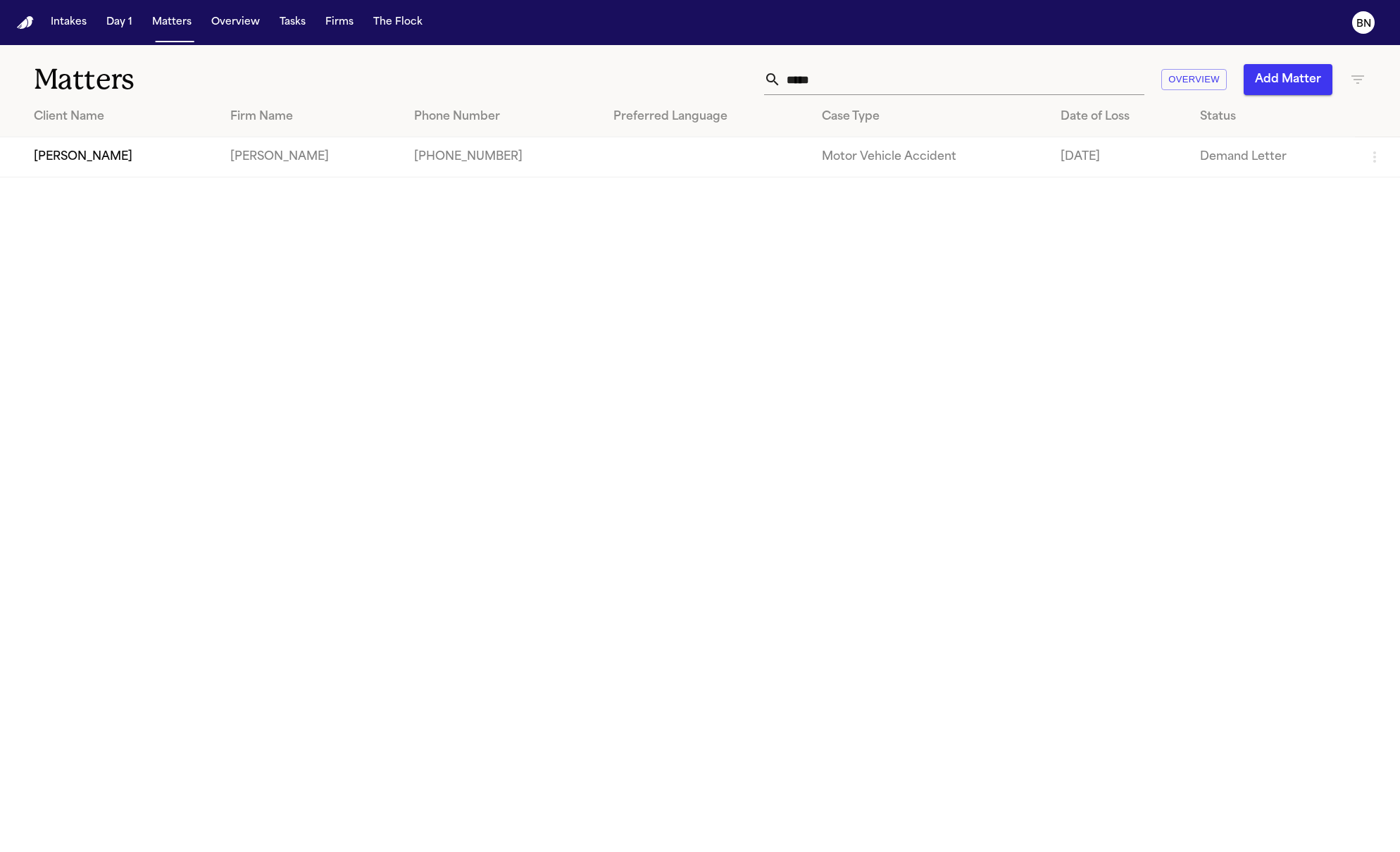
click at [906, 75] on input "*****" at bounding box center [963, 80] width 364 height 31
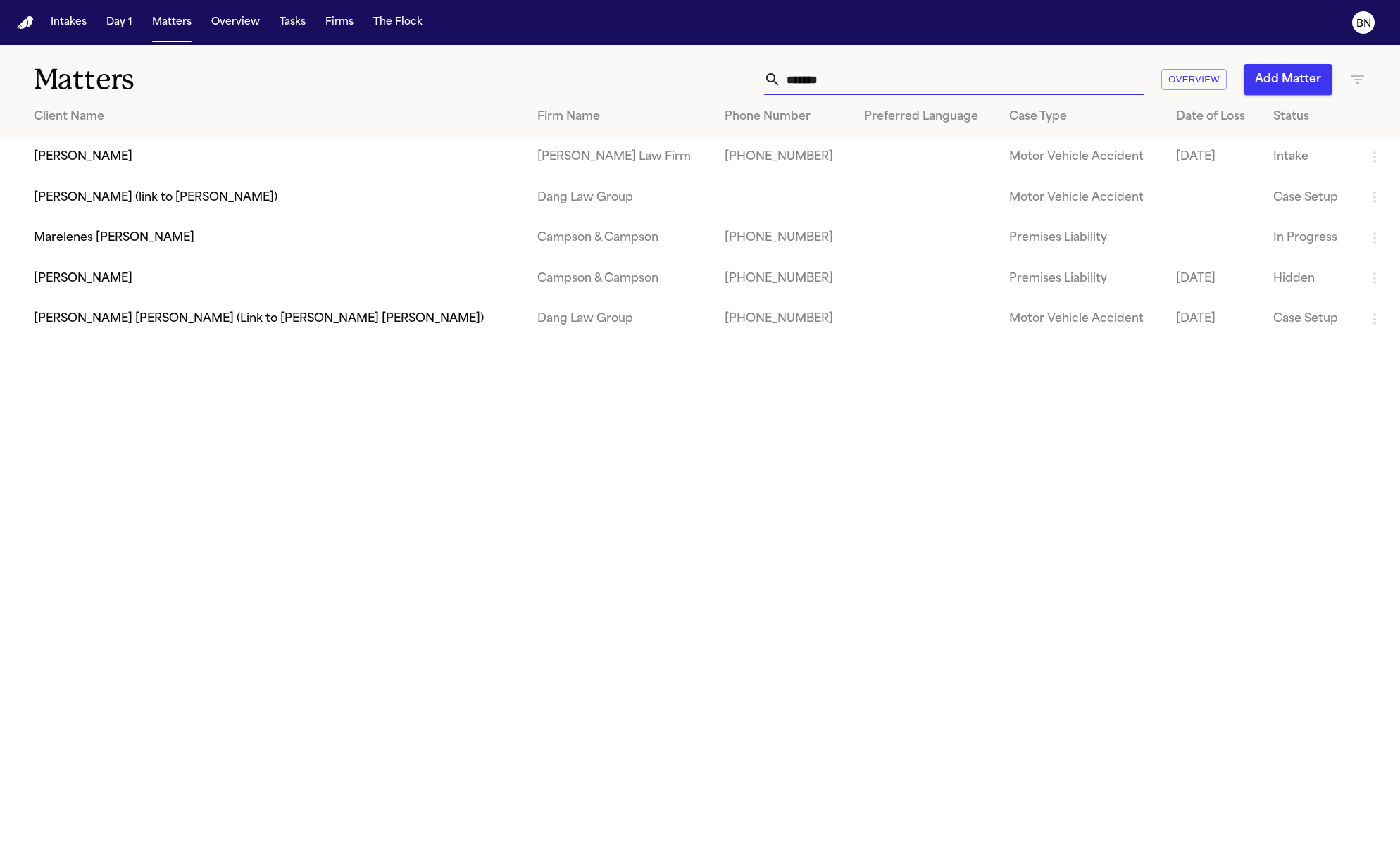
type input "*******"
click at [324, 160] on td "[PERSON_NAME]" at bounding box center [262, 157] width 526 height 40
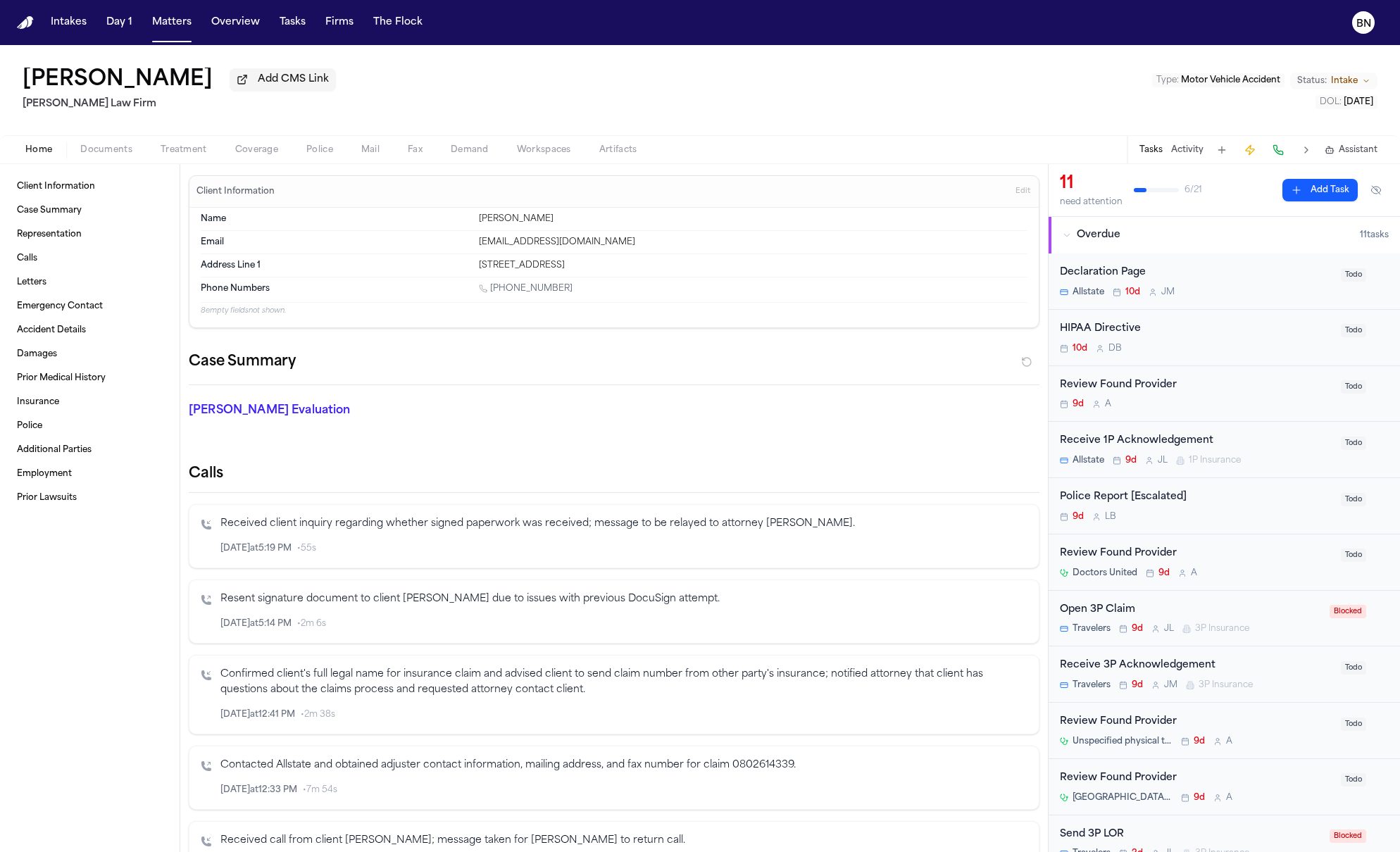
click at [498, 219] on div "[PERSON_NAME]" at bounding box center [753, 219] width 549 height 11
copy div "Jimenez"
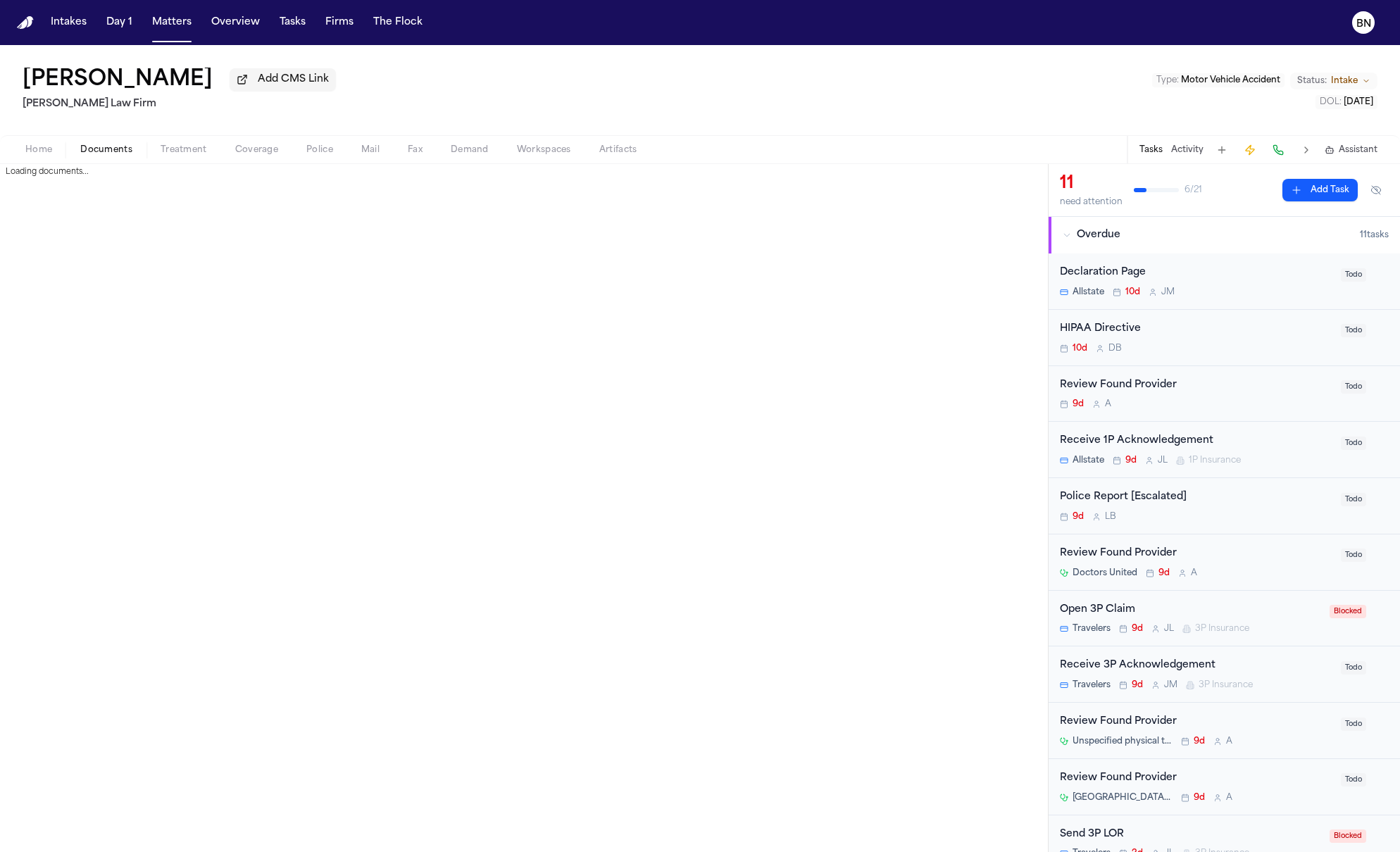
click at [69, 158] on button "Documents" at bounding box center [106, 150] width 81 height 17
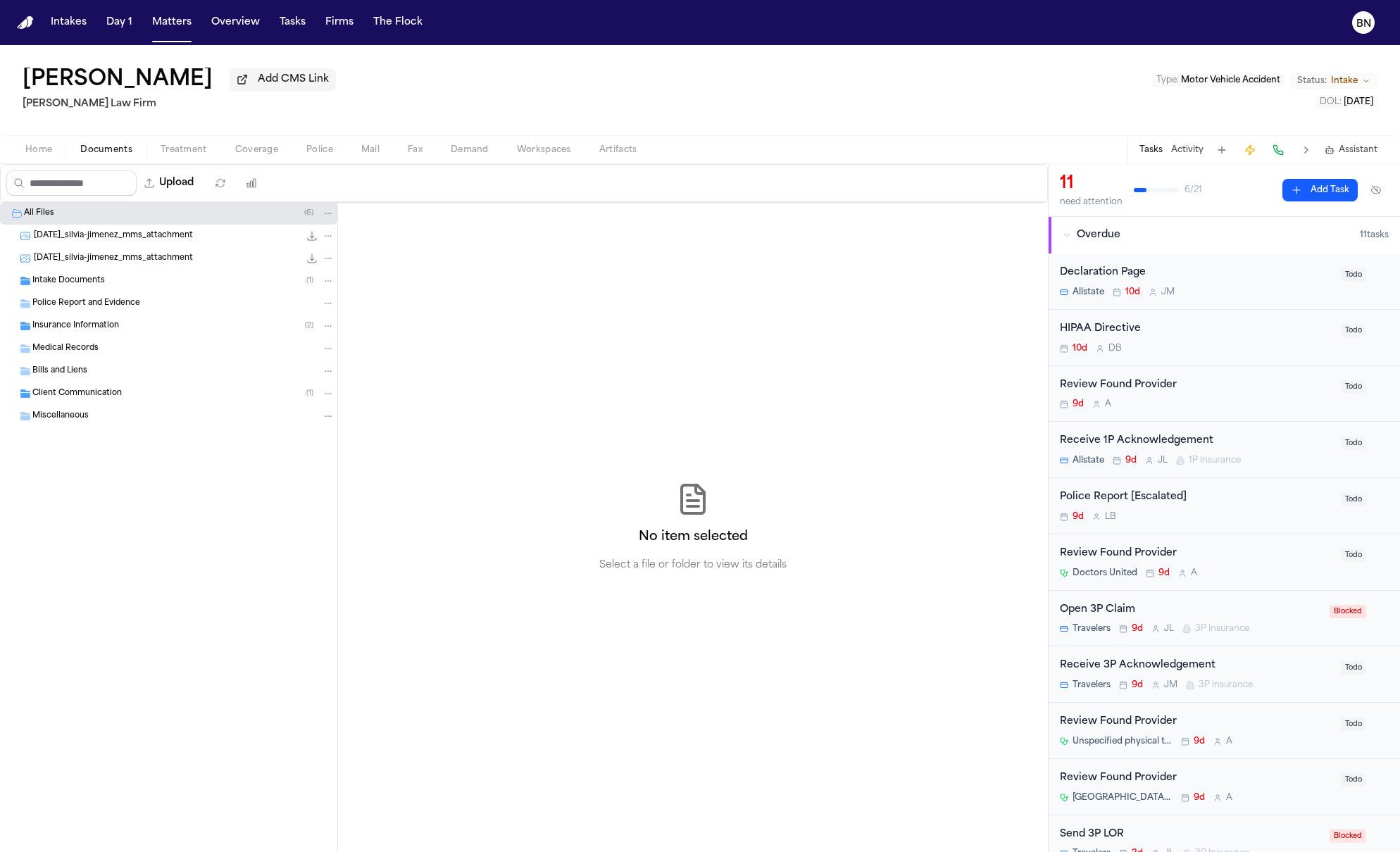
click at [140, 303] on div "Police Report and Evidence" at bounding box center [184, 303] width 302 height 13
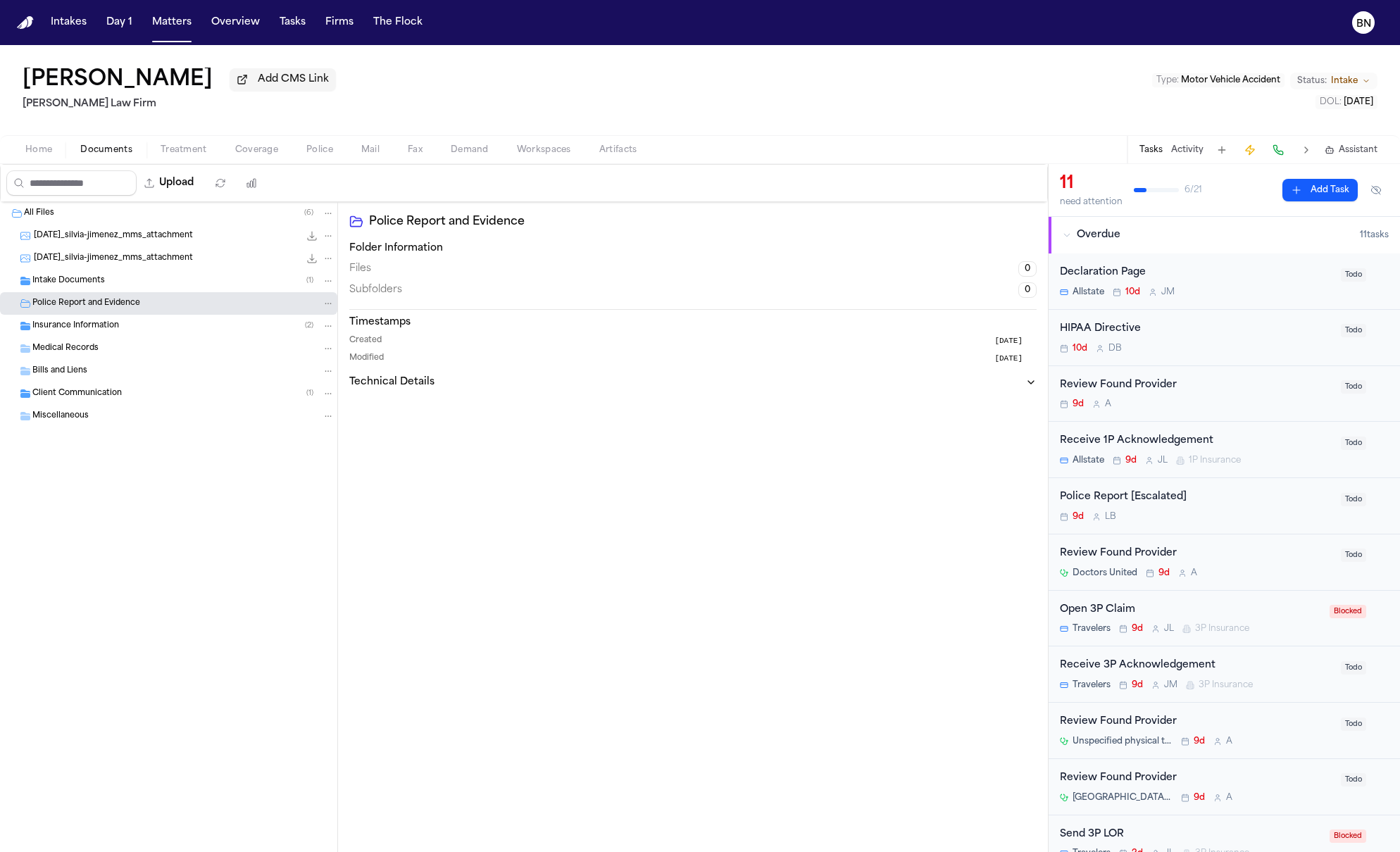
click at [139, 287] on div "Intake Documents ( 1 )" at bounding box center [184, 281] width 302 height 13
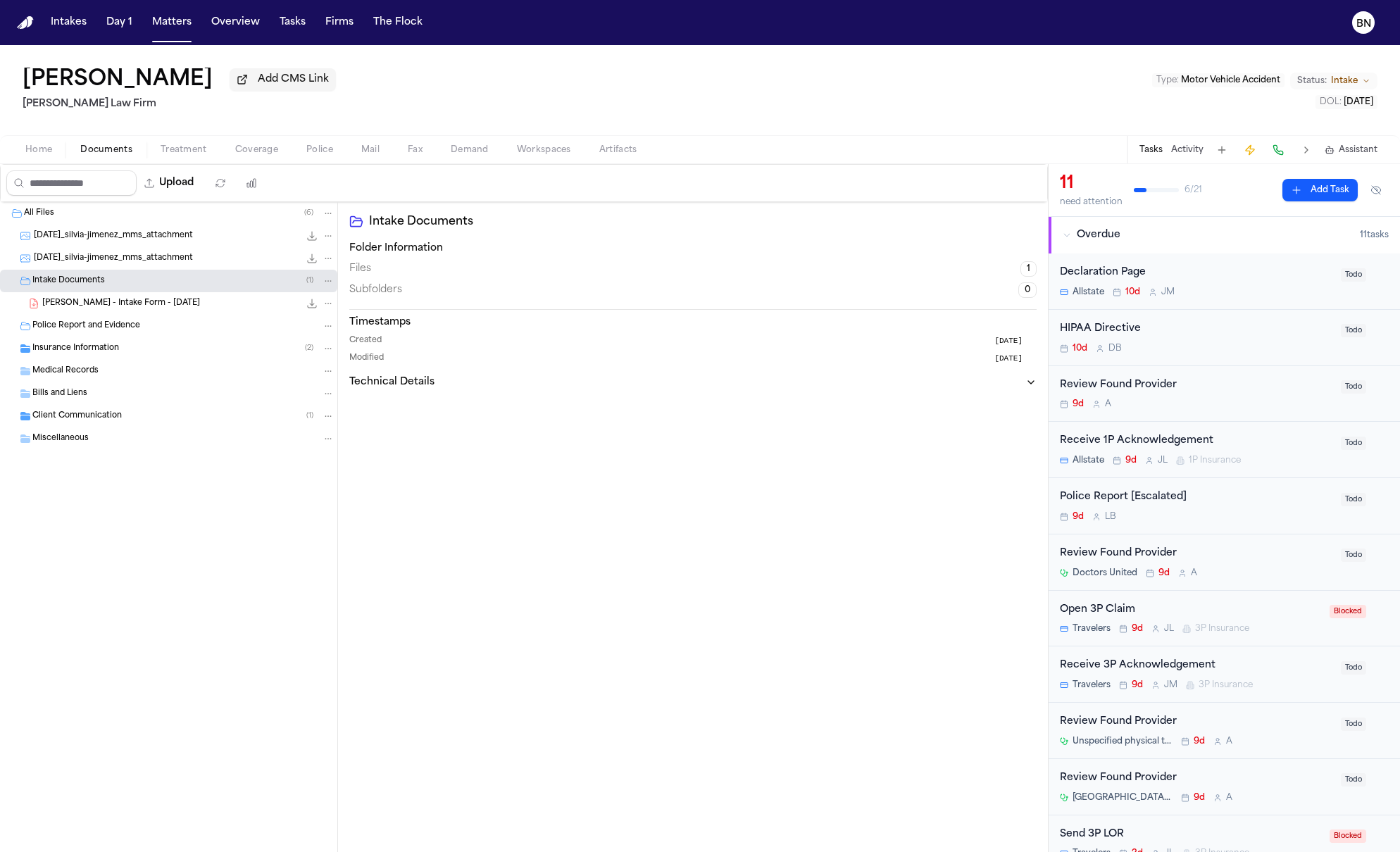
click at [127, 310] on span "S. Jimenez - Intake Form - 8.26.25" at bounding box center [121, 304] width 158 height 12
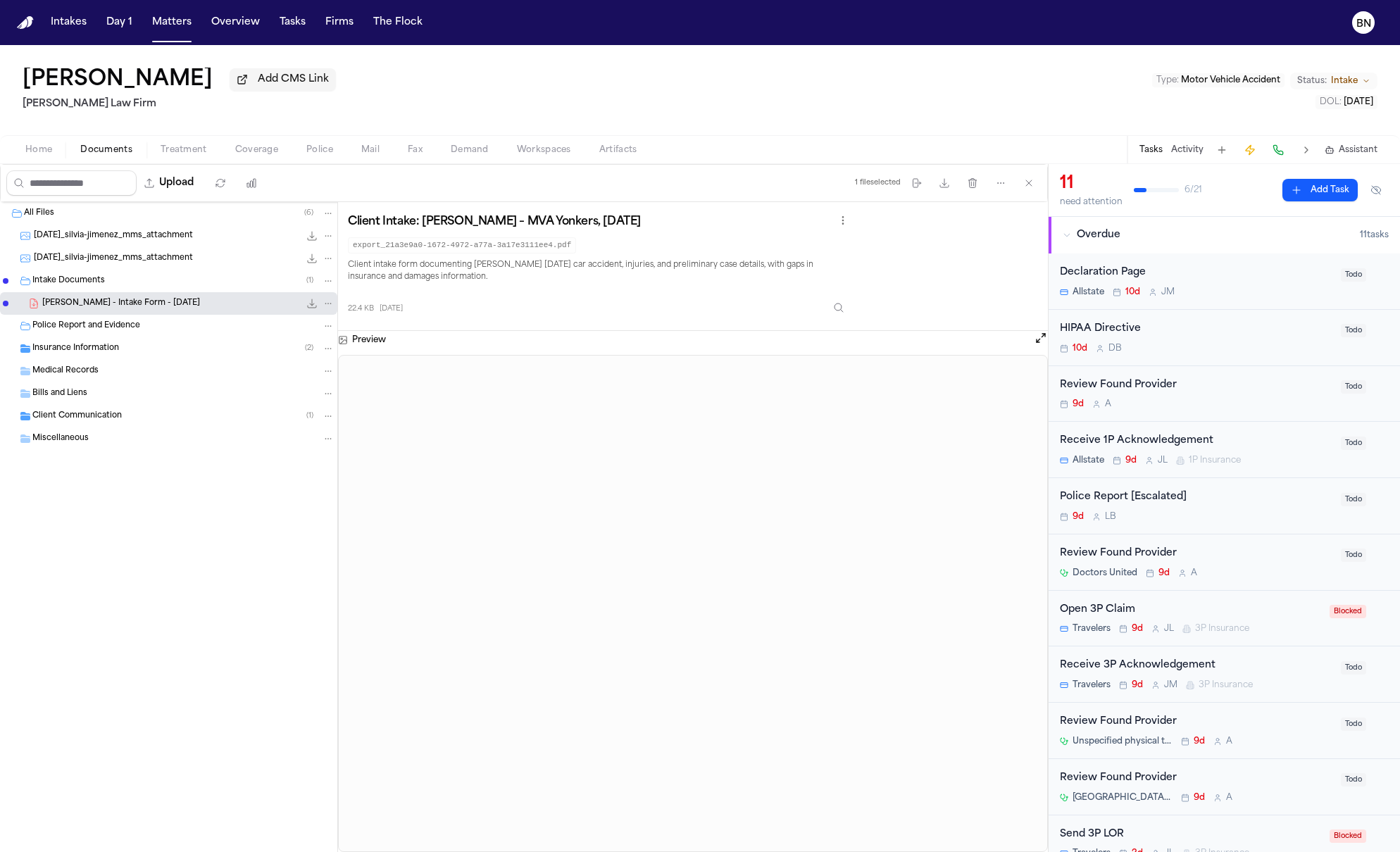
click at [154, 344] on div "Insurance Information ( 2 )" at bounding box center [168, 348] width 337 height 22
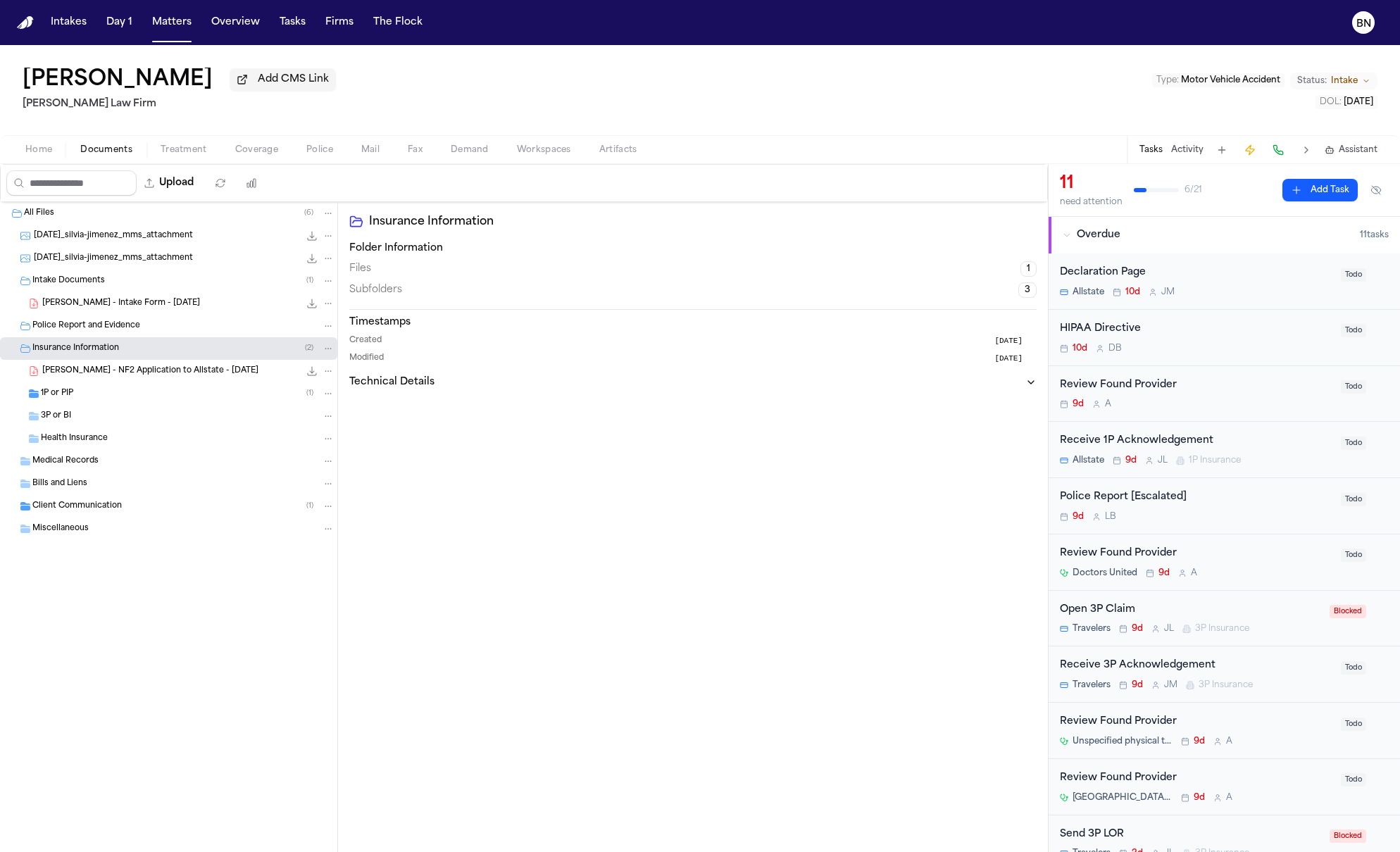
click at [148, 392] on div "1P or PIP ( 1 )" at bounding box center [188, 394] width 293 height 13
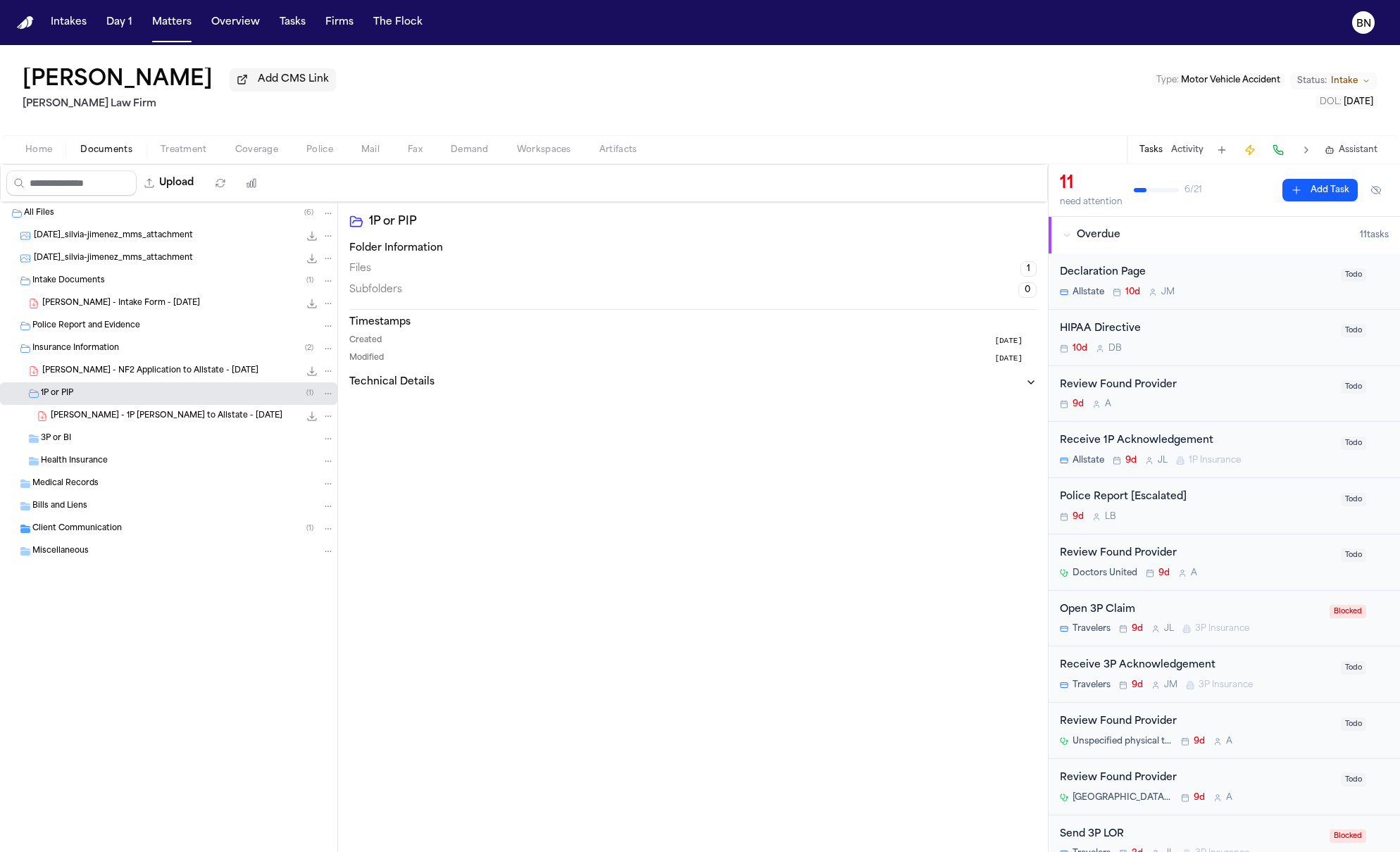
click at [151, 413] on div "S. Jimenez - 1P LOR to Allstate - 8.27.25 174.3 KB • PDF" at bounding box center [192, 416] width 284 height 14
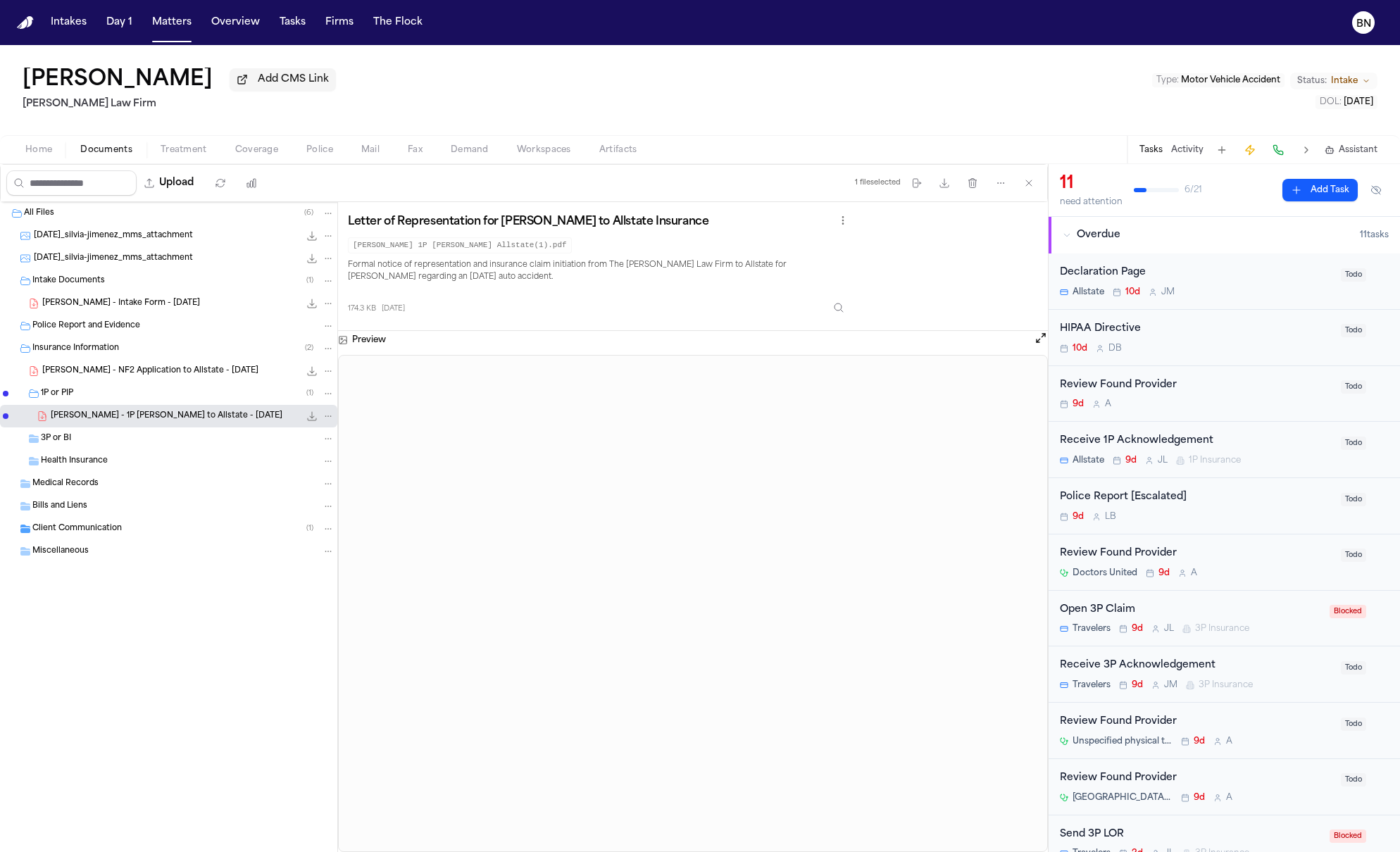
click at [157, 534] on div "Client Communication ( 1 )" at bounding box center [184, 529] width 302 height 13
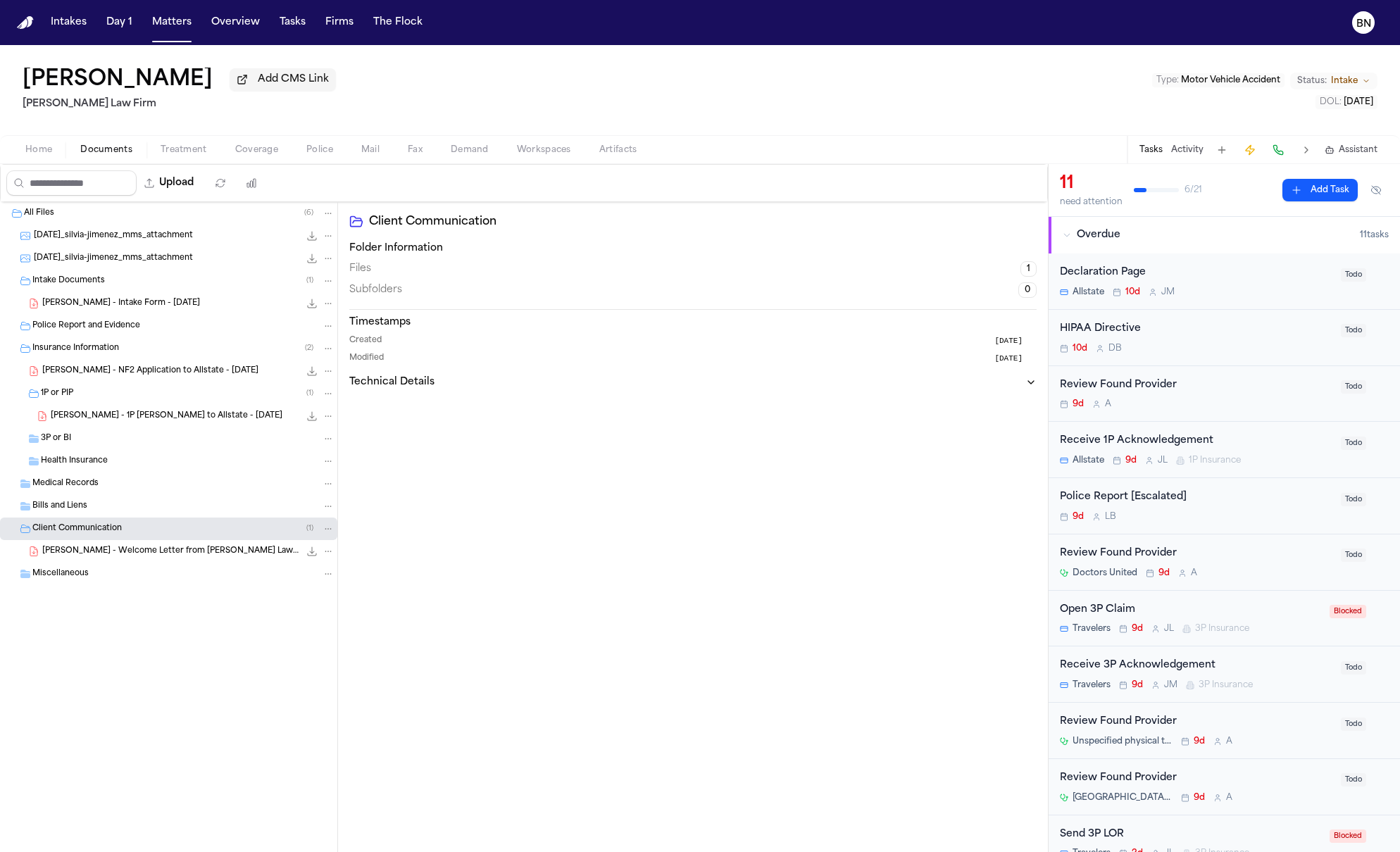
click at [155, 552] on span "S. Jimenez - Welcome Letter from Martello Law Firm - 8.27.25" at bounding box center [171, 552] width 257 height 12
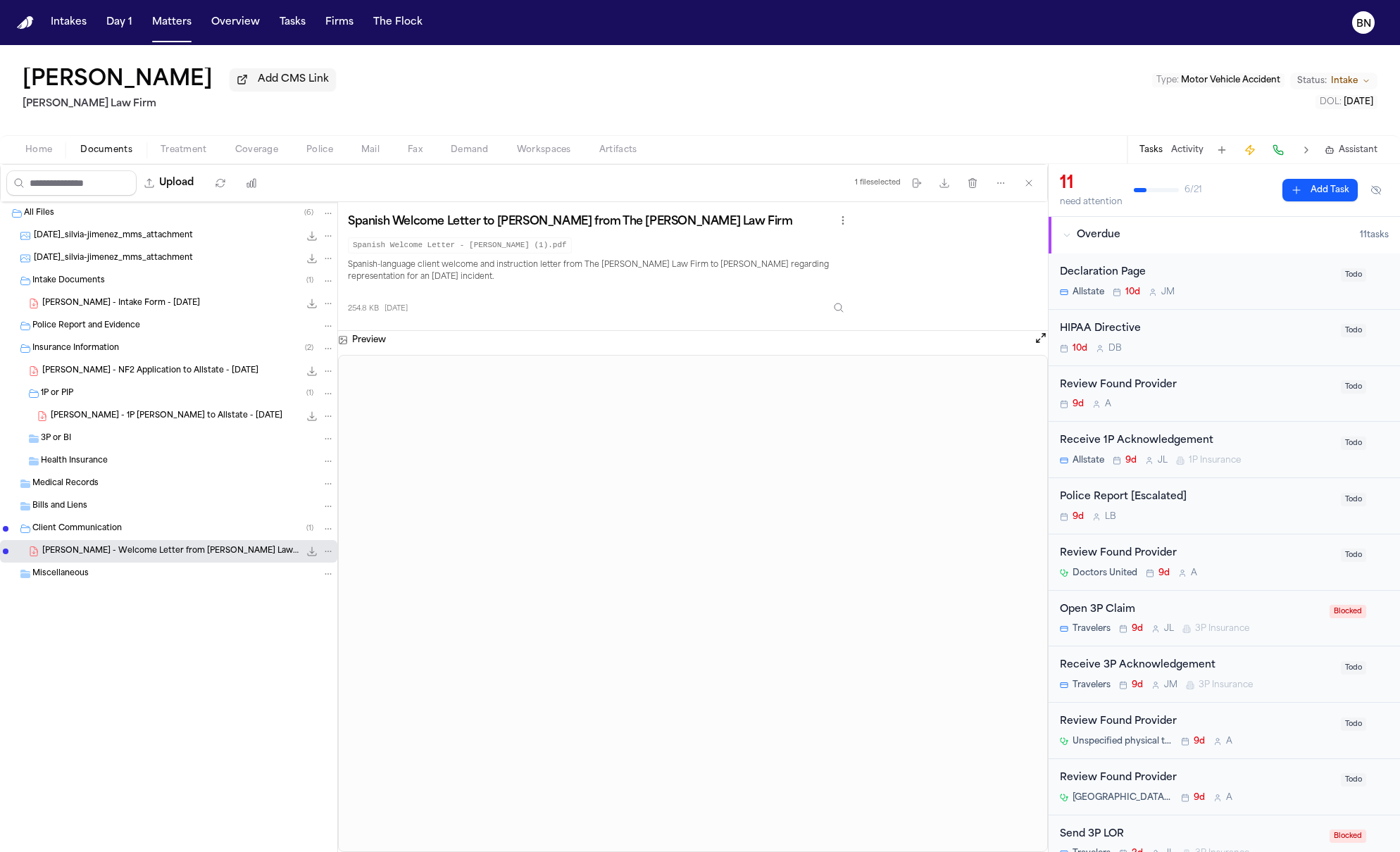
click at [140, 309] on span "S. Jimenez - Intake Form - 8.26.25" at bounding box center [121, 304] width 158 height 12
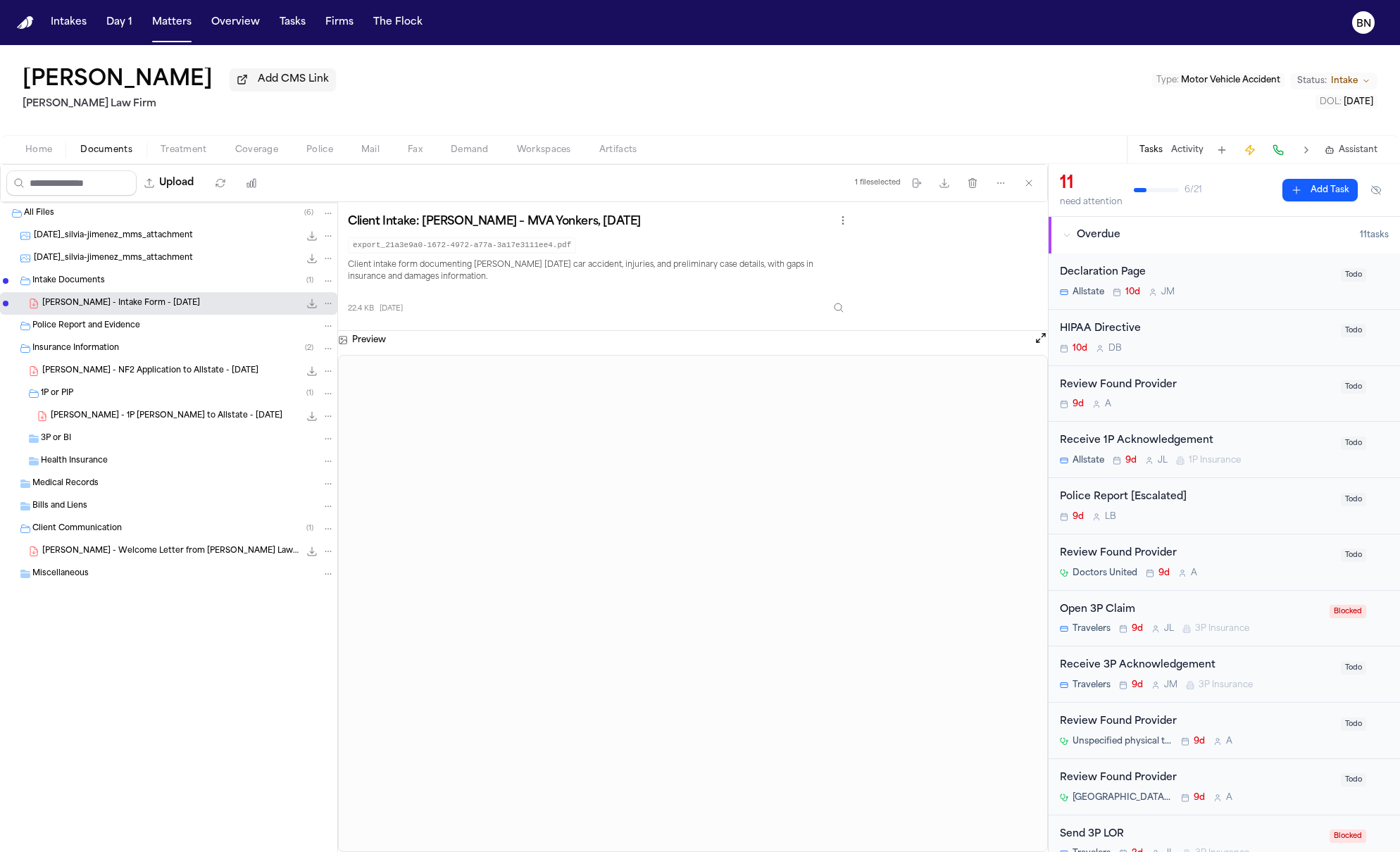
click at [140, 265] on span "2025-08-27_silvia-jimenez_mms_attachment" at bounding box center [113, 259] width 160 height 12
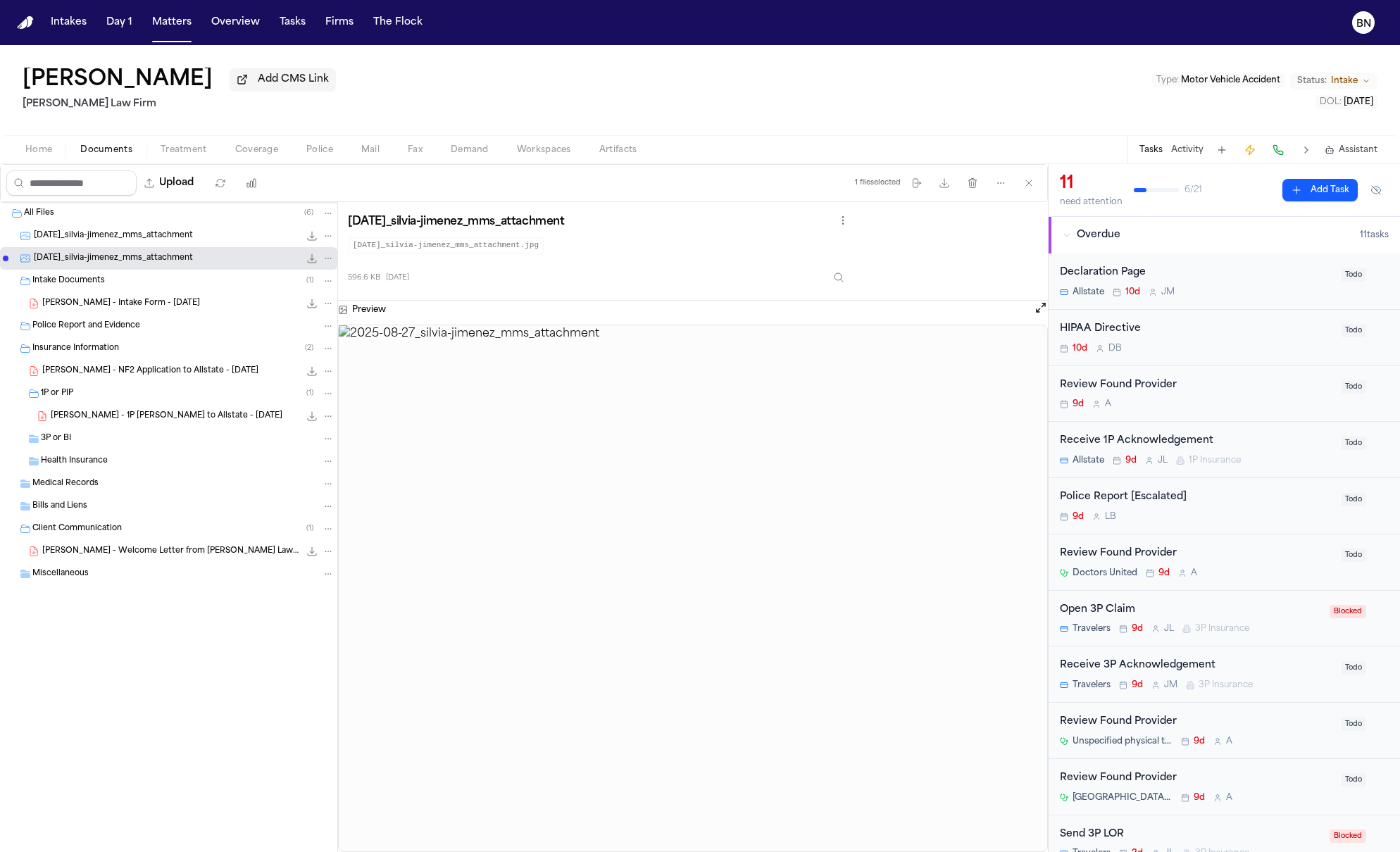
click at [171, 235] on span "2025-08-27_silvia-jimenez_mms_attachment" at bounding box center [113, 236] width 160 height 12
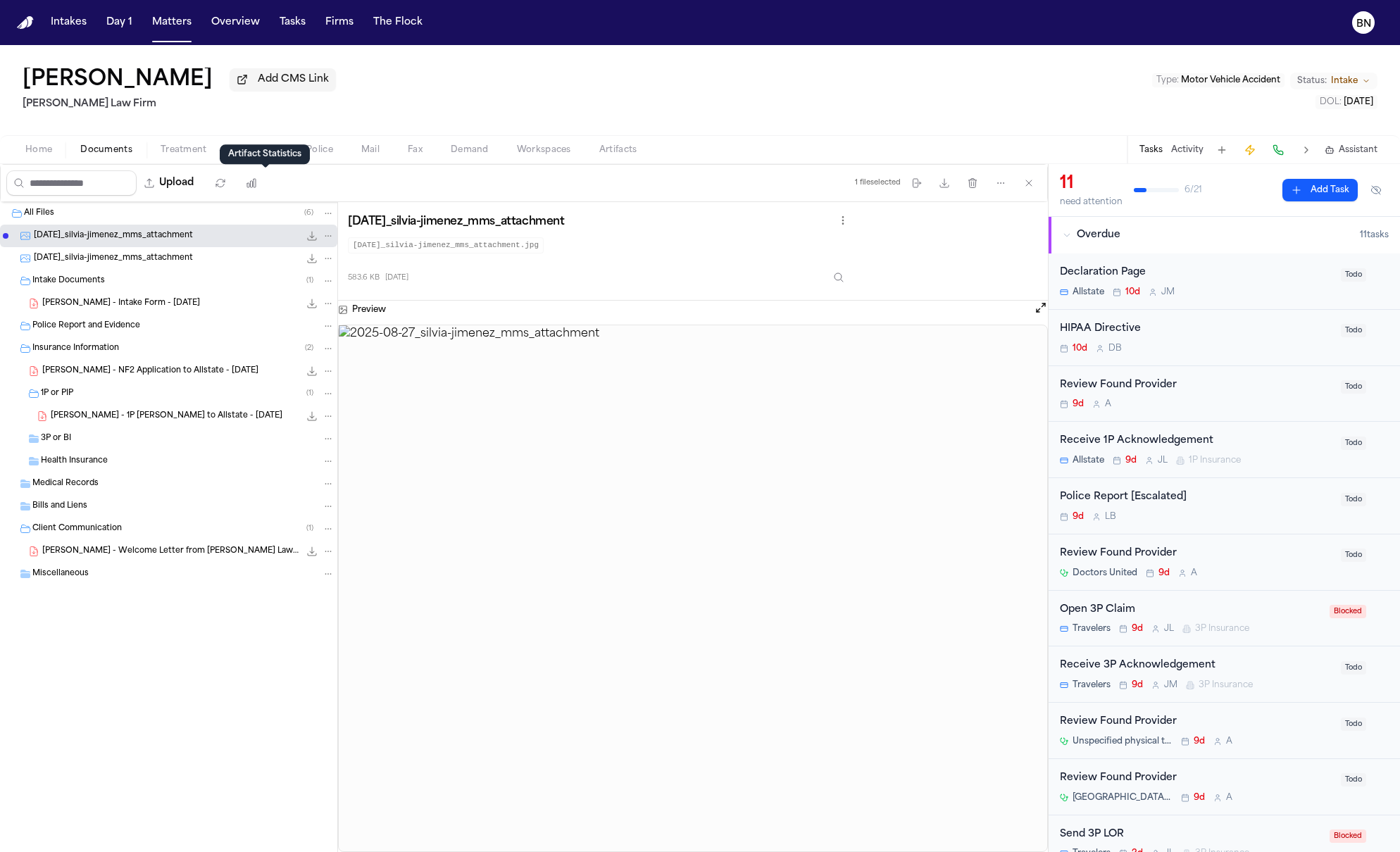
click at [240, 155] on div "Artifact Statistics Artifact Statistics" at bounding box center [264, 154] width 90 height 20
click at [246, 149] on div "Artifact Statistics Artifact Statistics" at bounding box center [264, 154] width 90 height 20
click at [256, 148] on span "Coverage" at bounding box center [256, 149] width 43 height 11
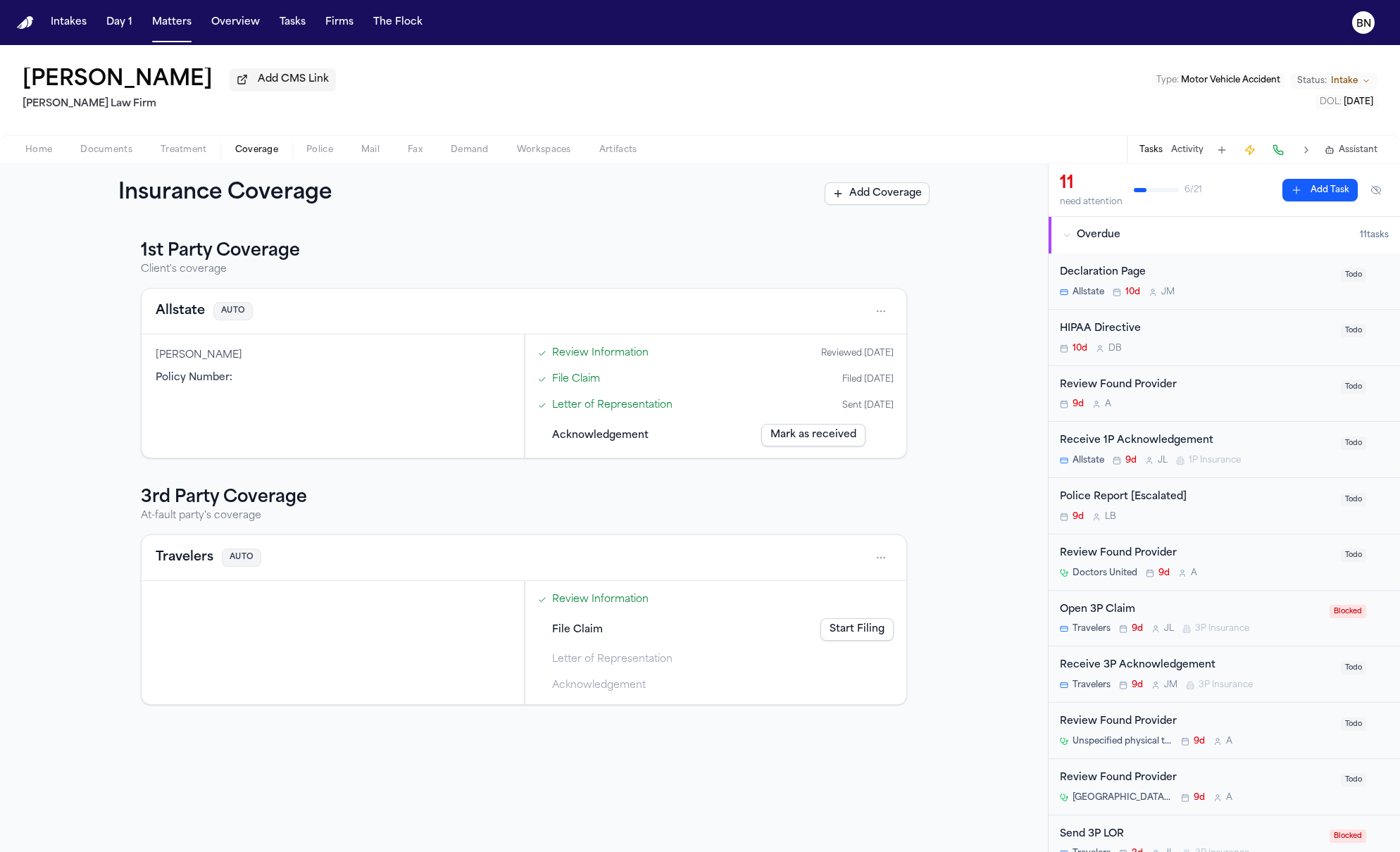
click at [109, 159] on span "button" at bounding box center [106, 158] width 69 height 2
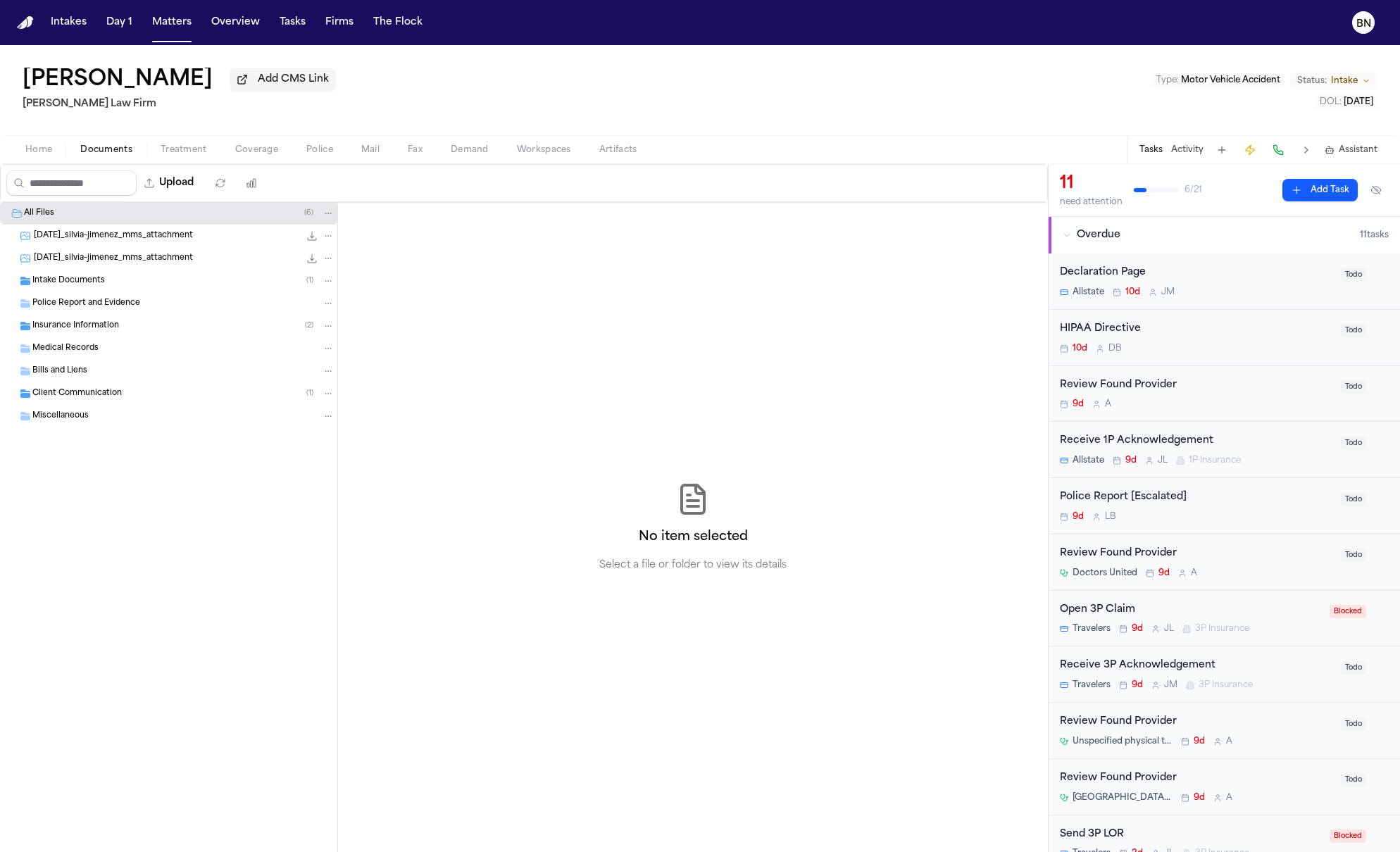
click at [123, 243] on div "2025-08-27_silvia-jimenez_mms_attachment 583.6 KB • JPG" at bounding box center [184, 236] width 301 height 14
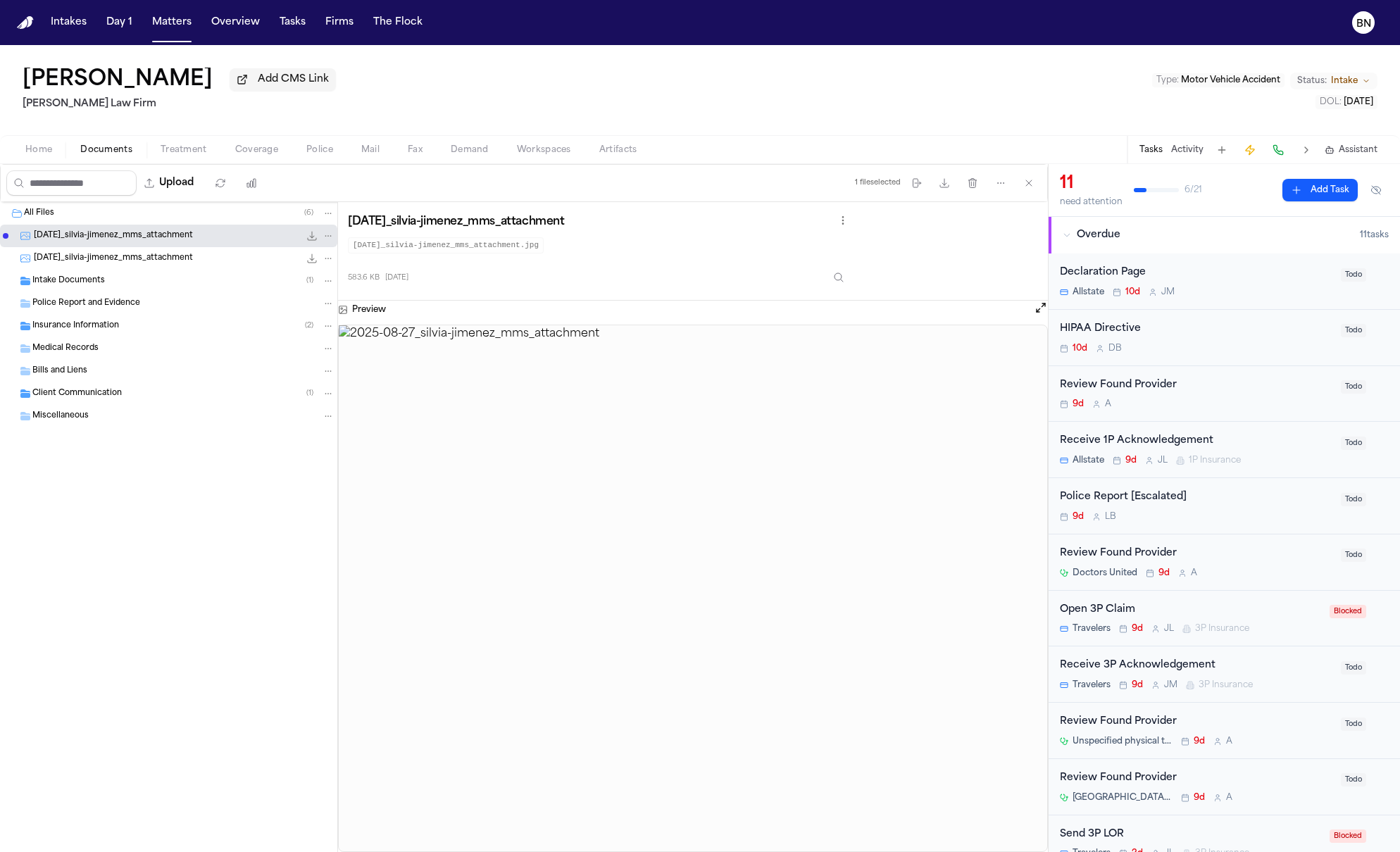
click at [570, 544] on img at bounding box center [693, 589] width 709 height 527
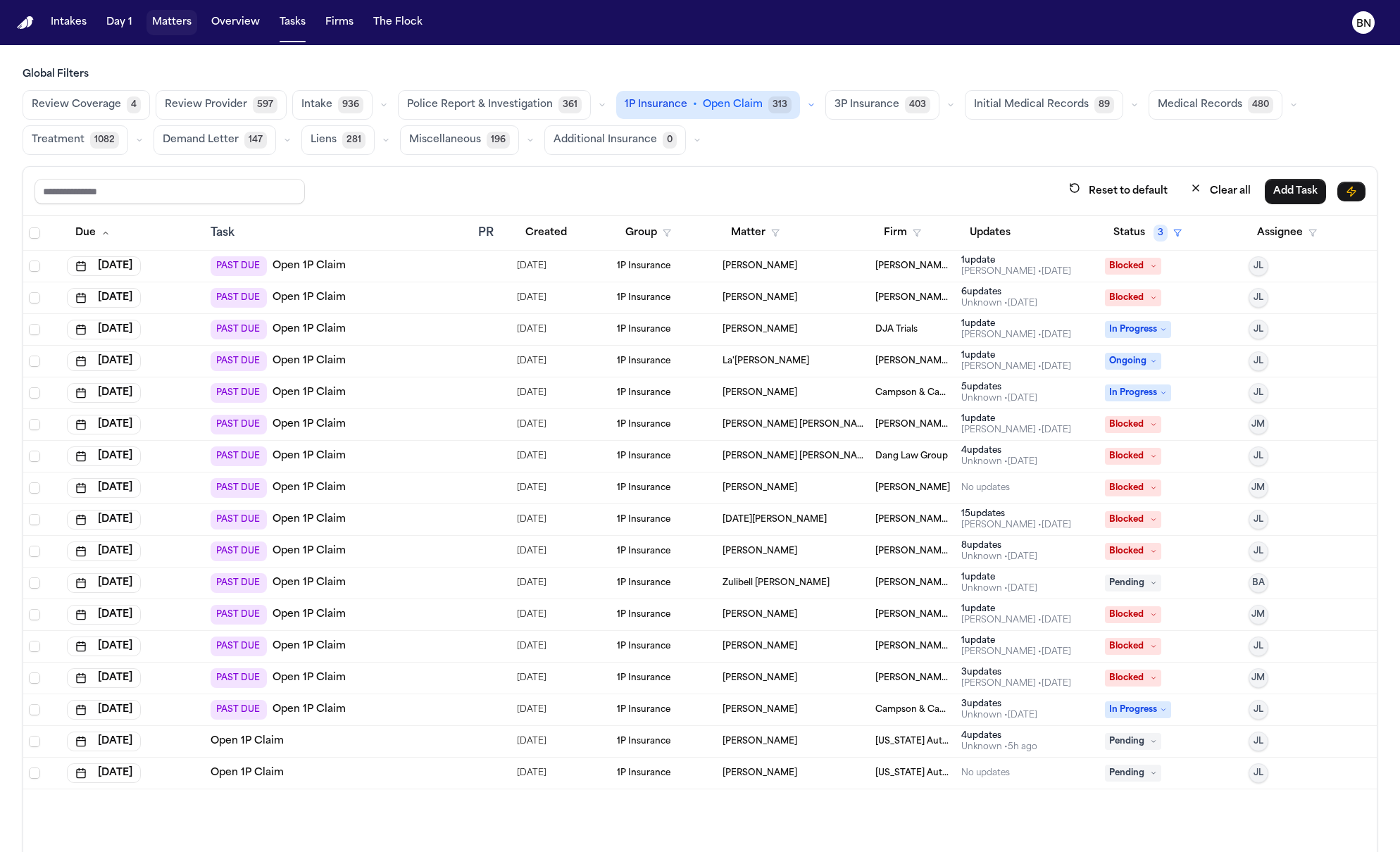
click at [167, 26] on button "Matters" at bounding box center [172, 22] width 51 height 26
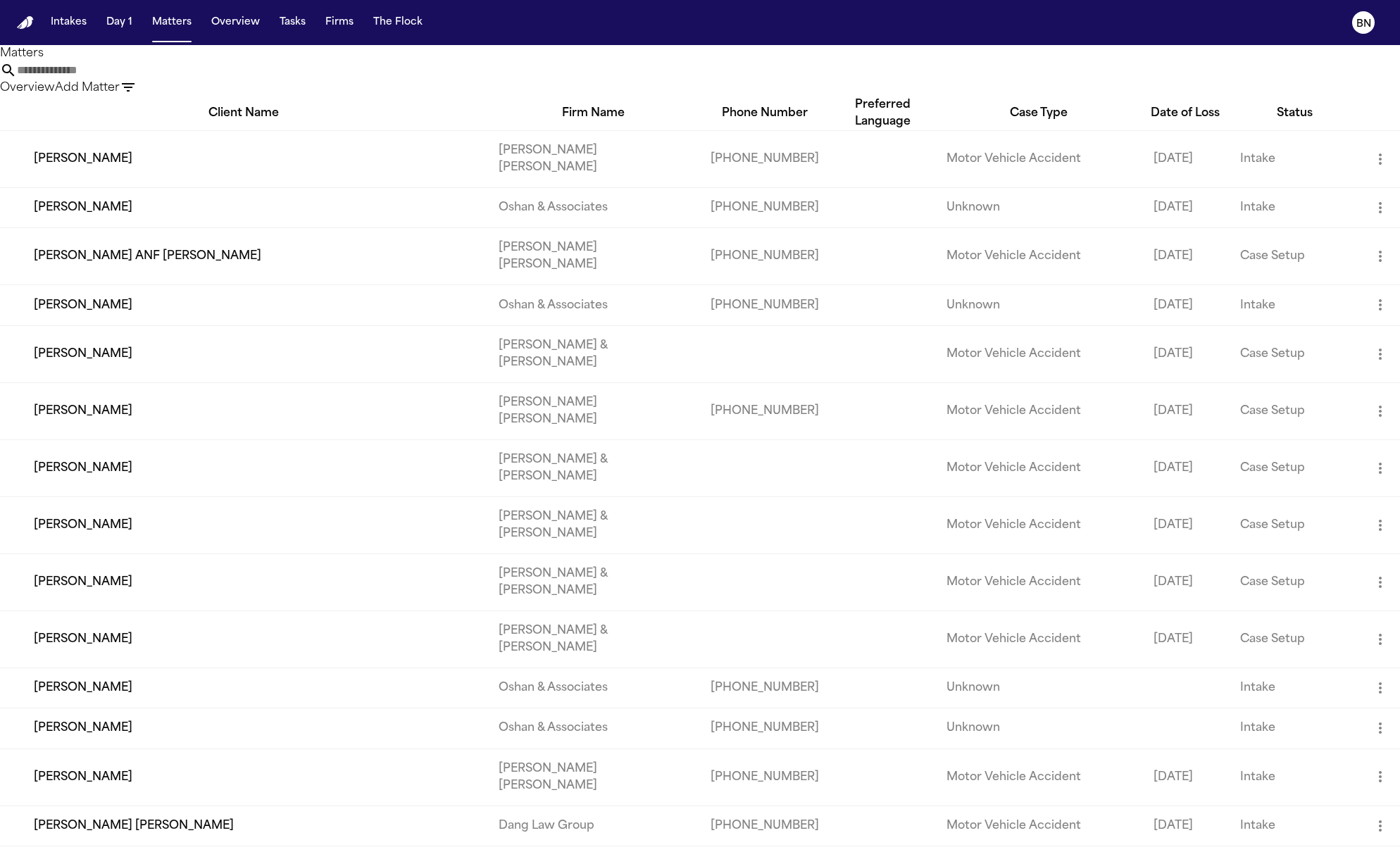
click at [130, 79] on input "text" at bounding box center [73, 70] width 112 height 17
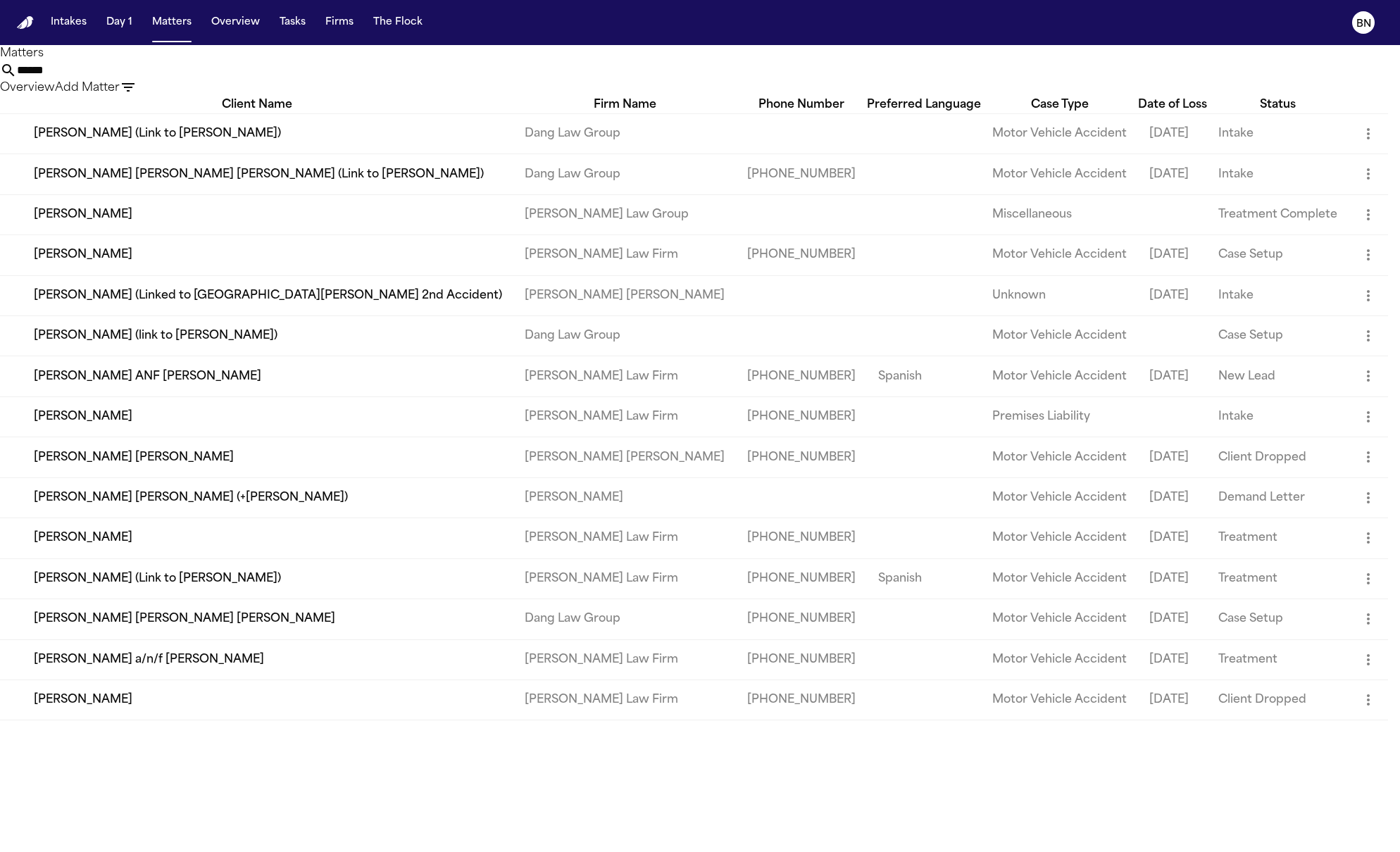
type input "*******"
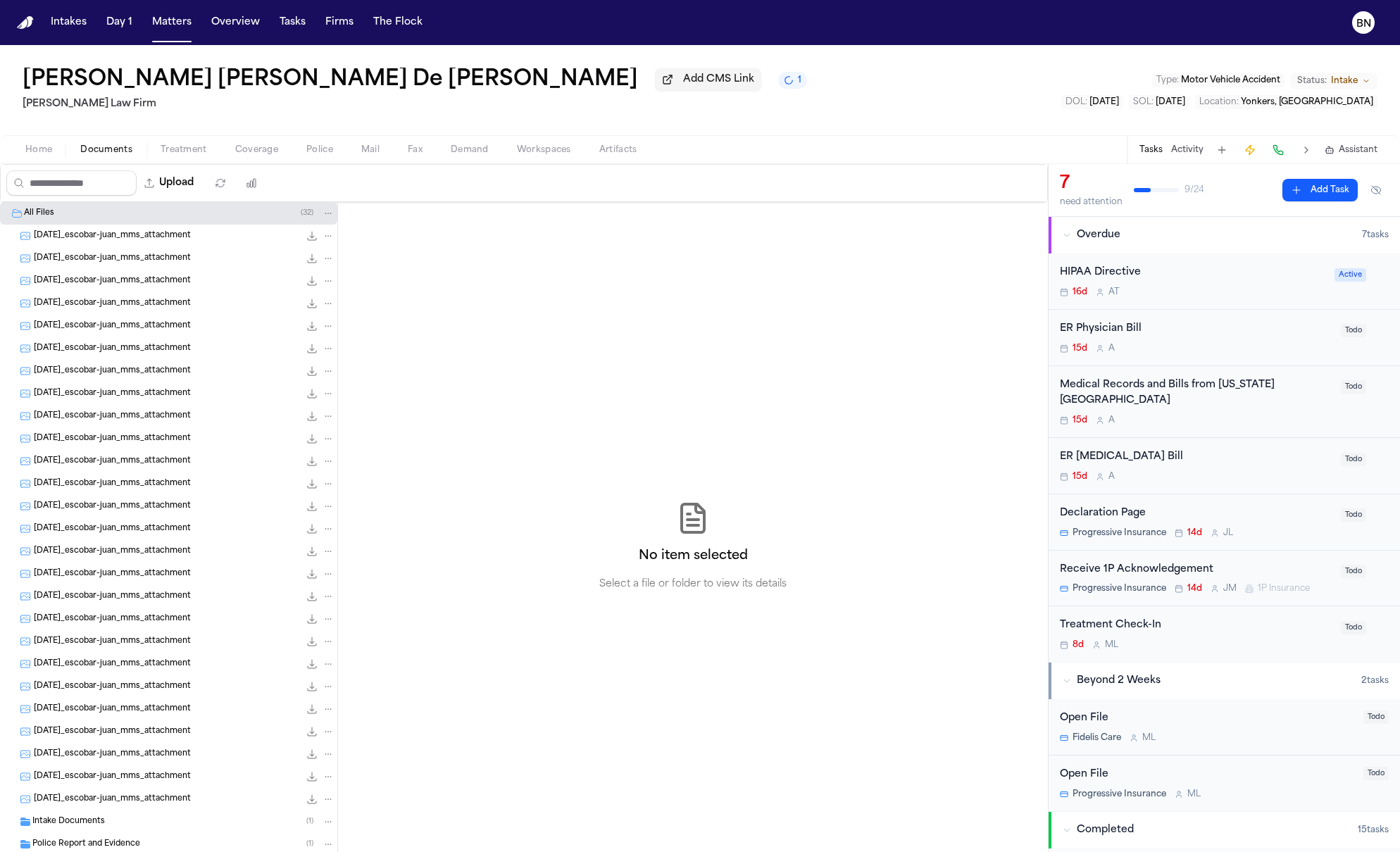
click at [155, 274] on div "[DATE]_escobar-juan_mms_attachment 38.3 KB • JPG" at bounding box center [168, 281] width 337 height 22
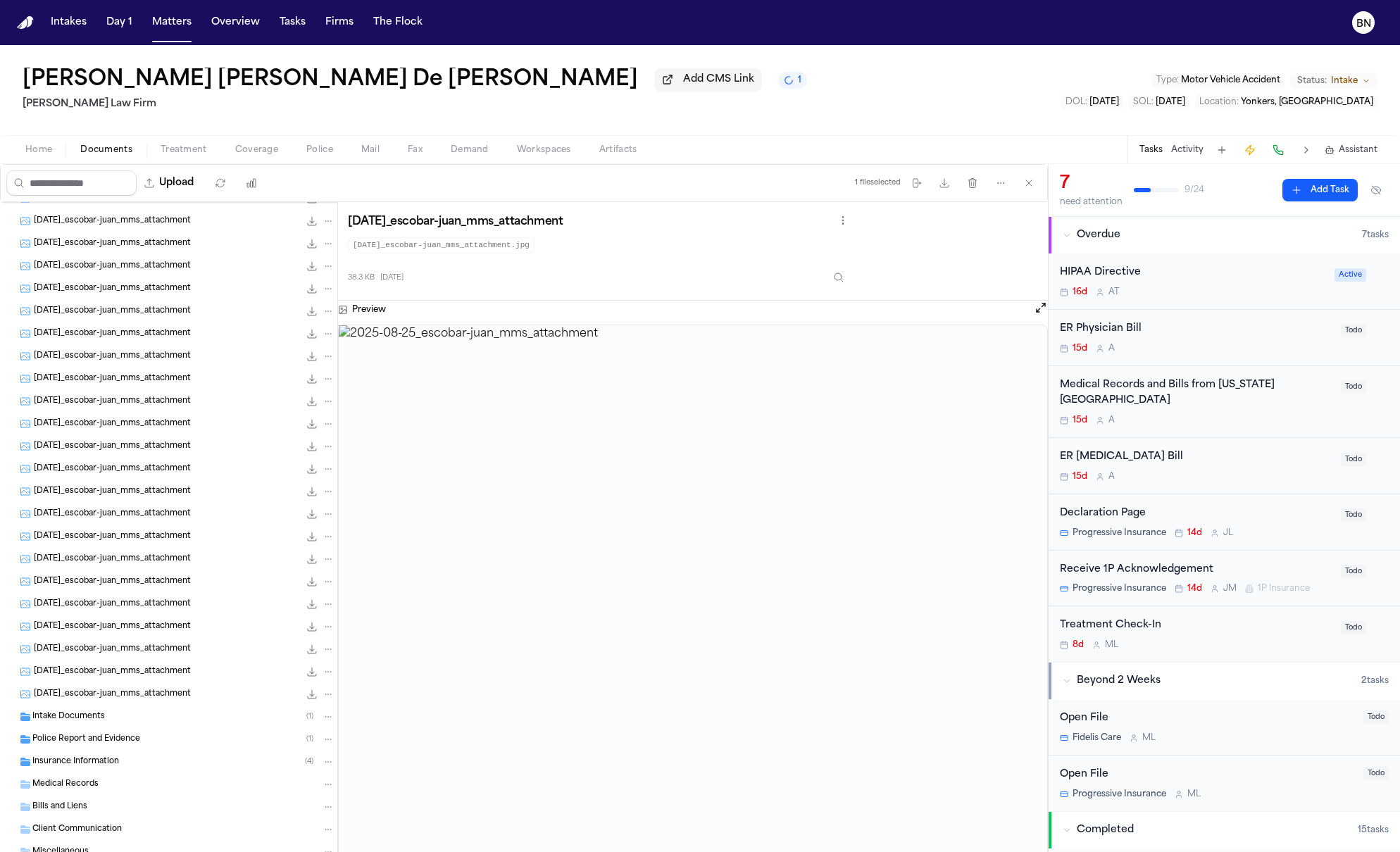
scroll to position [151, 0]
click at [154, 677] on div "Intake Documents ( 1 )" at bounding box center [184, 674] width 302 height 13
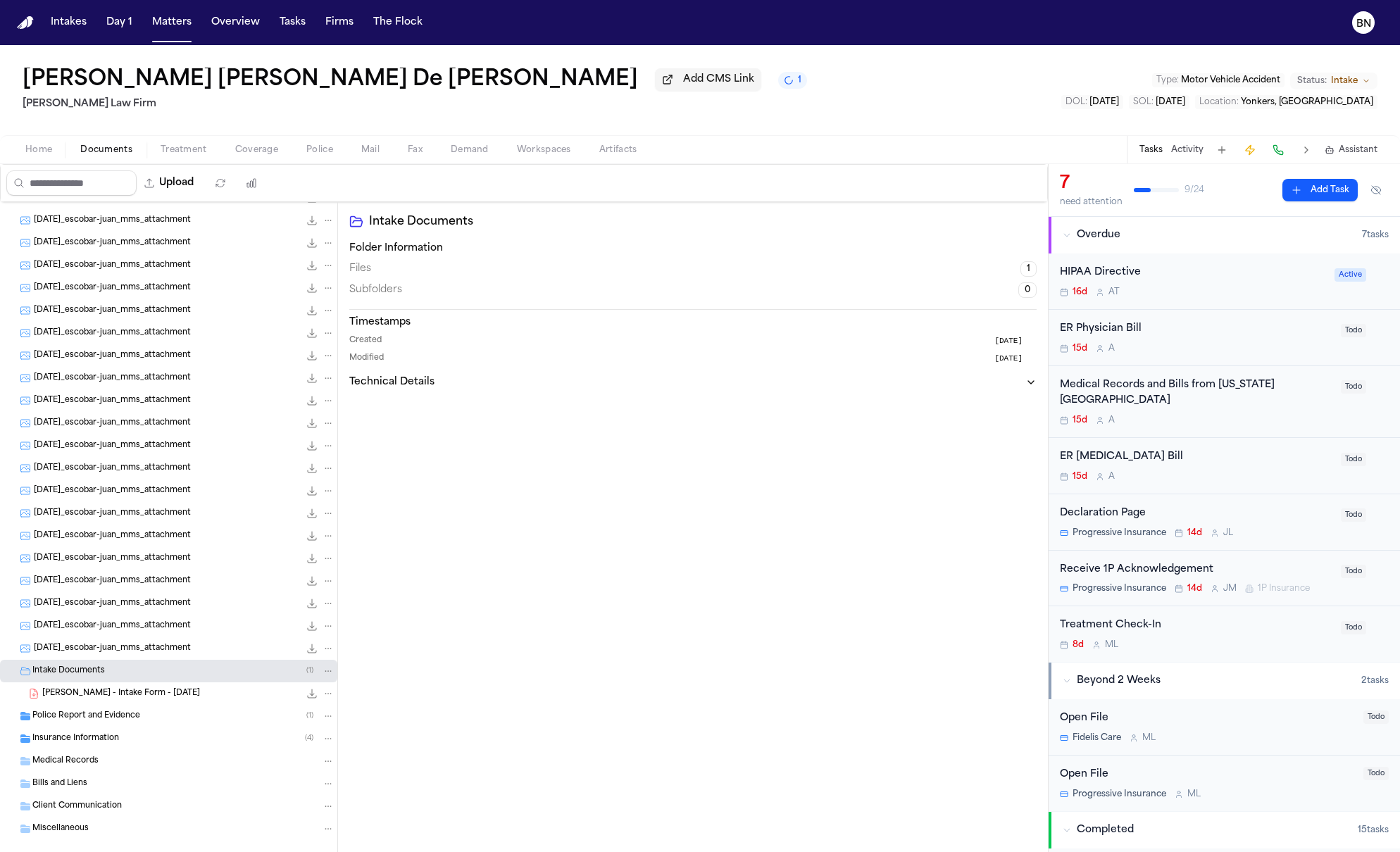
click at [148, 719] on div "Police Report and Evidence ( 1 )" at bounding box center [184, 716] width 302 height 13
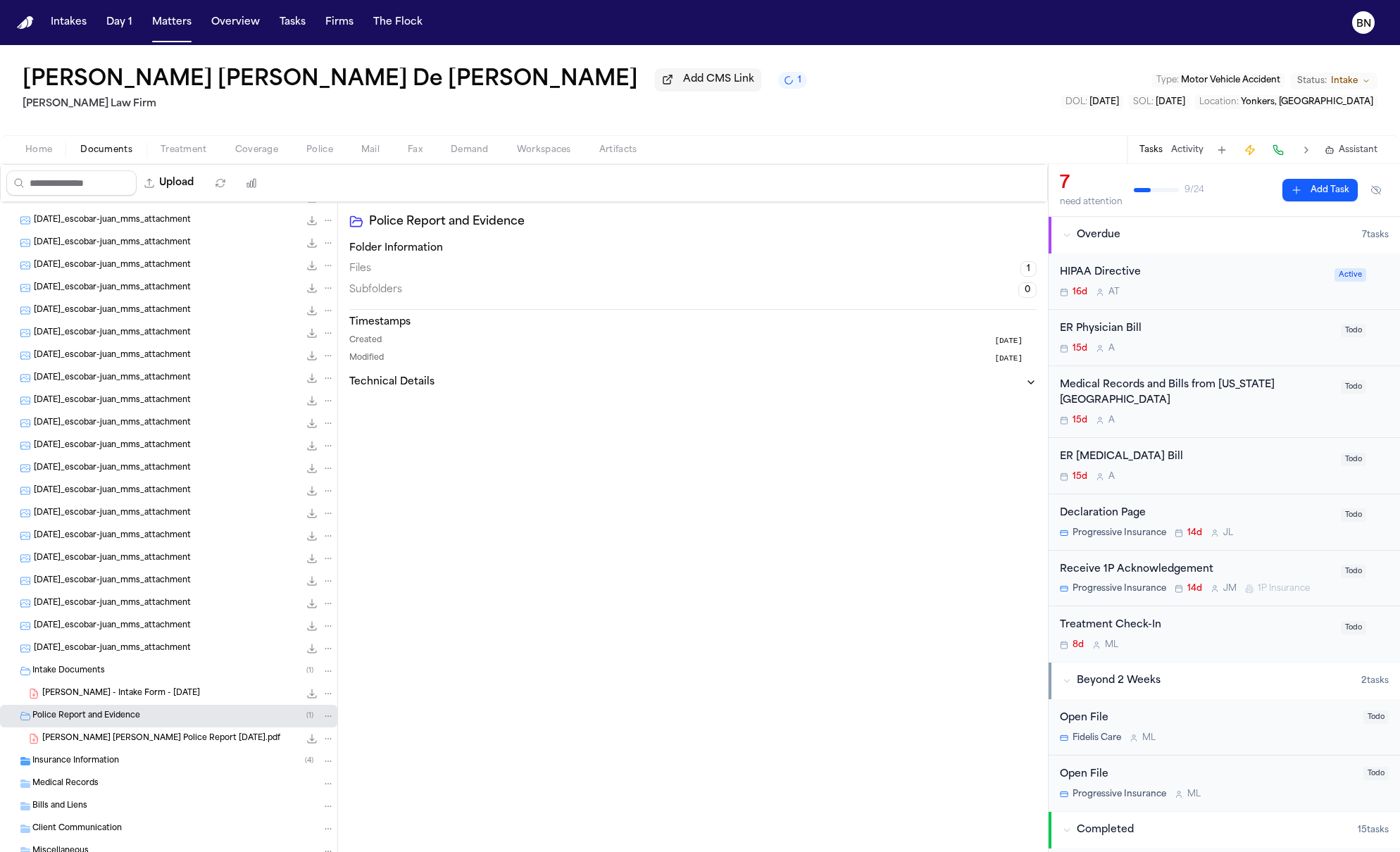
click at [152, 738] on span "[PERSON_NAME] [PERSON_NAME] Police Report [DATE].pdf" at bounding box center [161, 740] width 238 height 12
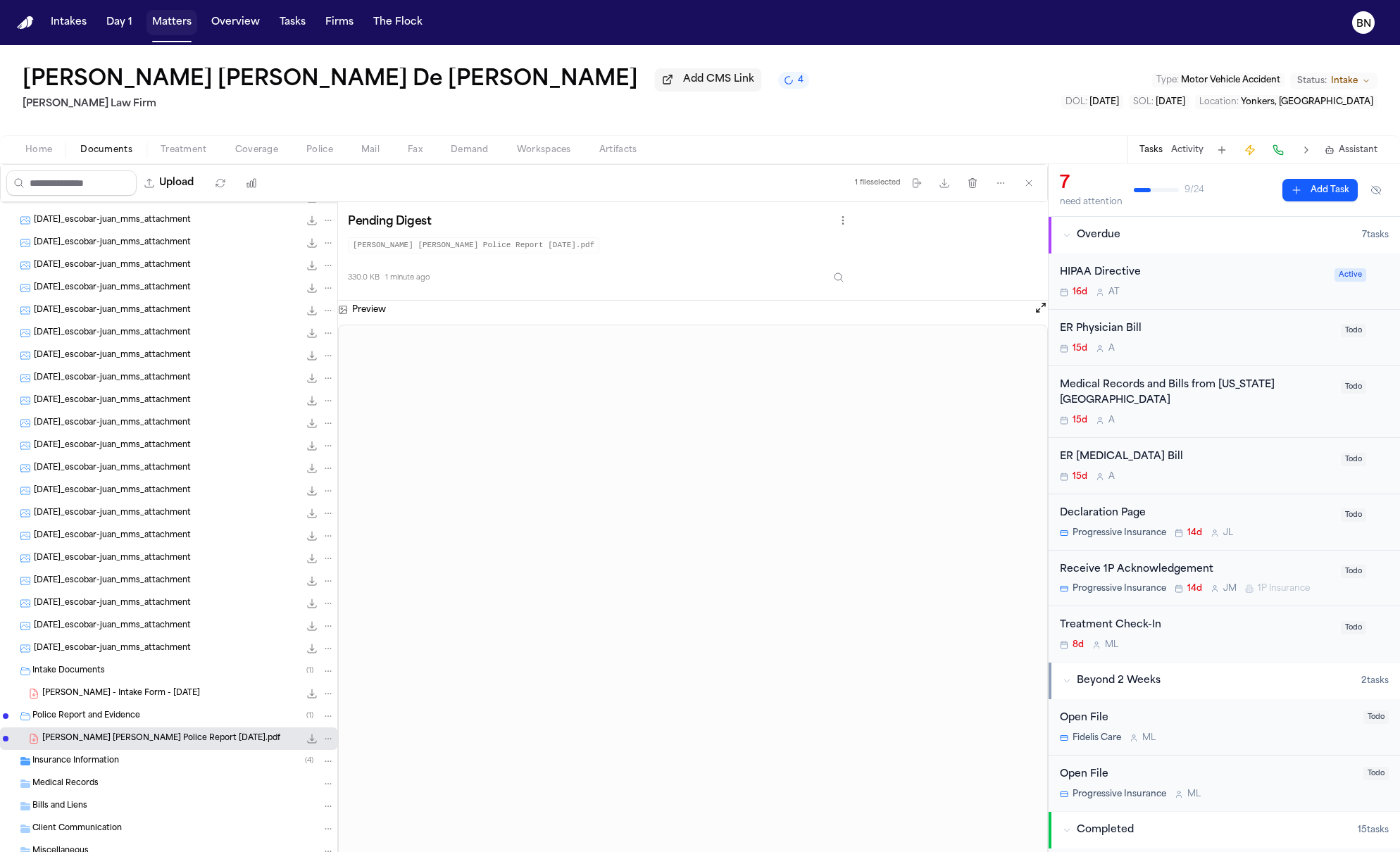
click at [166, 15] on button "Matters" at bounding box center [172, 22] width 51 height 26
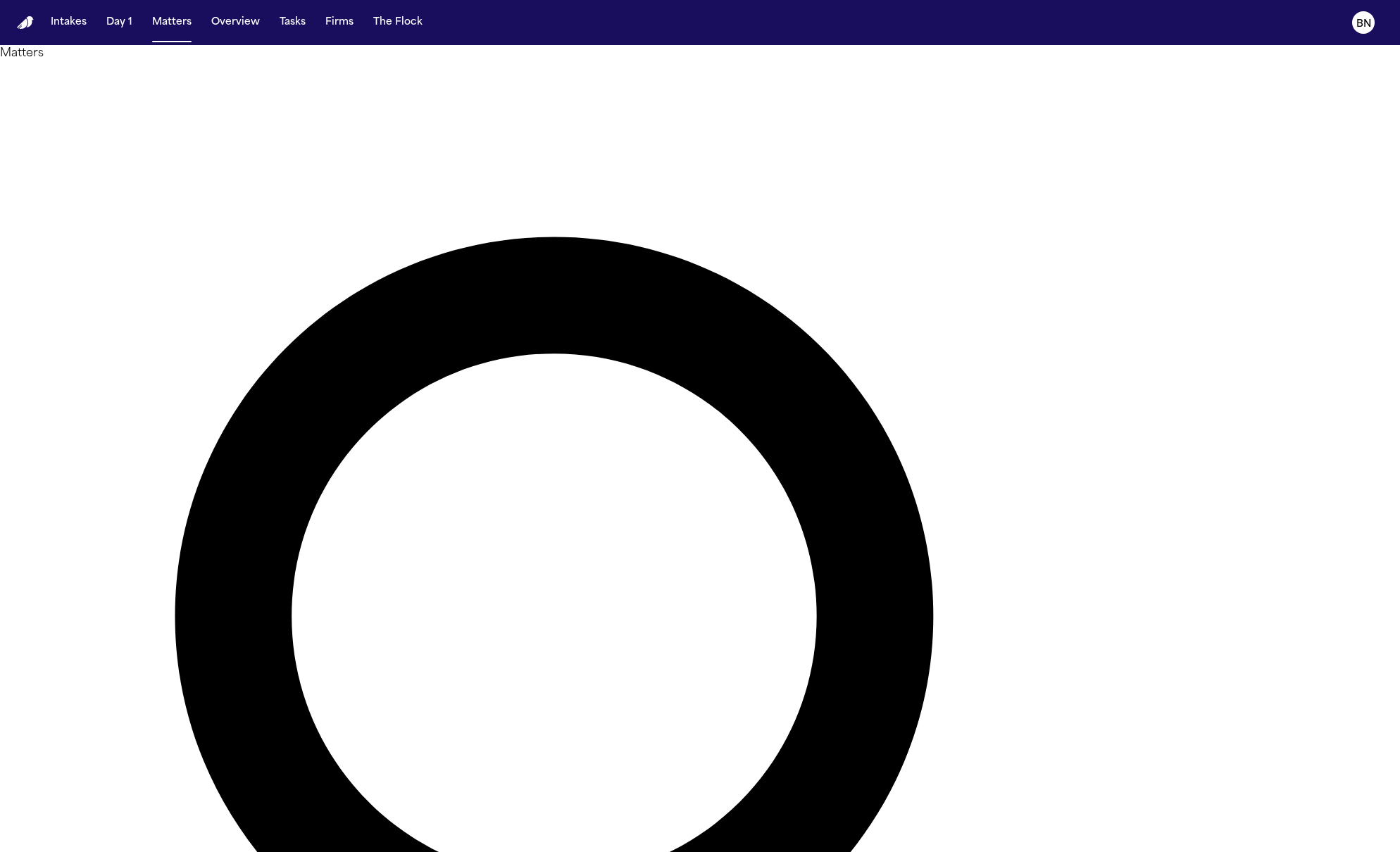
type input "**********"
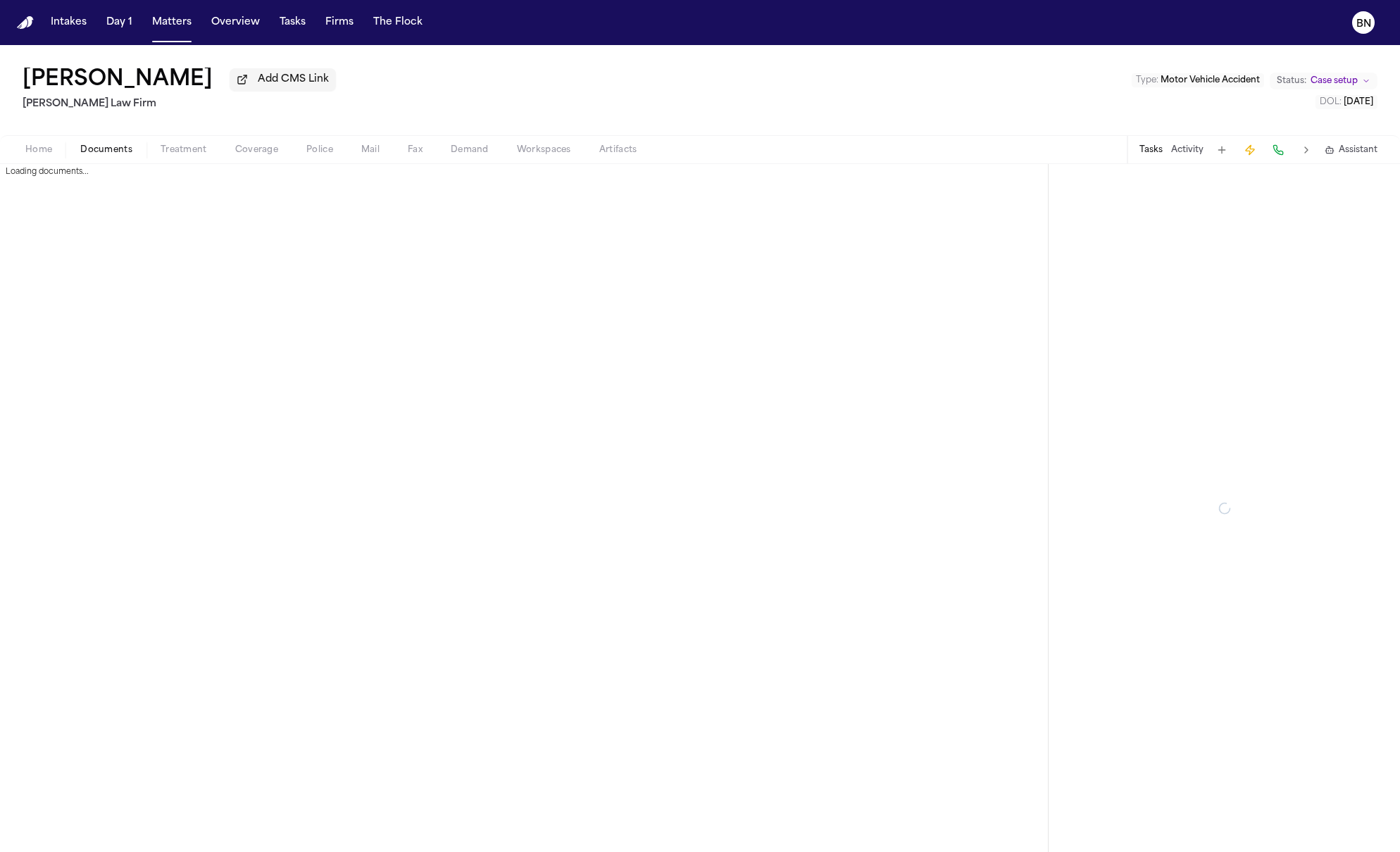
click at [102, 151] on span "Documents" at bounding box center [106, 149] width 52 height 11
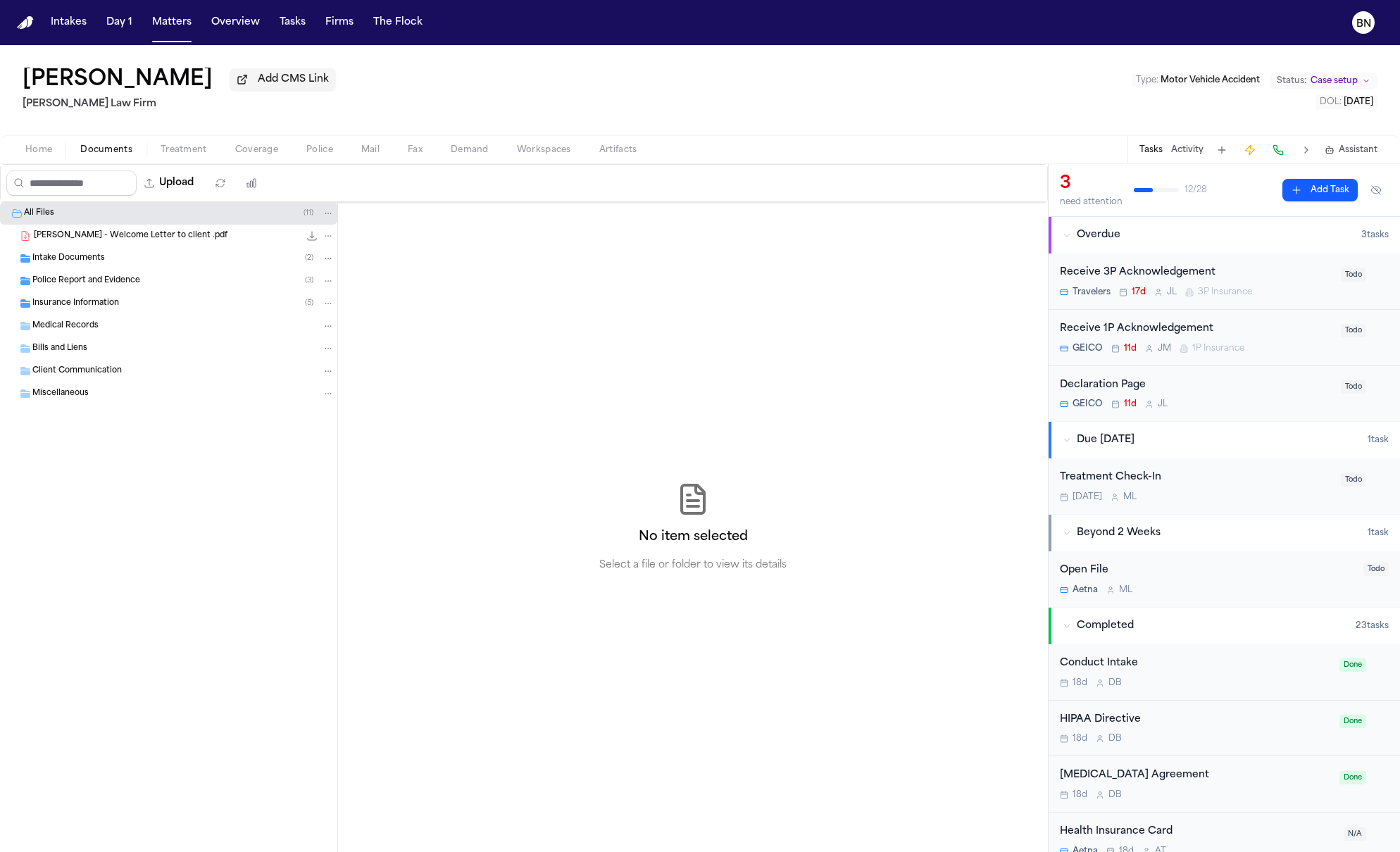
drag, startPoint x: 106, startPoint y: 288, endPoint x: 112, endPoint y: 293, distance: 7.8
click at [106, 287] on span "Police Report and Evidence" at bounding box center [87, 281] width 108 height 12
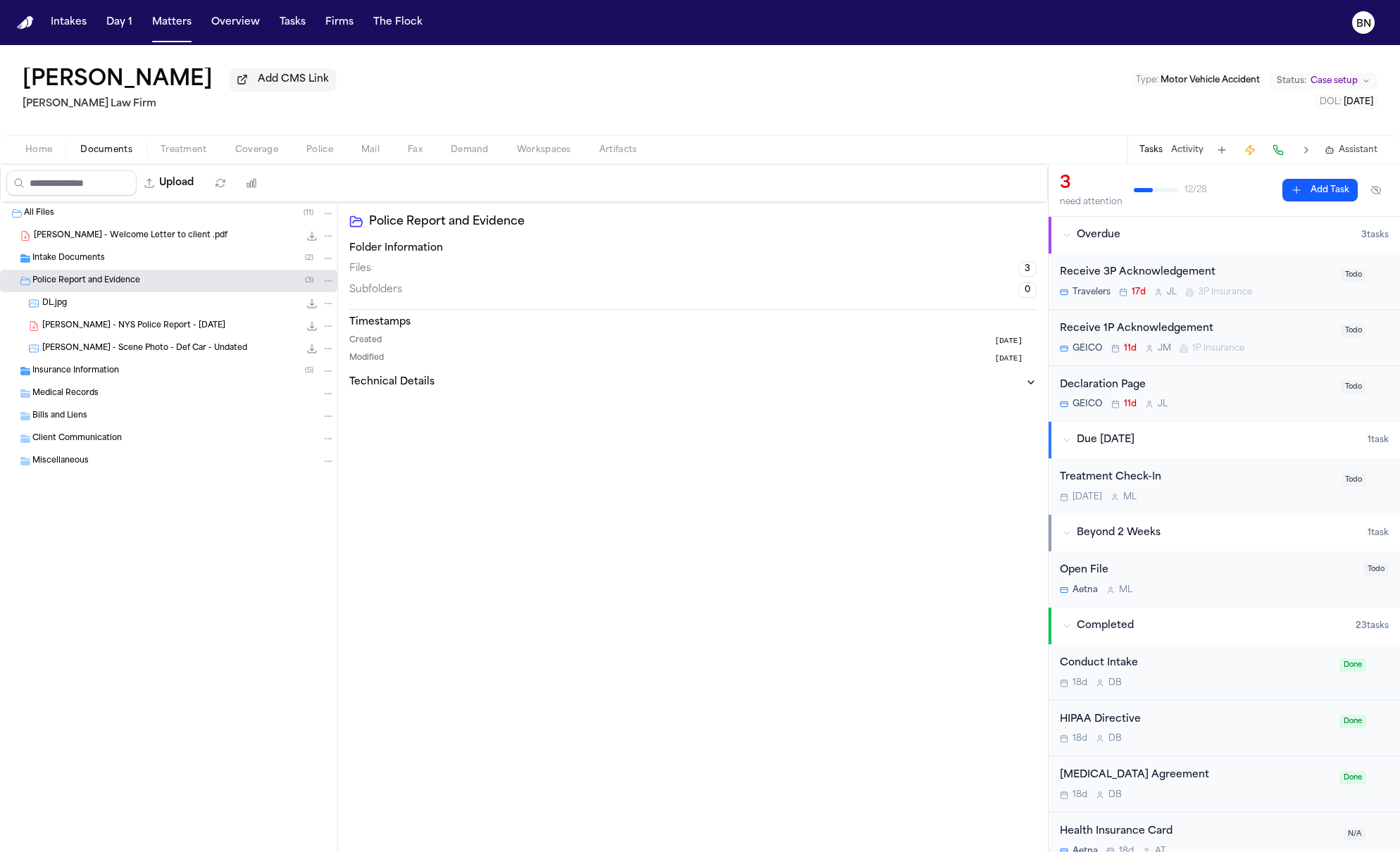
click at [141, 329] on span "[PERSON_NAME] - NYS Police Report - [DATE]" at bounding box center [133, 327] width 183 height 12
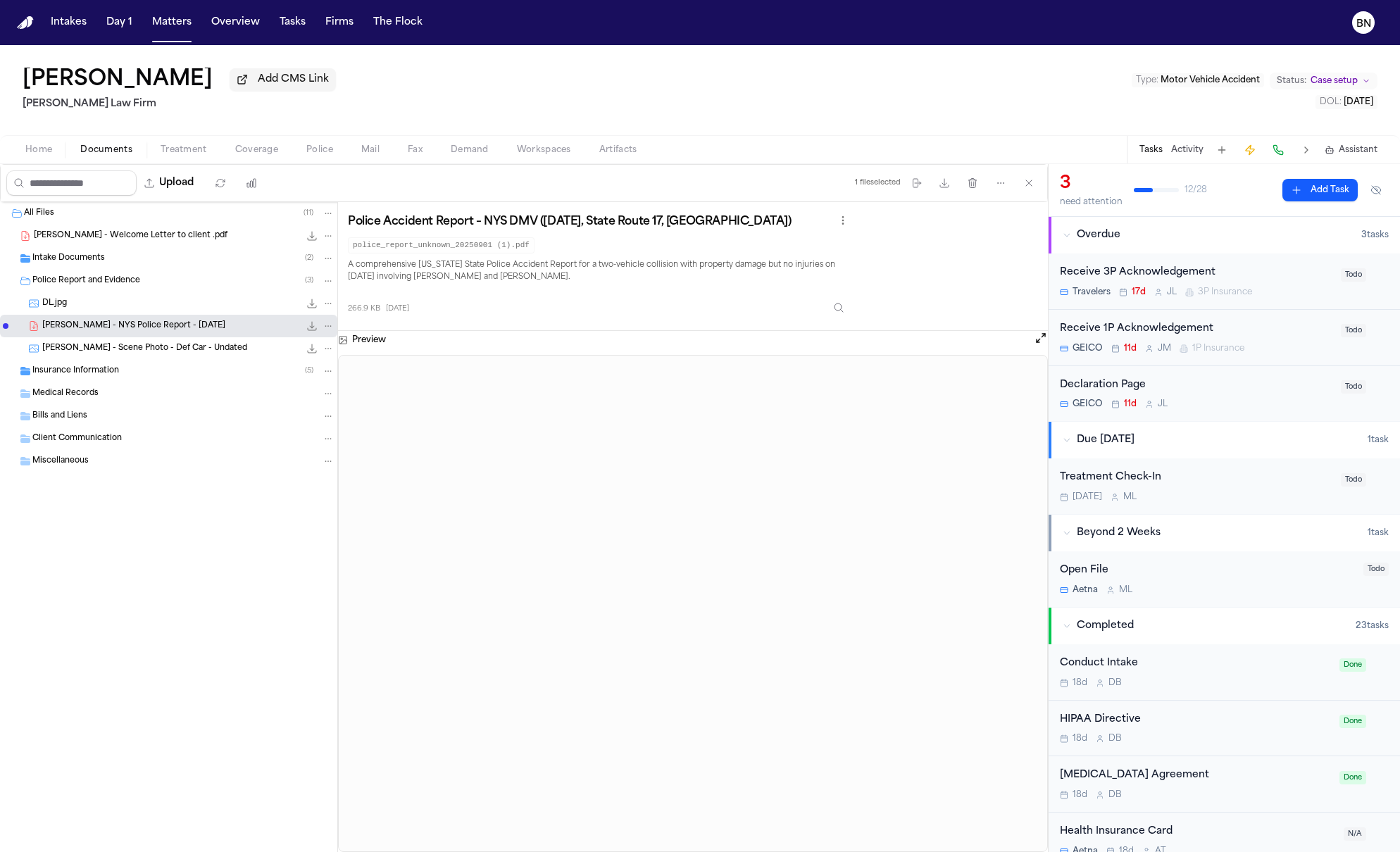
drag, startPoint x: 617, startPoint y: 298, endPoint x: 632, endPoint y: 299, distance: 15.0
click at [615, 297] on div "266.9 KB [DATE]" at bounding box center [600, 305] width 504 height 31
